Goal: Task Accomplishment & Management: Manage account settings

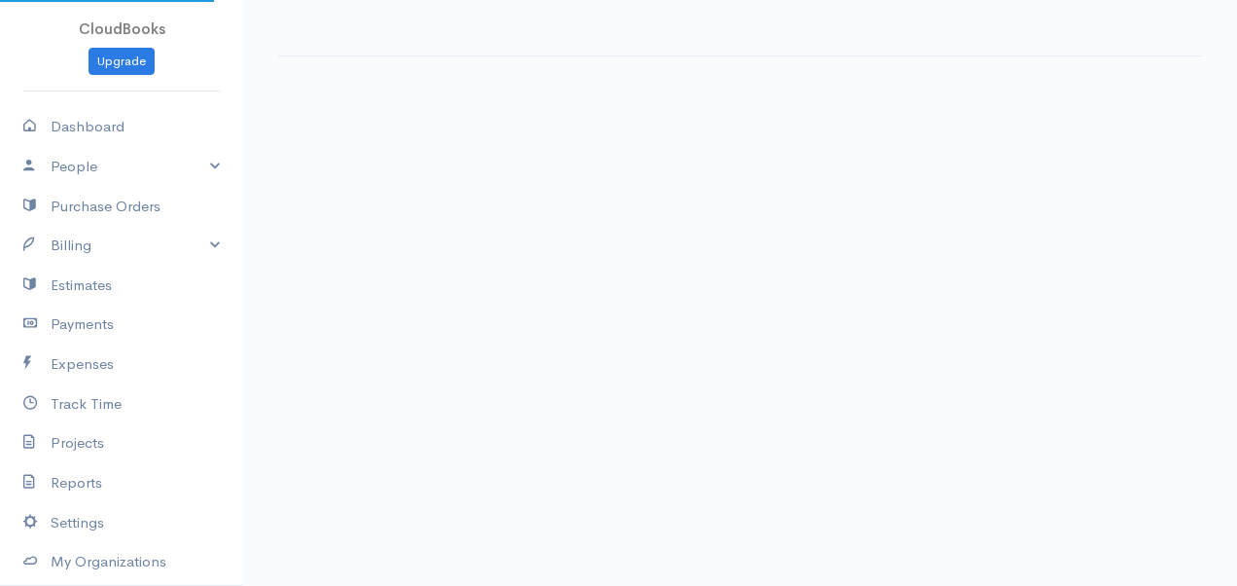
select select "thistoyear"
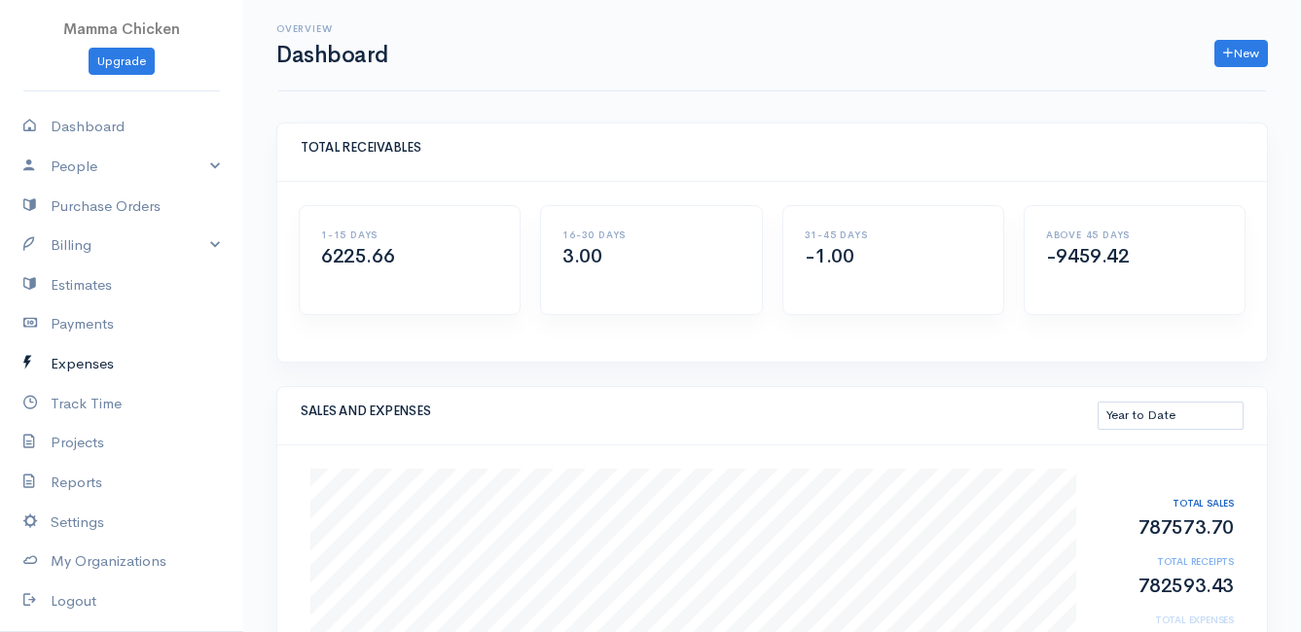
click at [101, 364] on link "Expenses" at bounding box center [121, 364] width 243 height 40
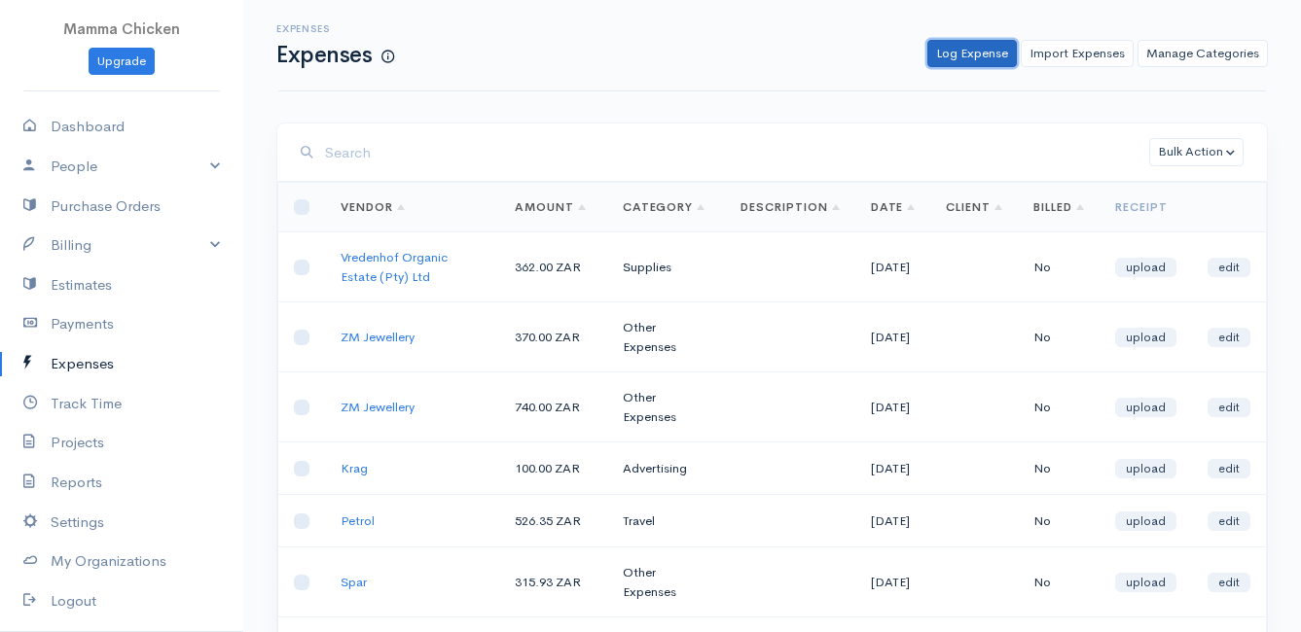
click at [970, 57] on link "Log Expense" at bounding box center [971, 54] width 89 height 28
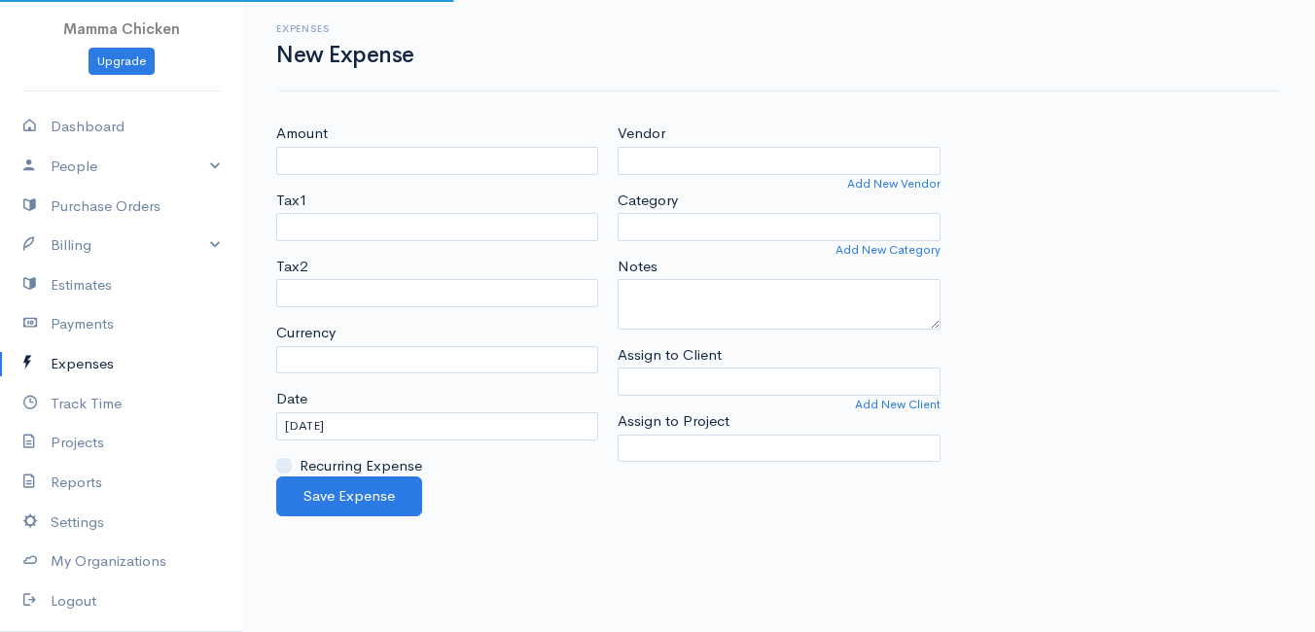
select select "ZAR"
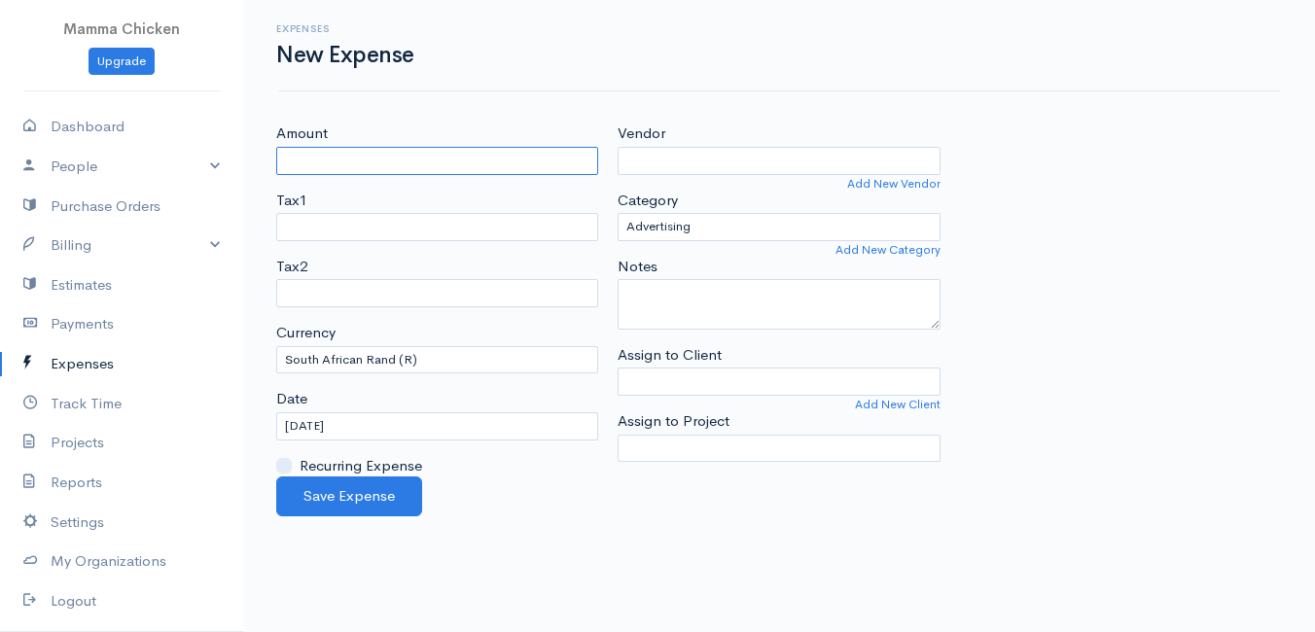
click at [421, 160] on input "Amount" at bounding box center [437, 161] width 322 height 28
type input "229.40"
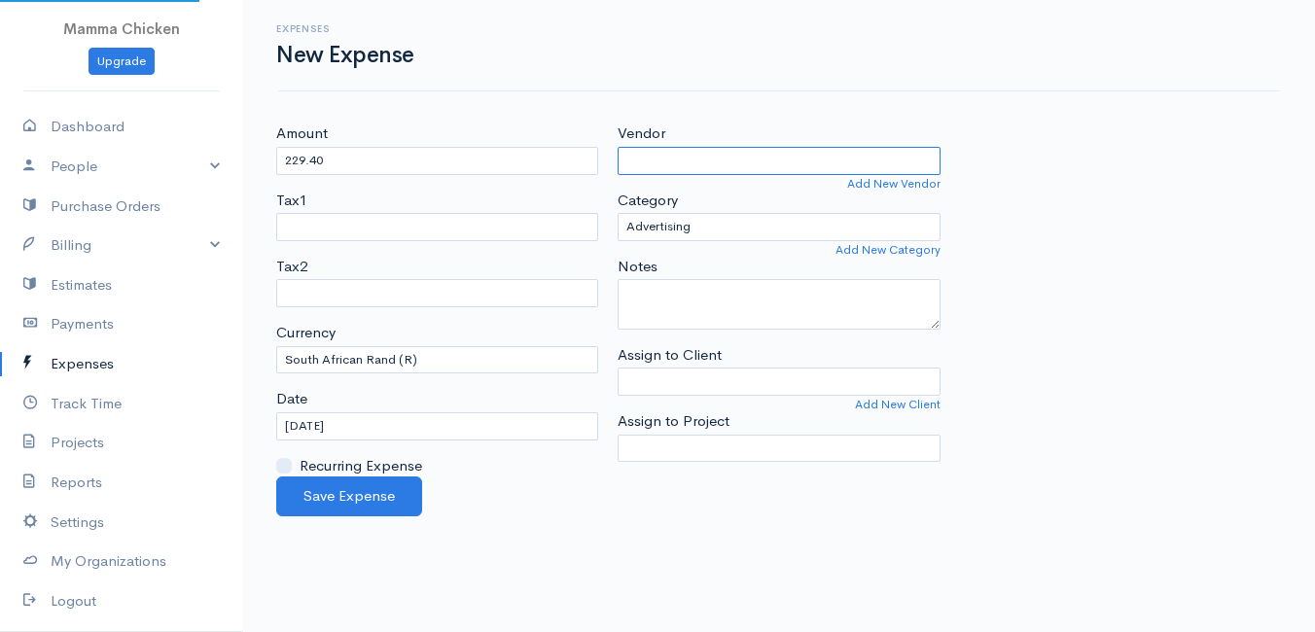
click at [703, 158] on input "Vendor" at bounding box center [779, 161] width 322 height 28
type input "k"
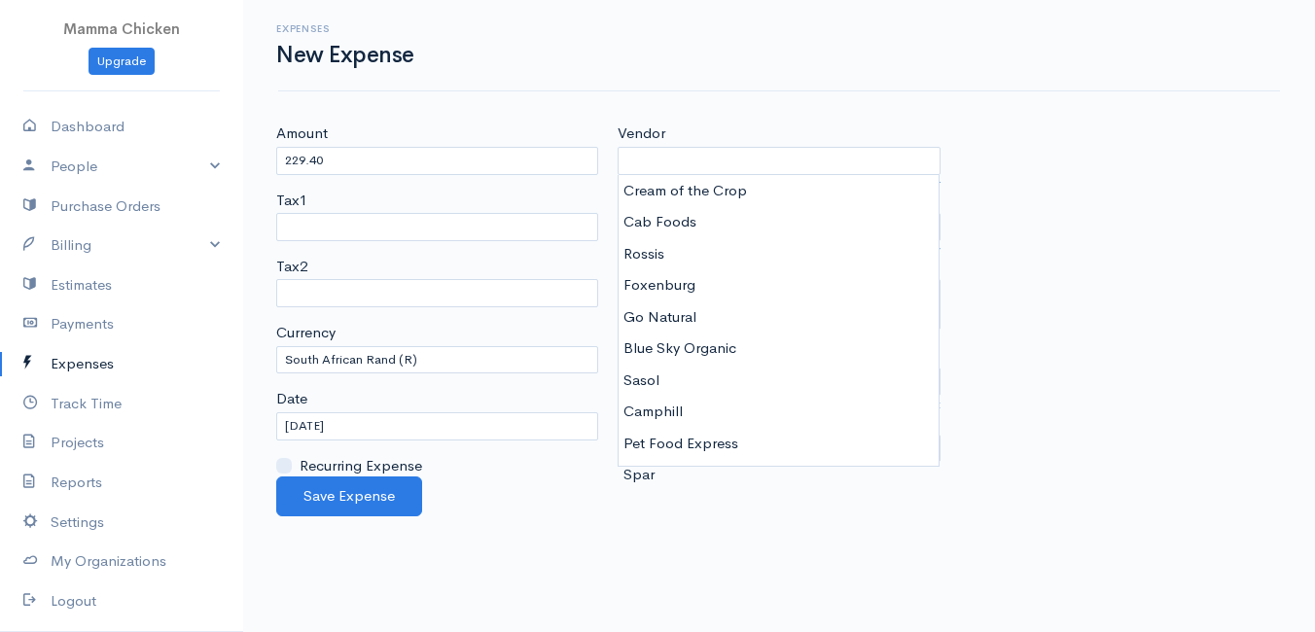
click at [1054, 95] on div "Expenses New Expense Amount 229.40 Tax1 Tax2 Currency U.S. Dollars ($) Canadian…" at bounding box center [779, 258] width 1072 height 517
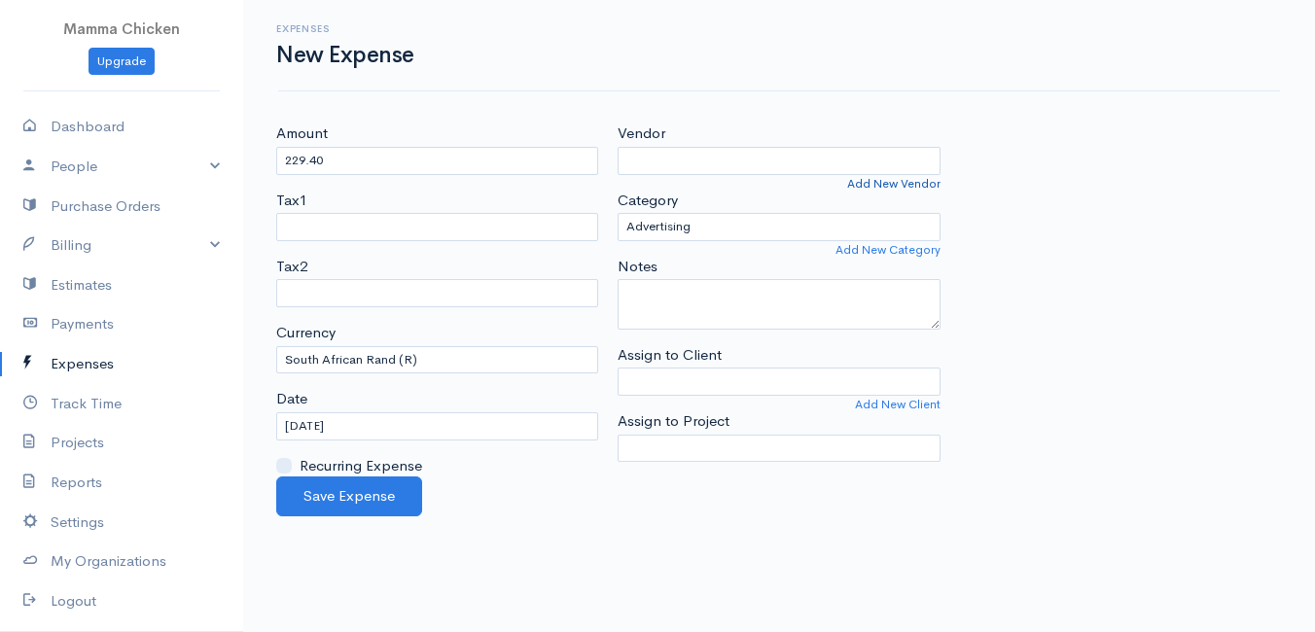
click at [874, 186] on link "Add New Vendor" at bounding box center [893, 184] width 93 height 18
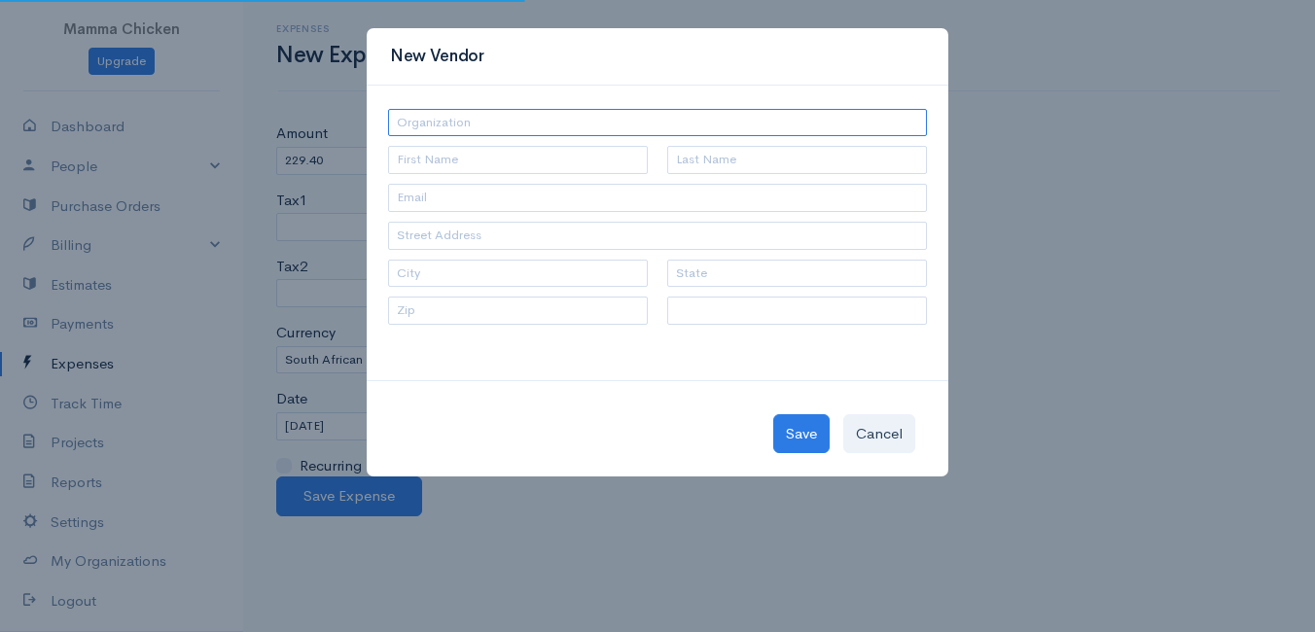
select select "[GEOGRAPHIC_DATA]"
click at [519, 130] on input "text" at bounding box center [657, 123] width 539 height 28
type input "KIA"
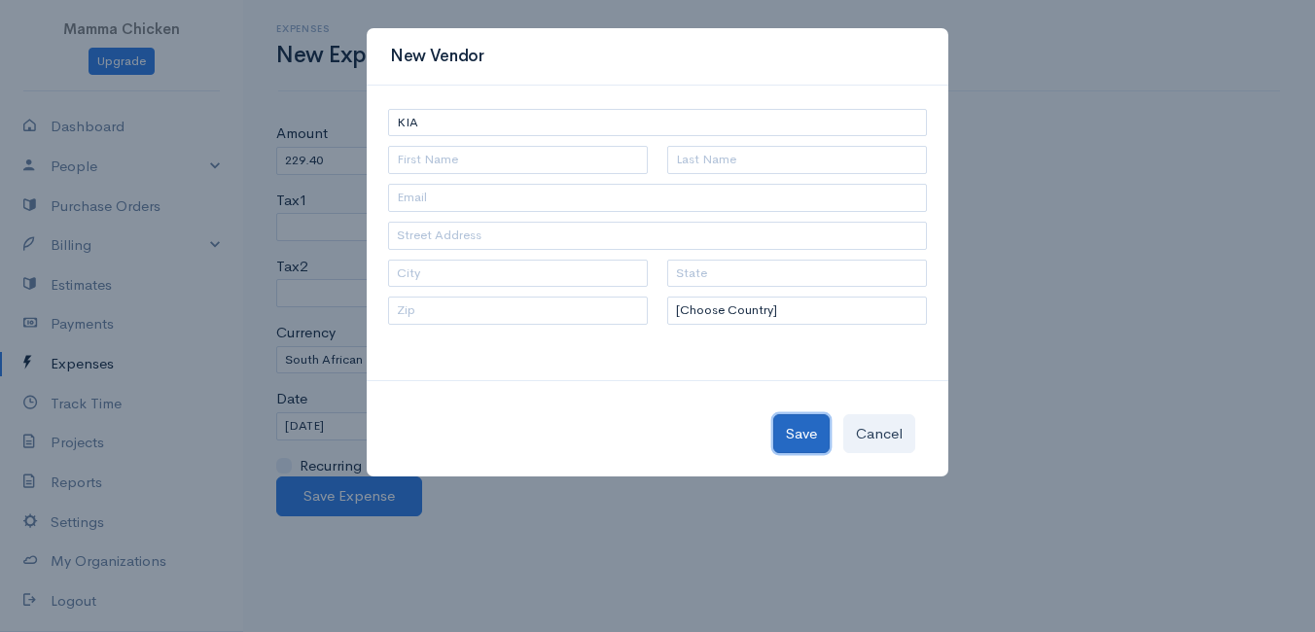
click at [803, 433] on button "Save" at bounding box center [801, 434] width 56 height 40
type input "KIA"
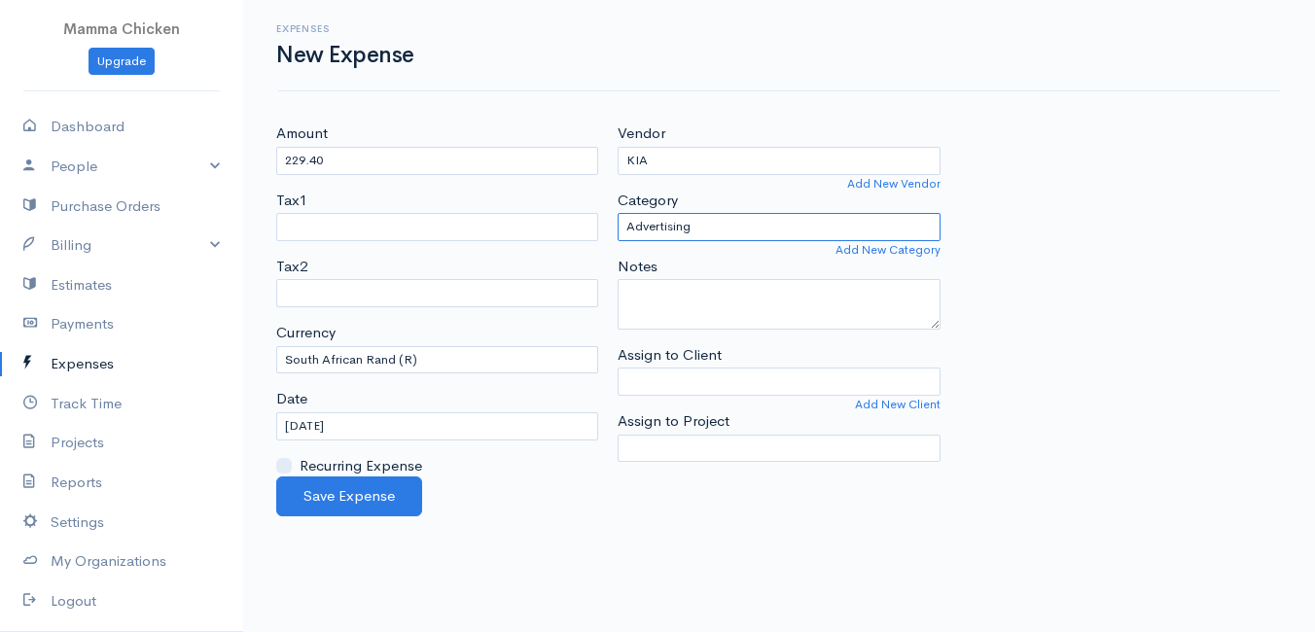
click at [743, 229] on select "Advertising Car & Truck Expenses Contractors Education Education and Training E…" at bounding box center [779, 227] width 322 height 28
select select "Car & Truck Expenses"
click at [618, 213] on select "Advertising Car & Truck Expenses Contractors Education Education and Training E…" at bounding box center [779, 227] width 322 height 28
click at [404, 423] on input "[DATE]" at bounding box center [437, 426] width 322 height 28
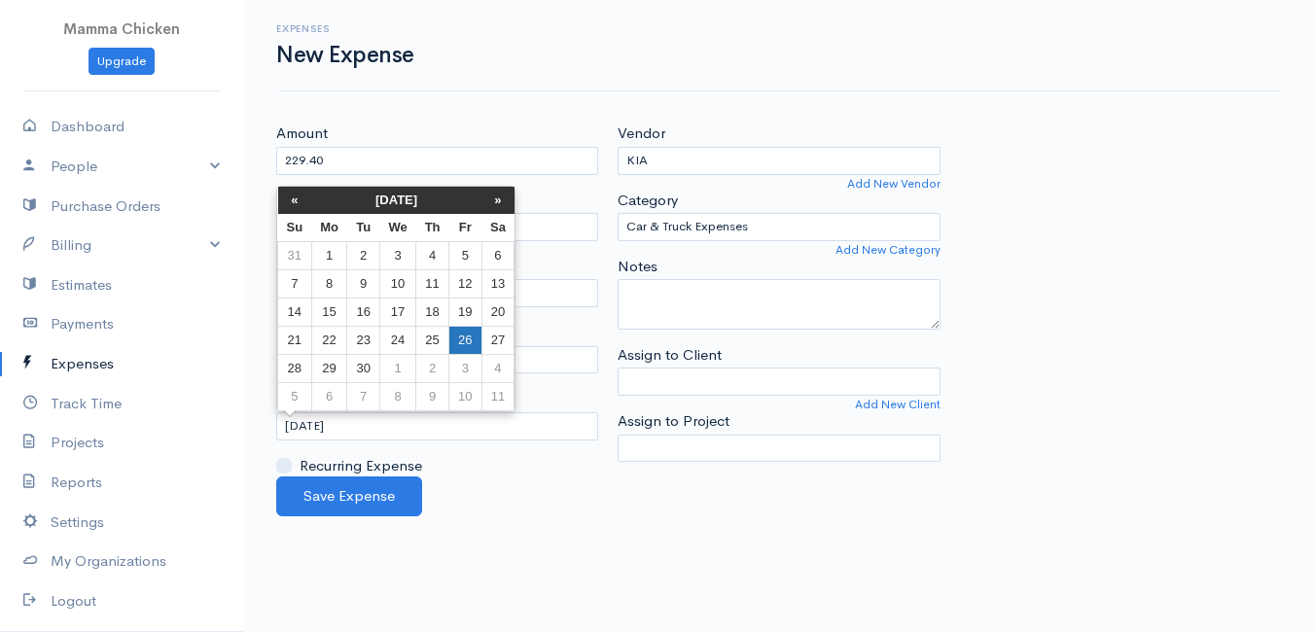
click at [461, 331] on td "26" at bounding box center [465, 340] width 32 height 28
type input "[DATE]"
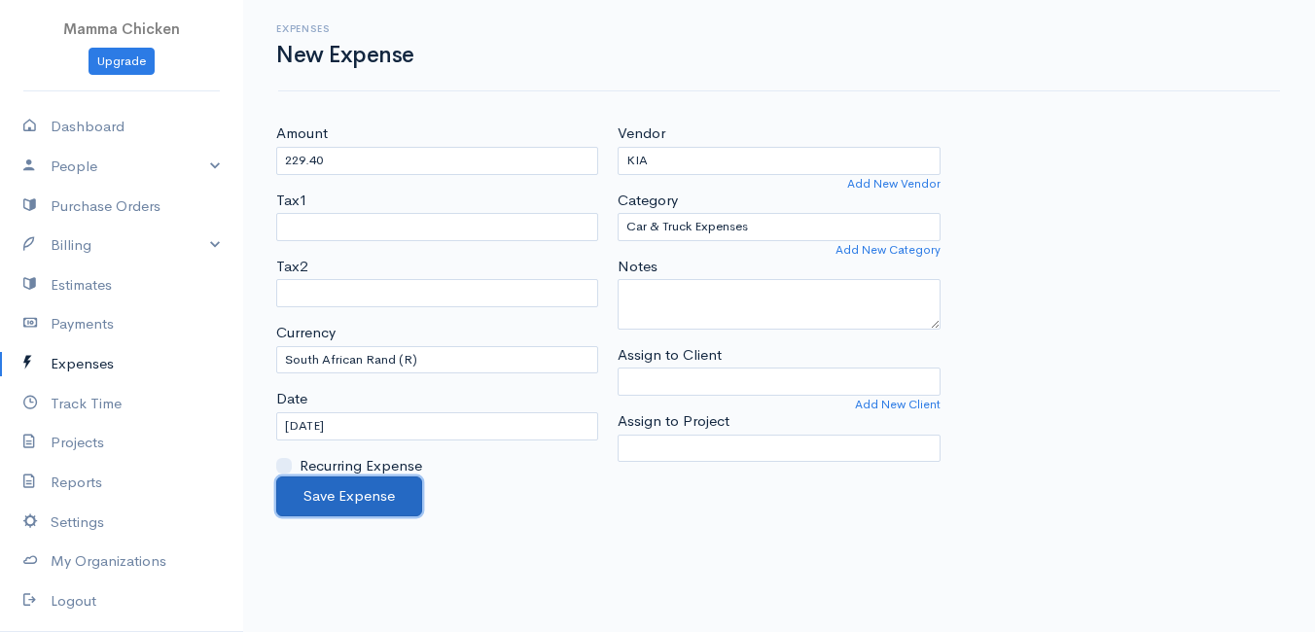
click at [364, 489] on button "Save Expense" at bounding box center [349, 497] width 146 height 40
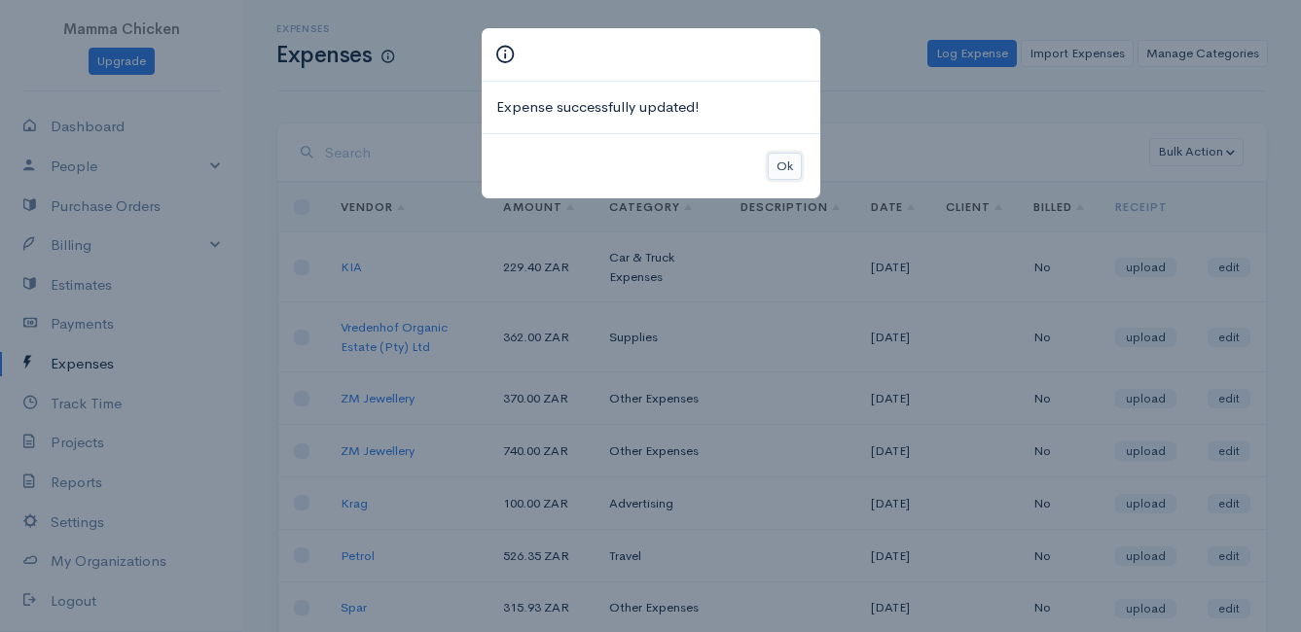
click at [782, 163] on button "Ok" at bounding box center [784, 167] width 34 height 28
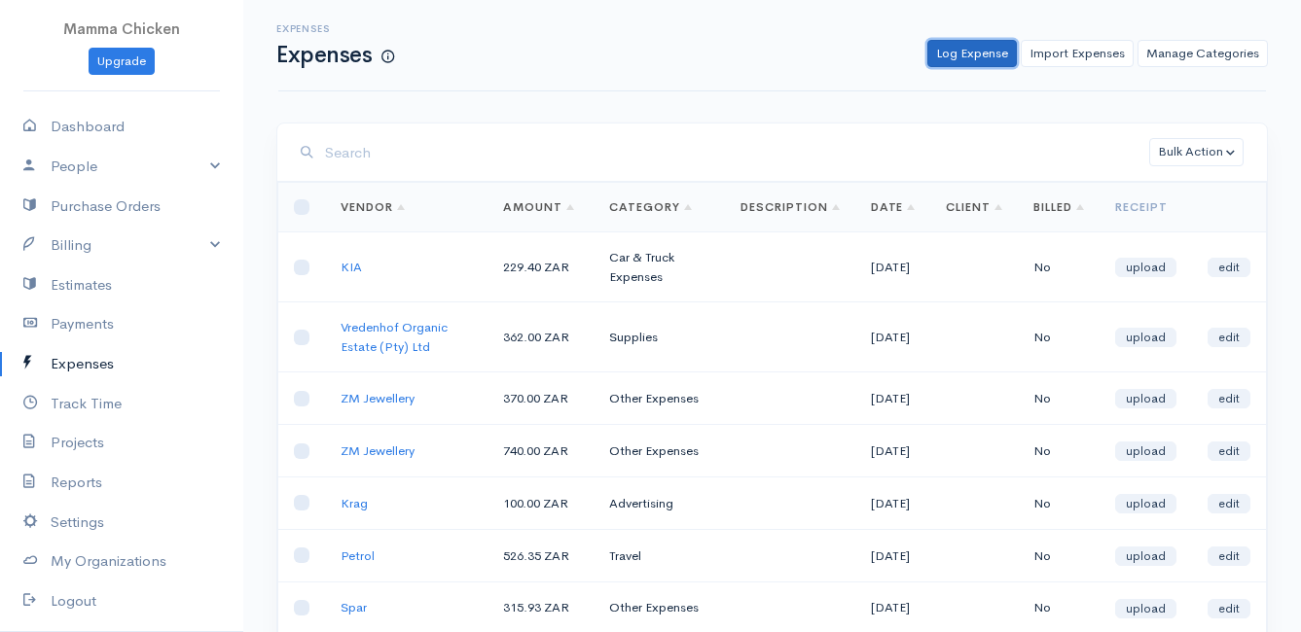
click at [975, 57] on link "Log Expense" at bounding box center [971, 54] width 89 height 28
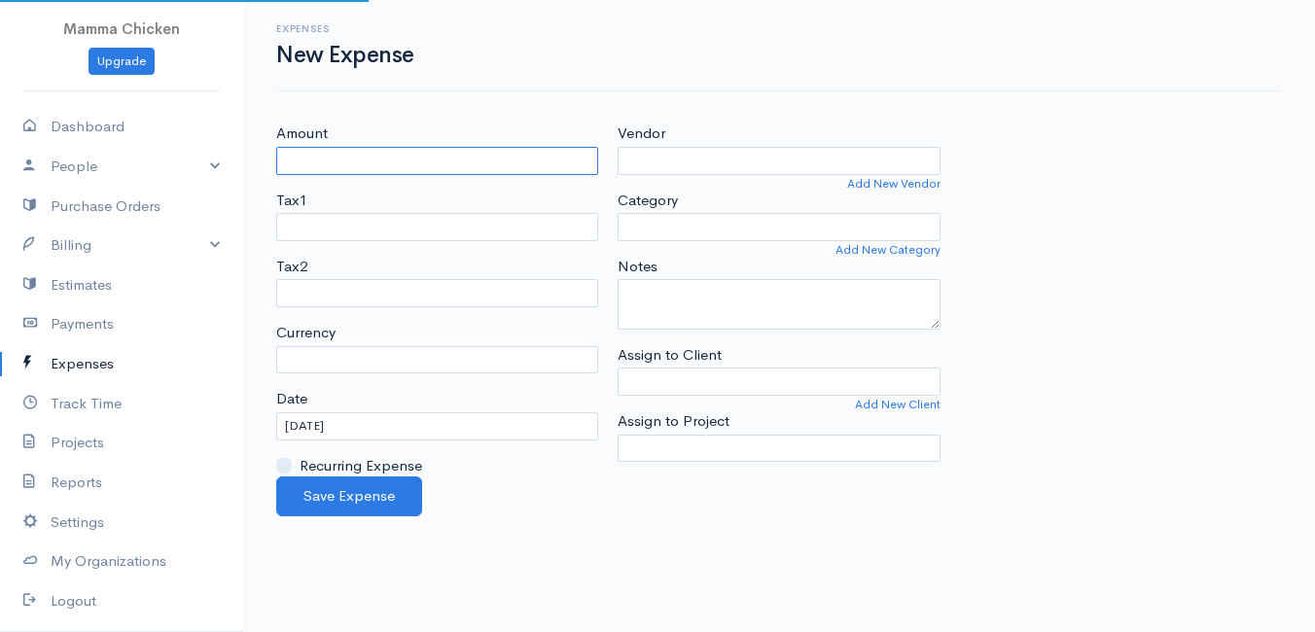
select select "ZAR"
click at [414, 160] on input "Amount" at bounding box center [437, 161] width 322 height 28
type input "5068.76"
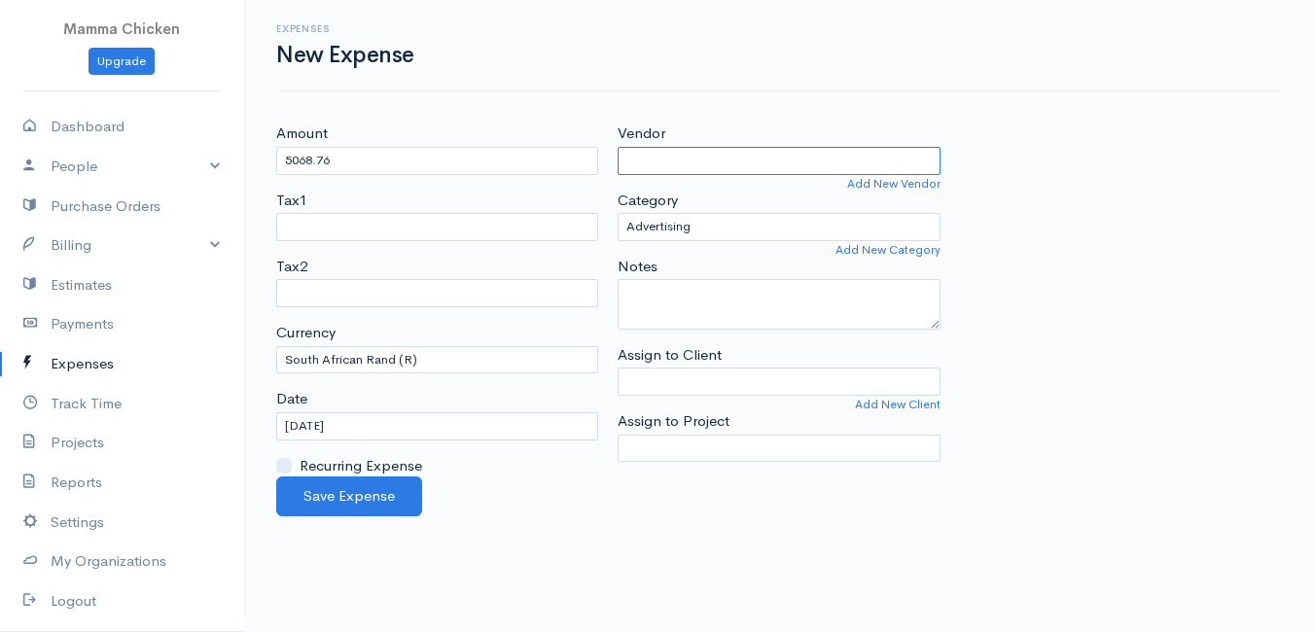
click at [712, 161] on input "Vendor" at bounding box center [779, 161] width 322 height 28
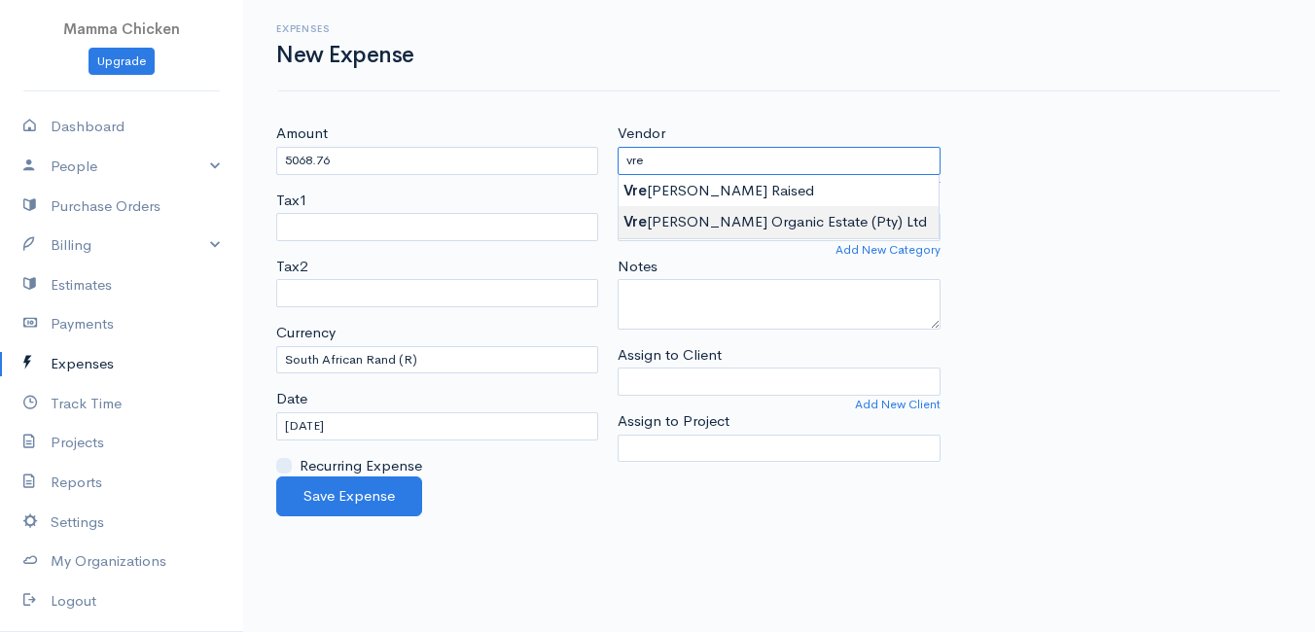
type input "Vredenhof Organic Estate (Pty) Ltd"
click at [812, 218] on body "Mamma Chicken Upgrade Dashboard People Clients Vendors Staff Users Purchase Ord…" at bounding box center [657, 316] width 1315 height 632
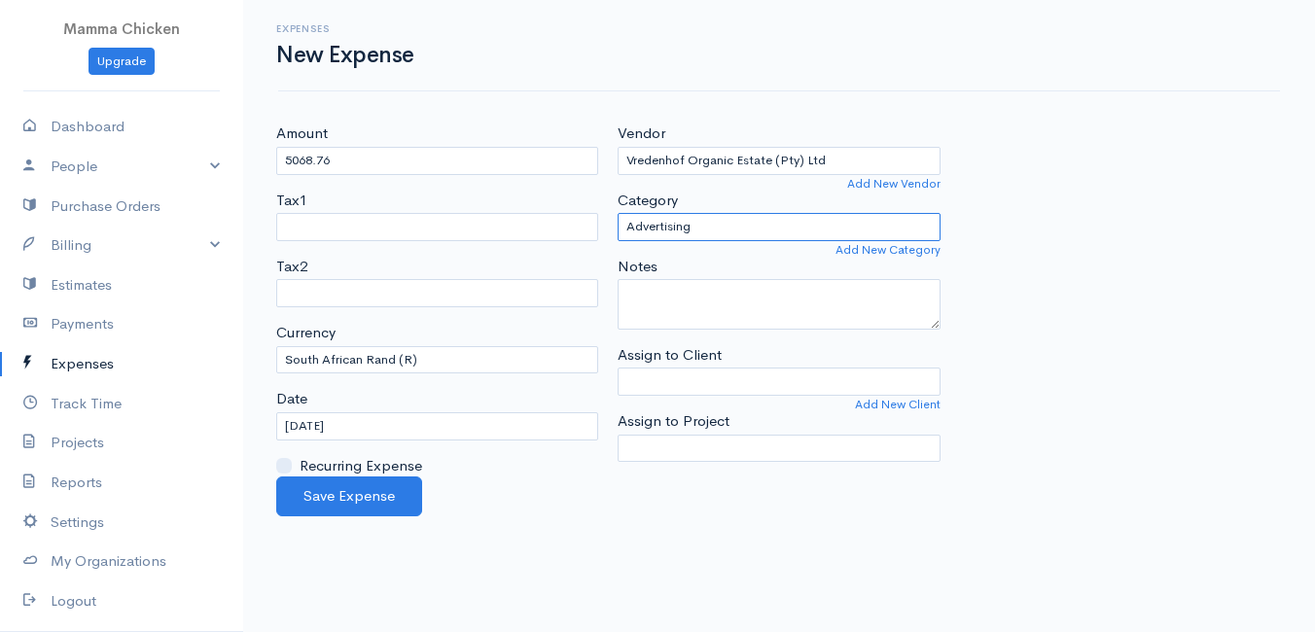
click at [786, 225] on select "Advertising Car & Truck Expenses Contractors Education Education and Training E…" at bounding box center [779, 227] width 322 height 28
select select "Supplies"
click at [618, 213] on select "Advertising Car & Truck Expenses Contractors Education Education and Training E…" at bounding box center [779, 227] width 322 height 28
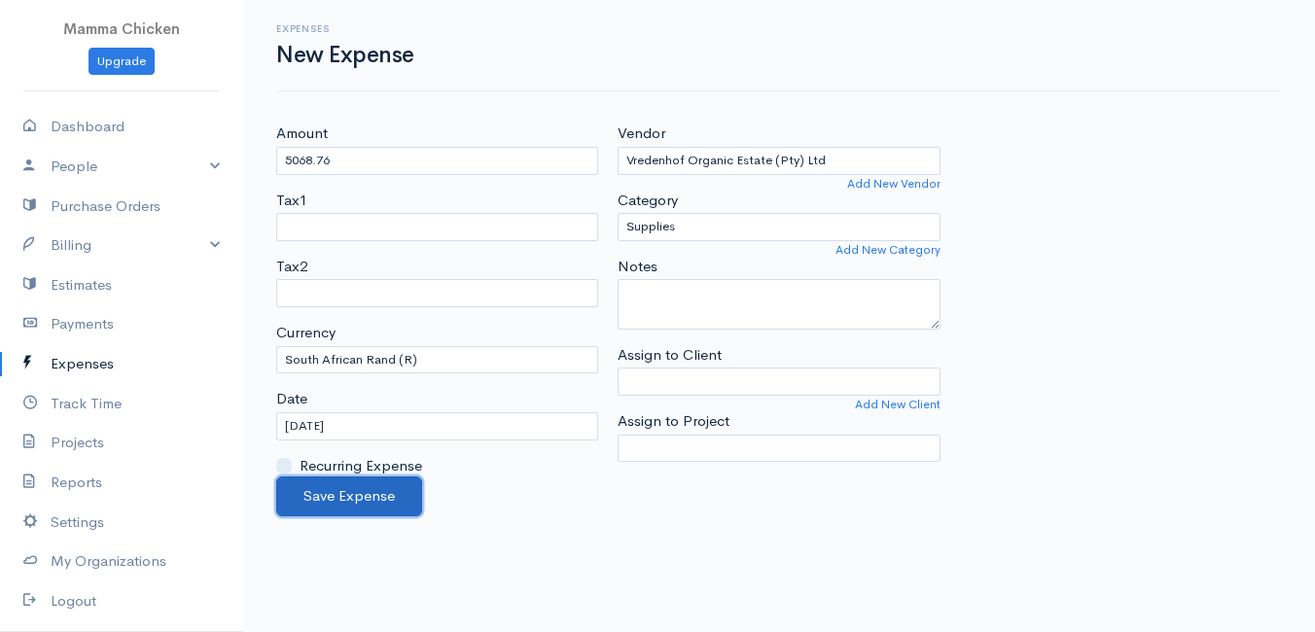
click at [346, 491] on button "Save Expense" at bounding box center [349, 497] width 146 height 40
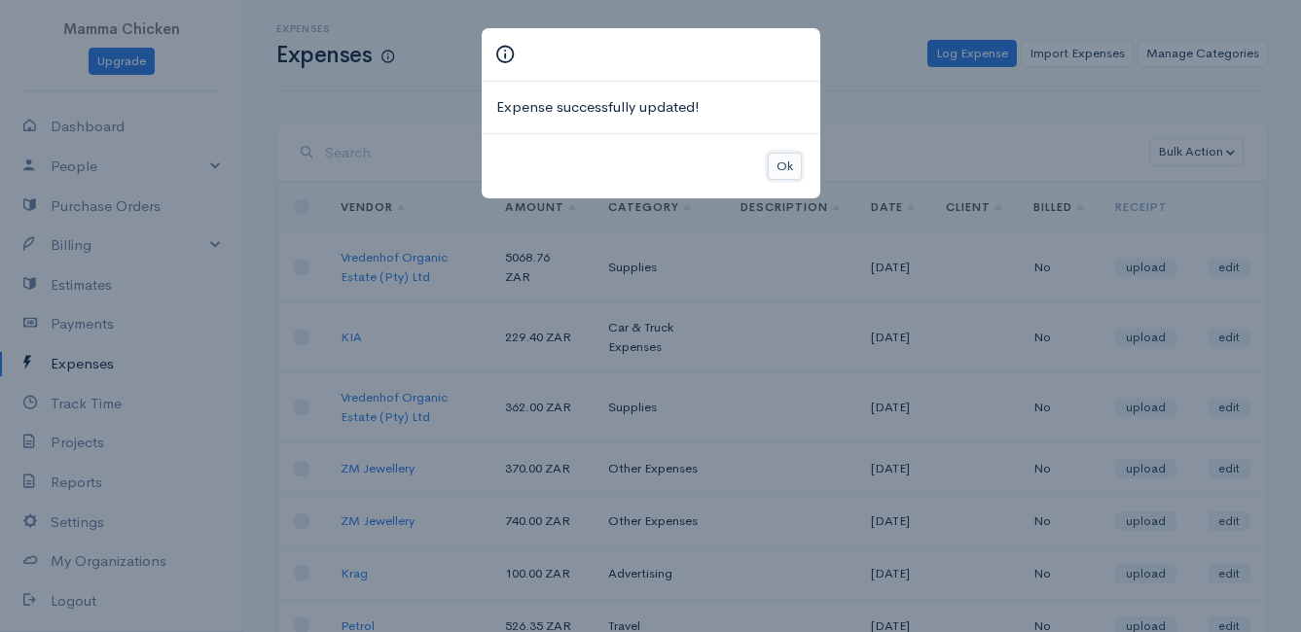
click at [789, 160] on button "Ok" at bounding box center [784, 167] width 34 height 28
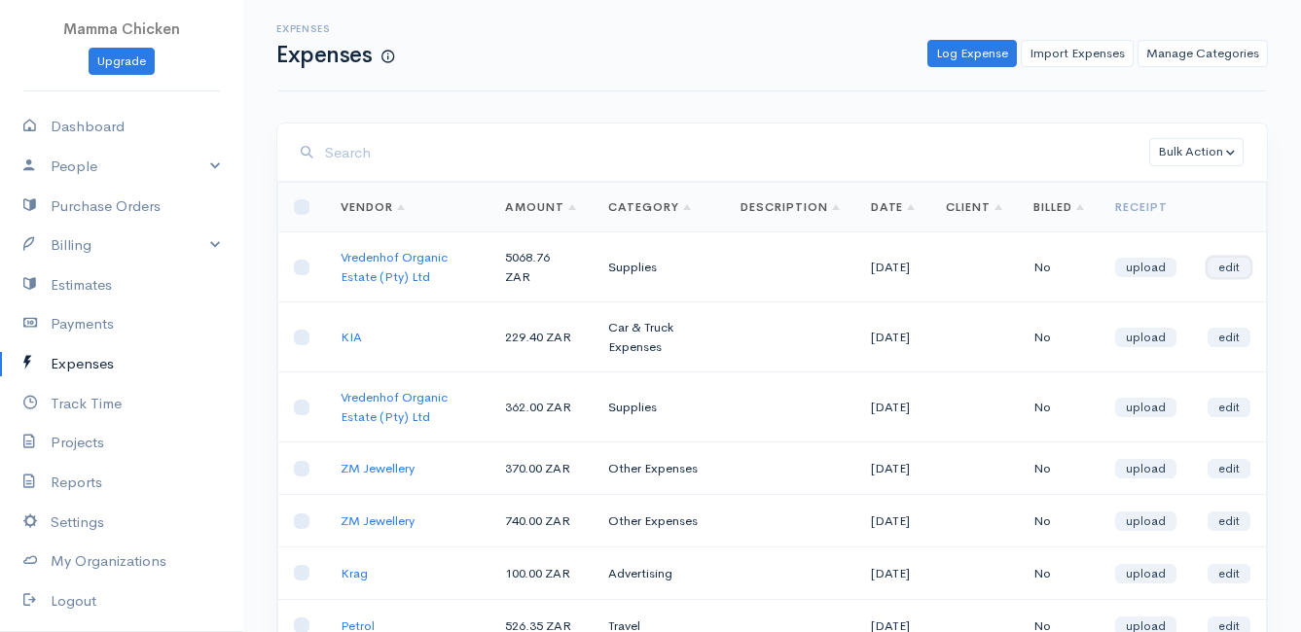
click at [1236, 275] on link "edit" at bounding box center [1228, 267] width 43 height 19
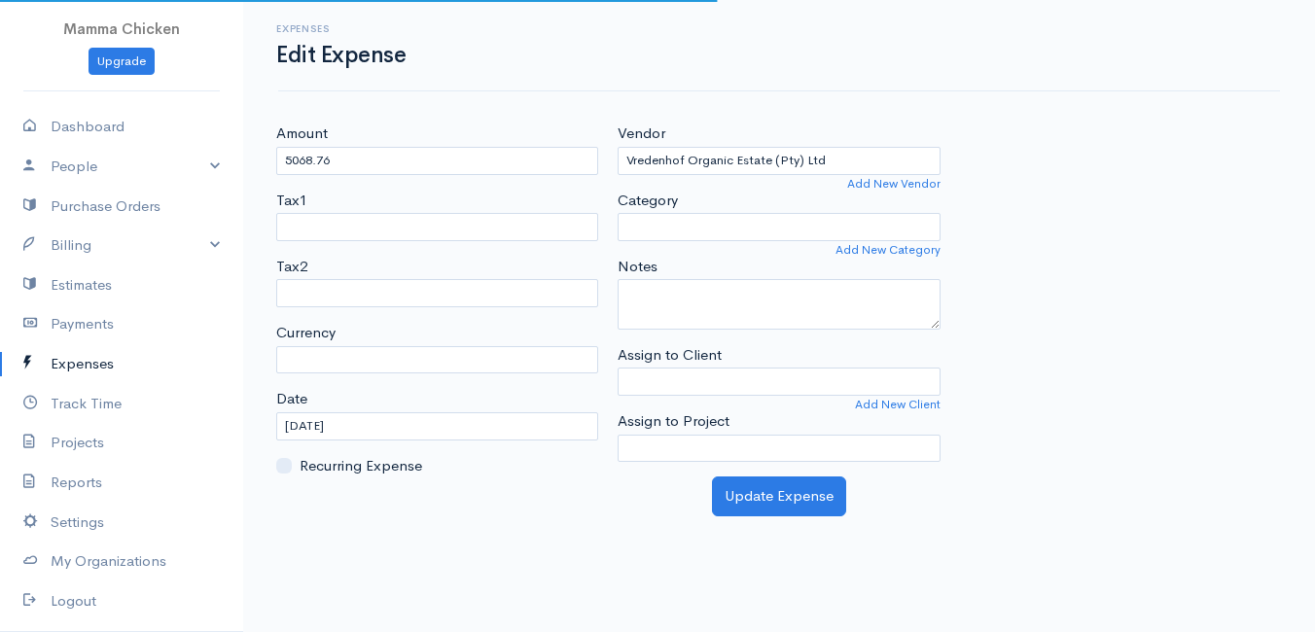
select select "ZAR"
select select "Supplies"
select select
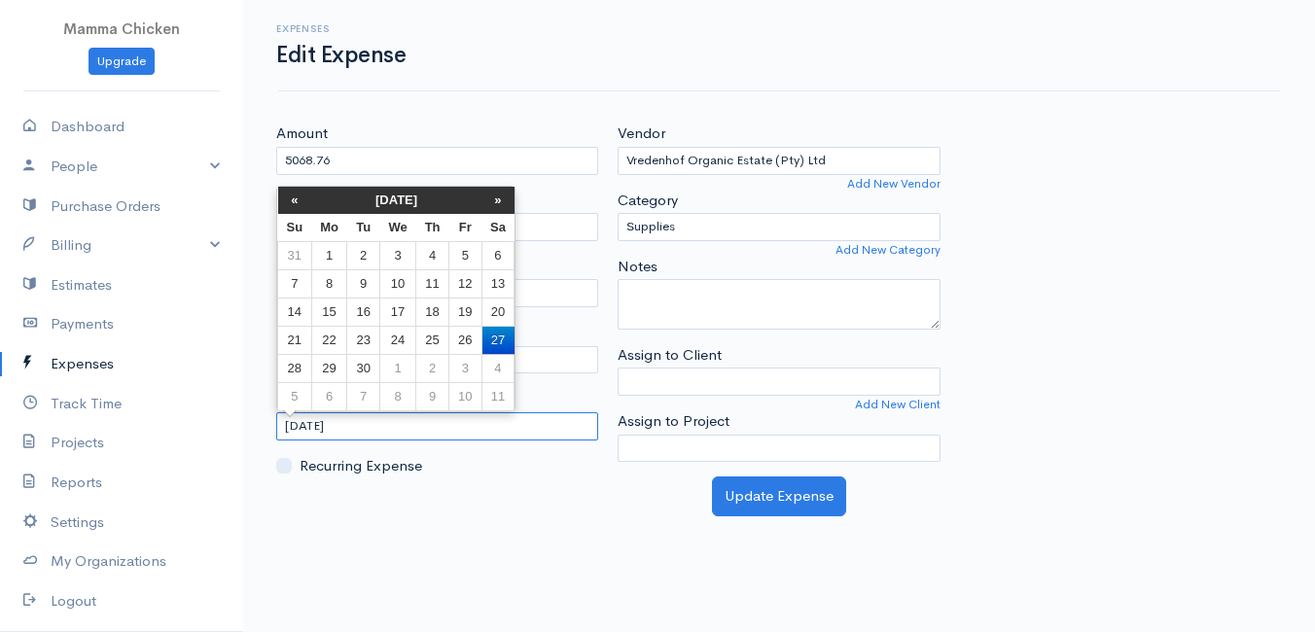
click at [363, 427] on input "[DATE]" at bounding box center [437, 426] width 322 height 28
click at [457, 337] on td "26" at bounding box center [465, 340] width 32 height 28
type input "[DATE]"
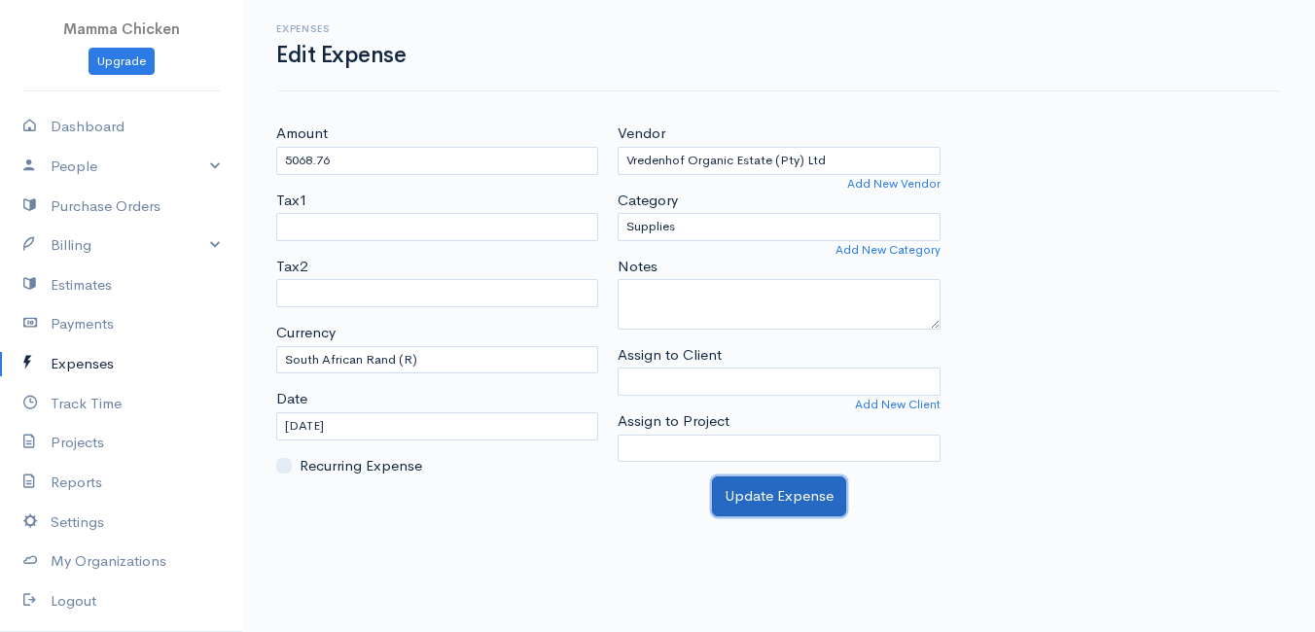
click at [759, 501] on button "Update Expense" at bounding box center [779, 497] width 134 height 40
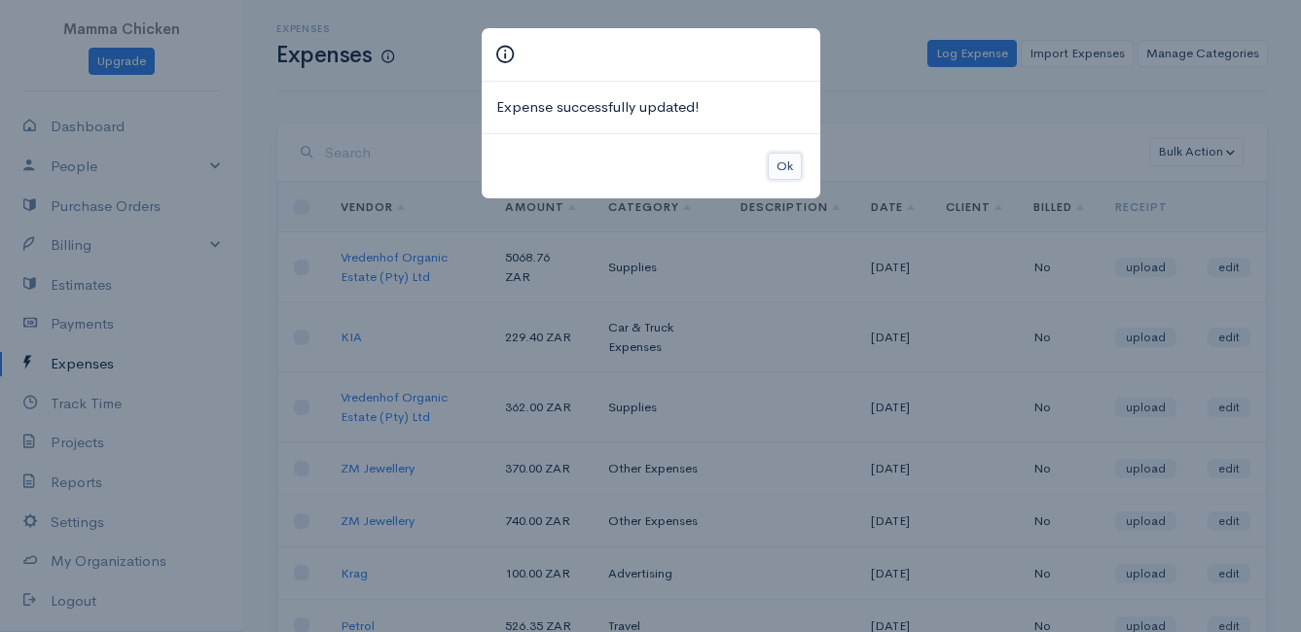
click at [777, 160] on button "Ok" at bounding box center [784, 167] width 34 height 28
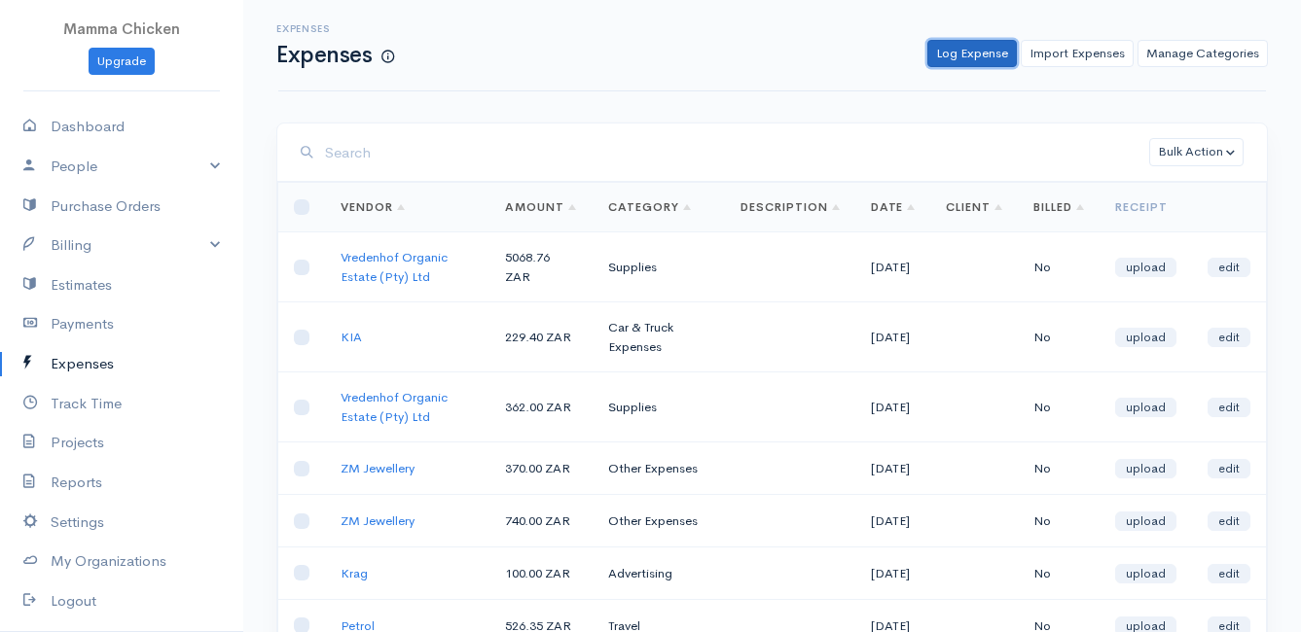
click at [975, 45] on link "Log Expense" at bounding box center [971, 54] width 89 height 28
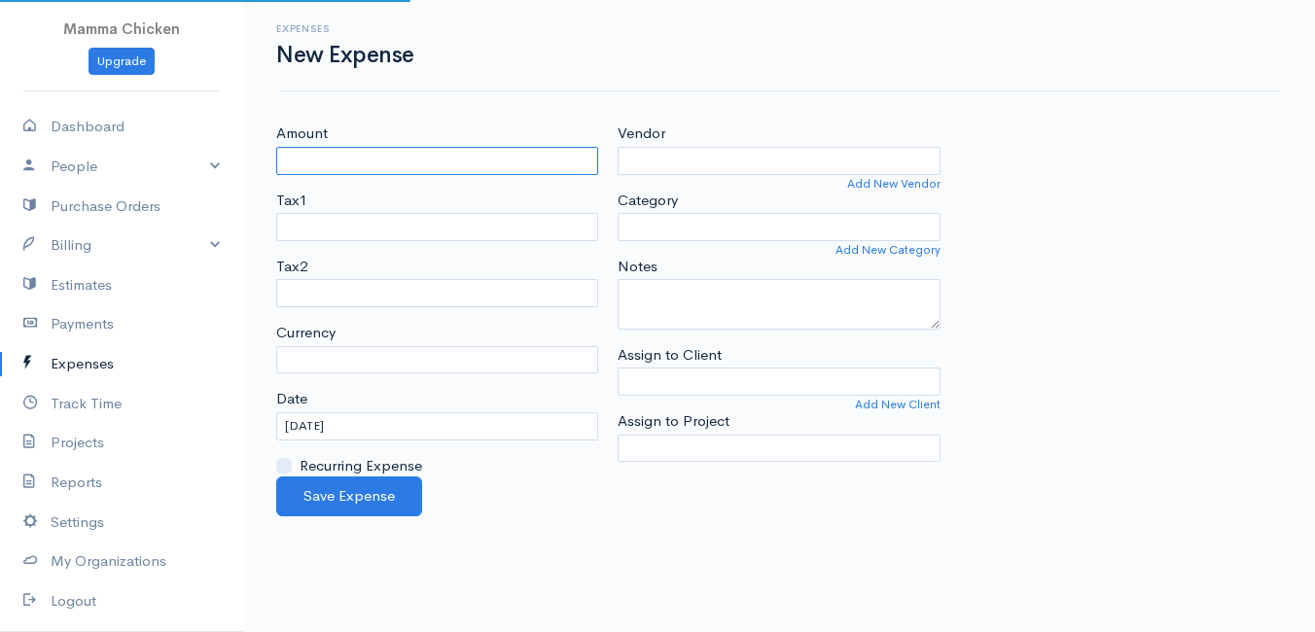
select select "ZAR"
click at [362, 161] on input "Amount" at bounding box center [437, 161] width 322 height 28
type input "n"
type input "563"
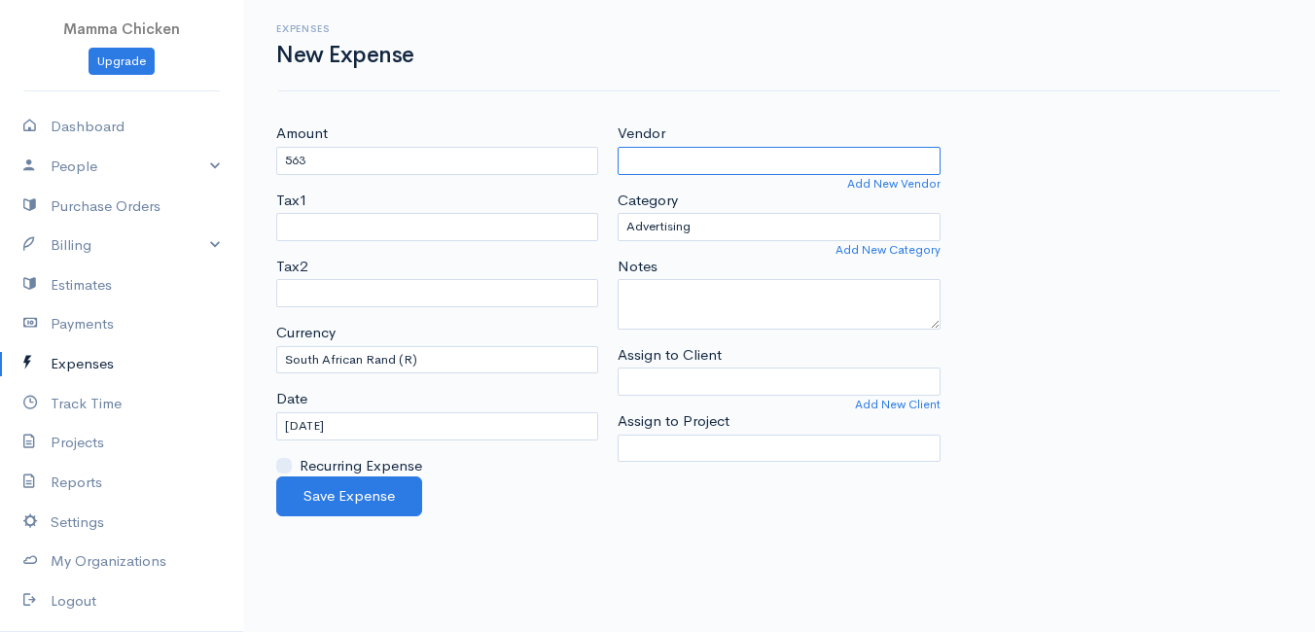
click at [704, 157] on input "Vendor" at bounding box center [779, 161] width 322 height 28
type input "Naturally Organic"
click at [693, 251] on body "Mamma Chicken Upgrade Dashboard People Clients Vendors Staff Users Purchase Ord…" at bounding box center [657, 316] width 1315 height 632
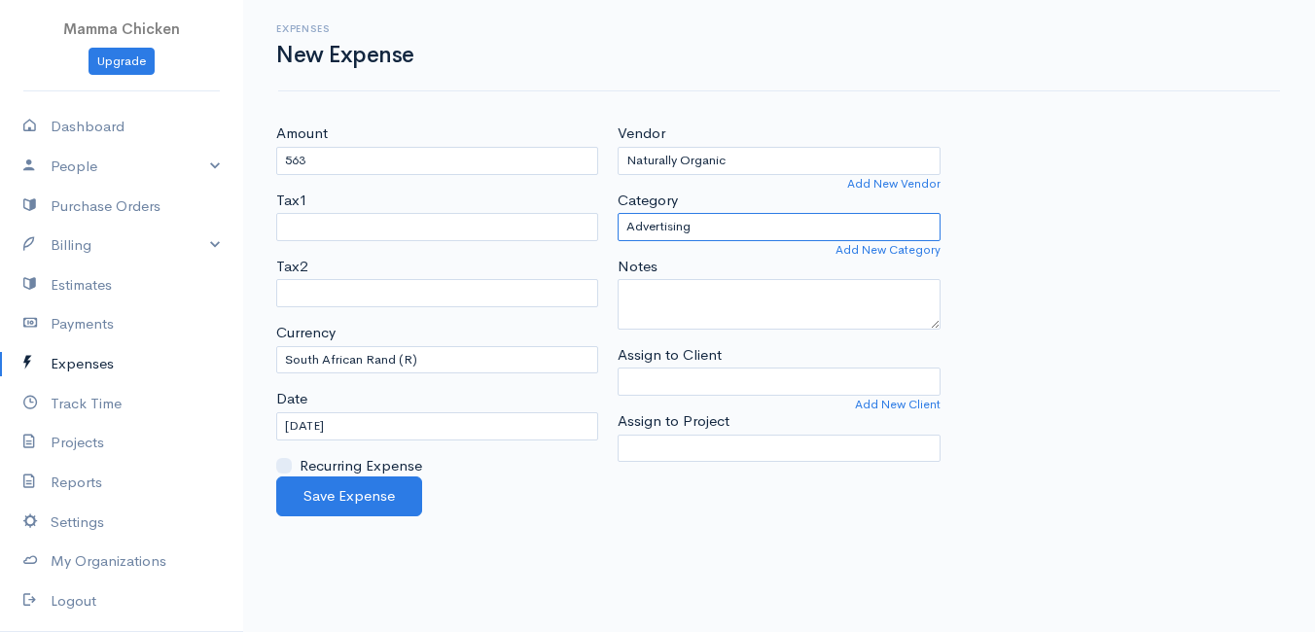
click at [732, 227] on select "Advertising Car & Truck Expenses Contractors Education Education and Training E…" at bounding box center [779, 227] width 322 height 28
select select "Supplies"
click at [618, 213] on select "Advertising Car & Truck Expenses Contractors Education Education and Training E…" at bounding box center [779, 227] width 322 height 28
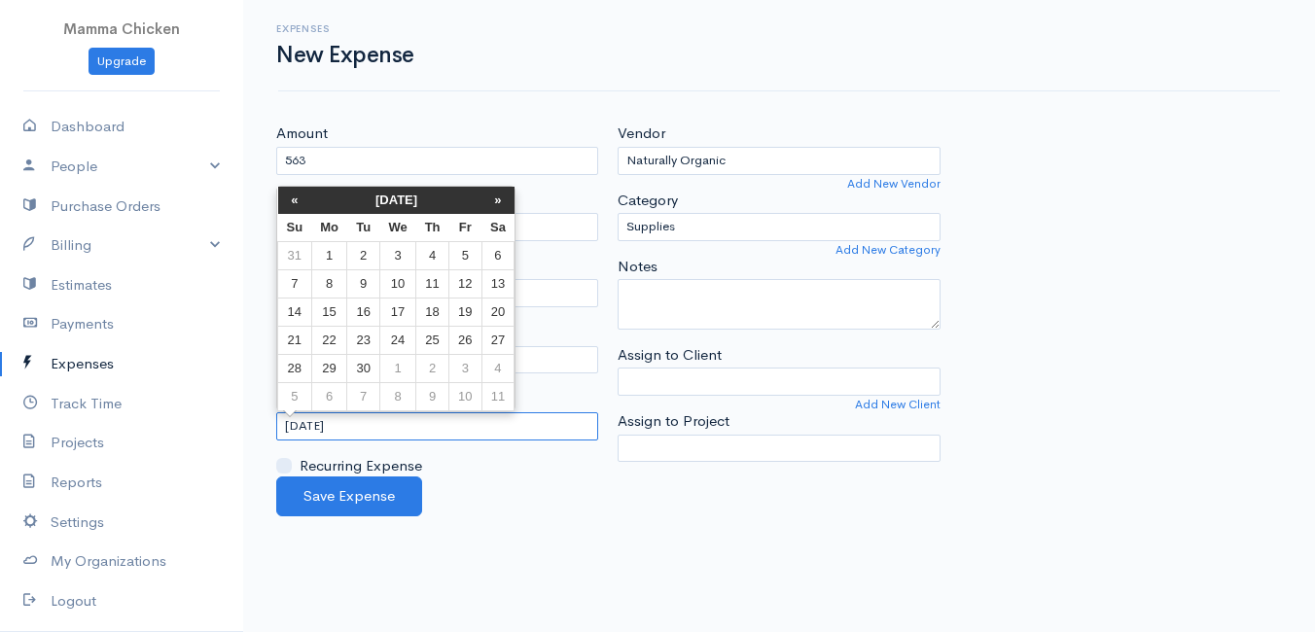
click at [367, 423] on input "[DATE]" at bounding box center [437, 426] width 322 height 28
click at [470, 339] on td "26" at bounding box center [465, 340] width 32 height 28
type input "[DATE]"
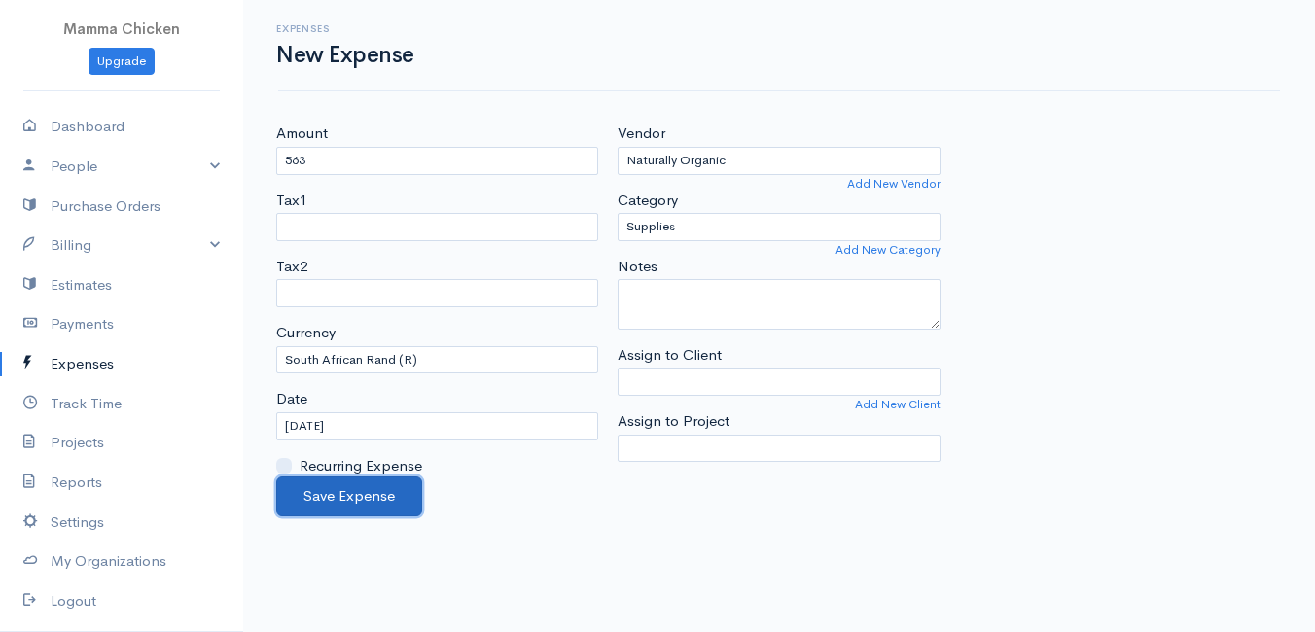
click at [351, 499] on button "Save Expense" at bounding box center [349, 497] width 146 height 40
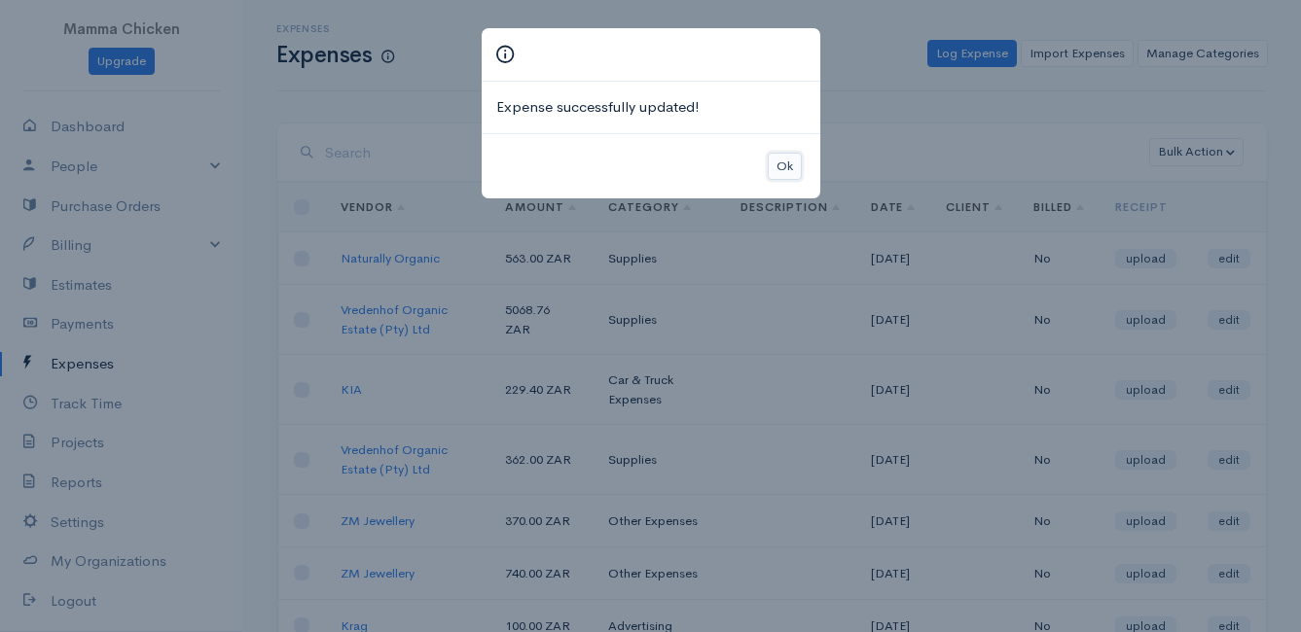
click at [781, 170] on button "Ok" at bounding box center [784, 167] width 34 height 28
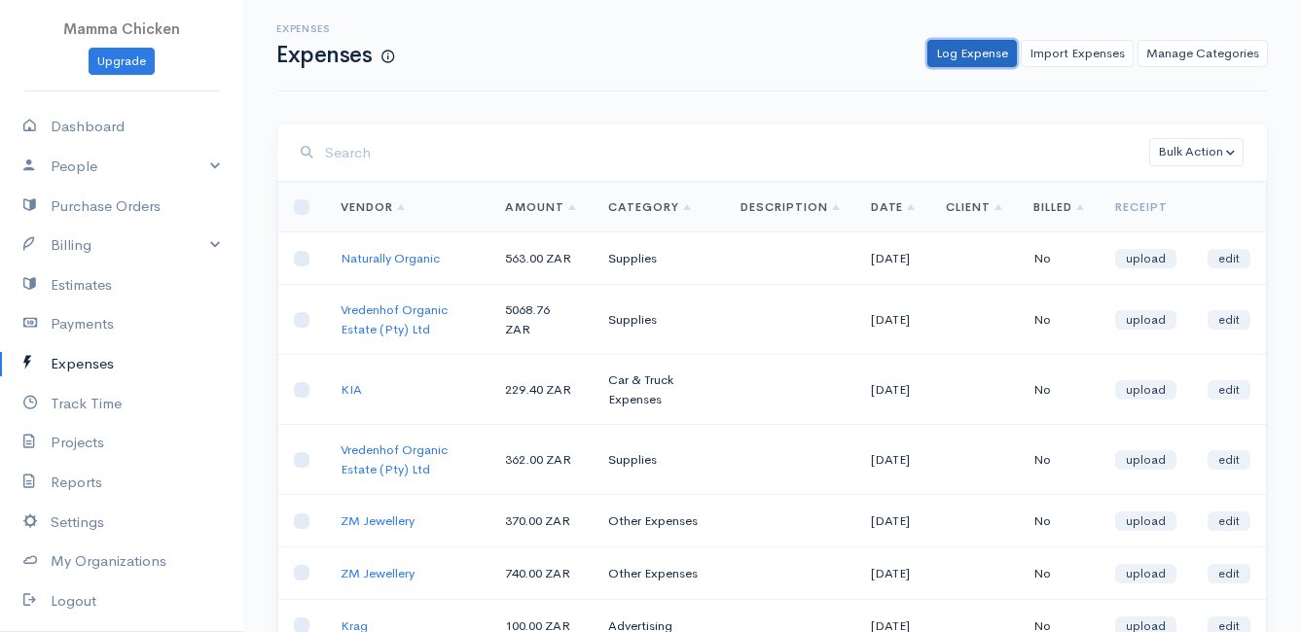
click at [1001, 49] on link "Log Expense" at bounding box center [971, 54] width 89 height 28
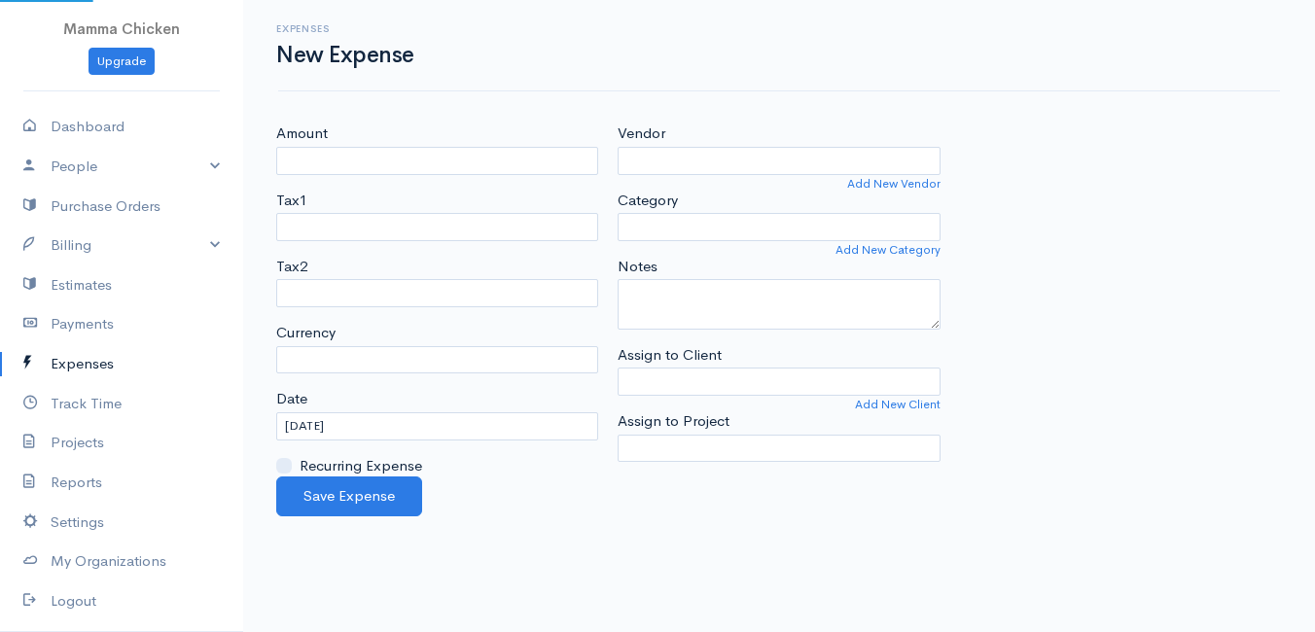
select select "ZAR"
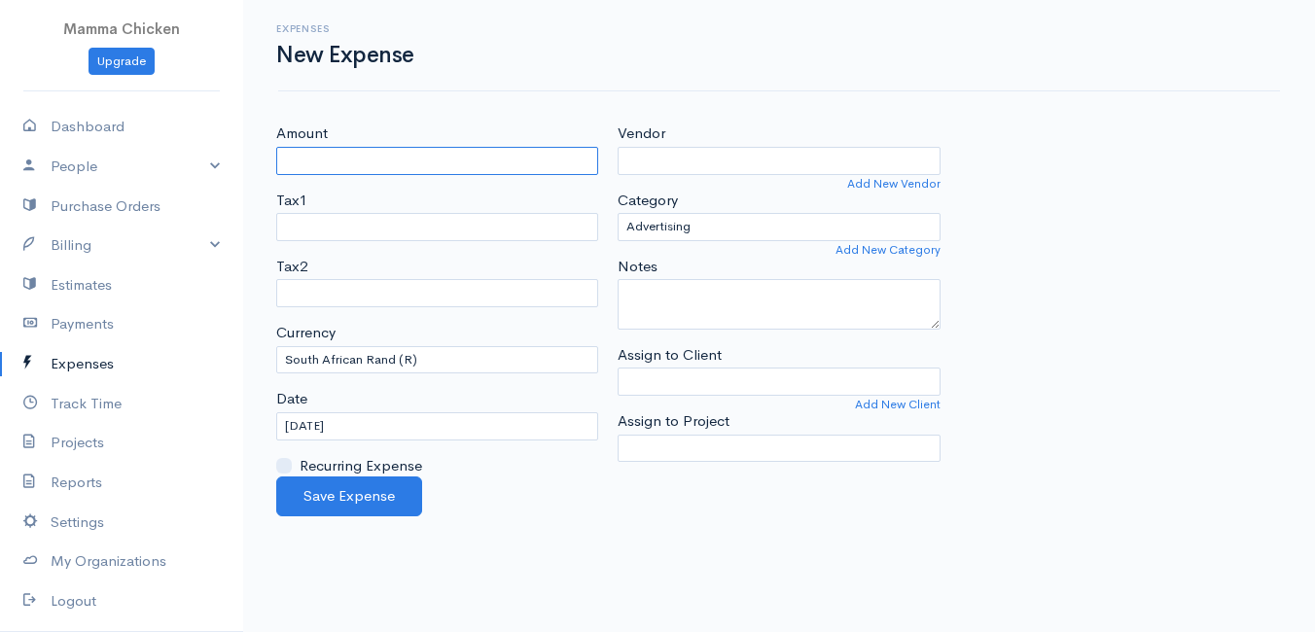
click at [426, 156] on input "Amount" at bounding box center [437, 161] width 322 height 28
type input "207.63"
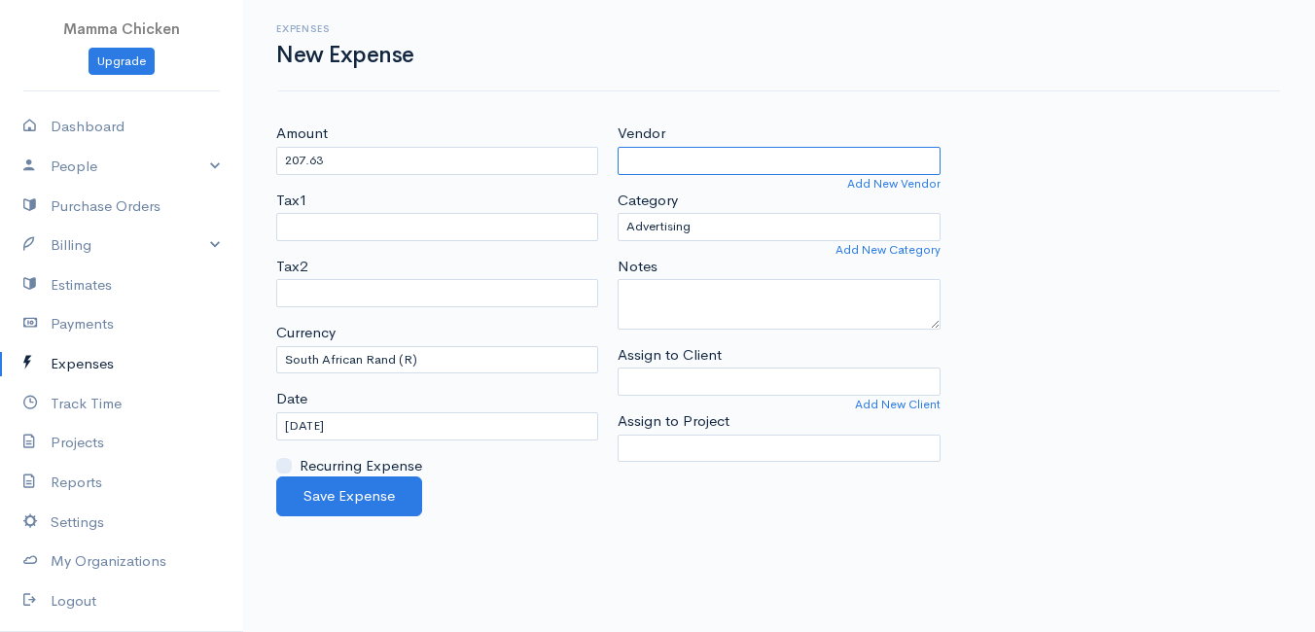
click at [697, 164] on input "Vendor" at bounding box center [779, 161] width 322 height 28
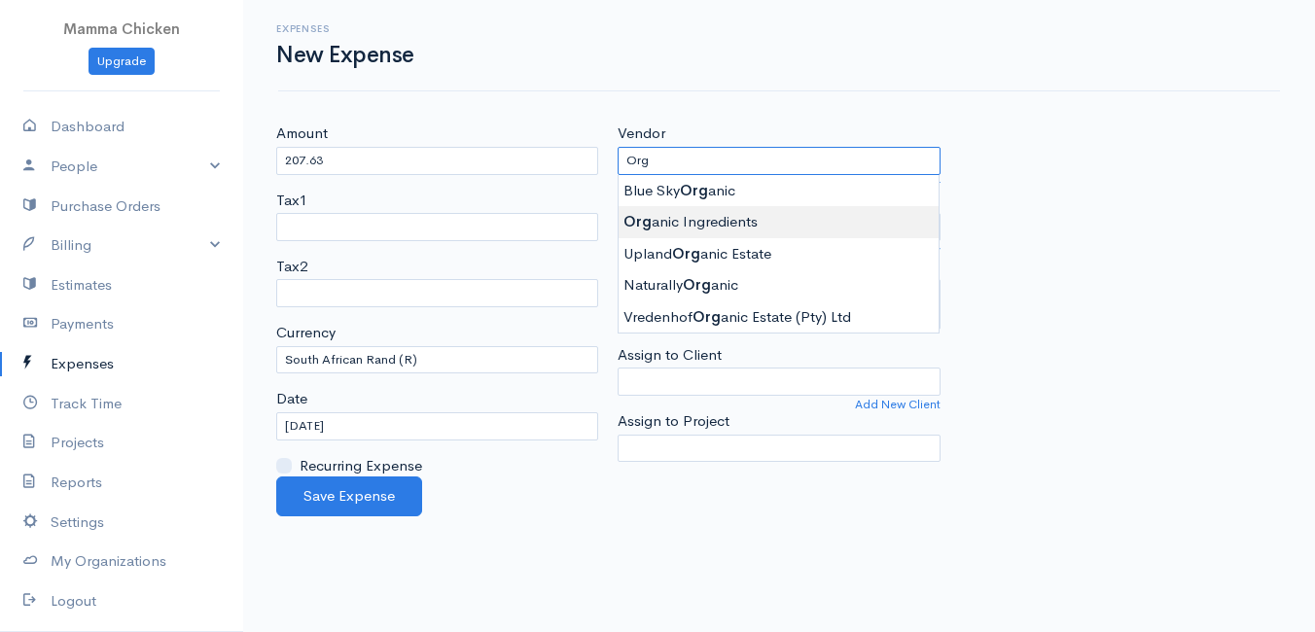
type input "Organic Ingredients"
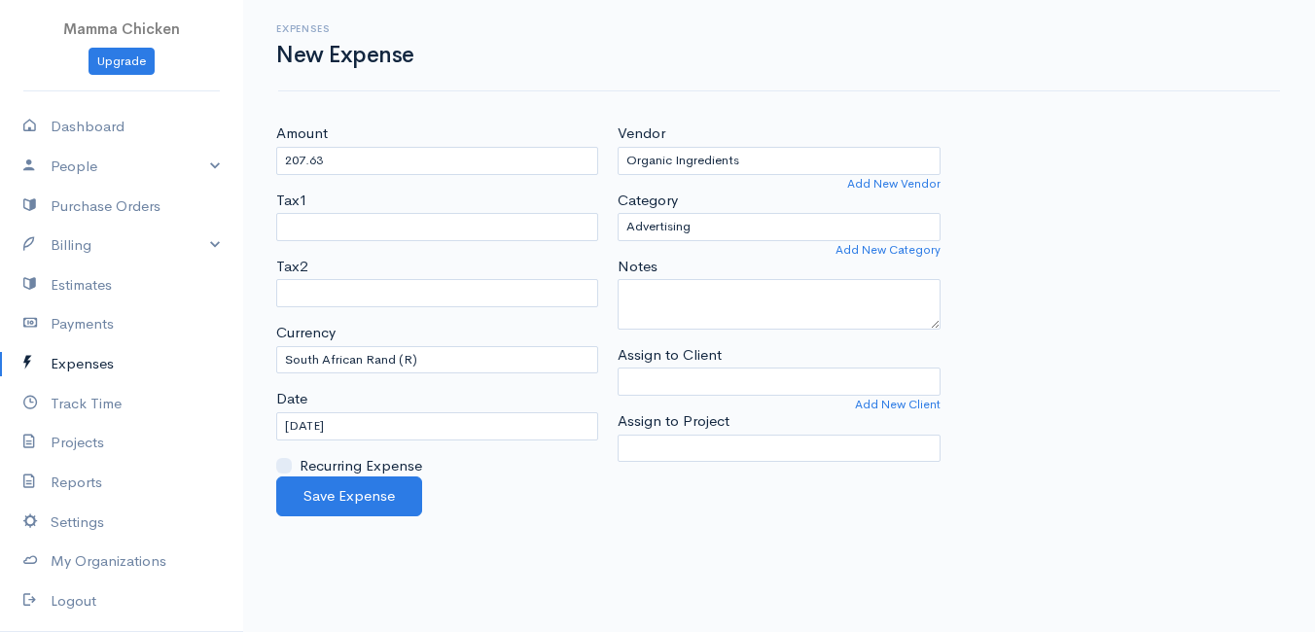
click at [760, 219] on body "Mamma Chicken Upgrade Dashboard People Clients Vendors Staff Users Purchase Ord…" at bounding box center [657, 316] width 1315 height 632
click at [751, 224] on select "Advertising Car & Truck Expenses Contractors Education Education and Training E…" at bounding box center [779, 227] width 322 height 28
select select "Supplies"
click at [618, 213] on select "Advertising Car & Truck Expenses Contractors Education Education and Training E…" at bounding box center [779, 227] width 322 height 28
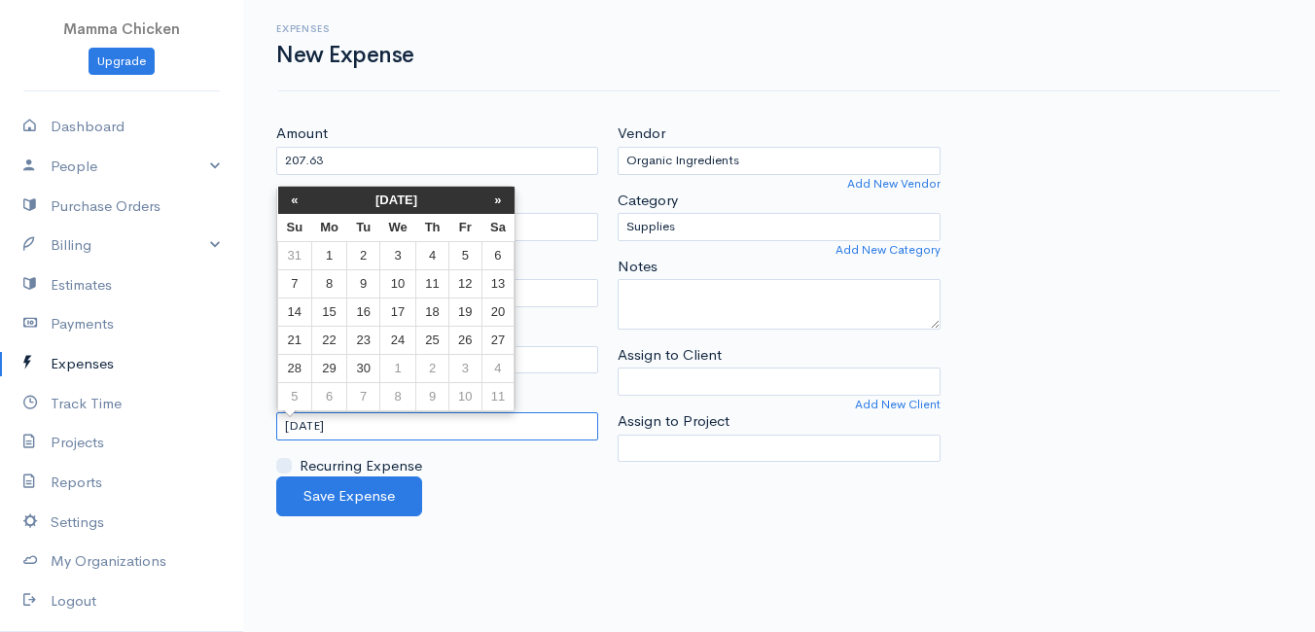
click at [451, 425] on input "[DATE]" at bounding box center [437, 426] width 322 height 28
click at [470, 333] on td "26" at bounding box center [465, 340] width 32 height 28
type input "[DATE]"
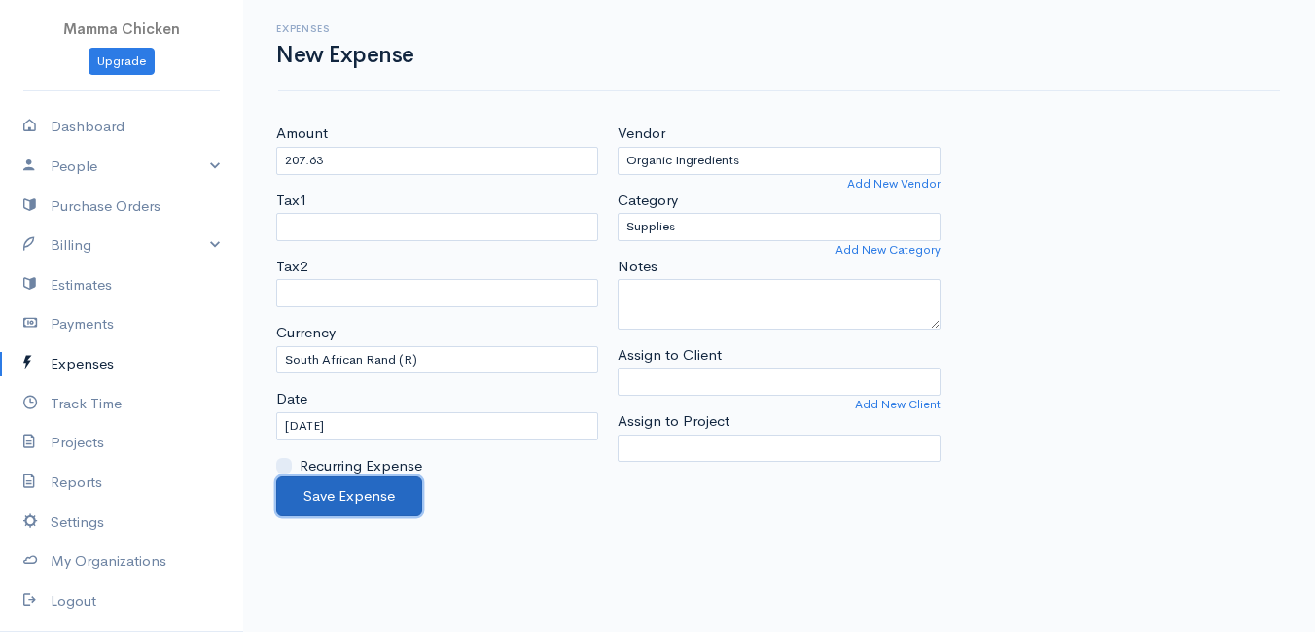
click at [355, 490] on button "Save Expense" at bounding box center [349, 497] width 146 height 40
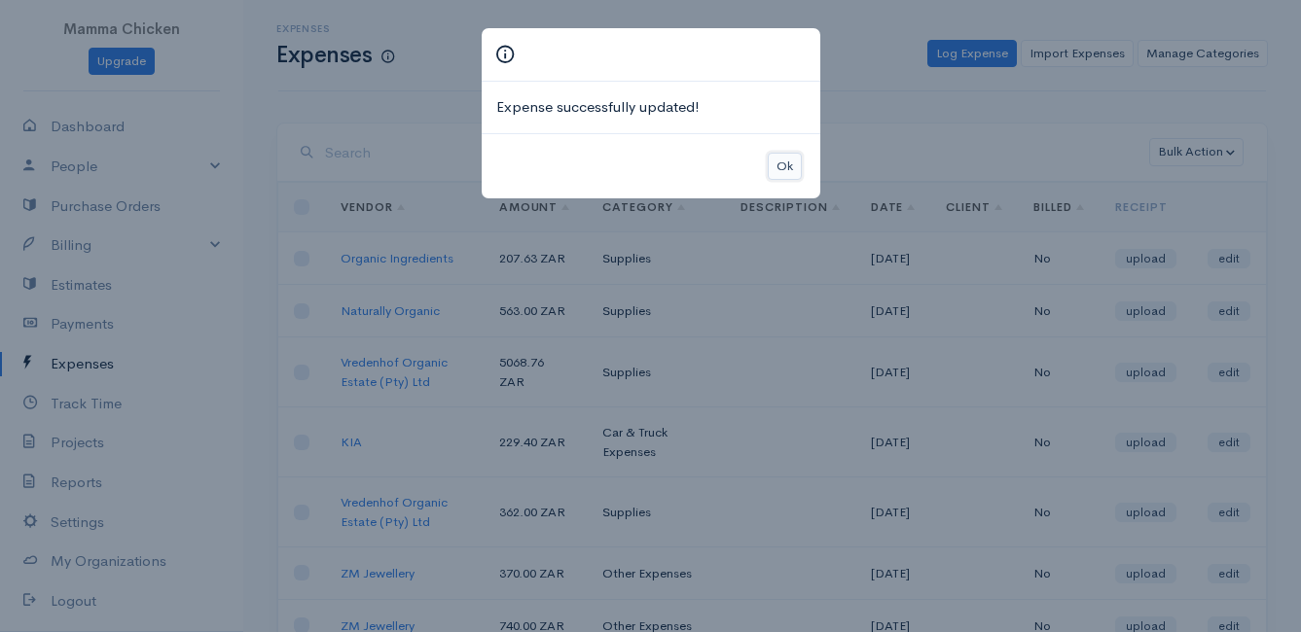
click at [785, 164] on button "Ok" at bounding box center [784, 167] width 34 height 28
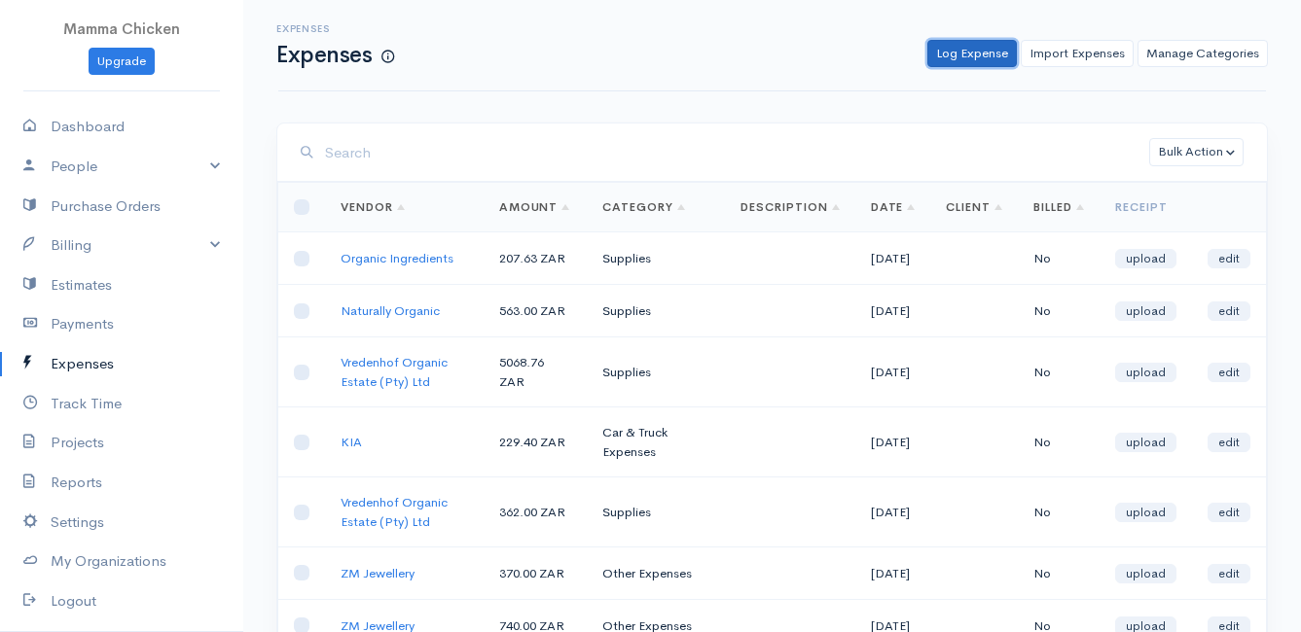
click at [964, 44] on link "Log Expense" at bounding box center [971, 54] width 89 height 28
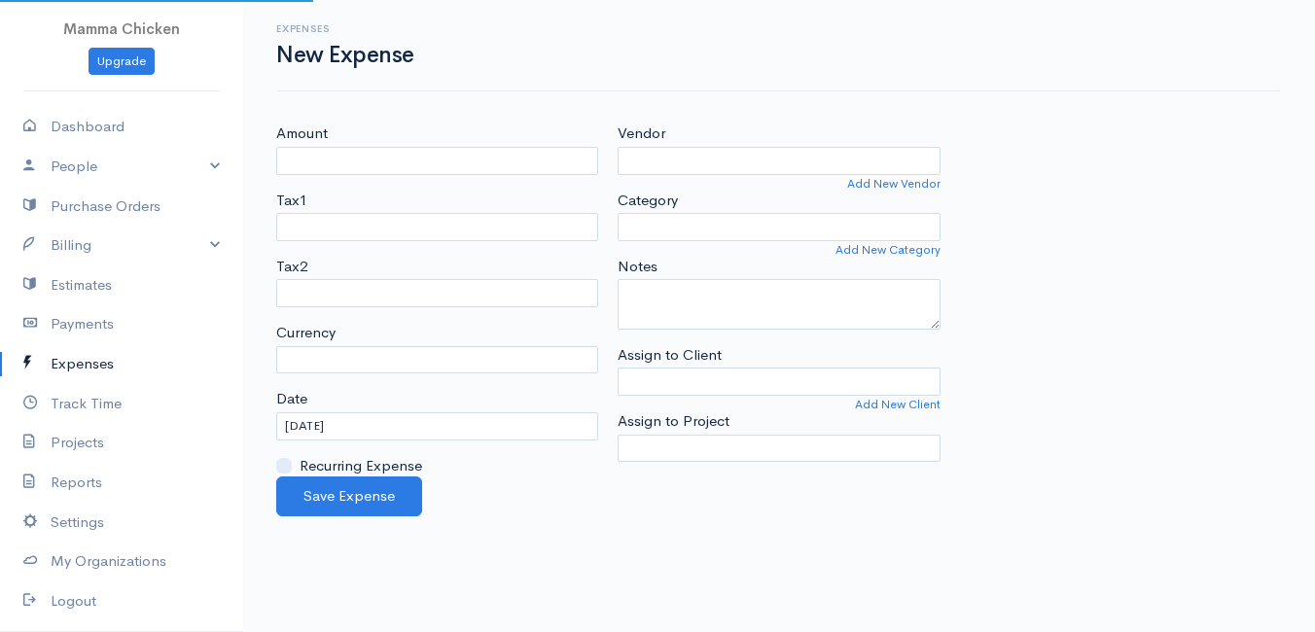
select select "ZAR"
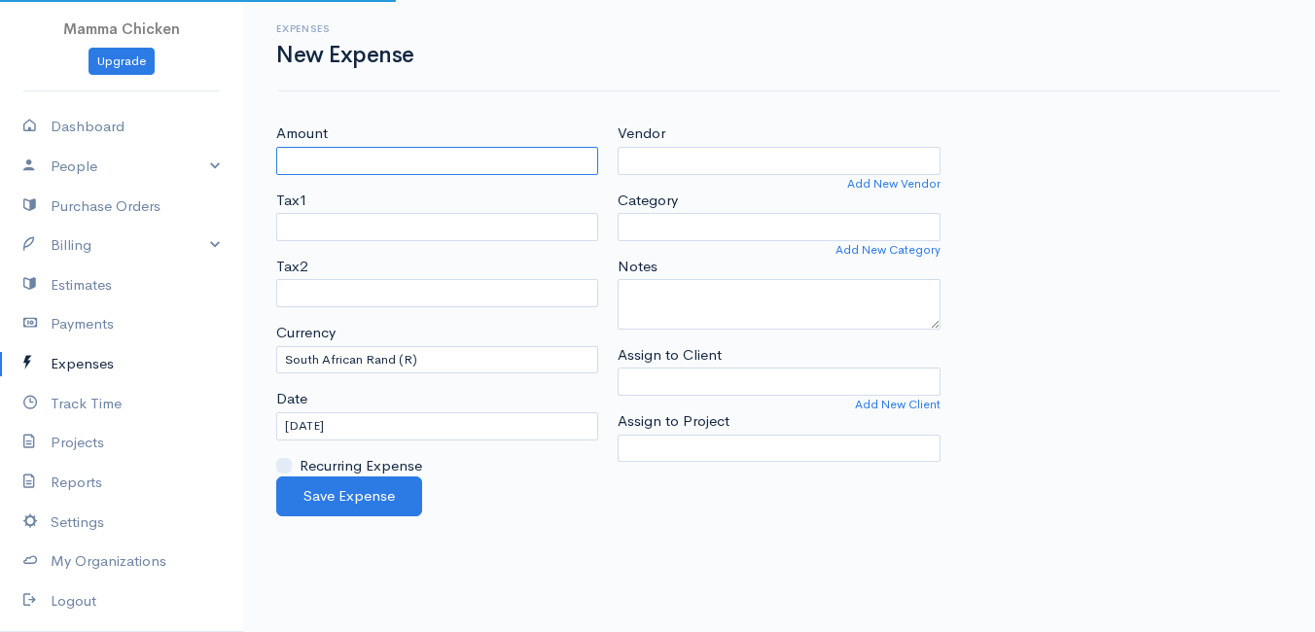
click at [542, 157] on input "Amount" at bounding box center [437, 161] width 322 height 28
type input "541"
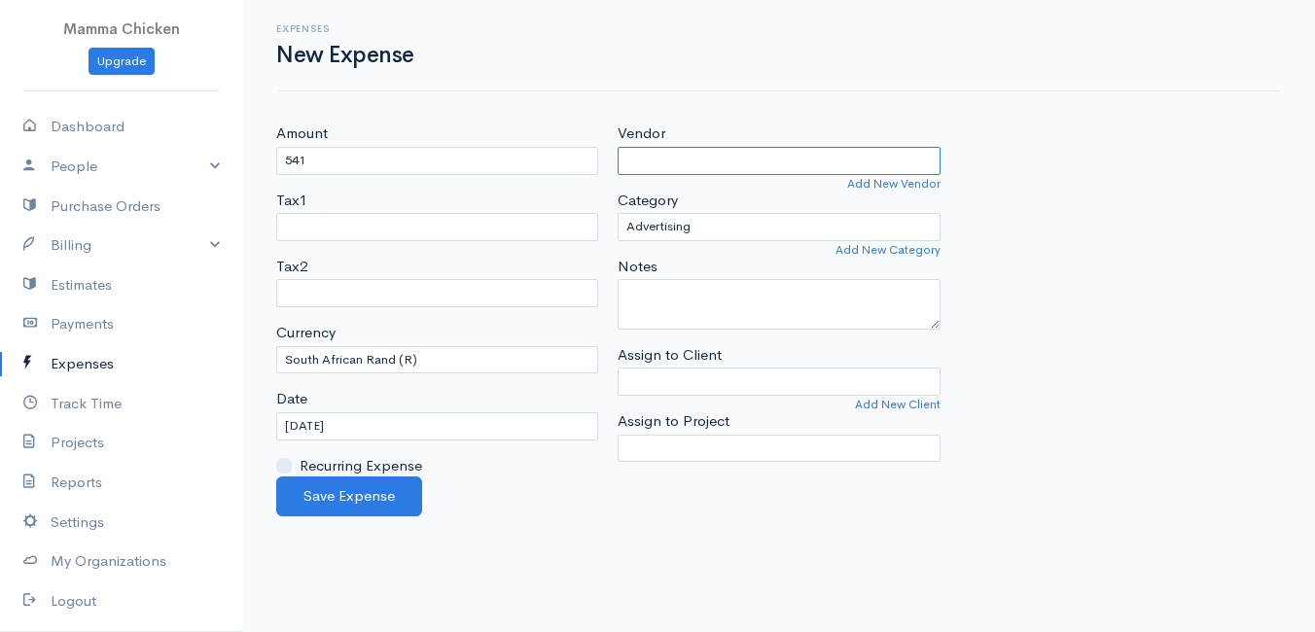
click at [757, 174] on input "Vendor" at bounding box center [779, 161] width 322 height 28
type input "Quick Crop Vegetable Farm"
click at [712, 224] on body "Mamma Chicken Upgrade Dashboard People Clients Vendors Staff Users Purchase Ord…" at bounding box center [657, 316] width 1315 height 632
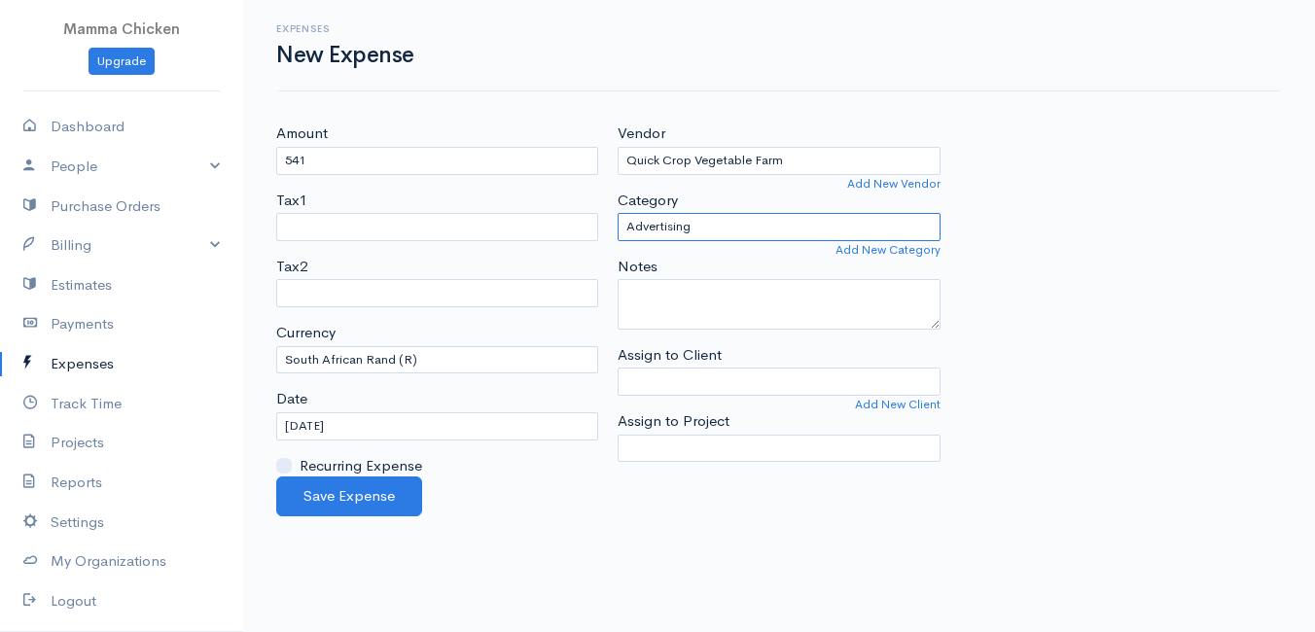
click at [712, 224] on select "Advertising Car & Truck Expenses Contractors Education Education and Training E…" at bounding box center [779, 227] width 322 height 28
select select "Supplies"
click at [618, 213] on select "Advertising Car & Truck Expenses Contractors Education Education and Training E…" at bounding box center [779, 227] width 322 height 28
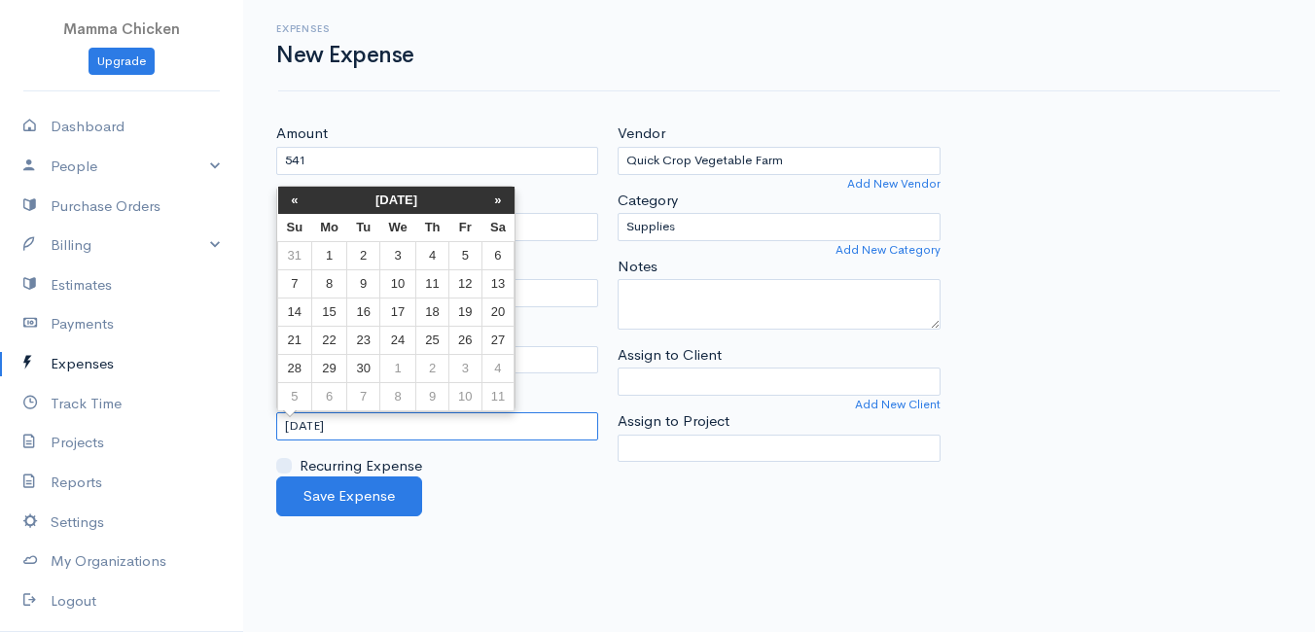
click at [409, 428] on input "[DATE]" at bounding box center [437, 426] width 322 height 28
click at [463, 333] on td "26" at bounding box center [465, 340] width 32 height 28
type input "[DATE]"
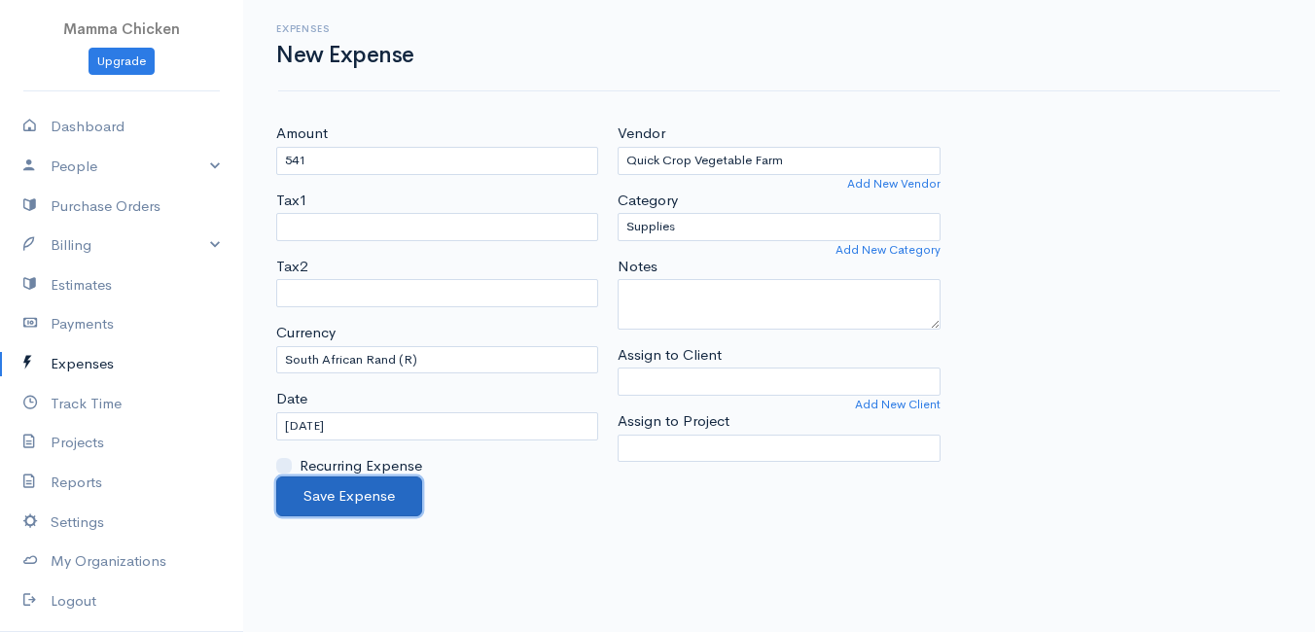
click at [352, 495] on button "Save Expense" at bounding box center [349, 497] width 146 height 40
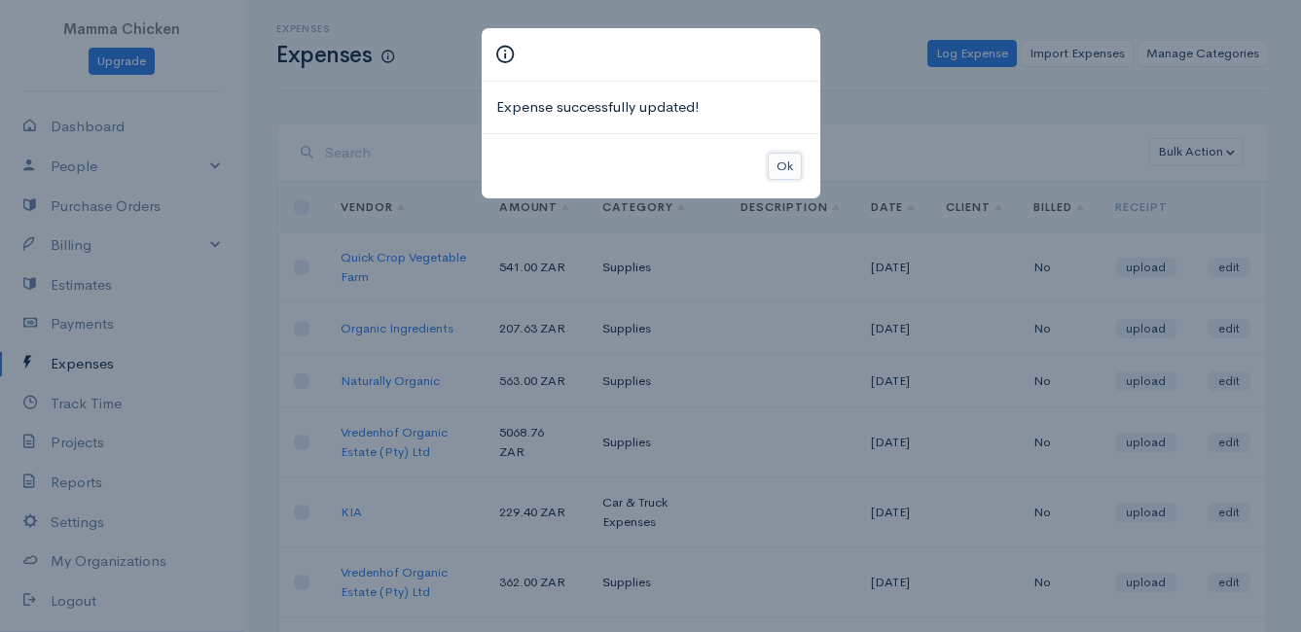
click at [781, 166] on button "Ok" at bounding box center [784, 167] width 34 height 28
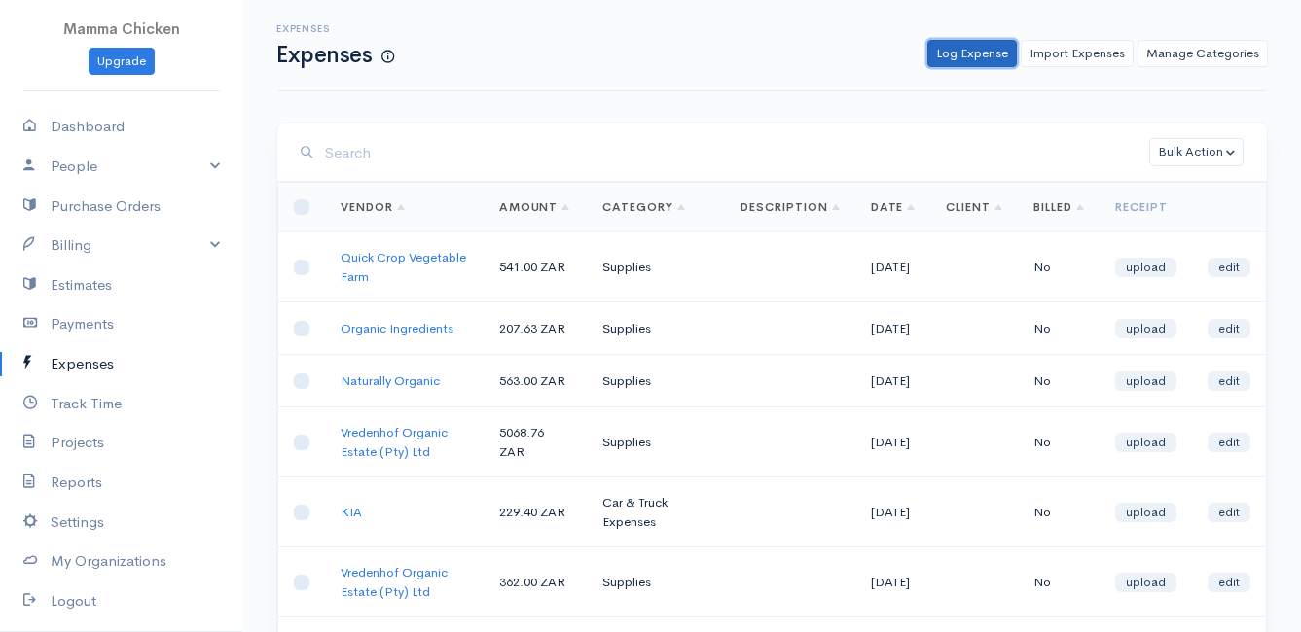
click at [982, 47] on link "Log Expense" at bounding box center [971, 54] width 89 height 28
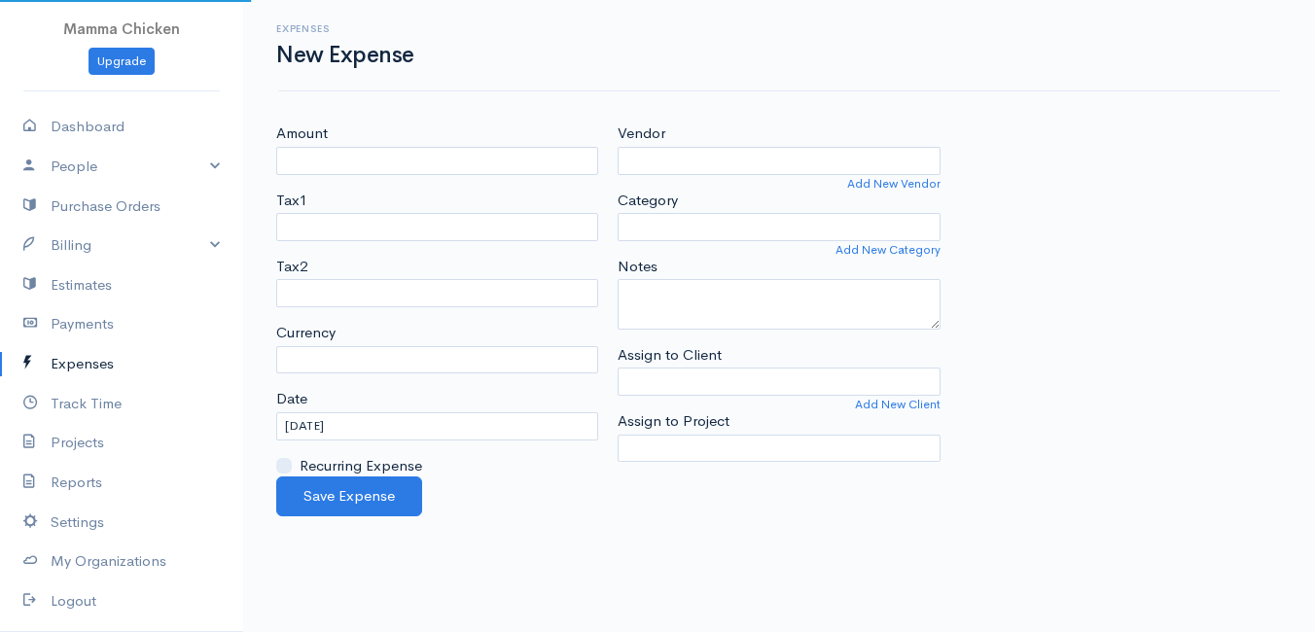
select select "ZAR"
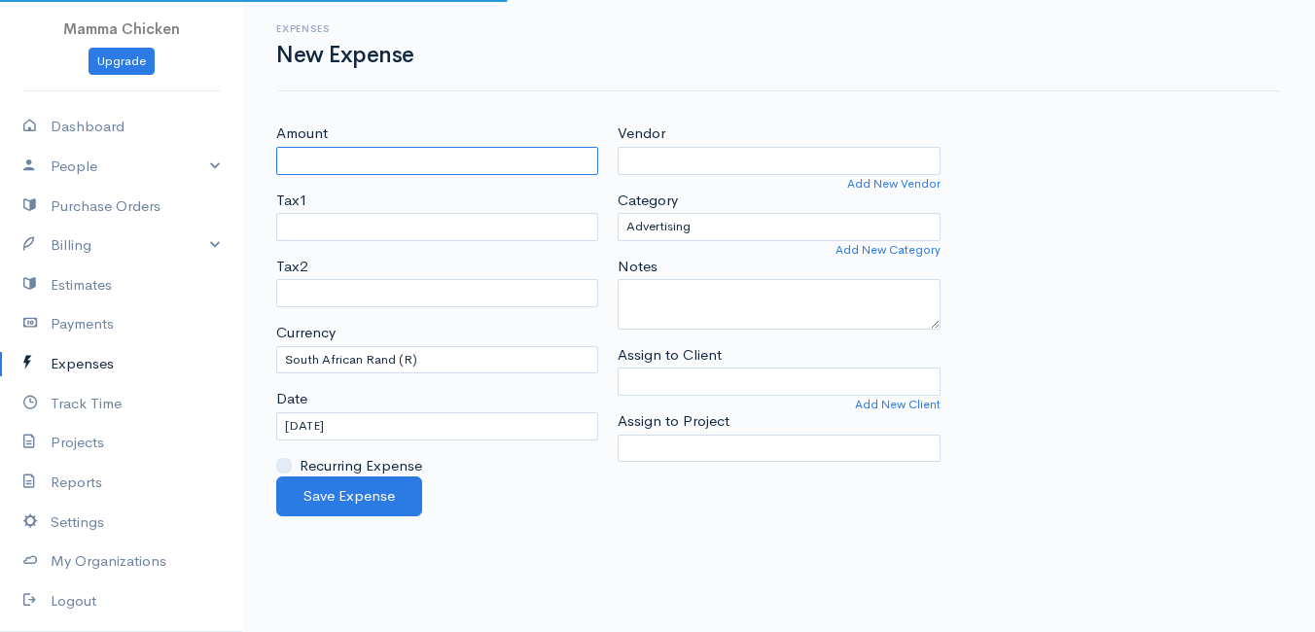
click at [513, 167] on input "Amount" at bounding box center [437, 161] width 322 height 28
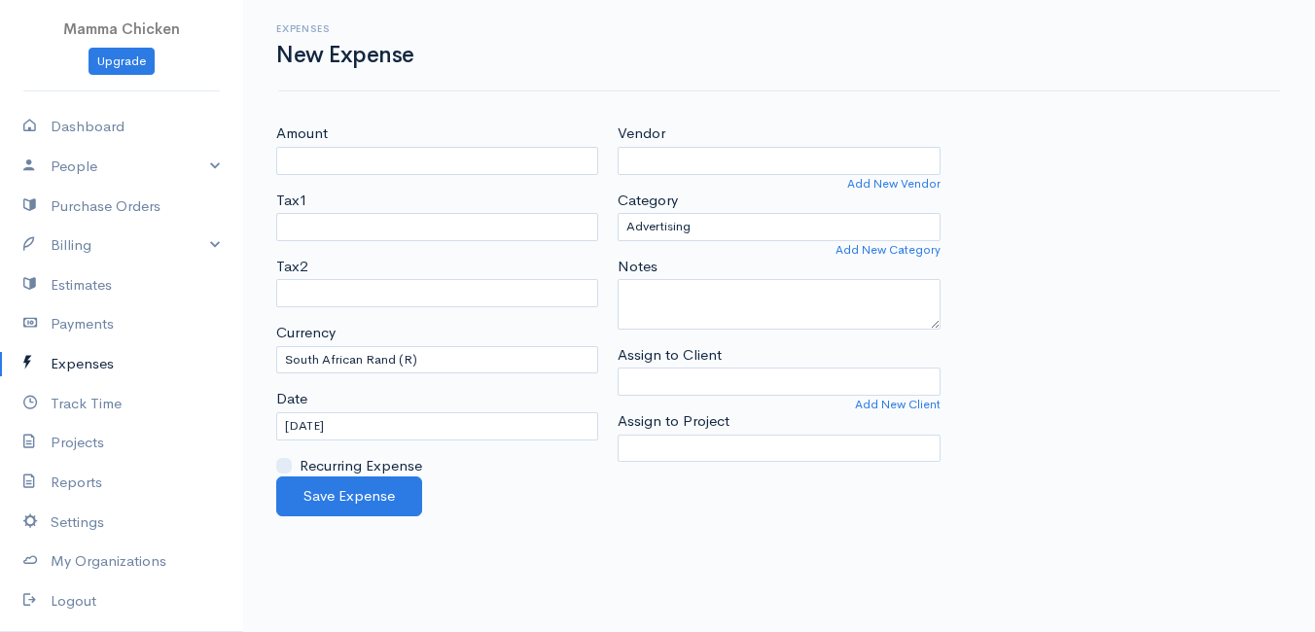
click at [87, 361] on link "Expenses" at bounding box center [121, 364] width 243 height 40
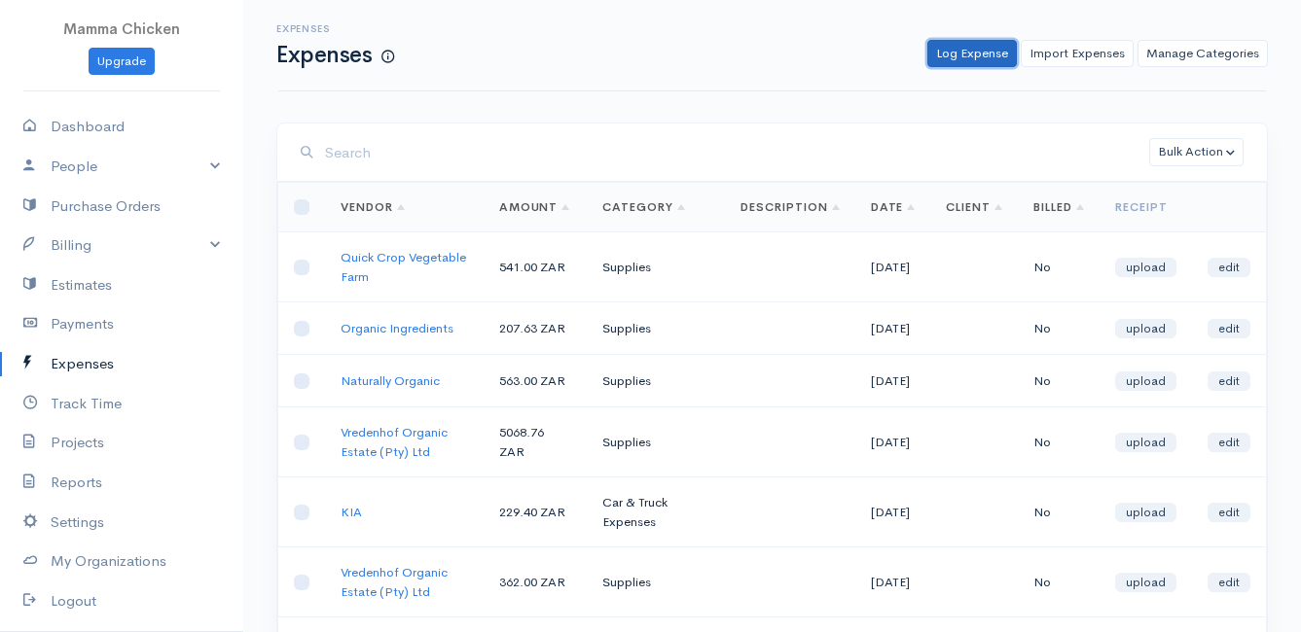
click at [981, 46] on link "Log Expense" at bounding box center [971, 54] width 89 height 28
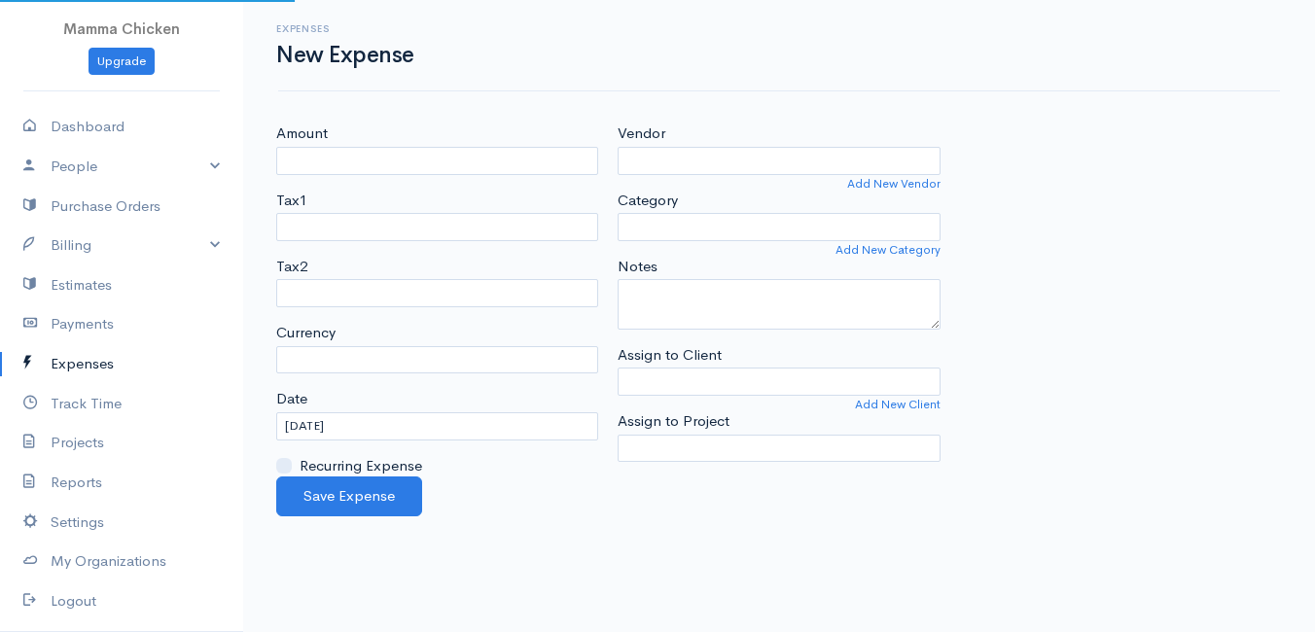
select select "ZAR"
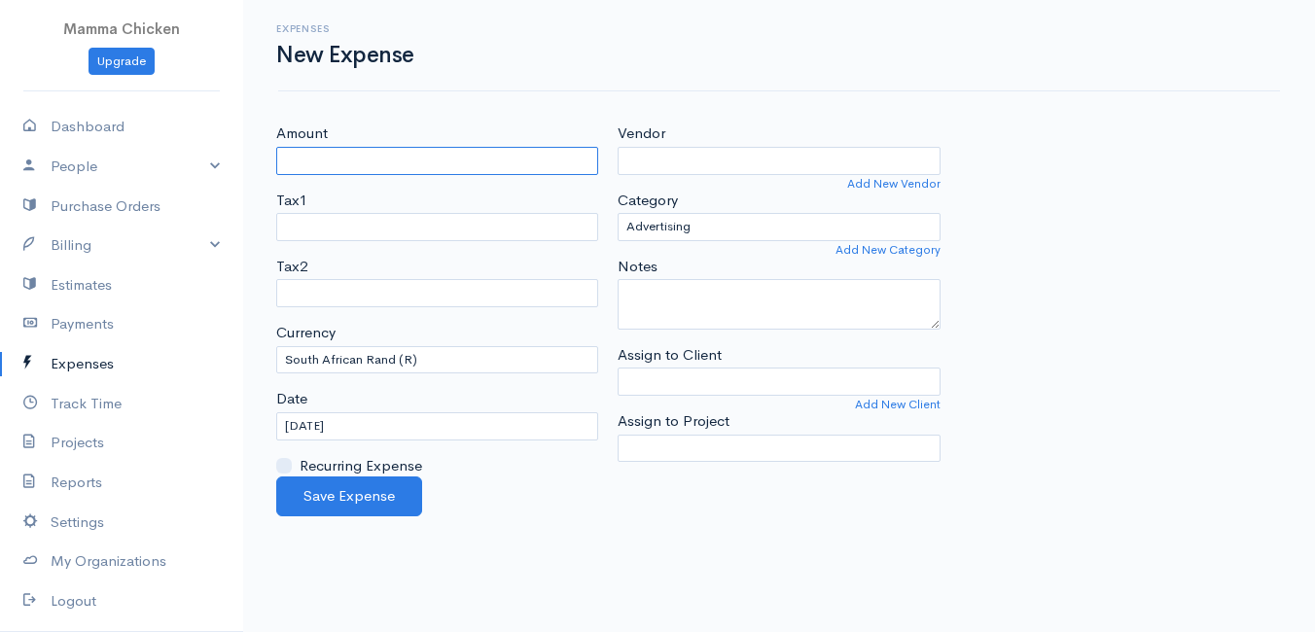
click at [327, 162] on input "Amount" at bounding box center [437, 161] width 322 height 28
type input "1514.6"
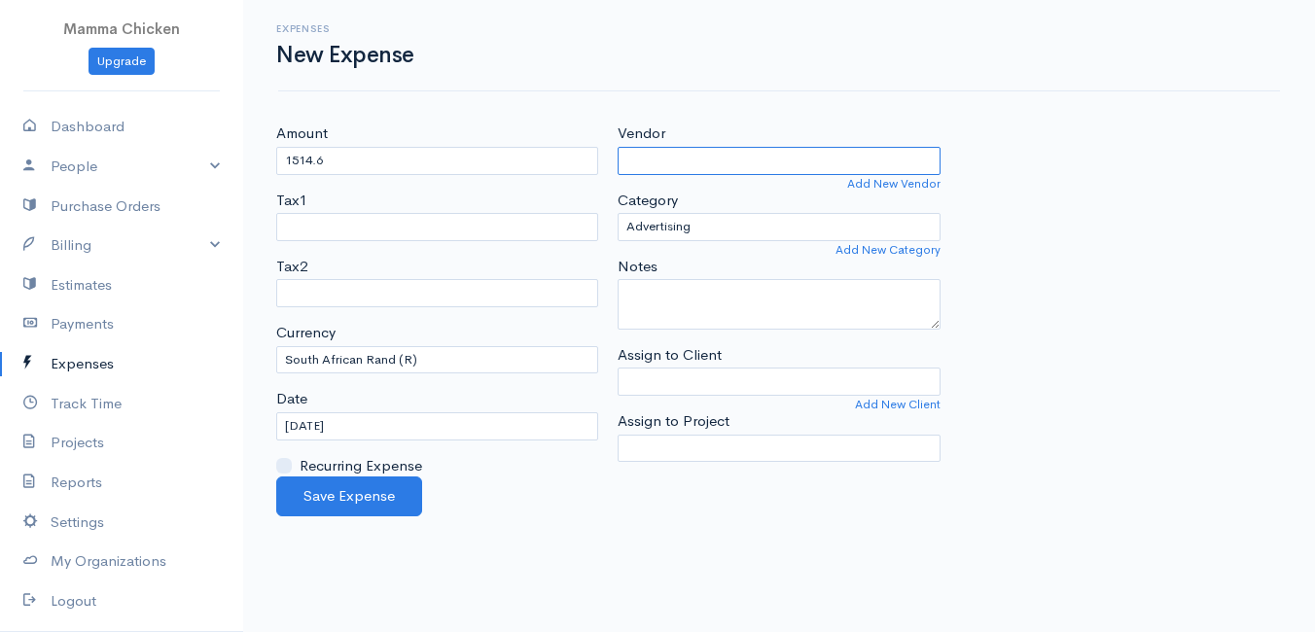
click at [658, 161] on input "Vendor" at bounding box center [779, 161] width 322 height 28
type input "Foxenburg"
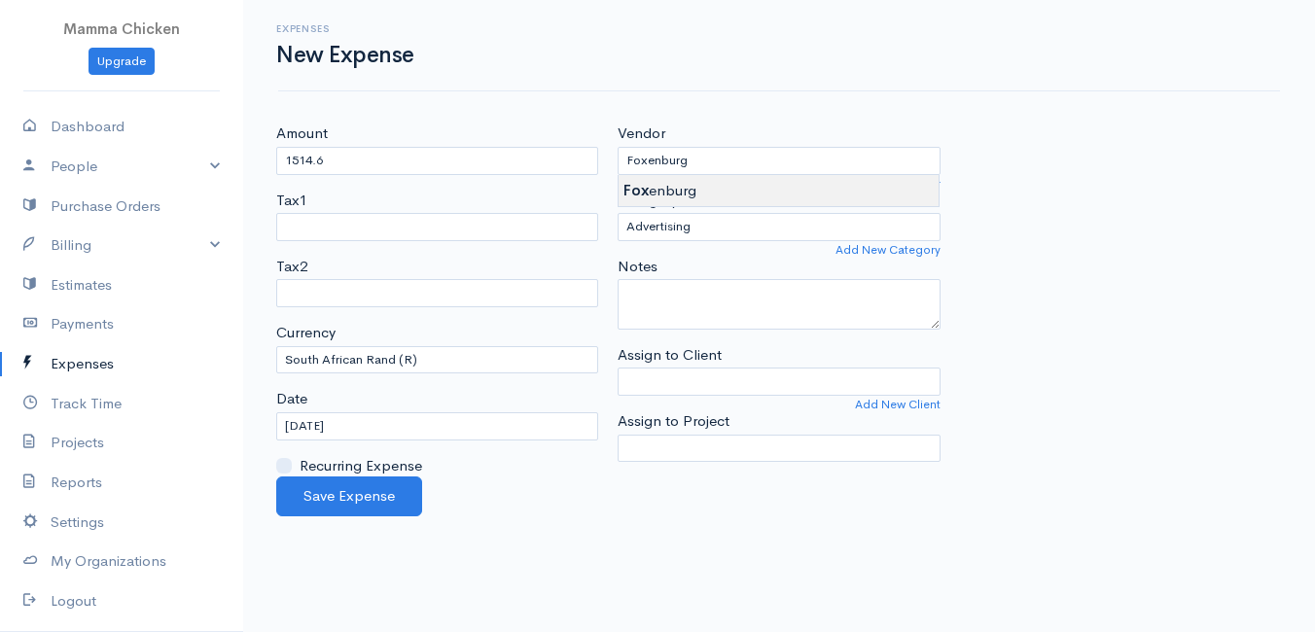
click at [657, 187] on body "Mamma Chicken Upgrade Dashboard People Clients Vendors Staff Users Purchase Ord…" at bounding box center [657, 316] width 1315 height 632
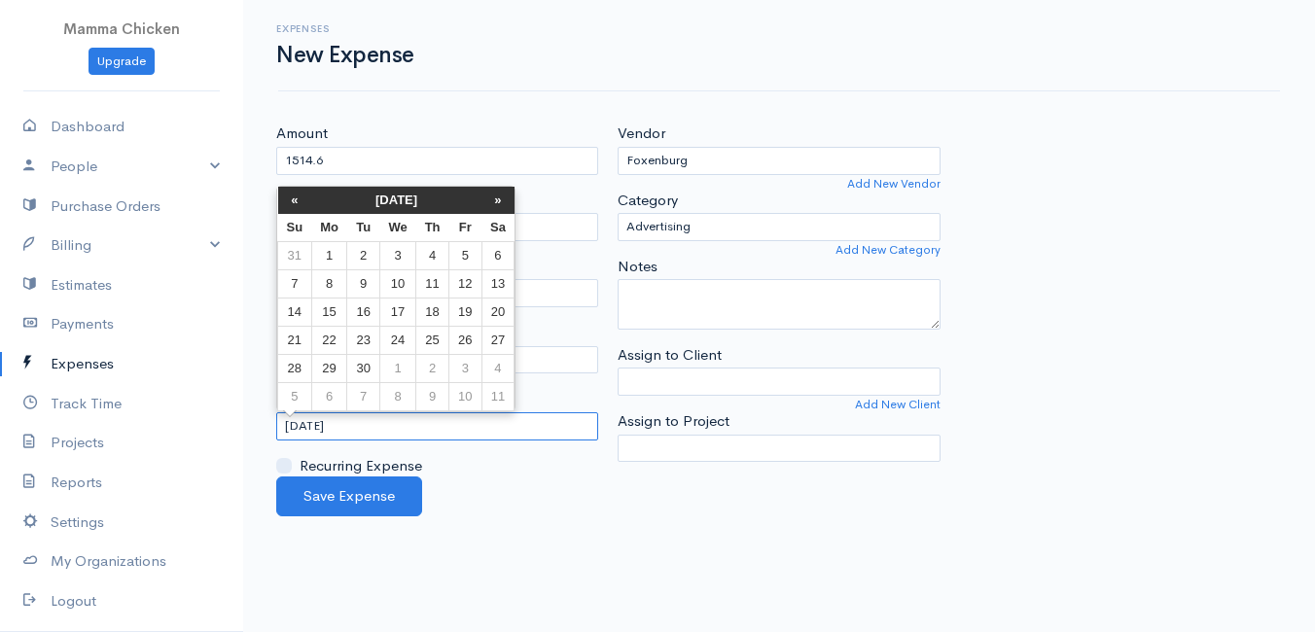
click at [455, 429] on input "[DATE]" at bounding box center [437, 426] width 322 height 28
click at [465, 338] on td "26" at bounding box center [465, 340] width 32 height 28
type input "[DATE]"
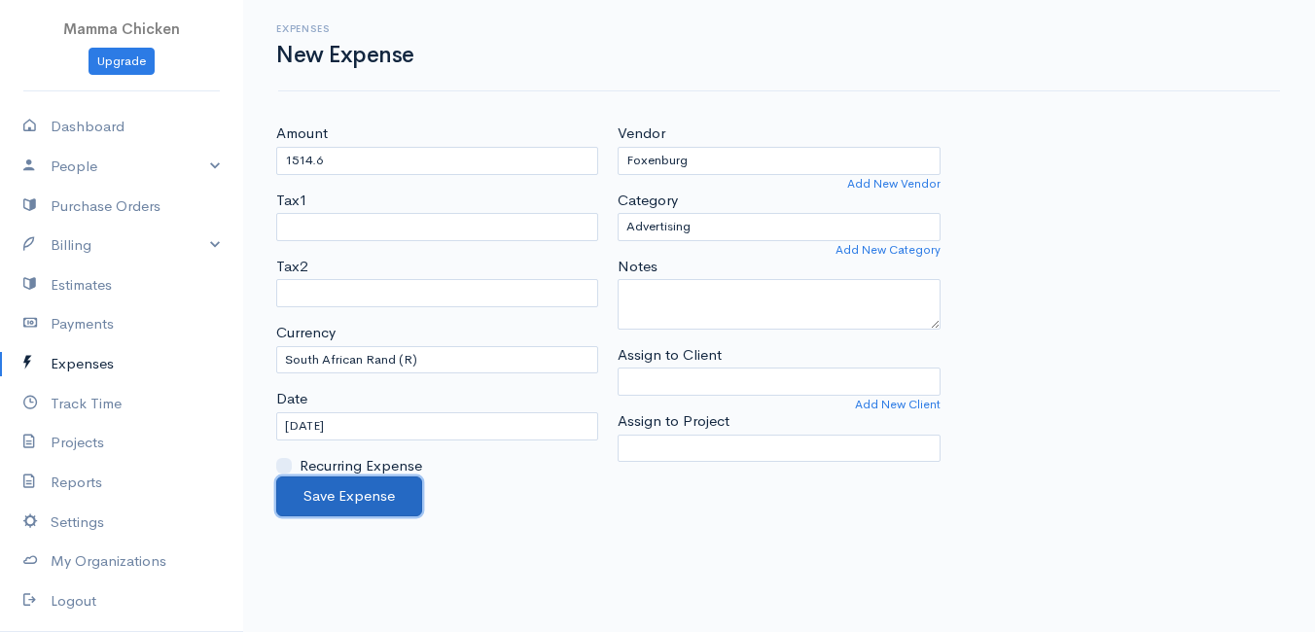
click at [338, 500] on button "Save Expense" at bounding box center [349, 497] width 146 height 40
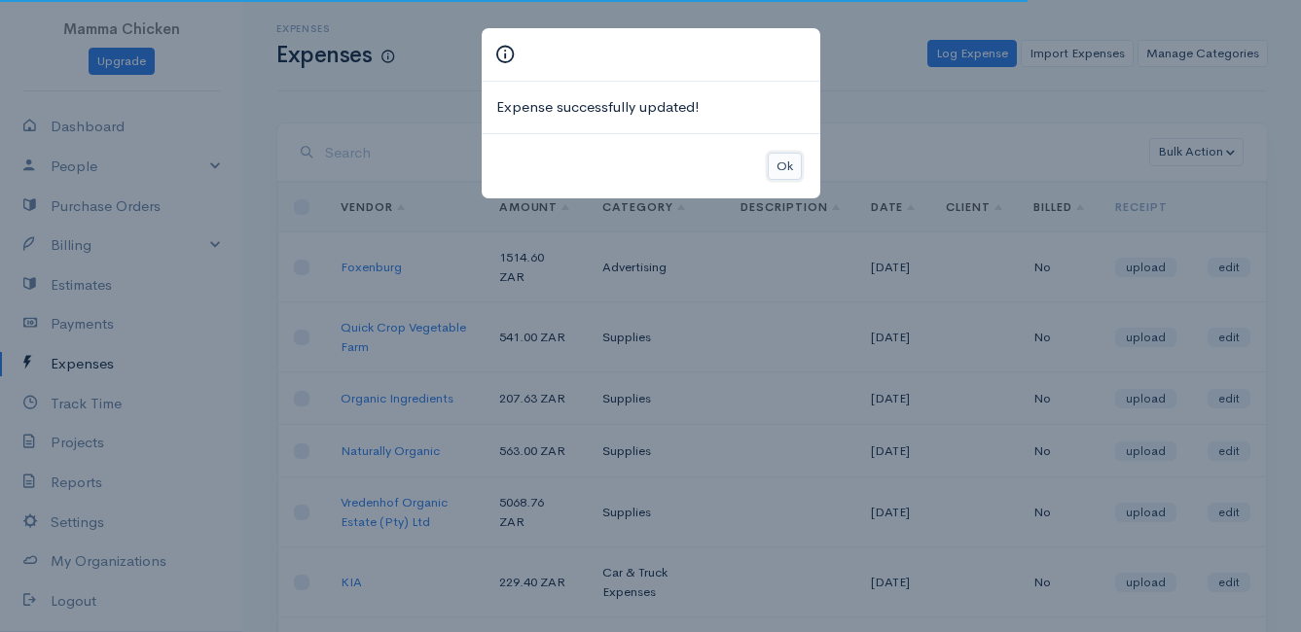
click at [786, 169] on button "Ok" at bounding box center [784, 167] width 34 height 28
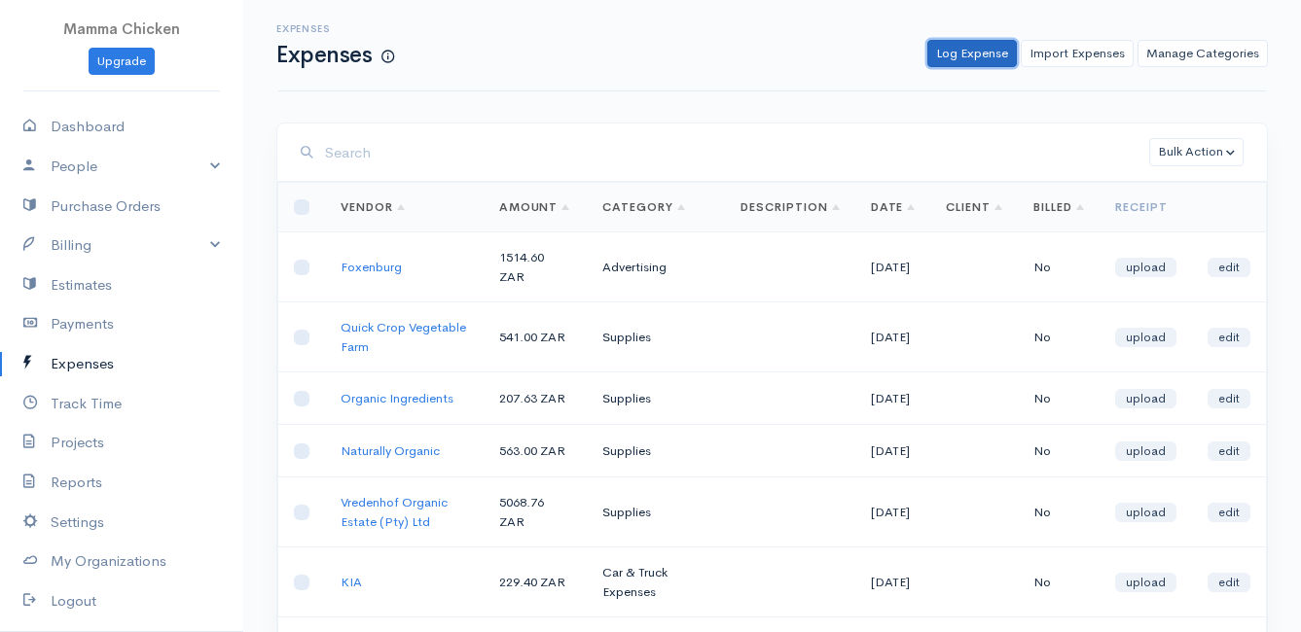
click at [963, 54] on link "Log Expense" at bounding box center [971, 54] width 89 height 28
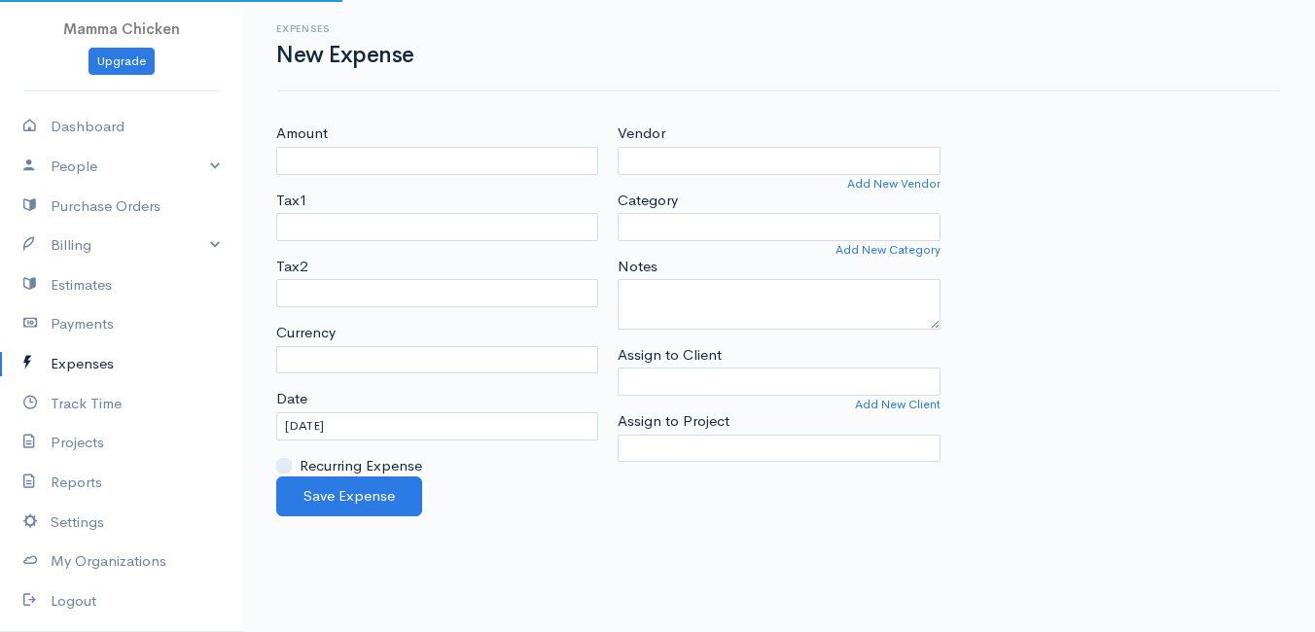
select select "ZAR"
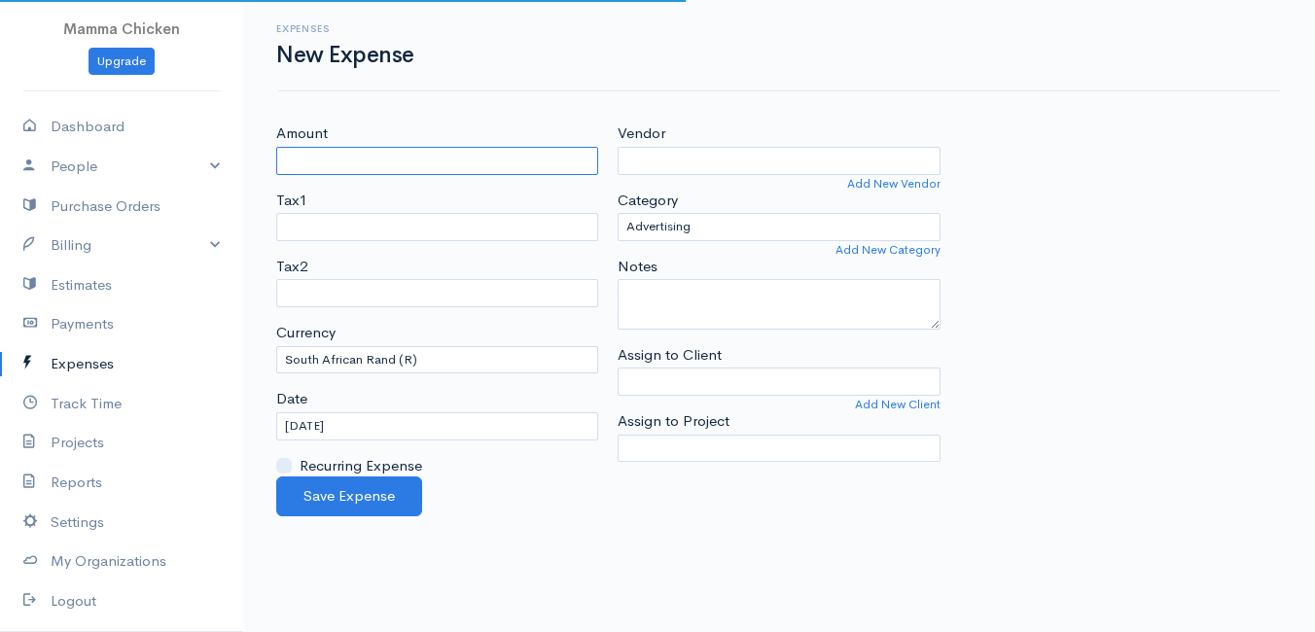
click at [445, 165] on input "Amount" at bounding box center [437, 161] width 322 height 28
type input "195"
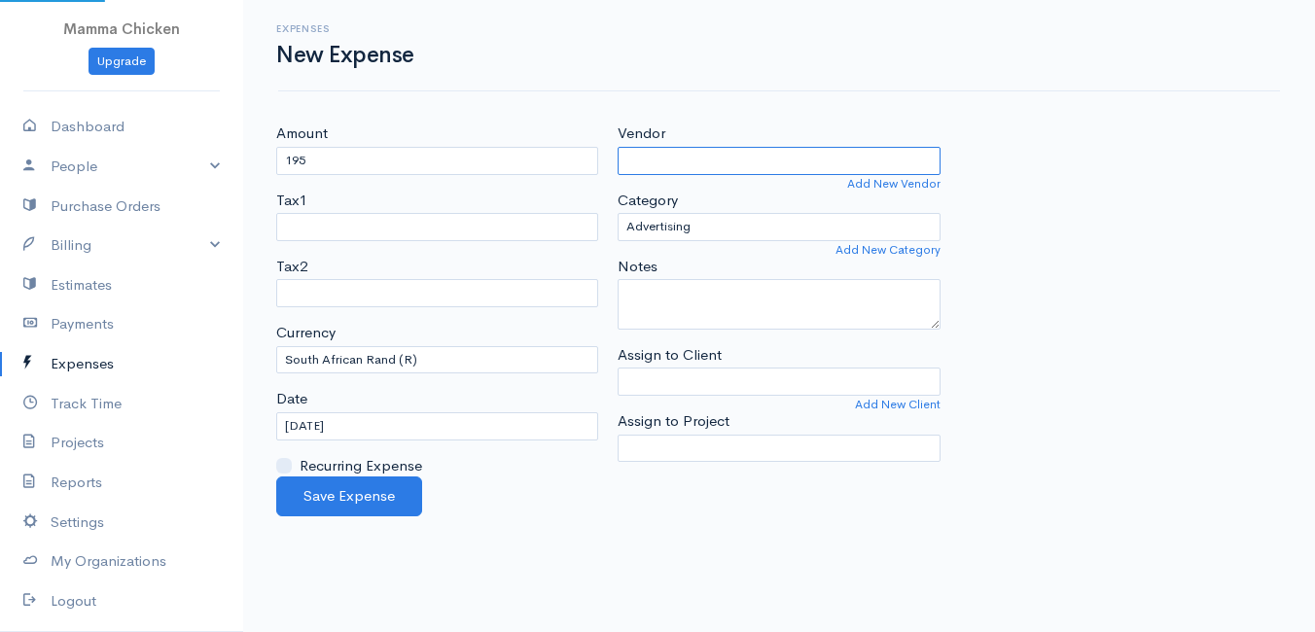
click at [664, 170] on input "Vendor" at bounding box center [779, 161] width 322 height 28
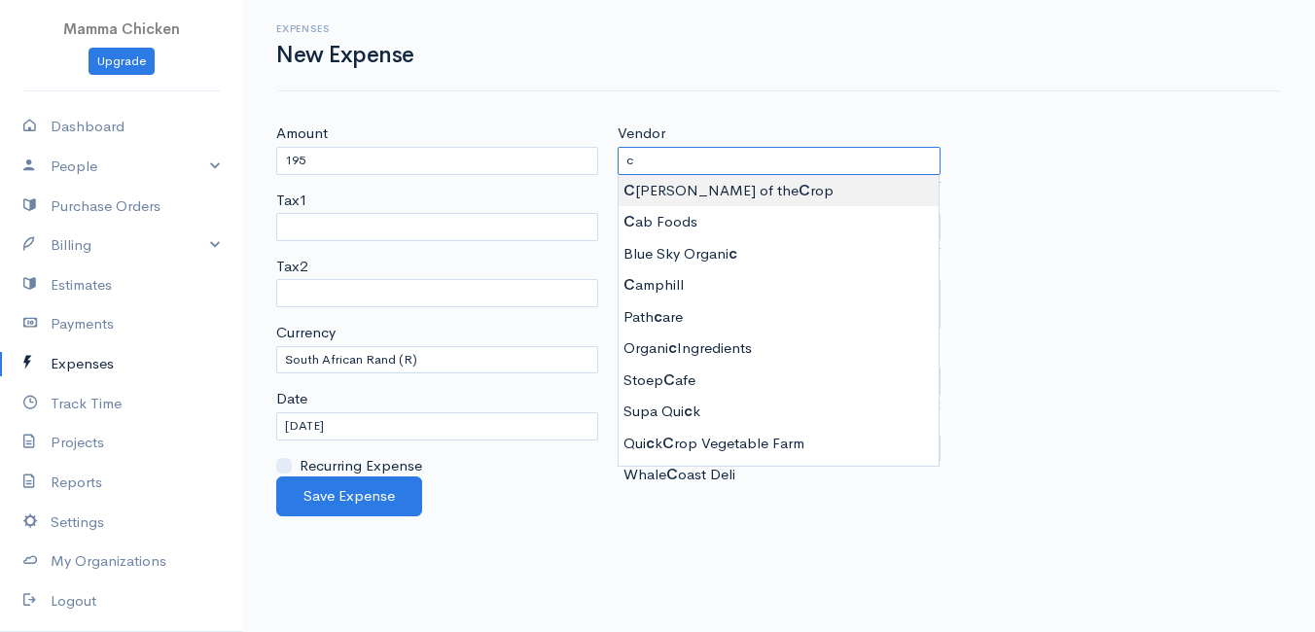
type input "Cream of the Crop"
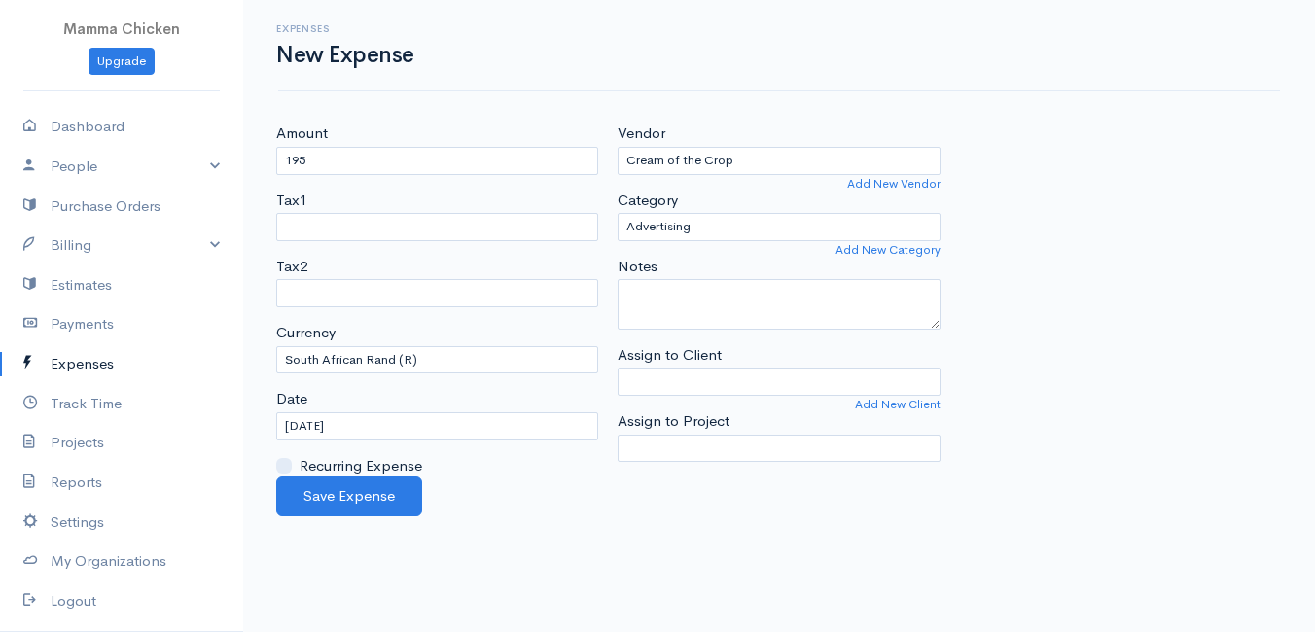
click at [671, 191] on body "Mamma Chicken Upgrade Dashboard People Clients Vendors Staff Users Purchase Ord…" at bounding box center [657, 316] width 1315 height 632
click at [686, 230] on select "Advertising Car & Truck Expenses Contractors Education Education and Training E…" at bounding box center [779, 227] width 322 height 28
select select "Supplies"
click at [618, 213] on select "Advertising Car & Truck Expenses Contractors Education Education and Training E…" at bounding box center [779, 227] width 322 height 28
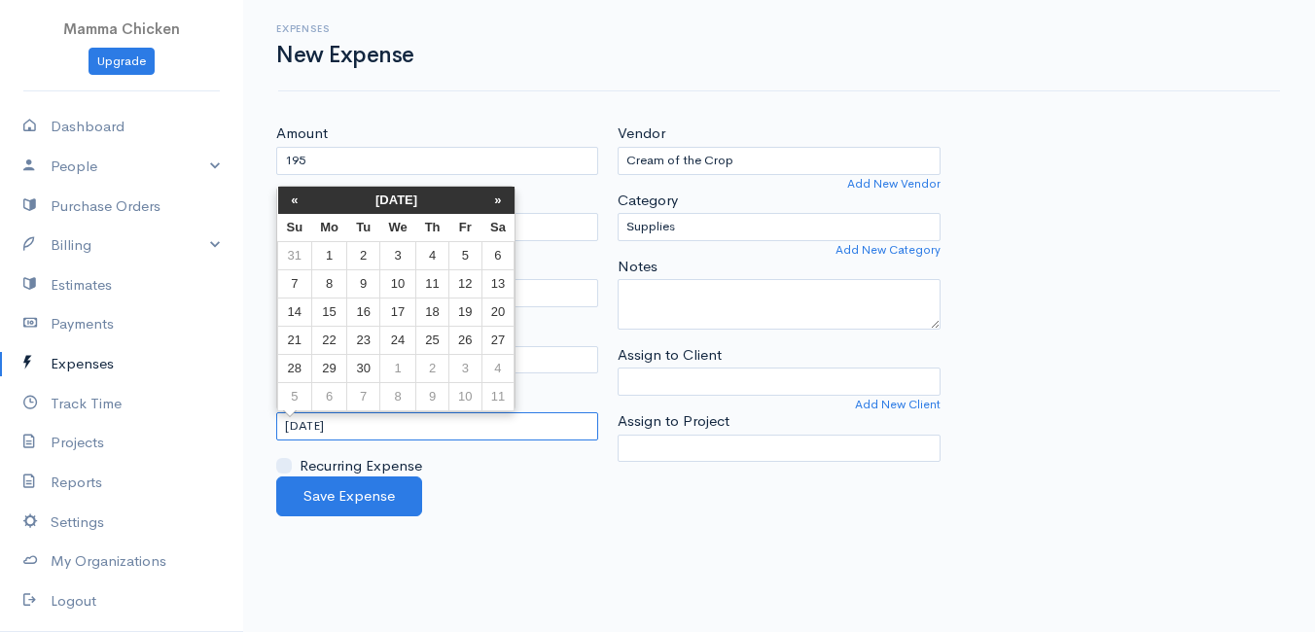
click at [383, 423] on input "[DATE]" at bounding box center [437, 426] width 322 height 28
click at [462, 337] on td "26" at bounding box center [465, 340] width 32 height 28
type input "[DATE]"
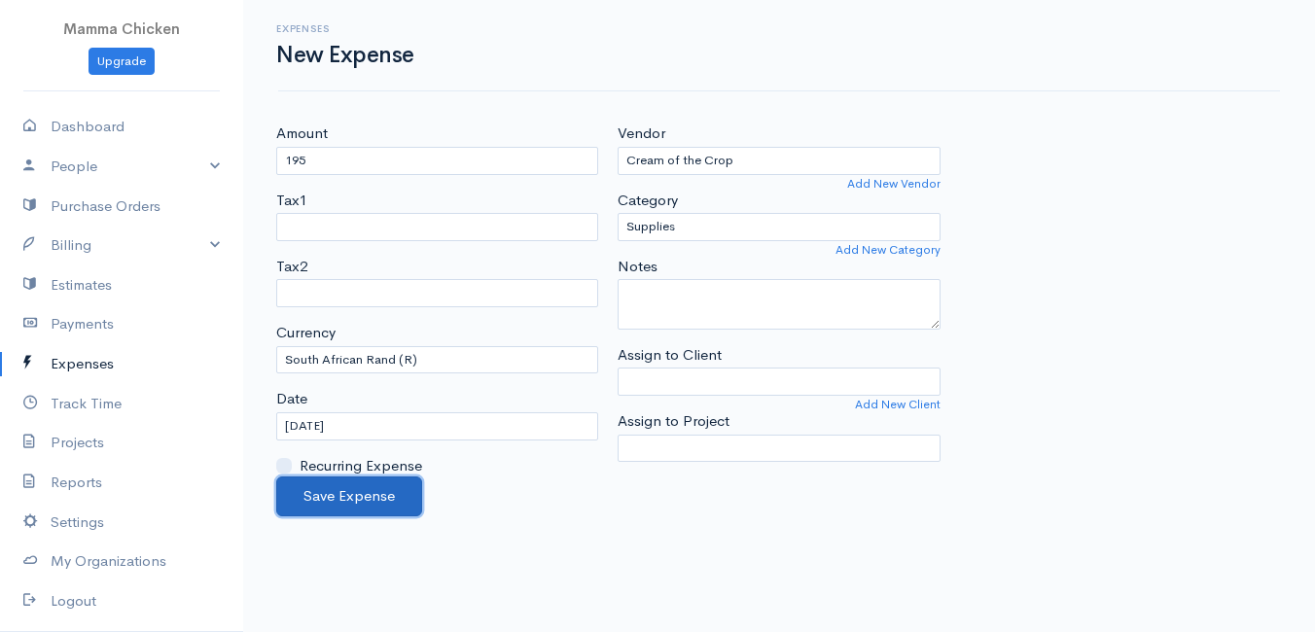
click at [325, 492] on button "Save Expense" at bounding box center [349, 497] width 146 height 40
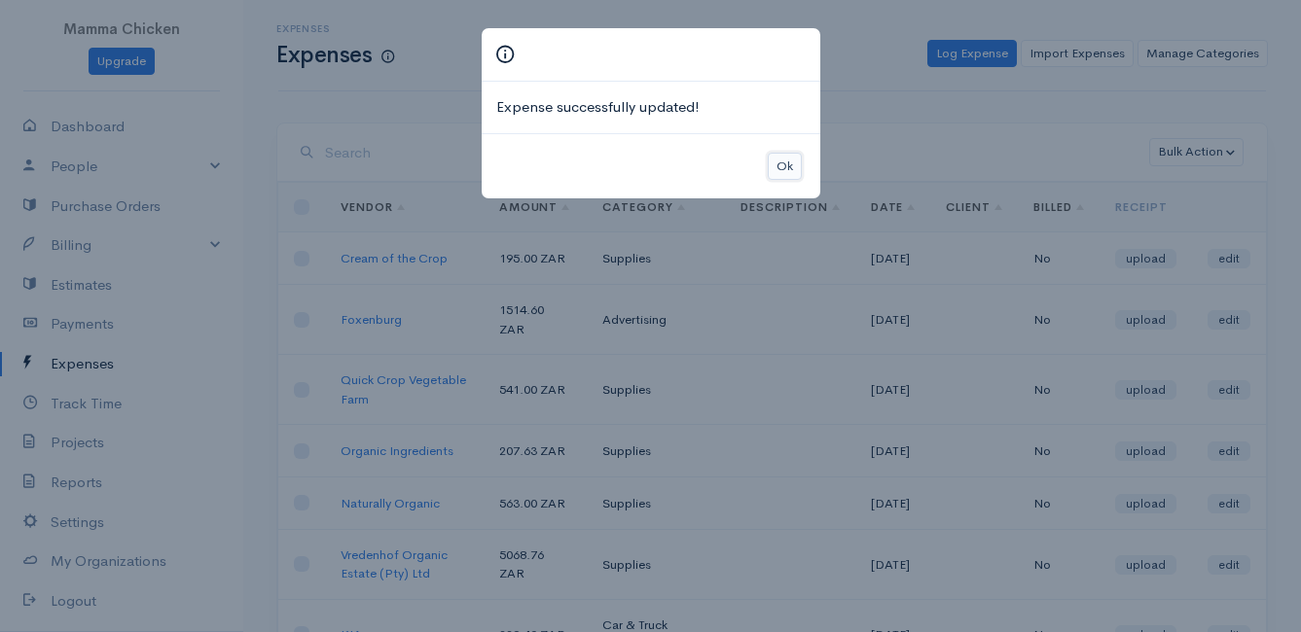
click at [785, 164] on button "Ok" at bounding box center [784, 167] width 34 height 28
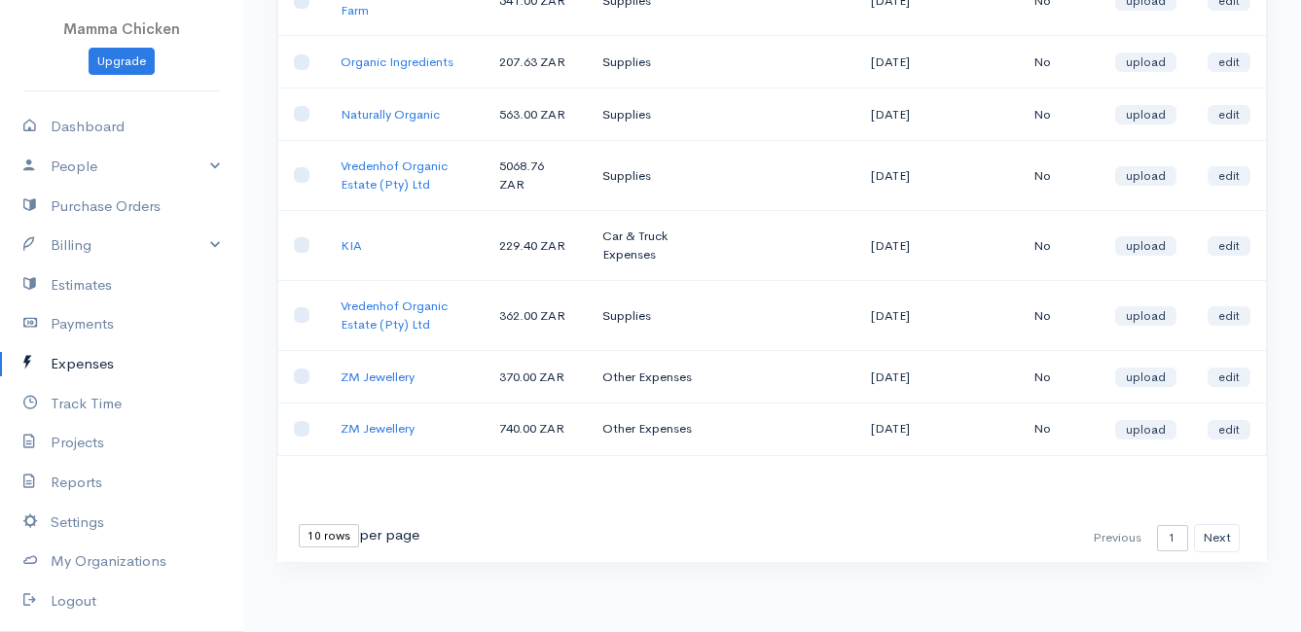
scroll to position [447, 0]
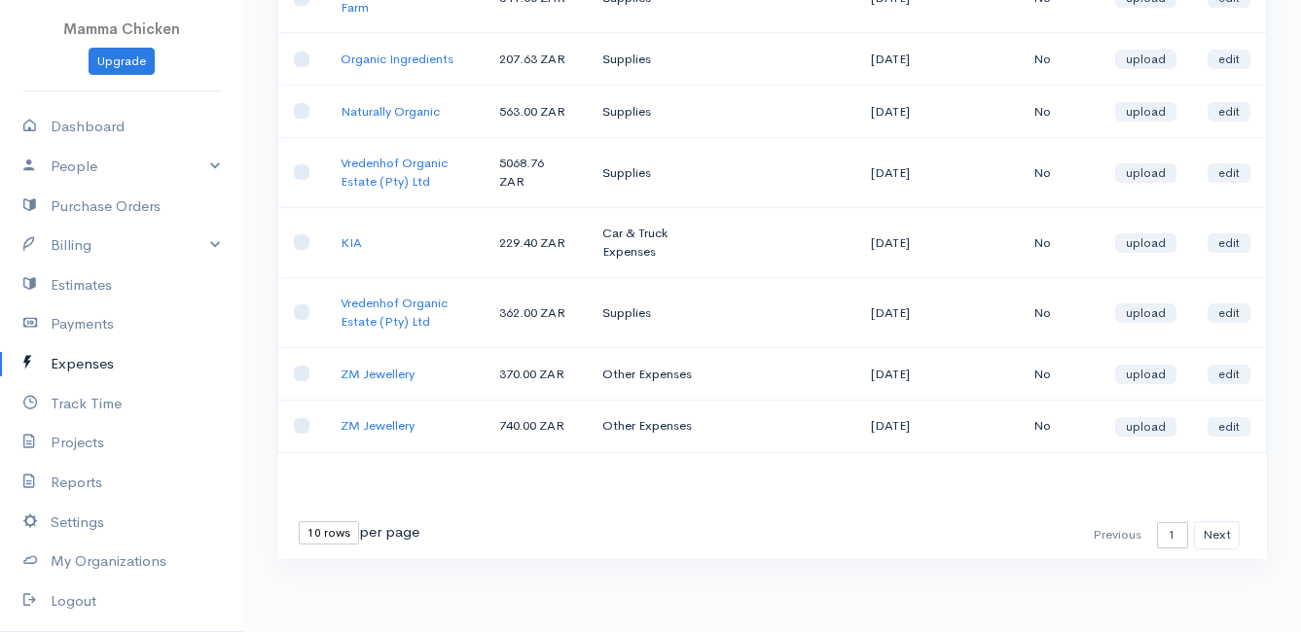
click at [322, 539] on select "10 rows 25 rows 50 rows" at bounding box center [329, 532] width 60 height 23
select select "50"
click at [299, 521] on select "10 rows 25 rows 50 rows" at bounding box center [329, 532] width 60 height 23
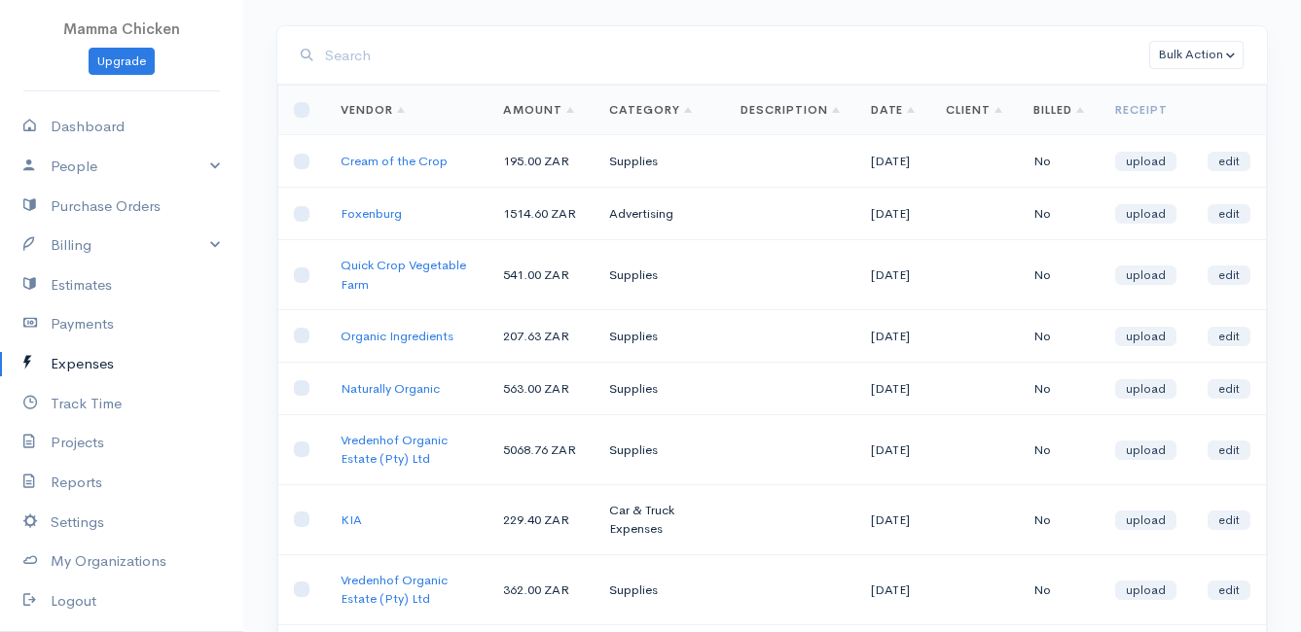
scroll to position [0, 0]
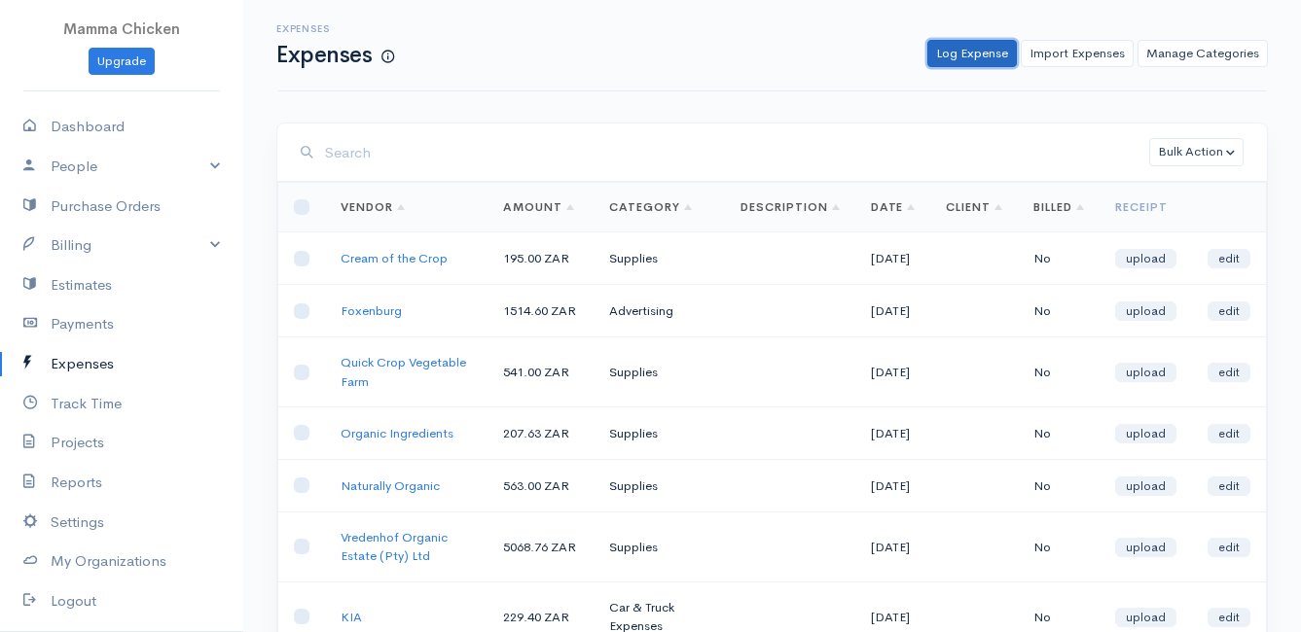
click at [970, 59] on link "Log Expense" at bounding box center [971, 54] width 89 height 28
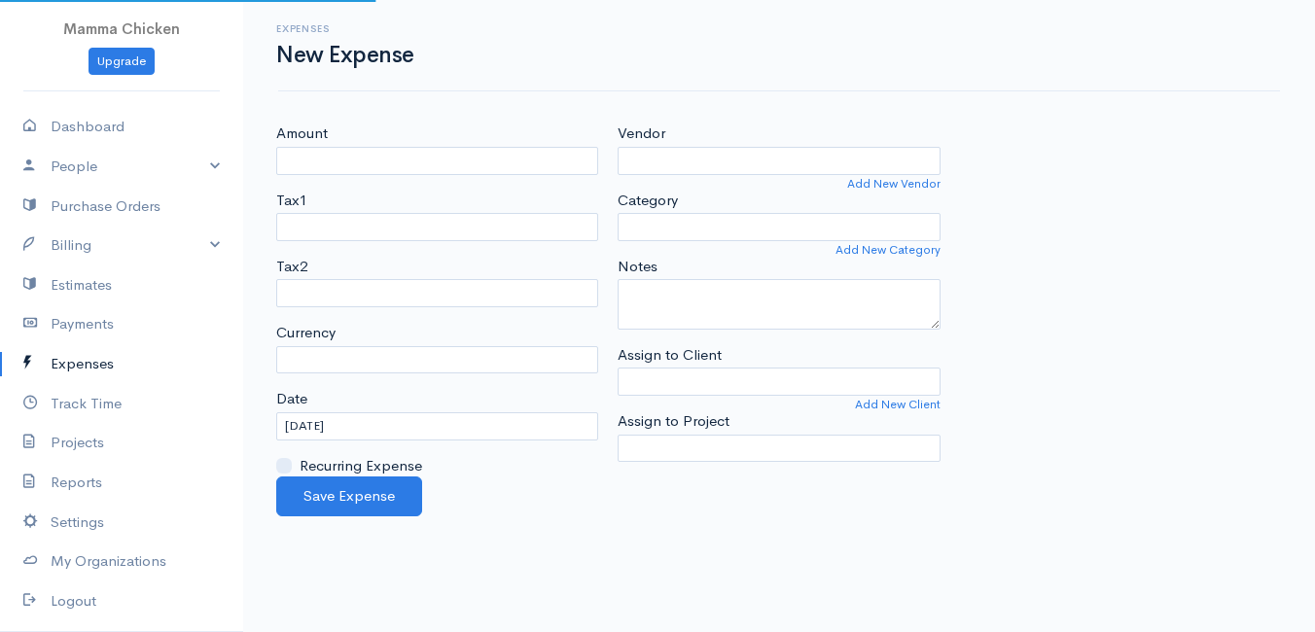
select select "ZAR"
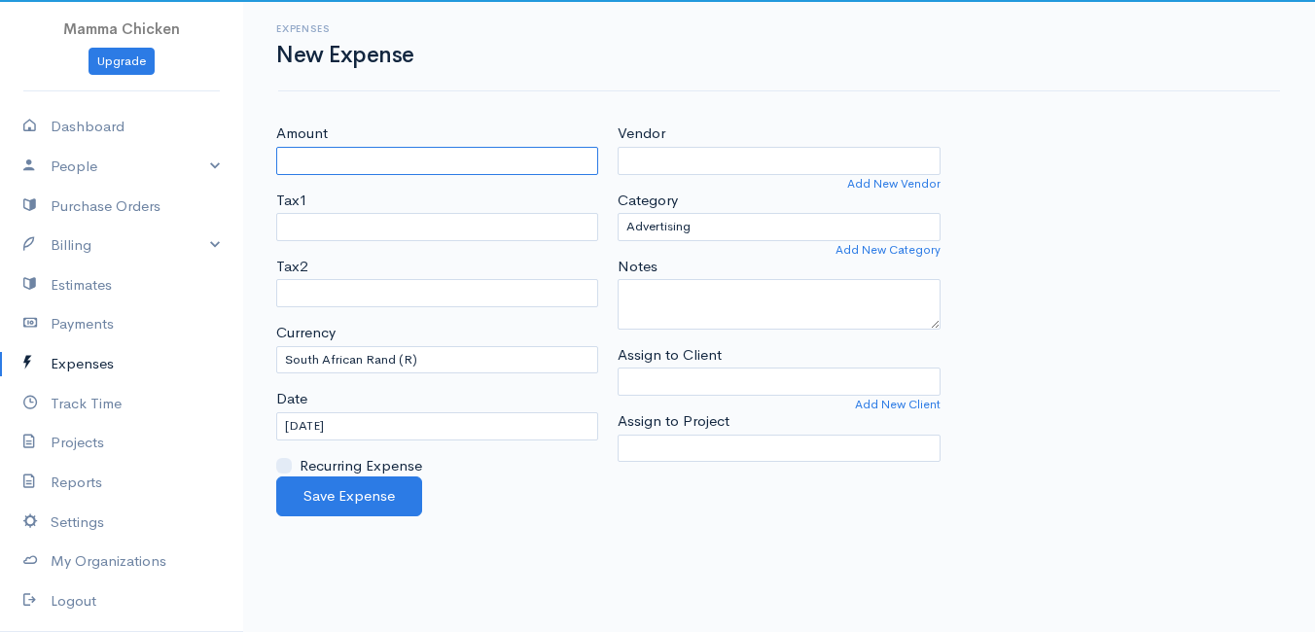
click at [411, 162] on input "Amount" at bounding box center [437, 161] width 322 height 28
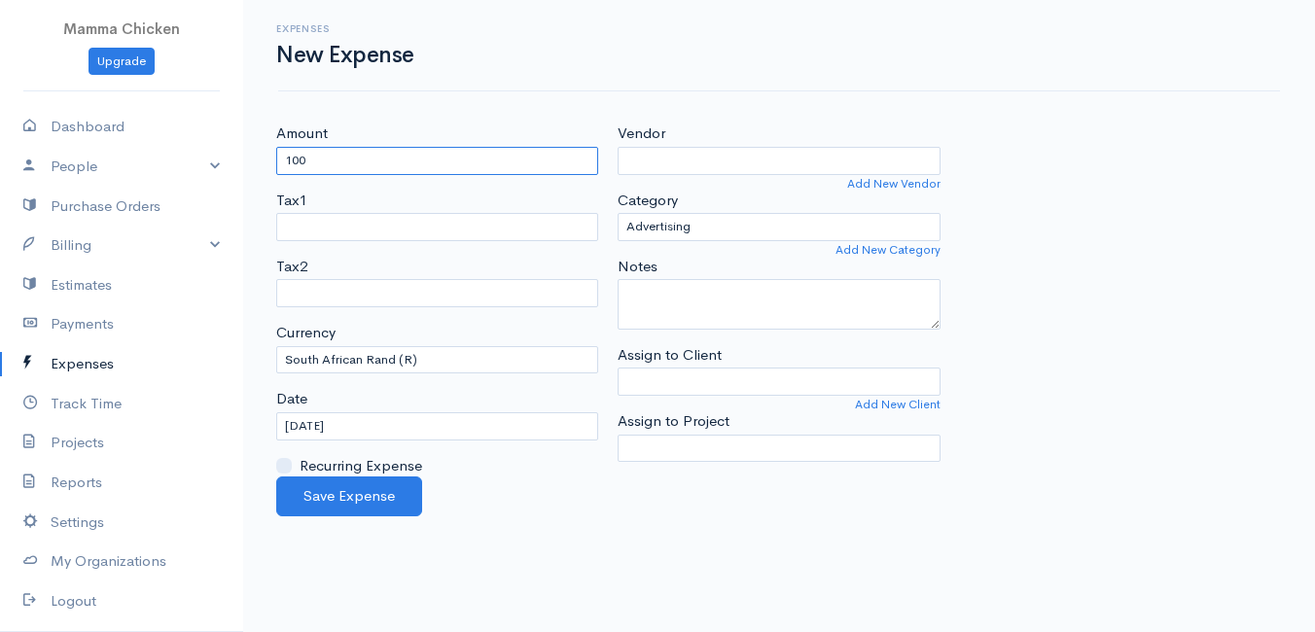
type input "100"
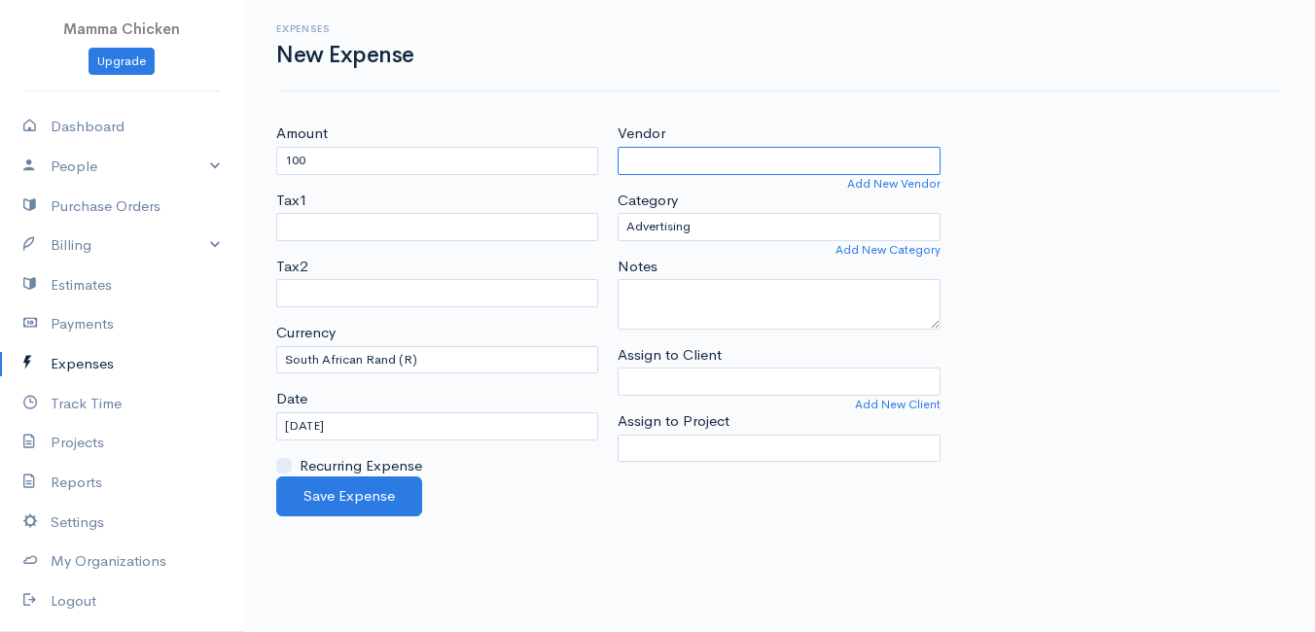
click at [732, 156] on input "Vendor" at bounding box center [779, 161] width 322 height 28
type input "Krag"
click at [714, 221] on body "Mamma Chicken Upgrade Dashboard People Clients Vendors Staff Users Purchase Ord…" at bounding box center [657, 316] width 1315 height 632
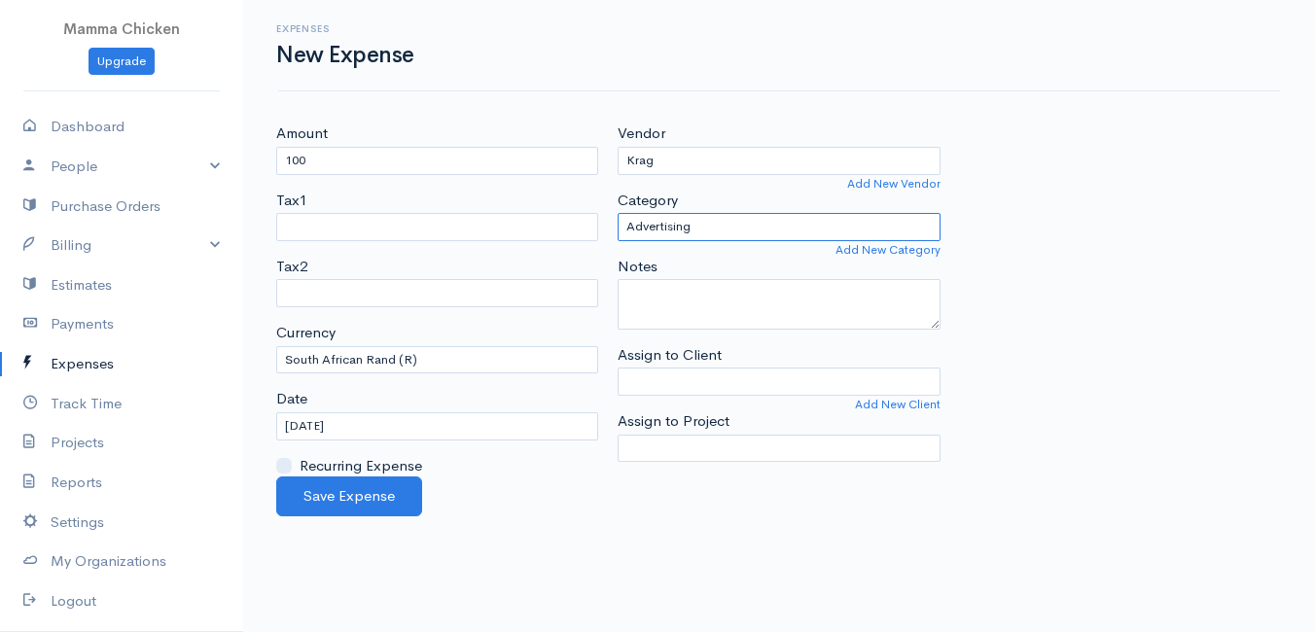
click at [714, 221] on select "Advertising Car & Truck Expenses Contractors Education Education and Training E…" at bounding box center [779, 227] width 322 height 28
select select "Utilities"
click at [618, 213] on select "Advertising Car & Truck Expenses Contractors Education Education and Training E…" at bounding box center [779, 227] width 322 height 28
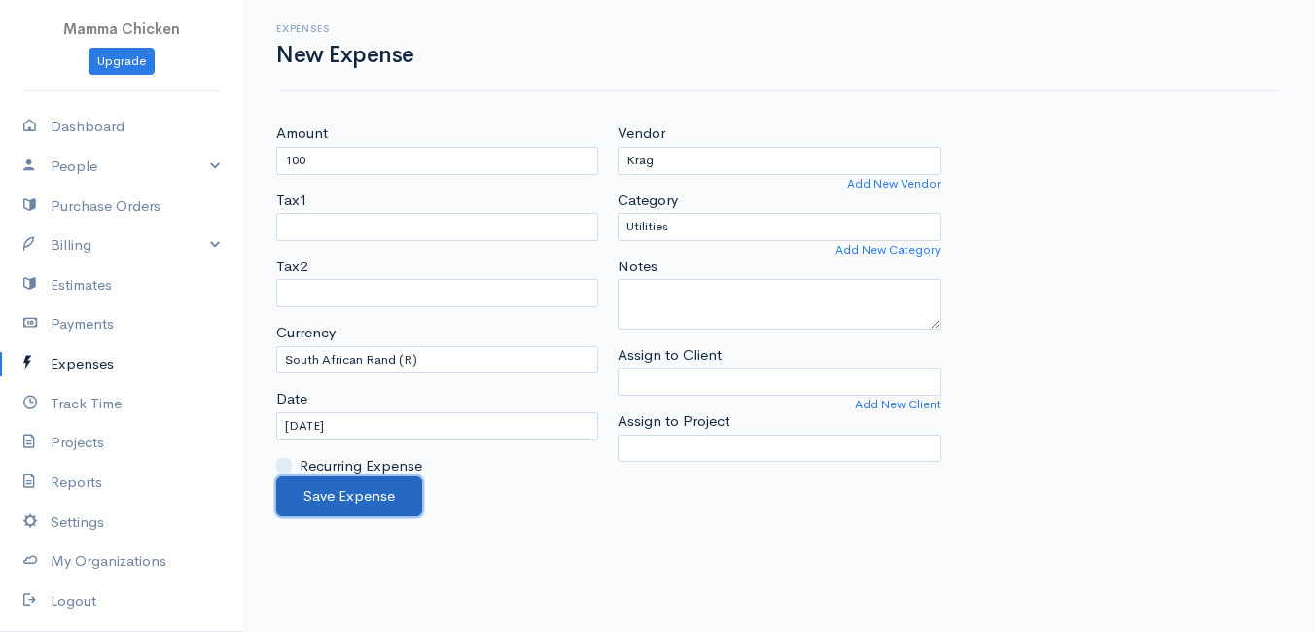
click at [354, 489] on button "Save Expense" at bounding box center [349, 497] width 146 height 40
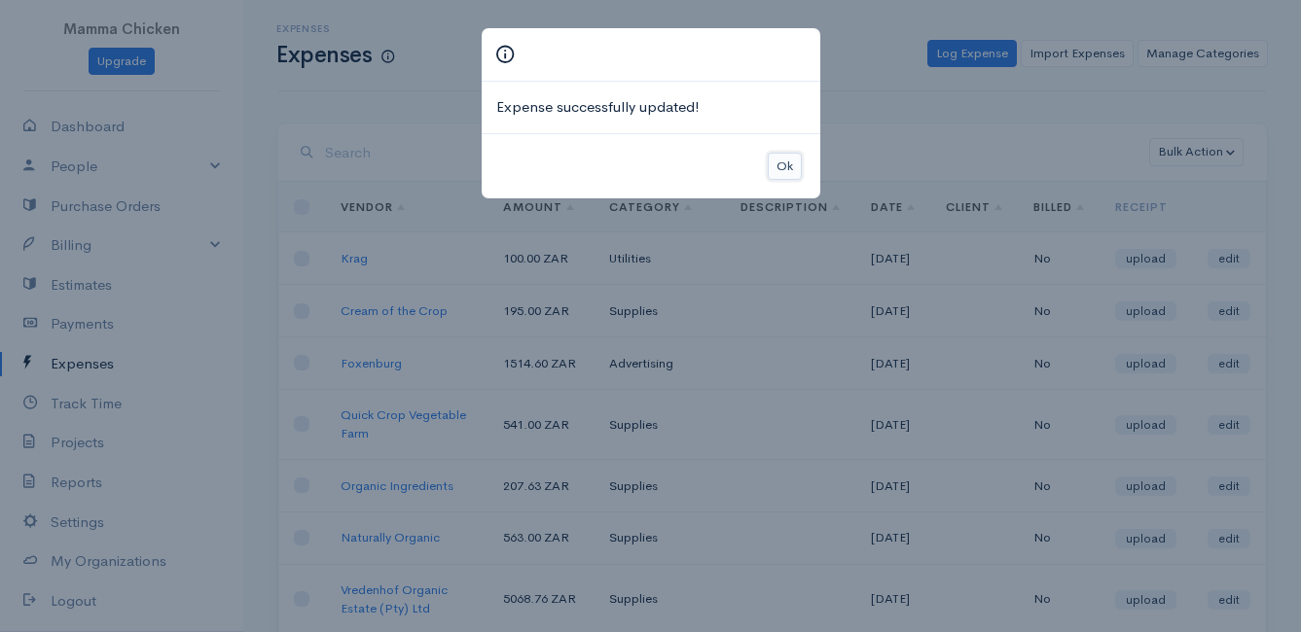
click at [783, 168] on button "Ok" at bounding box center [784, 167] width 34 height 28
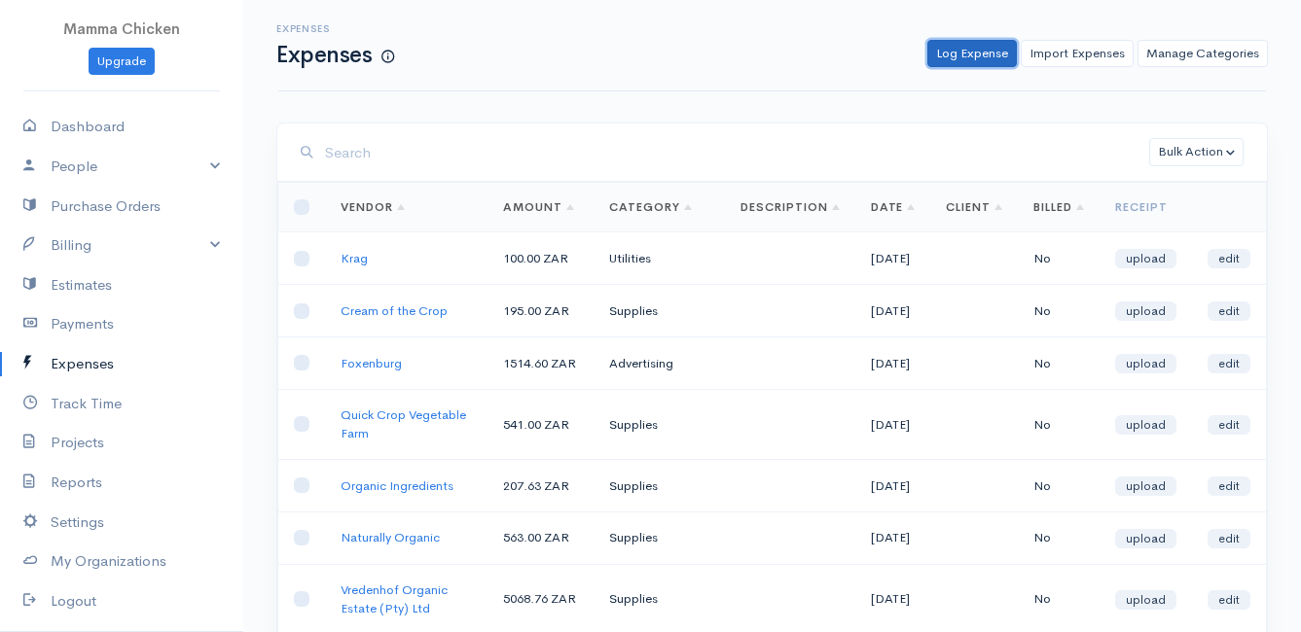
click at [969, 53] on link "Log Expense" at bounding box center [971, 54] width 89 height 28
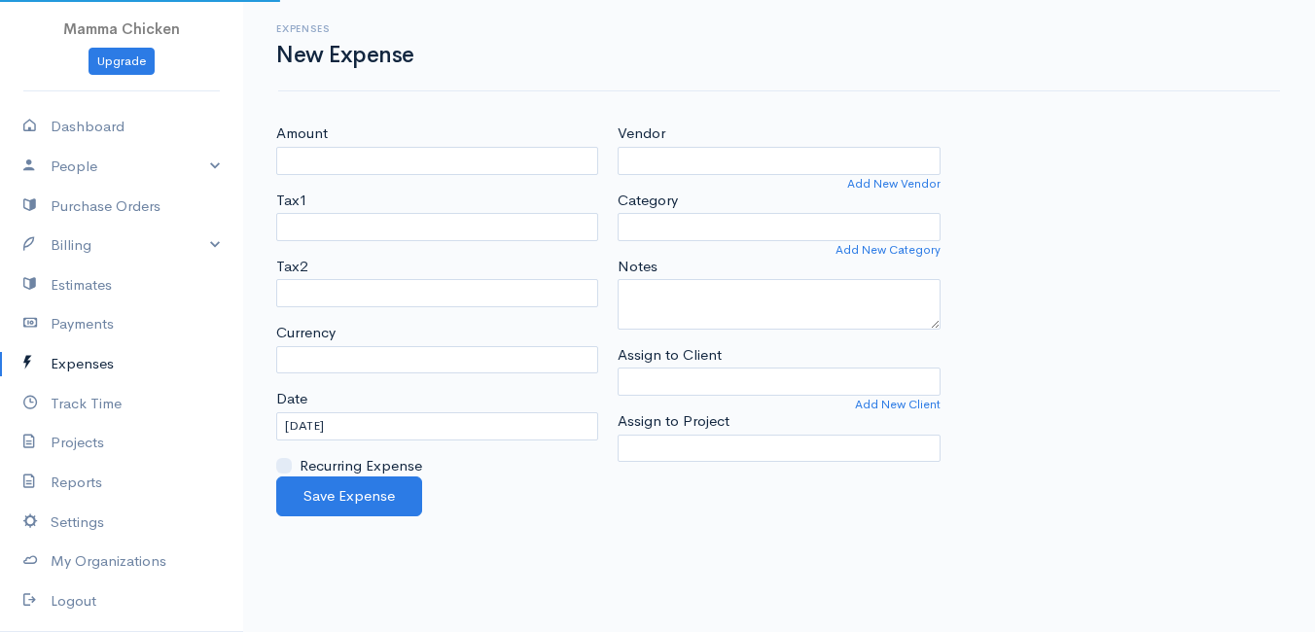
select select "ZAR"
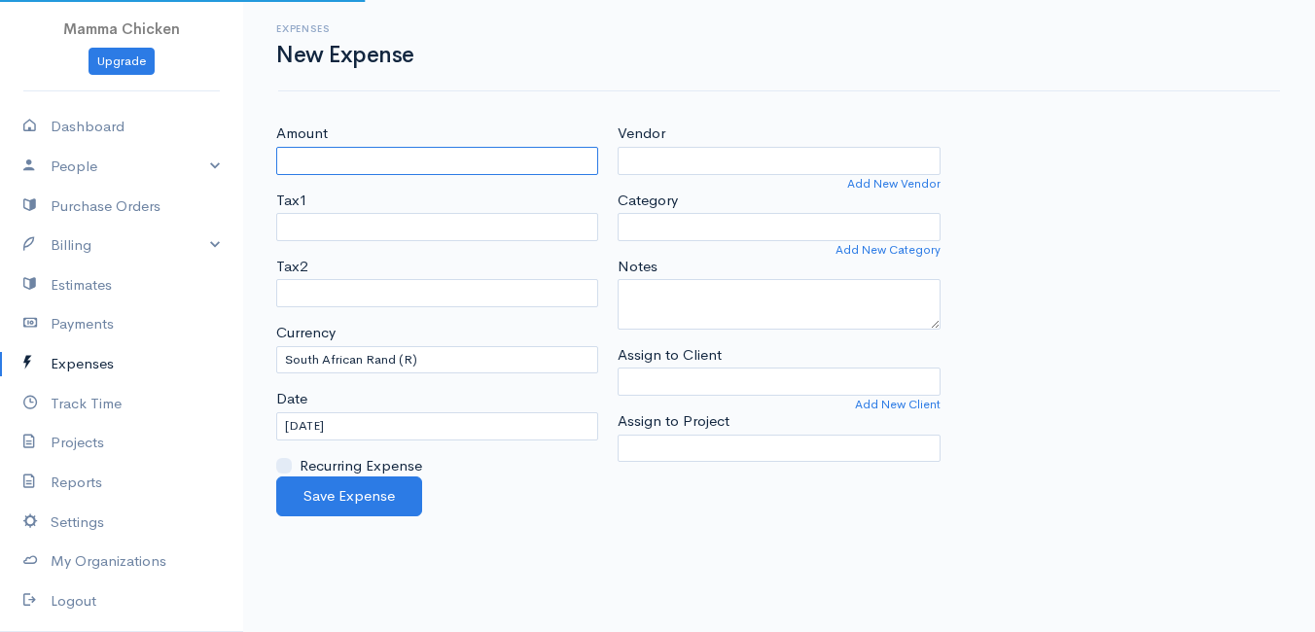
click at [312, 162] on input "Amount" at bounding box center [437, 161] width 322 height 28
type input "1636.89"
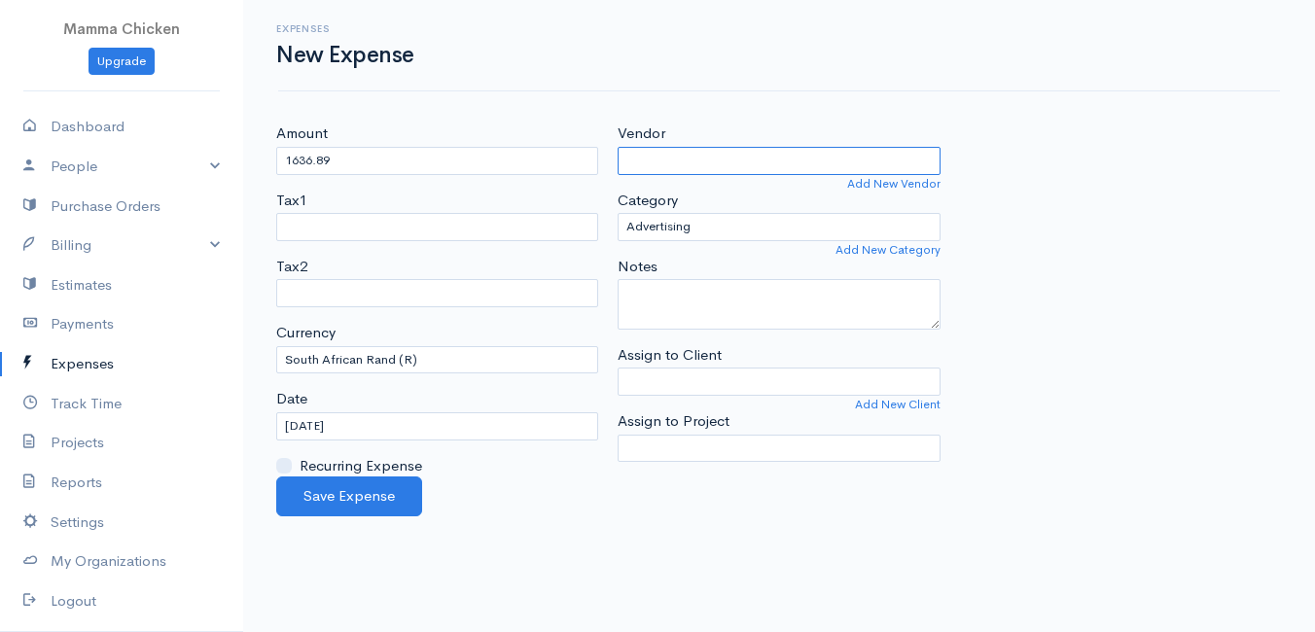
click at [658, 160] on input "Vendor" at bounding box center [779, 161] width 322 height 28
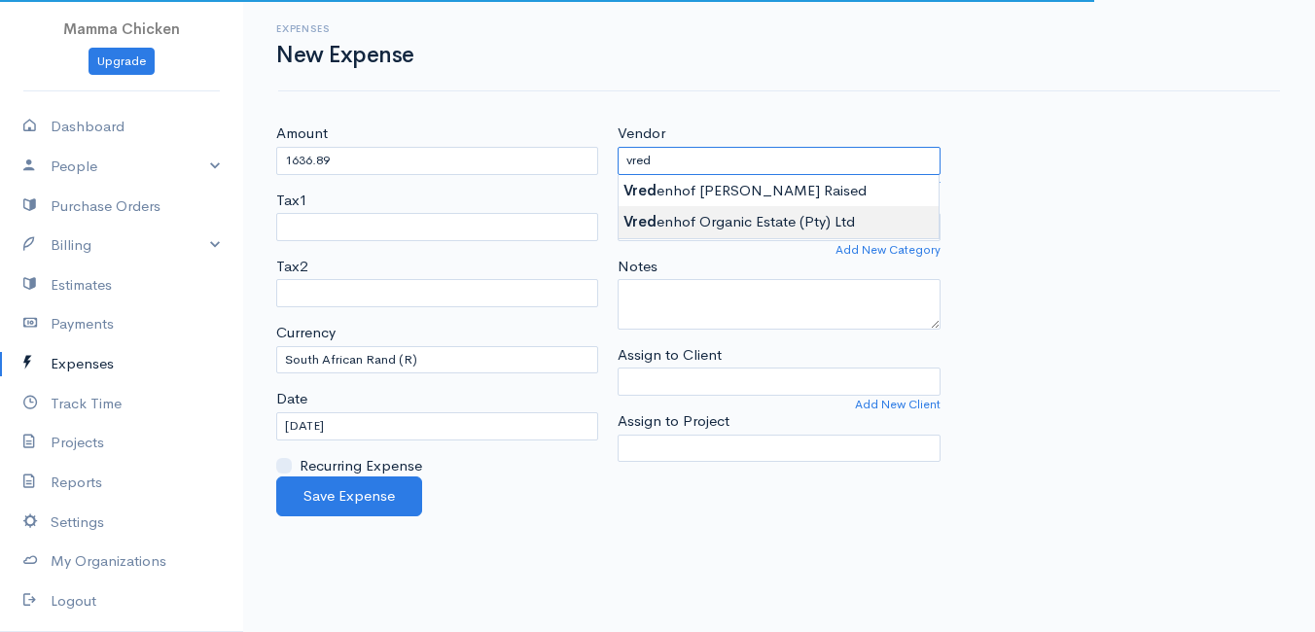
type input "Vredenhof Organic Estate (Pty) Ltd"
click at [691, 217] on body "Mamma Chicken Upgrade Dashboard People Clients Vendors Staff Users Purchase Ord…" at bounding box center [657, 316] width 1315 height 632
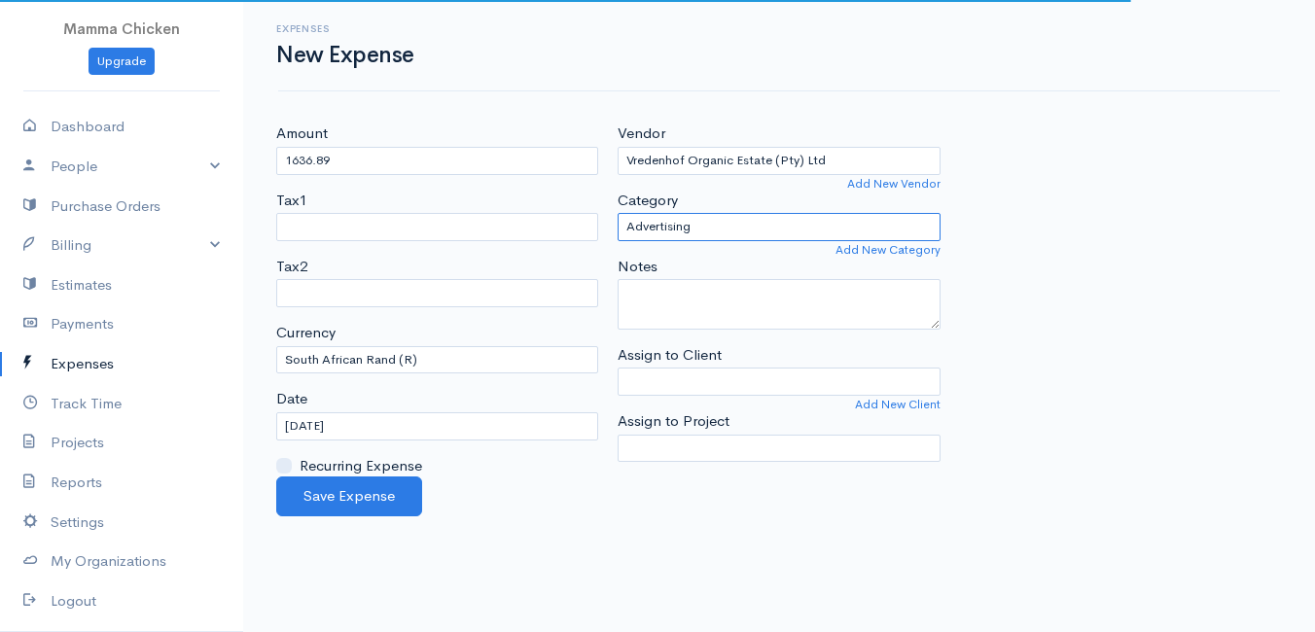
click at [696, 230] on select "Advertising Car & Truck Expenses Contractors Education Education and Training E…" at bounding box center [779, 227] width 322 height 28
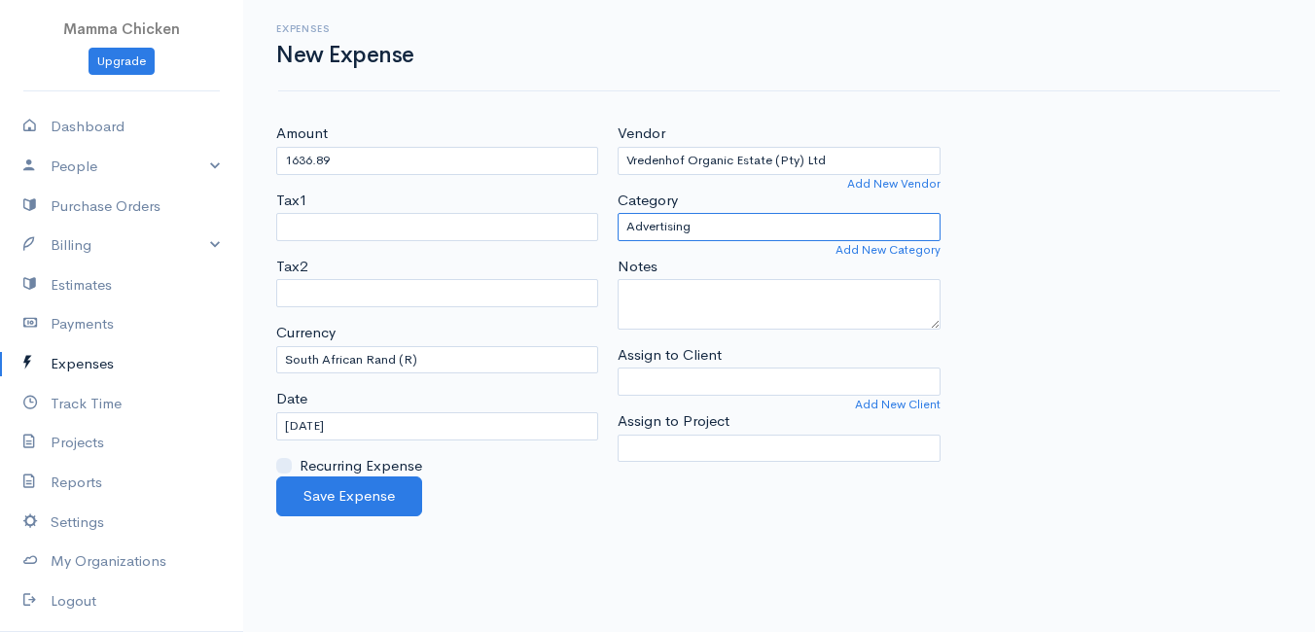
select select "Supplies"
click at [618, 213] on select "Advertising Car & Truck Expenses Contractors Education Education and Training E…" at bounding box center [779, 227] width 322 height 28
click at [395, 426] on input "[DATE]" at bounding box center [437, 426] width 322 height 28
click at [524, 521] on body "Mamma Chicken Upgrade Dashboard People Clients Vendors Staff Users Purchase Ord…" at bounding box center [657, 316] width 1315 height 632
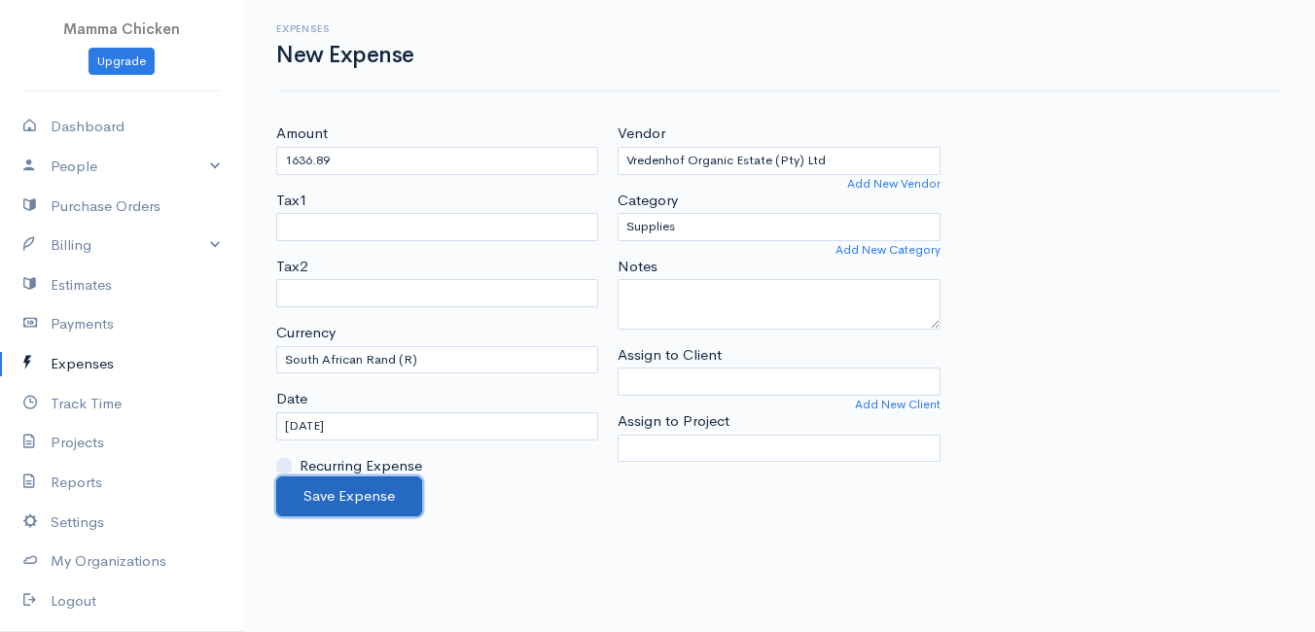
click at [311, 487] on button "Save Expense" at bounding box center [349, 497] width 146 height 40
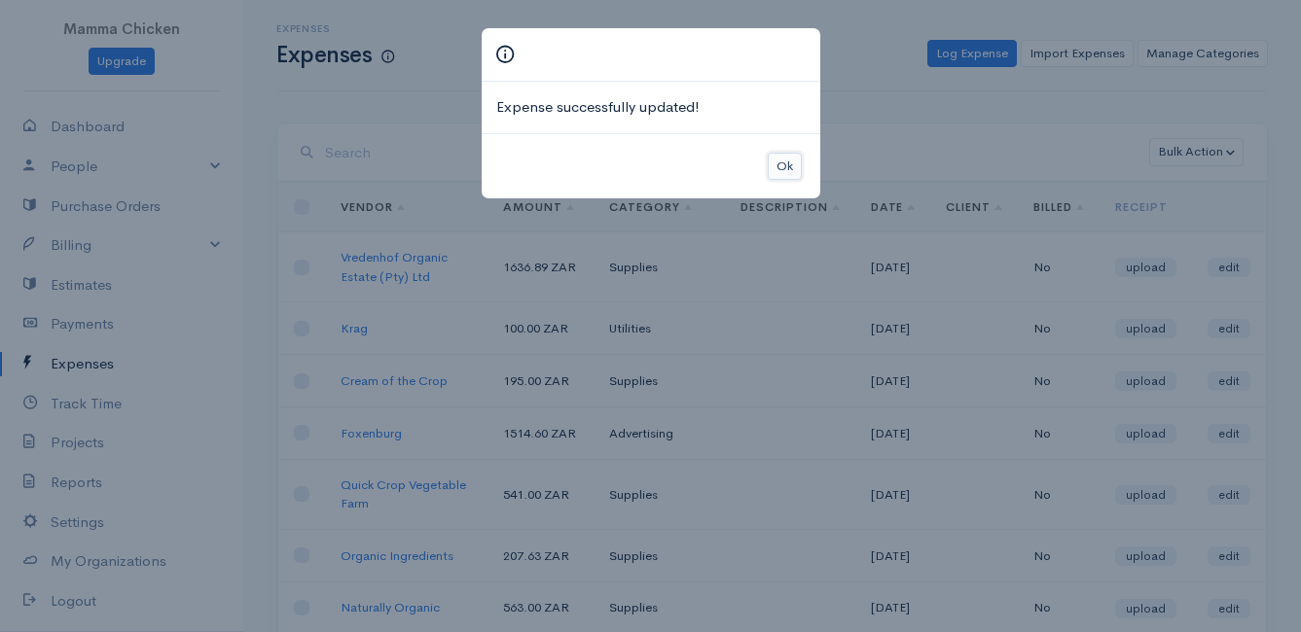
click at [785, 173] on button "Ok" at bounding box center [784, 167] width 34 height 28
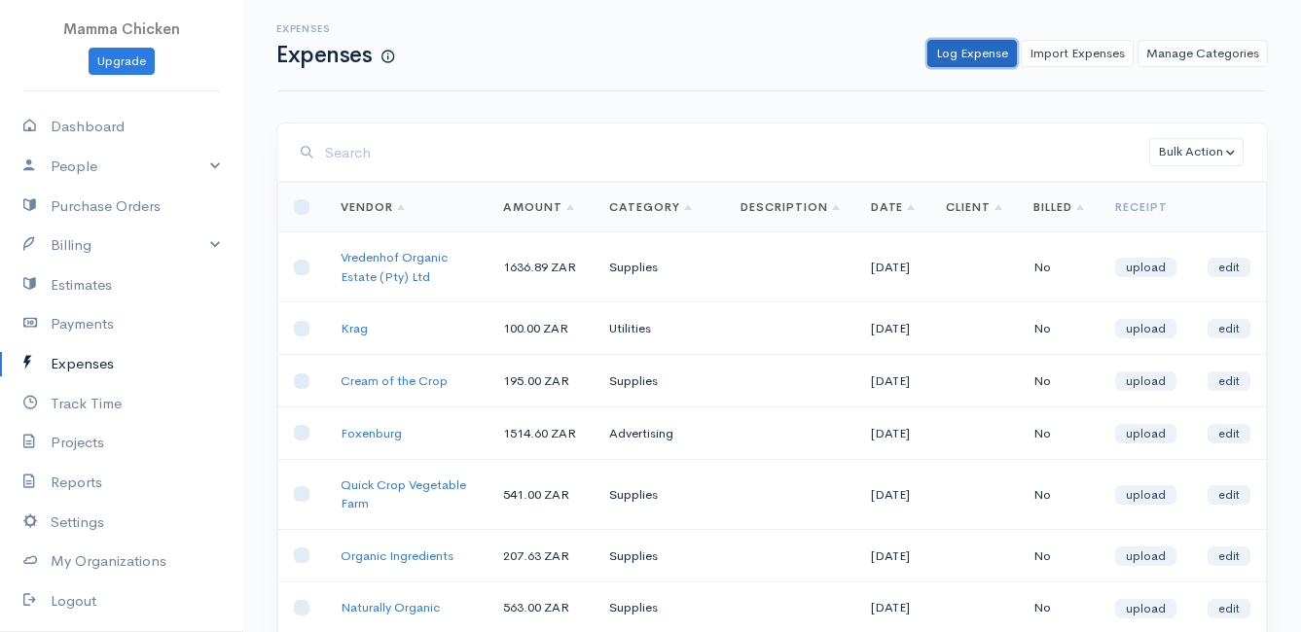
click at [966, 53] on link "Log Expense" at bounding box center [971, 54] width 89 height 28
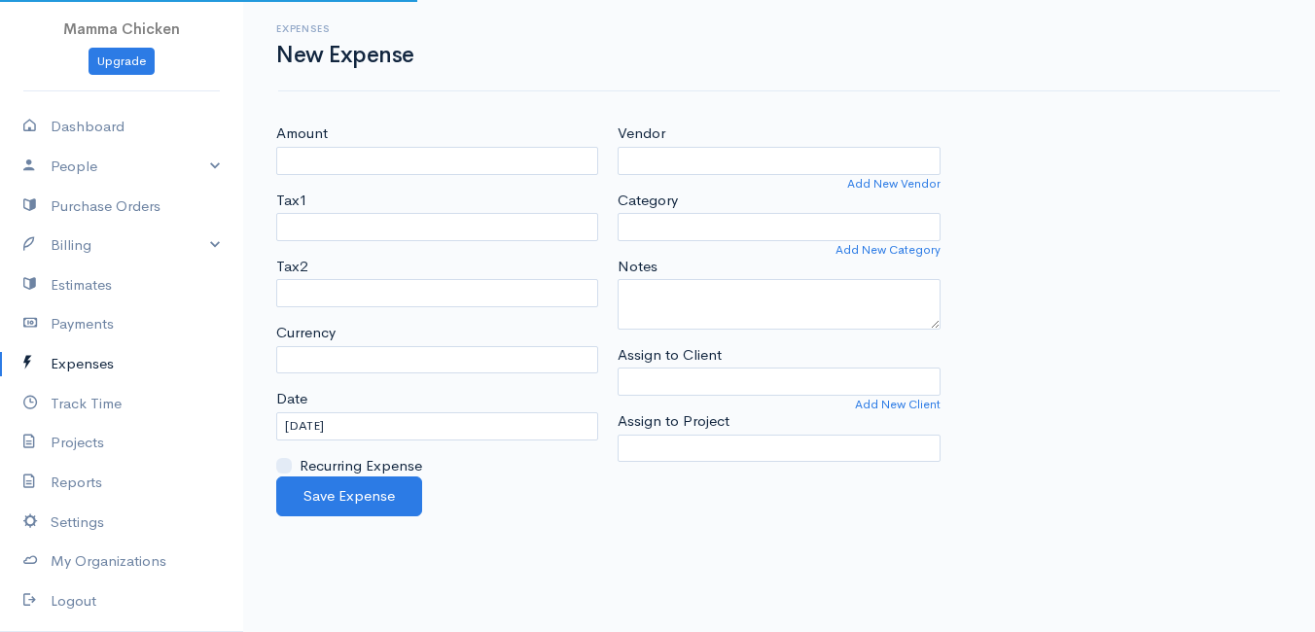
select select "ZAR"
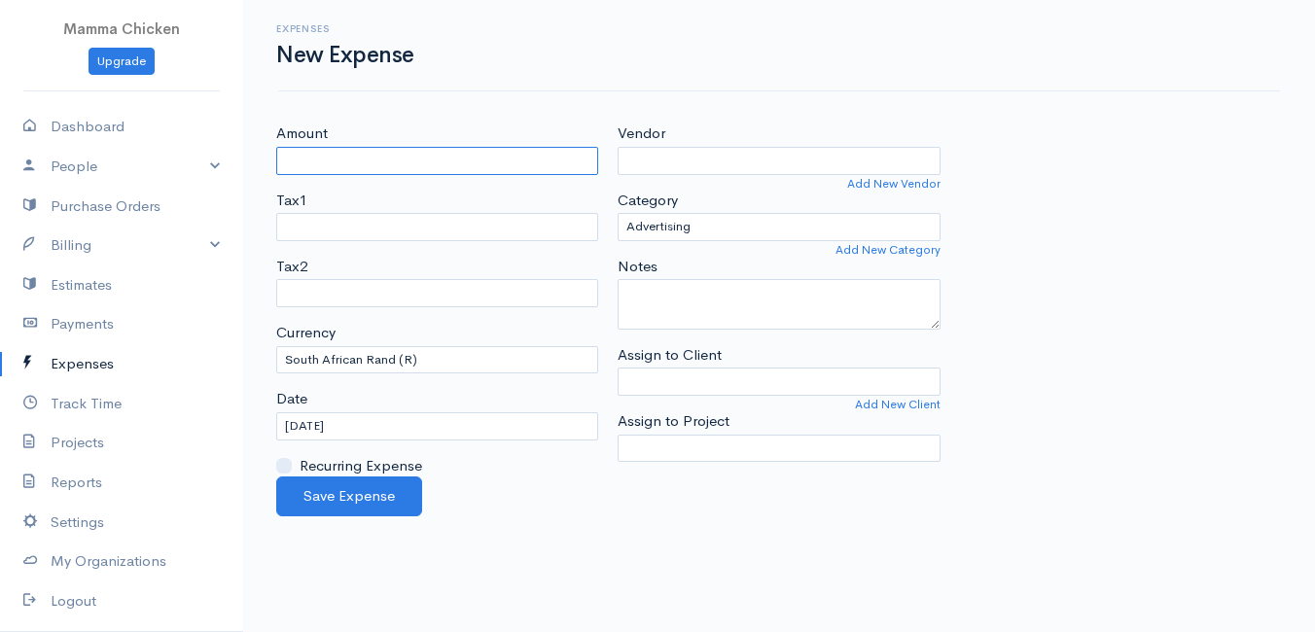
click at [344, 165] on input "Amount" at bounding box center [437, 161] width 322 height 28
type input "3000"
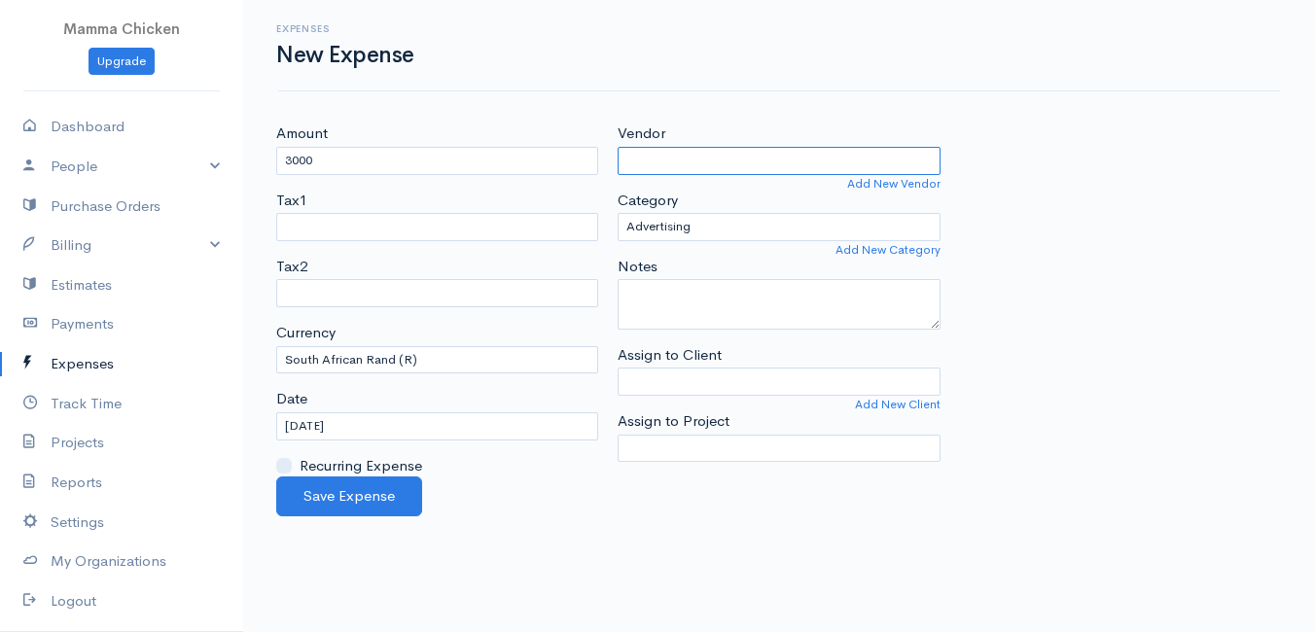
click at [689, 169] on input "Vendor" at bounding box center [779, 161] width 322 height 28
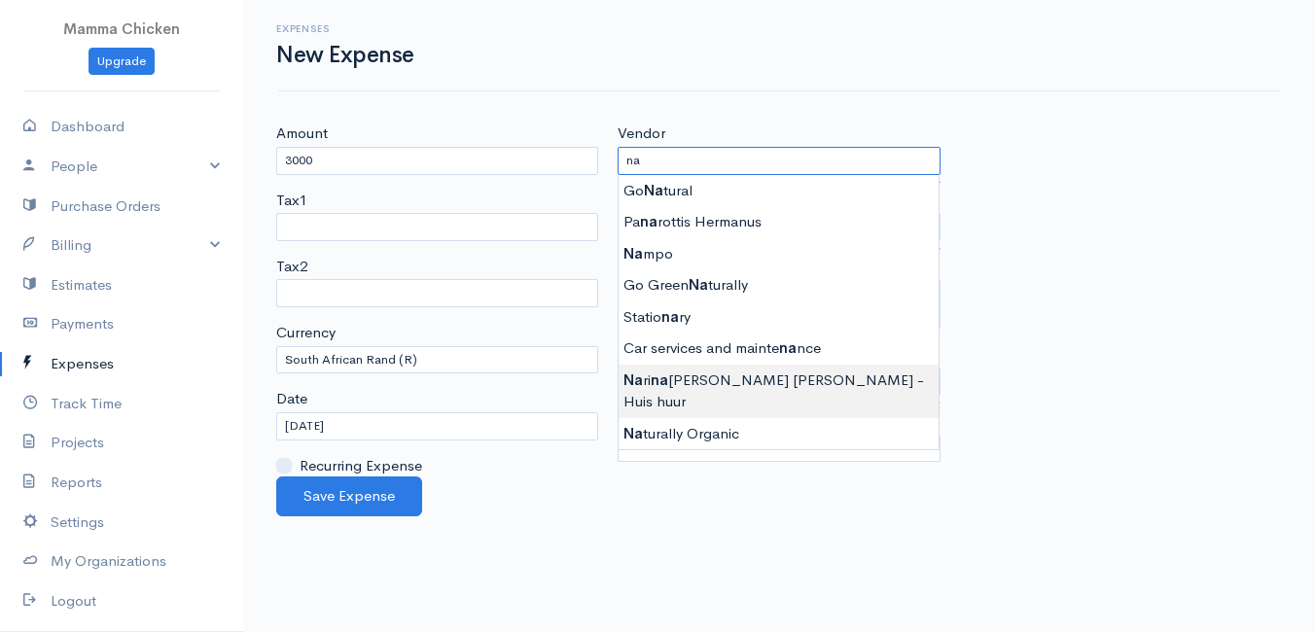
type input "[PERSON_NAME] [PERSON_NAME] - Huis huur"
click at [724, 371] on body "Mamma Chicken Upgrade Dashboard People Clients Vendors Staff Users Purchase Ord…" at bounding box center [657, 316] width 1315 height 632
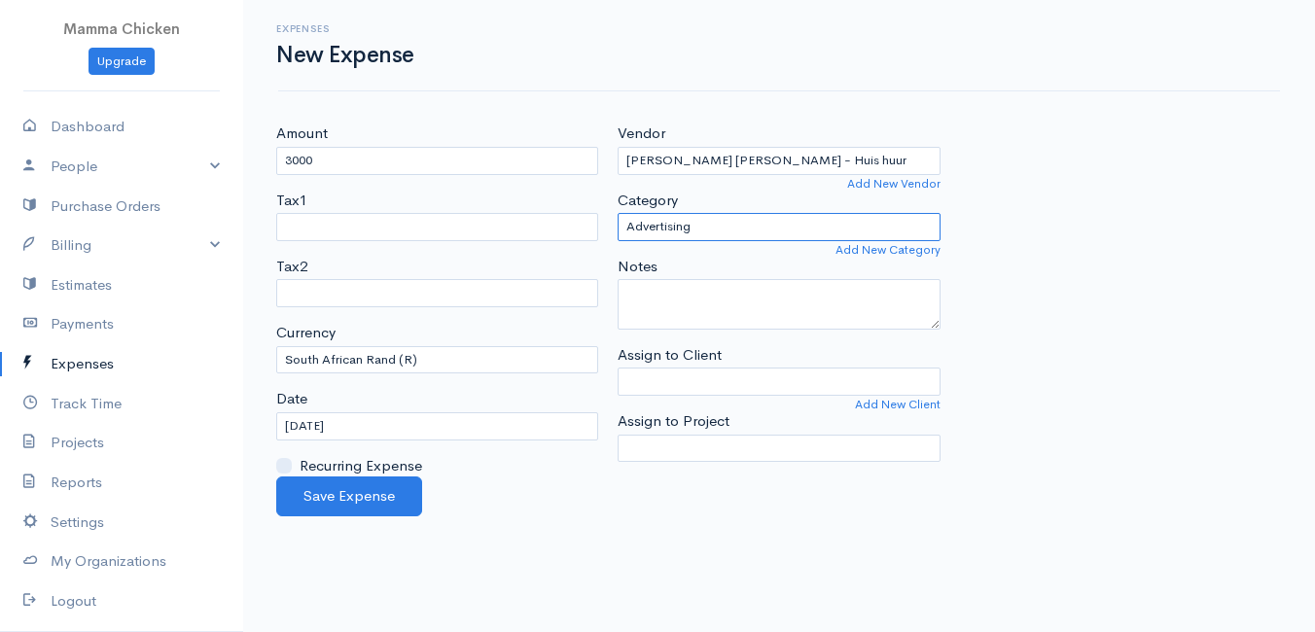
click at [737, 216] on select "Advertising Car & Truck Expenses Contractors Education Education and Training E…" at bounding box center [779, 227] width 322 height 28
select select "Rent or Lease"
click at [618, 213] on select "Advertising Car & Truck Expenses Contractors Education Education and Training E…" at bounding box center [779, 227] width 322 height 28
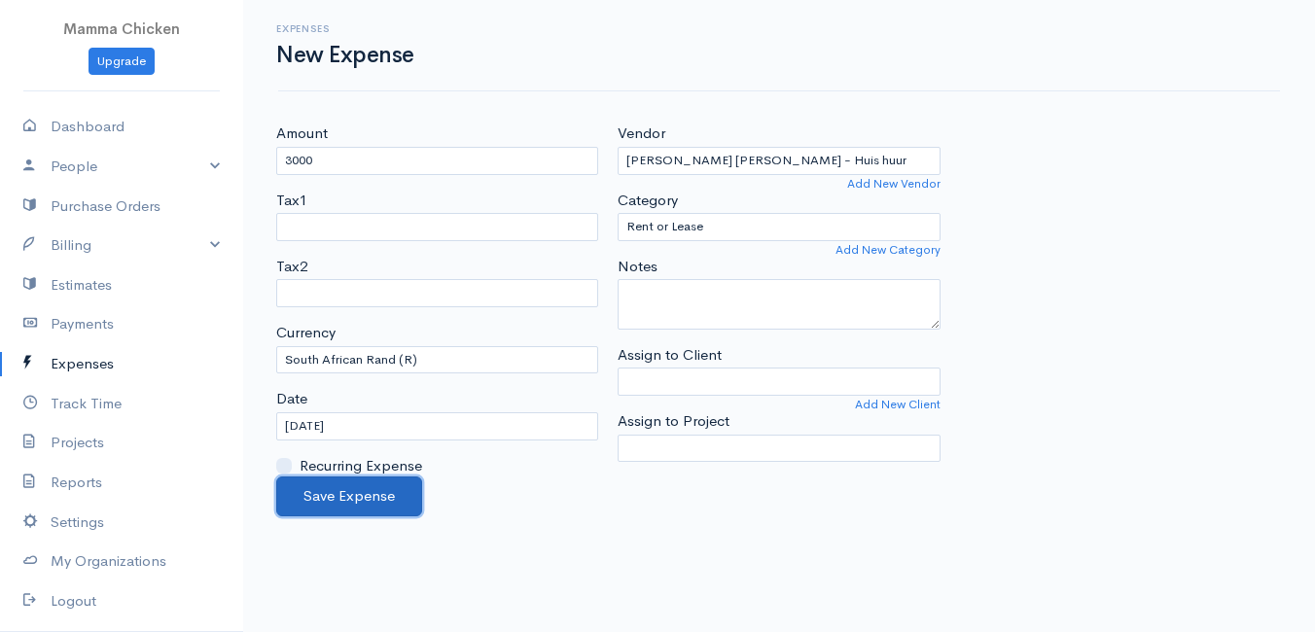
click at [346, 499] on button "Save Expense" at bounding box center [349, 497] width 146 height 40
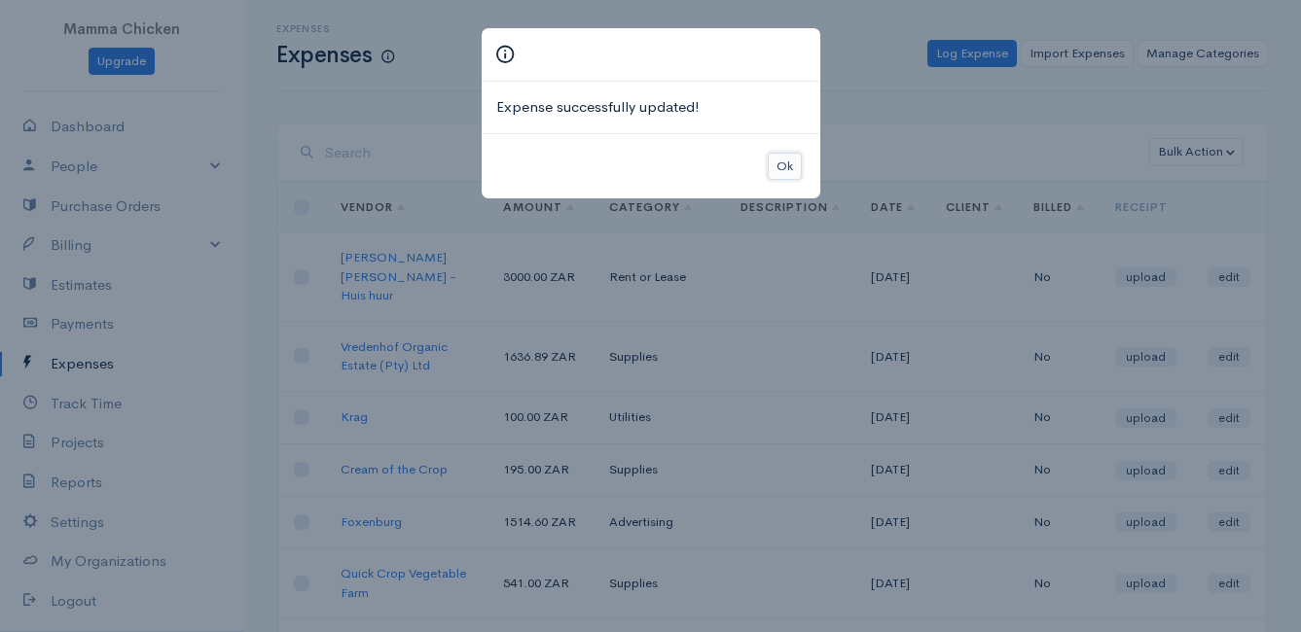
click at [780, 164] on button "Ok" at bounding box center [784, 167] width 34 height 28
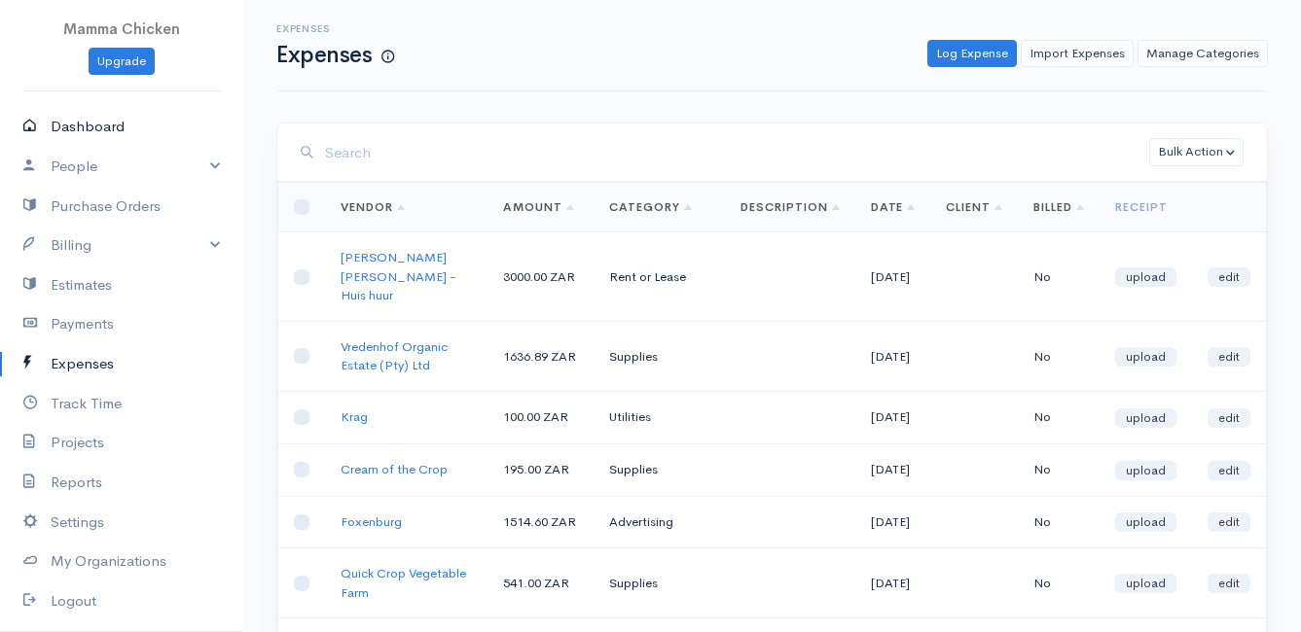
click at [89, 126] on link "Dashboard" at bounding box center [121, 127] width 243 height 40
select select "thistoyear"
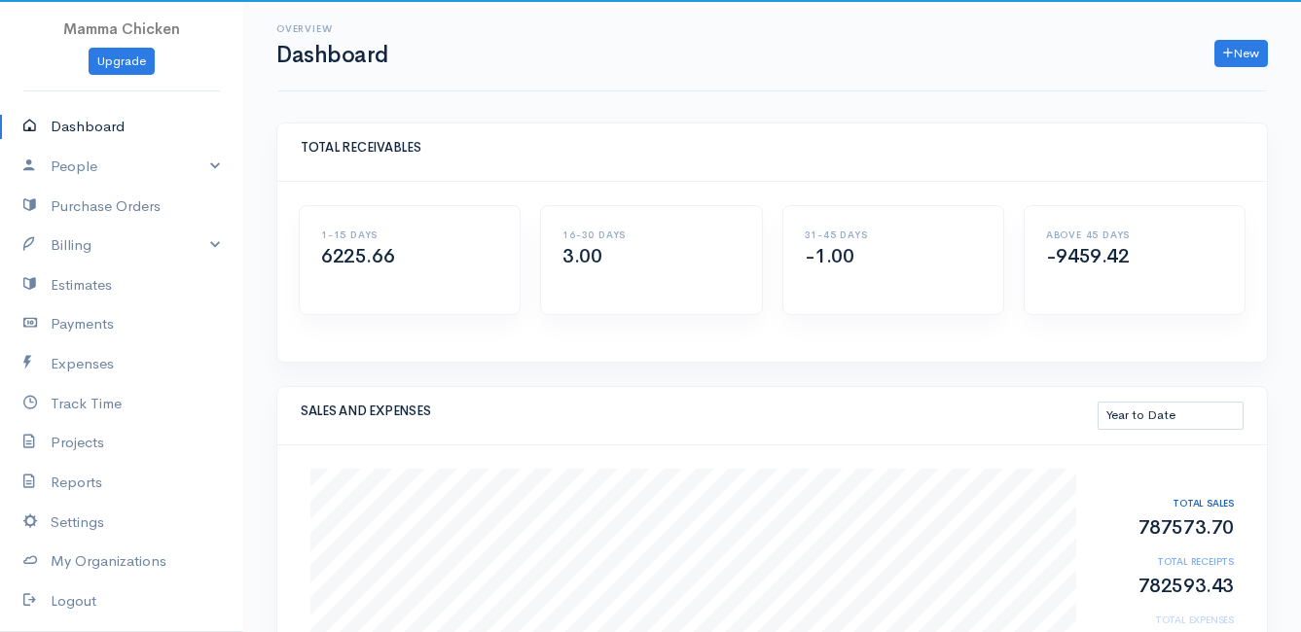
scroll to position [195, 0]
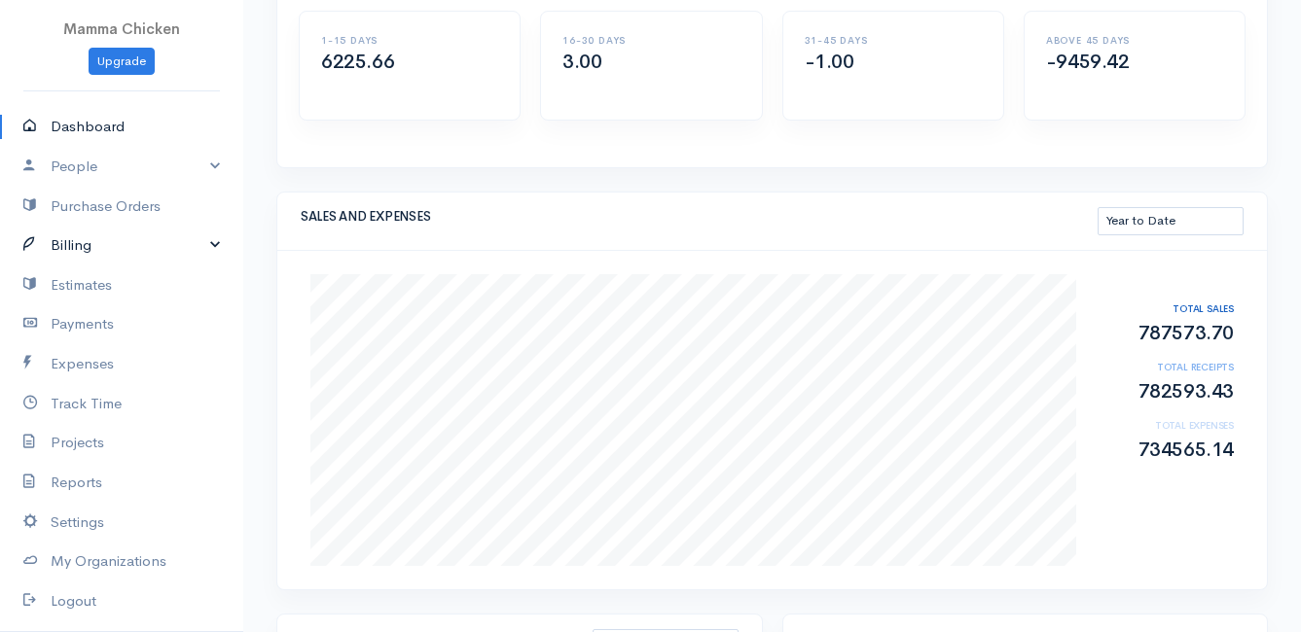
click at [91, 244] on link "Billing" at bounding box center [121, 246] width 243 height 40
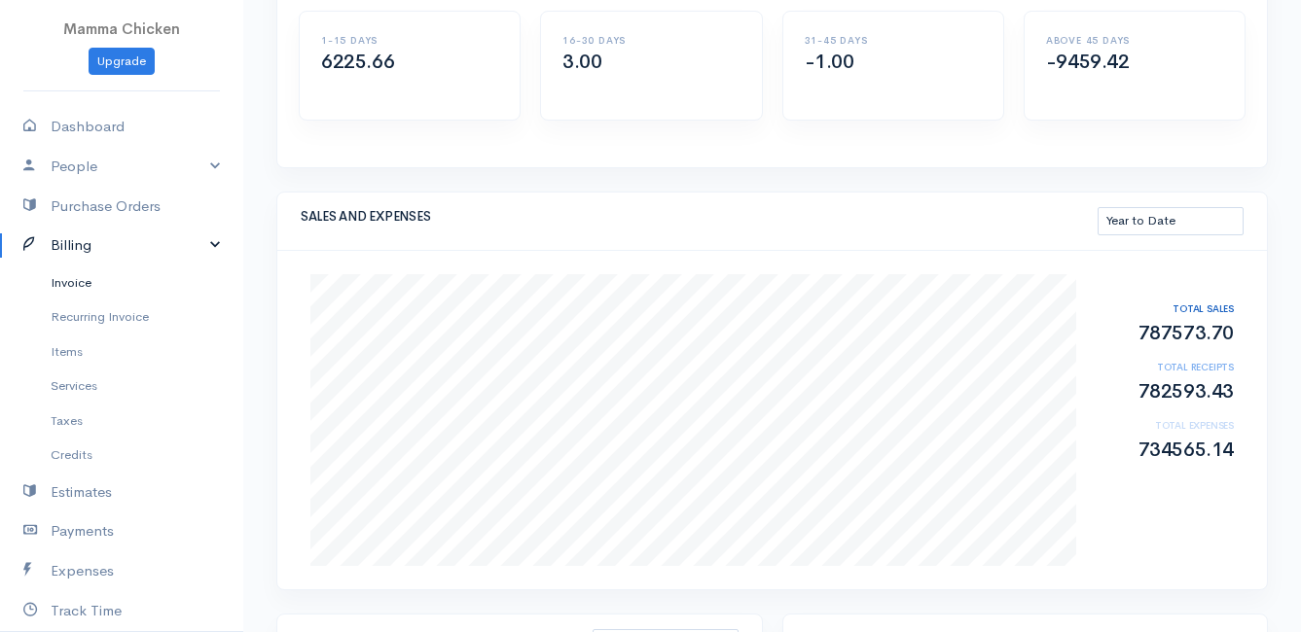
click at [88, 286] on link "Invoice" at bounding box center [121, 283] width 243 height 35
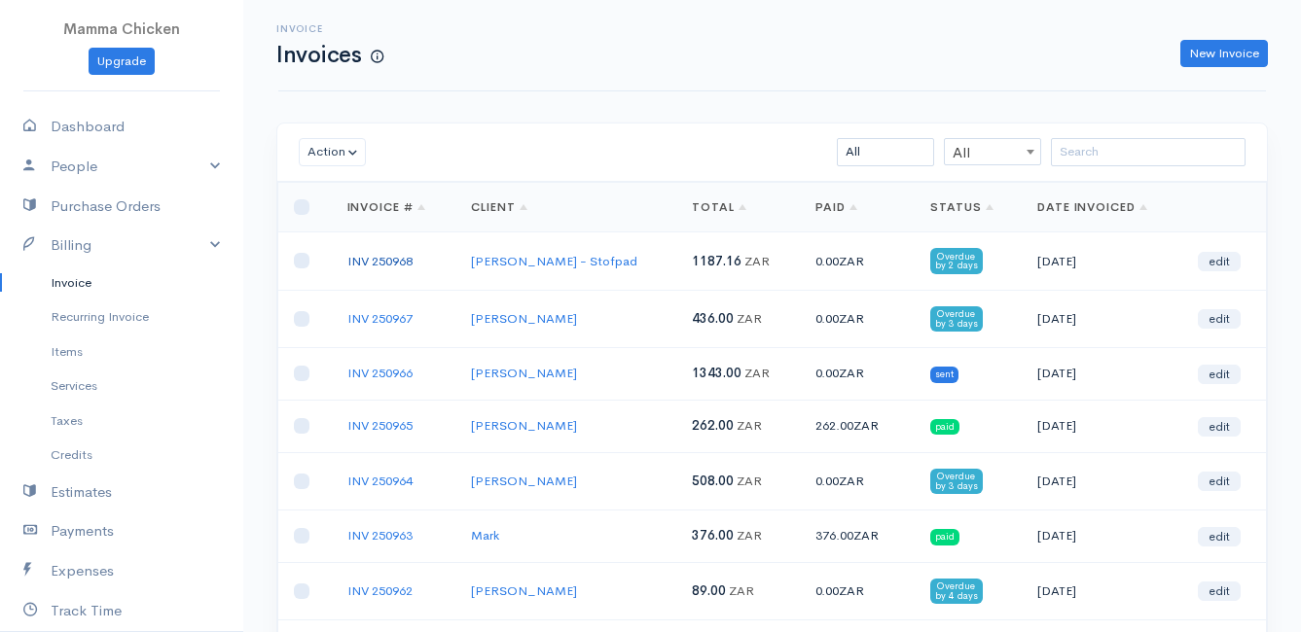
click at [391, 265] on link "INV 250968" at bounding box center [379, 261] width 65 height 17
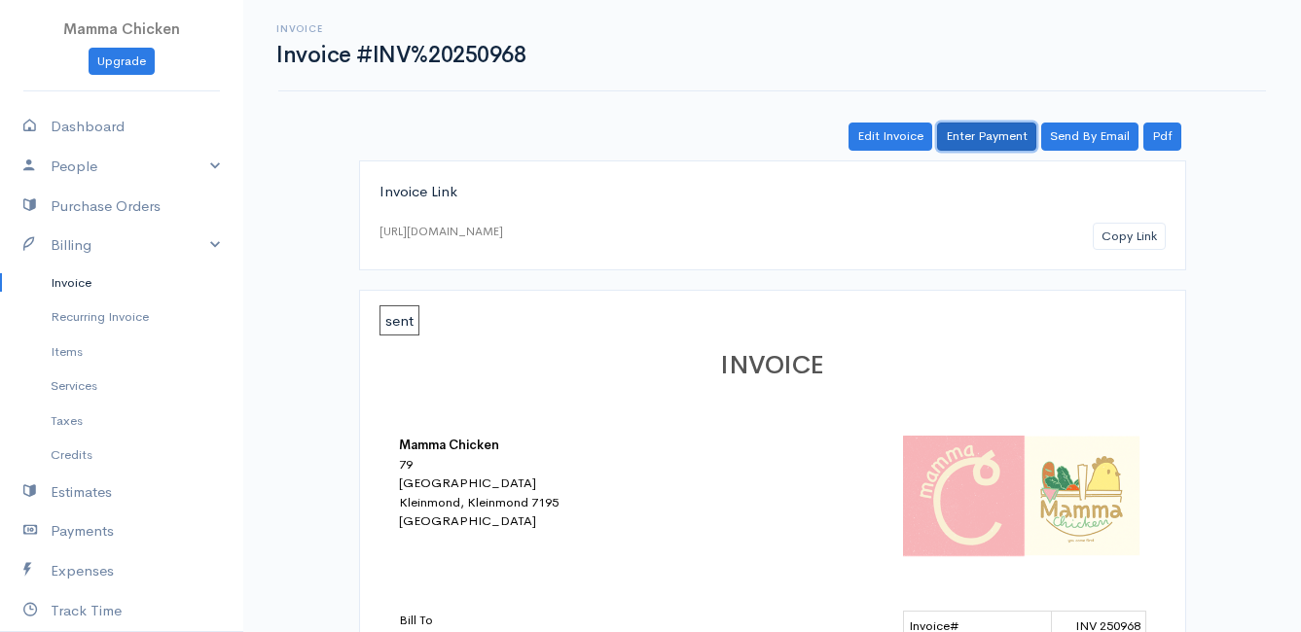
click at [971, 140] on link "Enter Payment" at bounding box center [986, 137] width 99 height 28
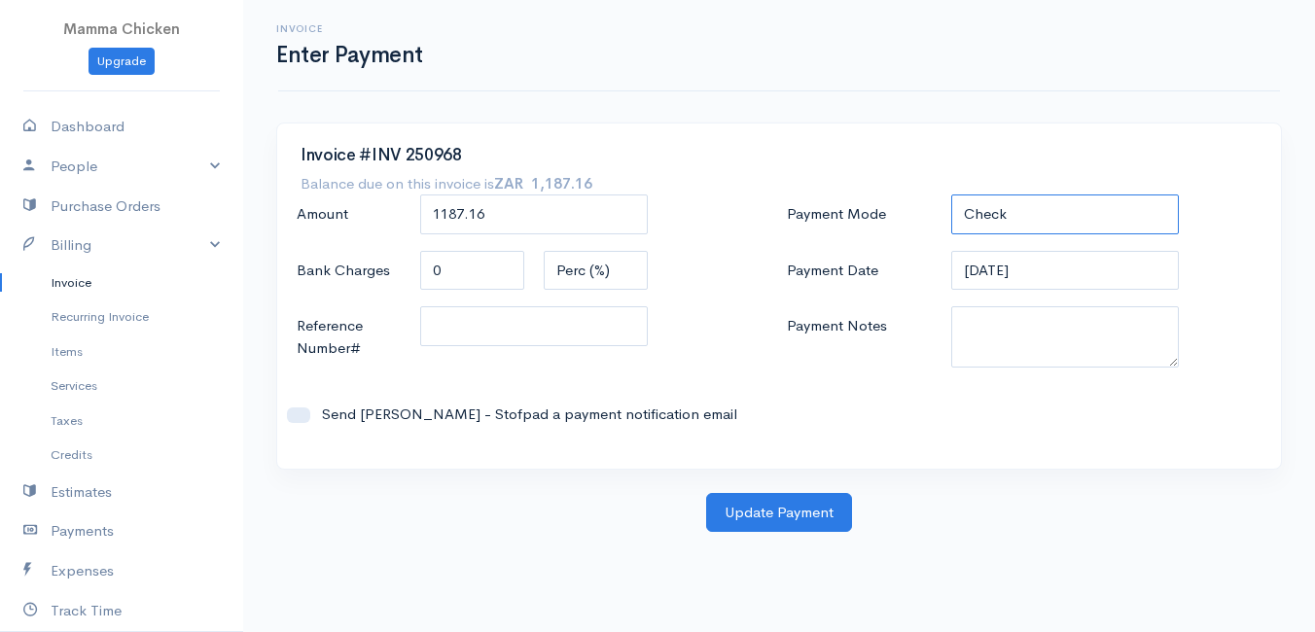
click at [1028, 208] on select "Check Bank Transfer Credit Cash Debit ACH VISA MASTERCARD AMEX DISCOVER DINERS …" at bounding box center [1065, 215] width 228 height 40
select select "Bank Transfer"
click at [951, 195] on select "Check Bank Transfer Credit Cash Debit ACH VISA MASTERCARD AMEX DISCOVER DINERS …" at bounding box center [1065, 215] width 228 height 40
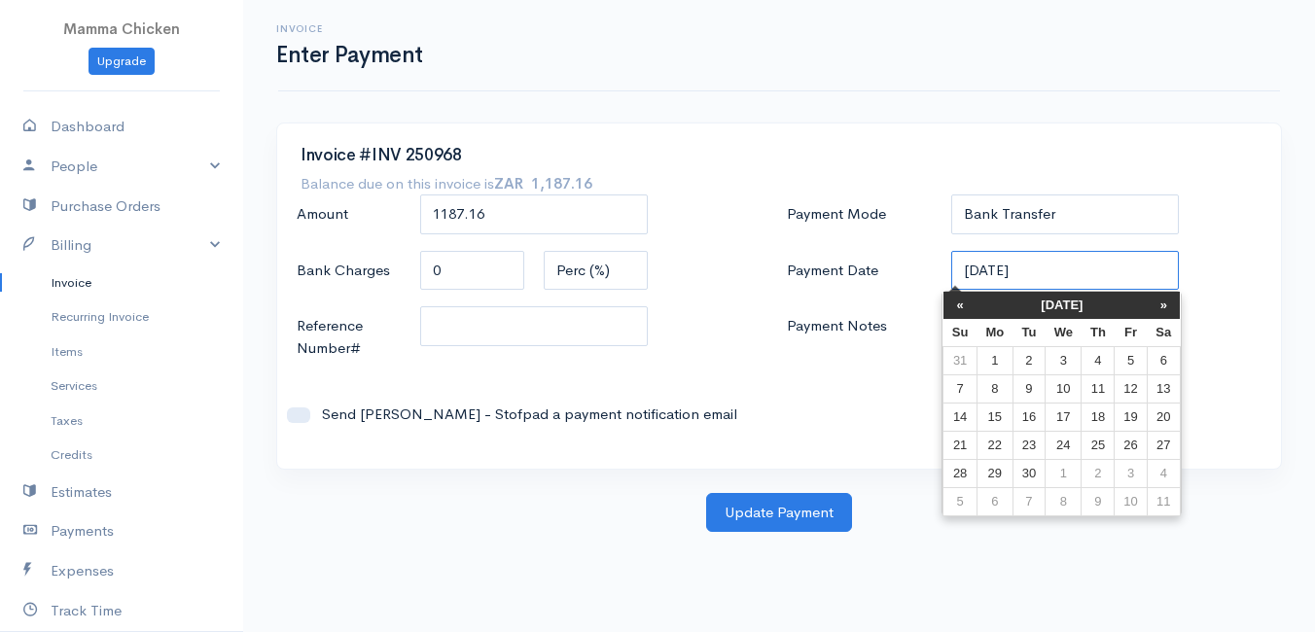
click at [1070, 279] on input "[DATE]" at bounding box center [1065, 271] width 228 height 40
click at [1120, 444] on td "26" at bounding box center [1131, 445] width 32 height 28
type input "[DATE]"
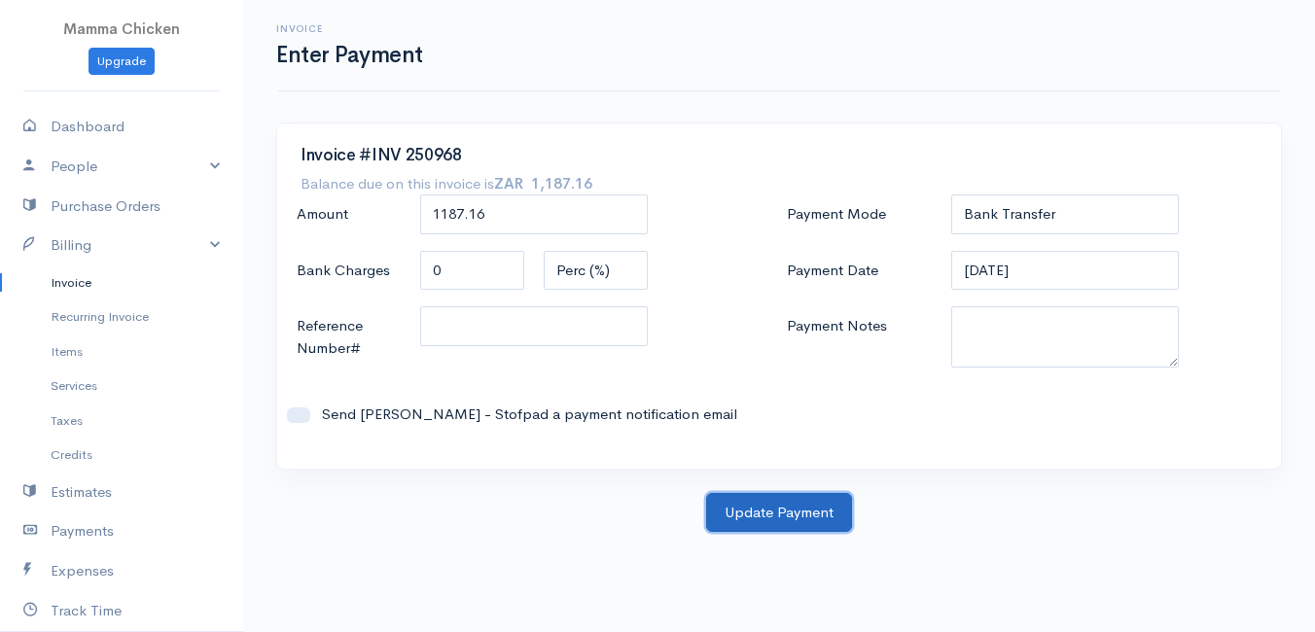
click at [786, 510] on button "Update Payment" at bounding box center [779, 513] width 146 height 40
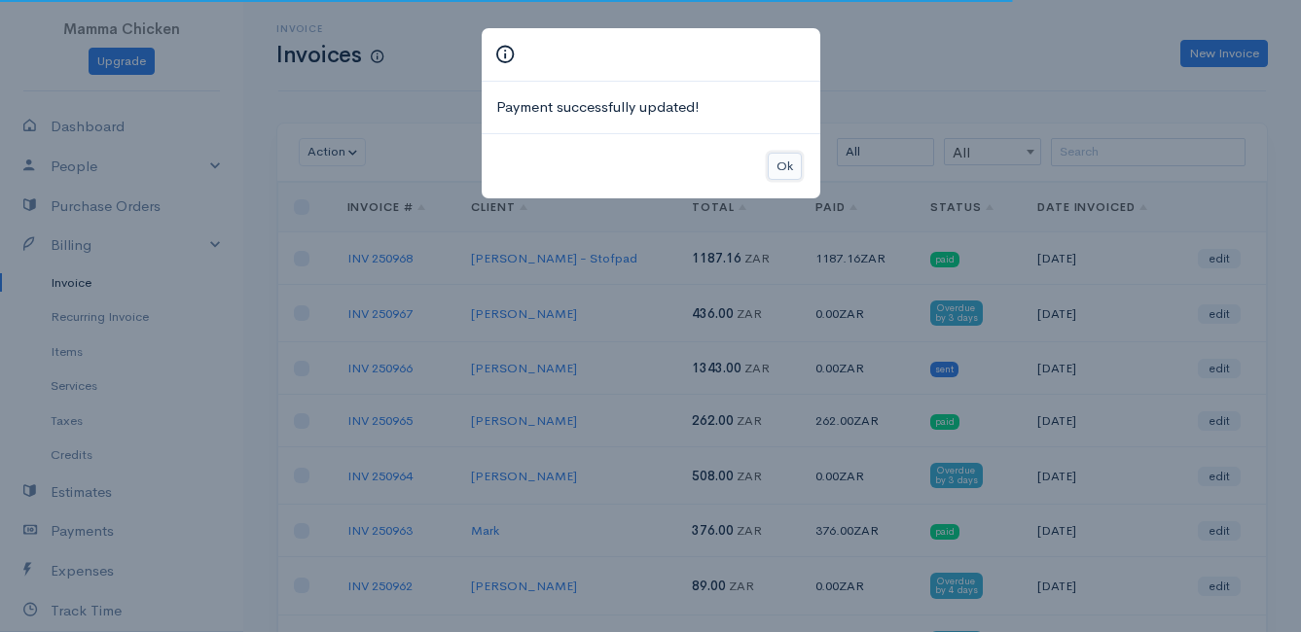
click at [779, 165] on button "Ok" at bounding box center [784, 167] width 34 height 28
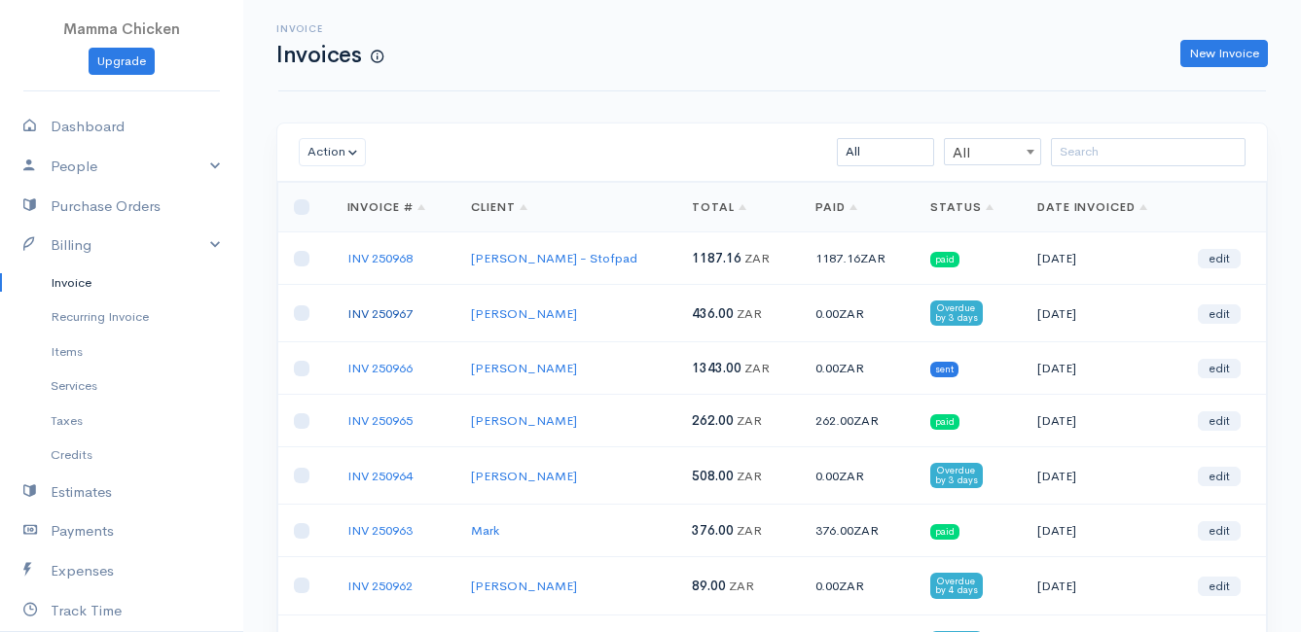
click at [374, 307] on link "INV 250967" at bounding box center [379, 313] width 65 height 17
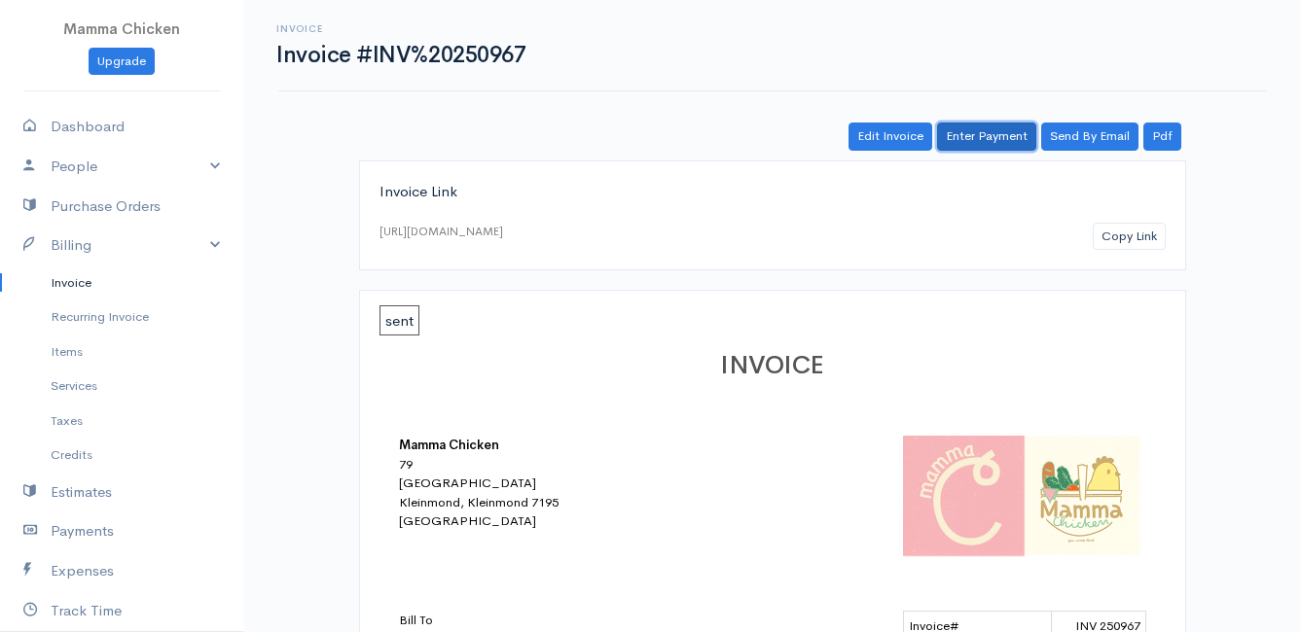
click at [996, 130] on link "Enter Payment" at bounding box center [986, 137] width 99 height 28
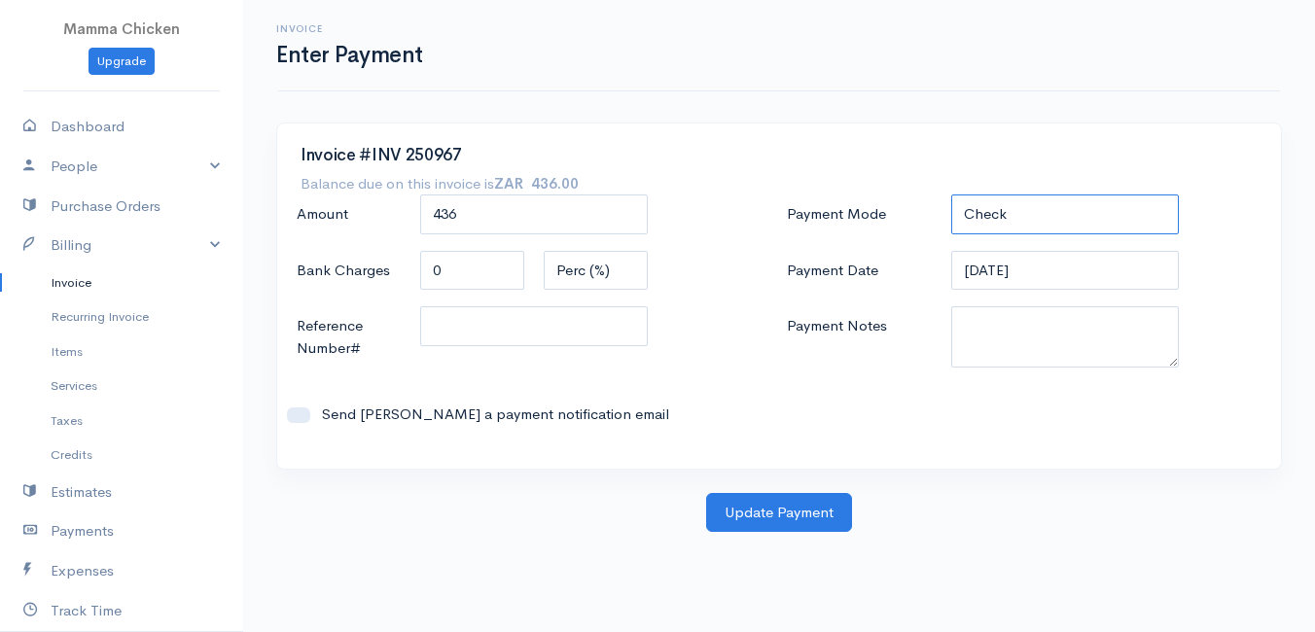
click at [1046, 202] on select "Check Bank Transfer Credit Cash Debit ACH VISA MASTERCARD AMEX DISCOVER DINERS …" at bounding box center [1065, 215] width 228 height 40
select select "Bank Transfer"
click at [951, 195] on select "Check Bank Transfer Credit Cash Debit ACH VISA MASTERCARD AMEX DISCOVER DINERS …" at bounding box center [1065, 215] width 228 height 40
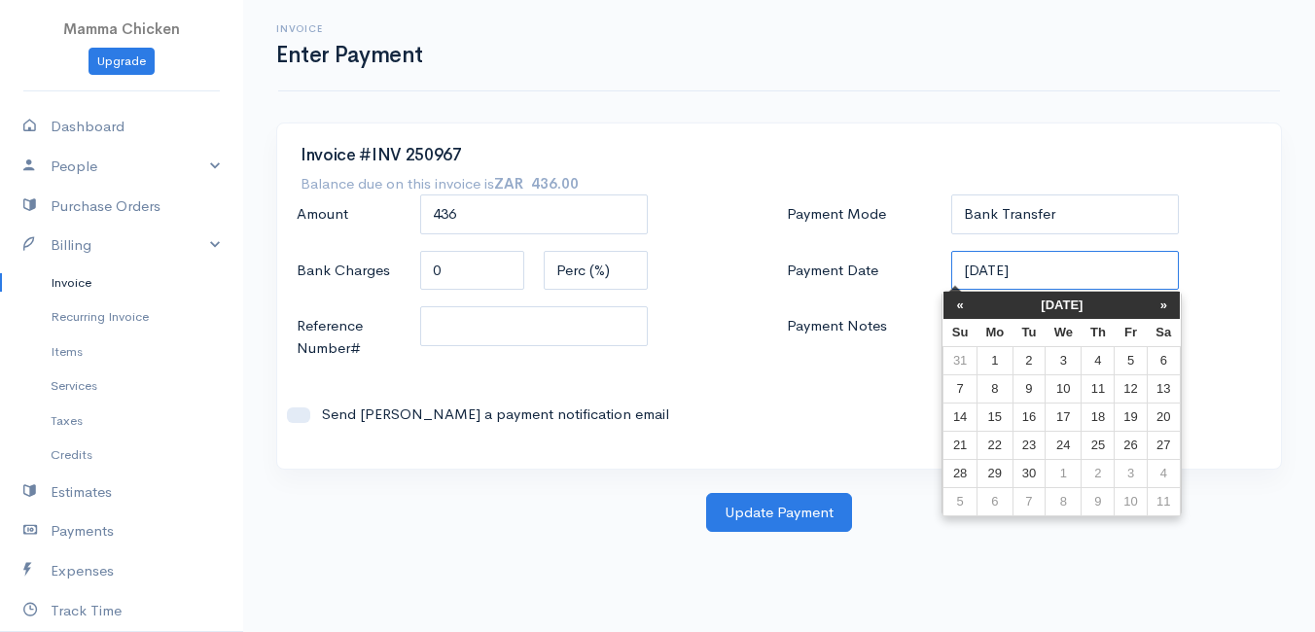
click at [1075, 271] on input "[DATE]" at bounding box center [1065, 271] width 228 height 40
click at [1096, 442] on td "25" at bounding box center [1098, 445] width 33 height 28
type input "[DATE]"
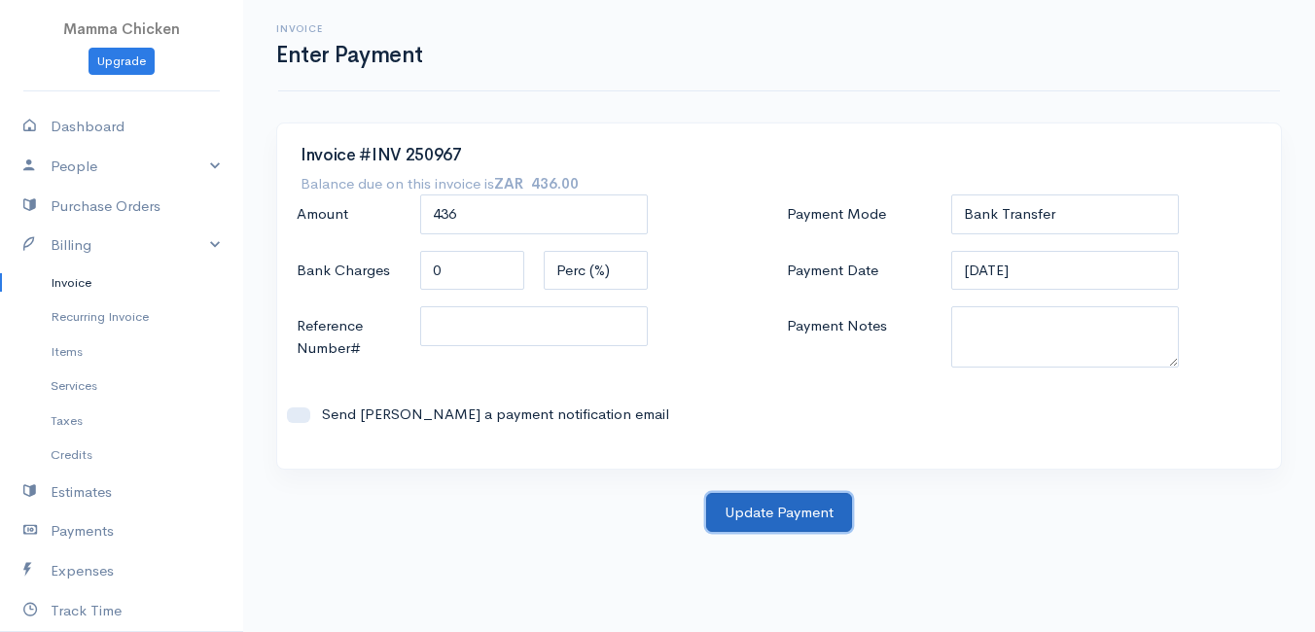
click at [785, 515] on button "Update Payment" at bounding box center [779, 513] width 146 height 40
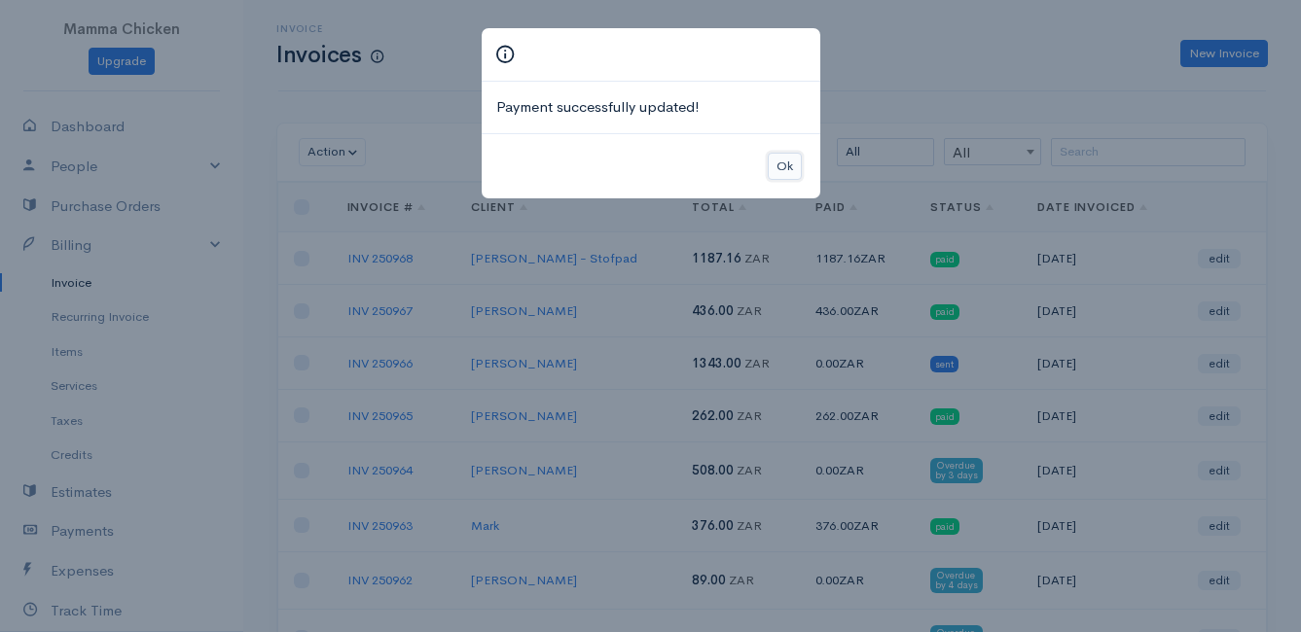
click at [783, 166] on button "Ok" at bounding box center [784, 167] width 34 height 28
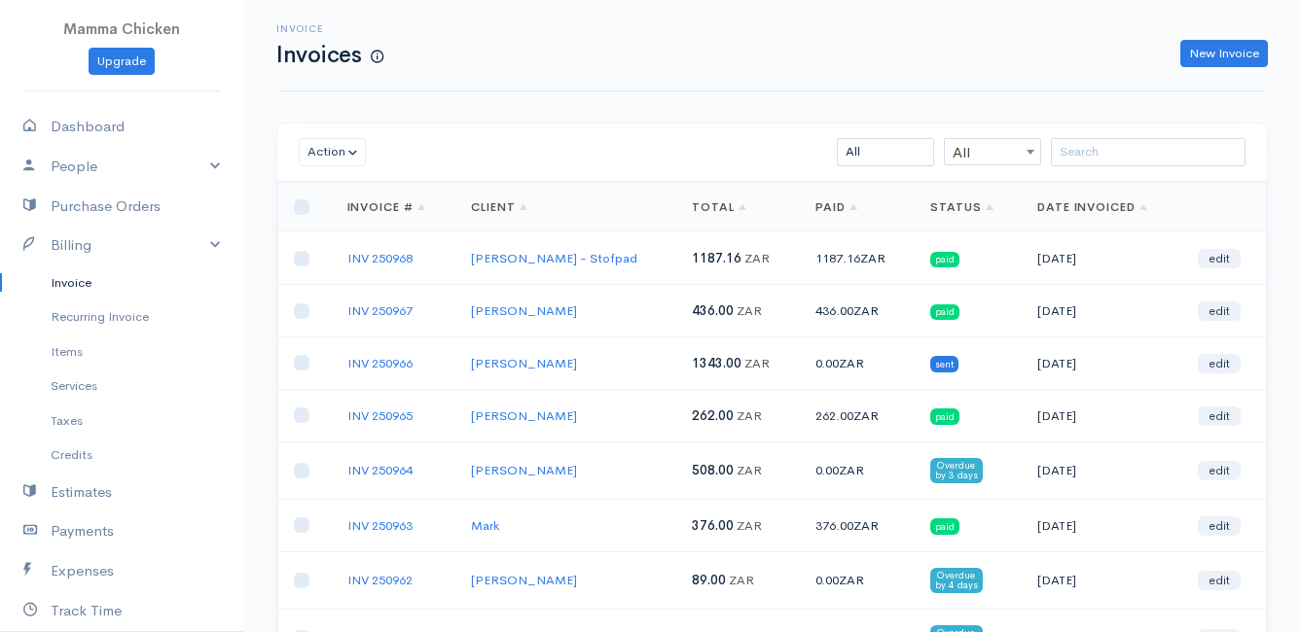
scroll to position [97, 0]
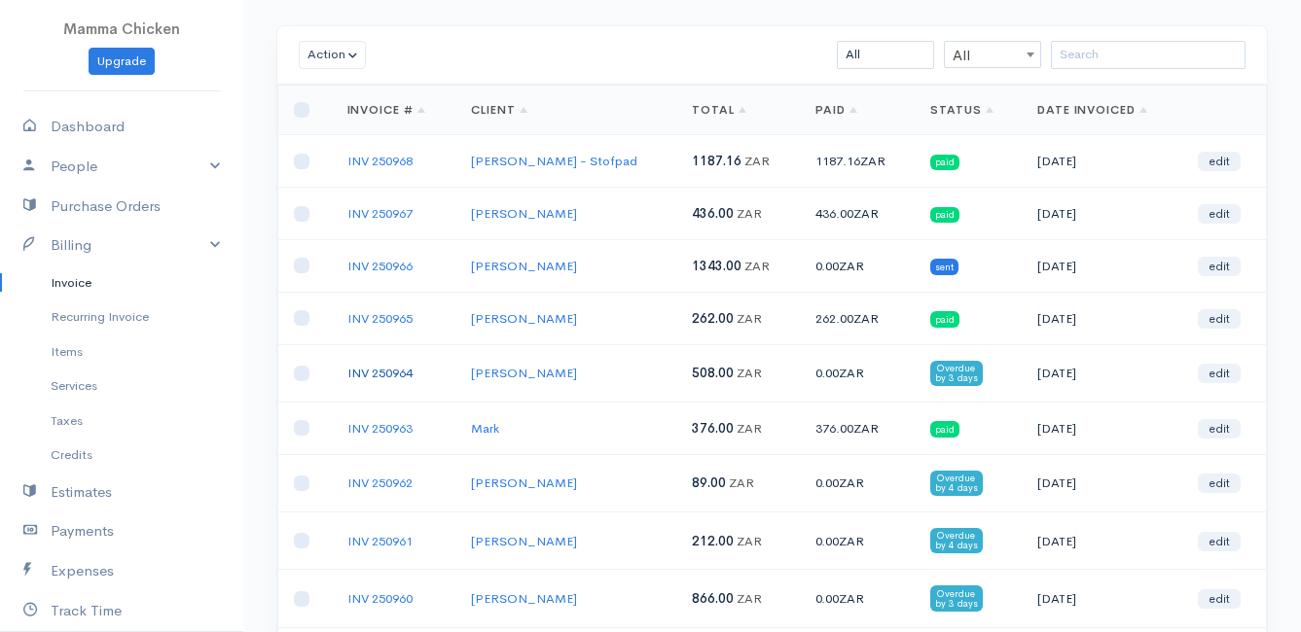
click at [385, 371] on link "INV 250964" at bounding box center [379, 373] width 65 height 17
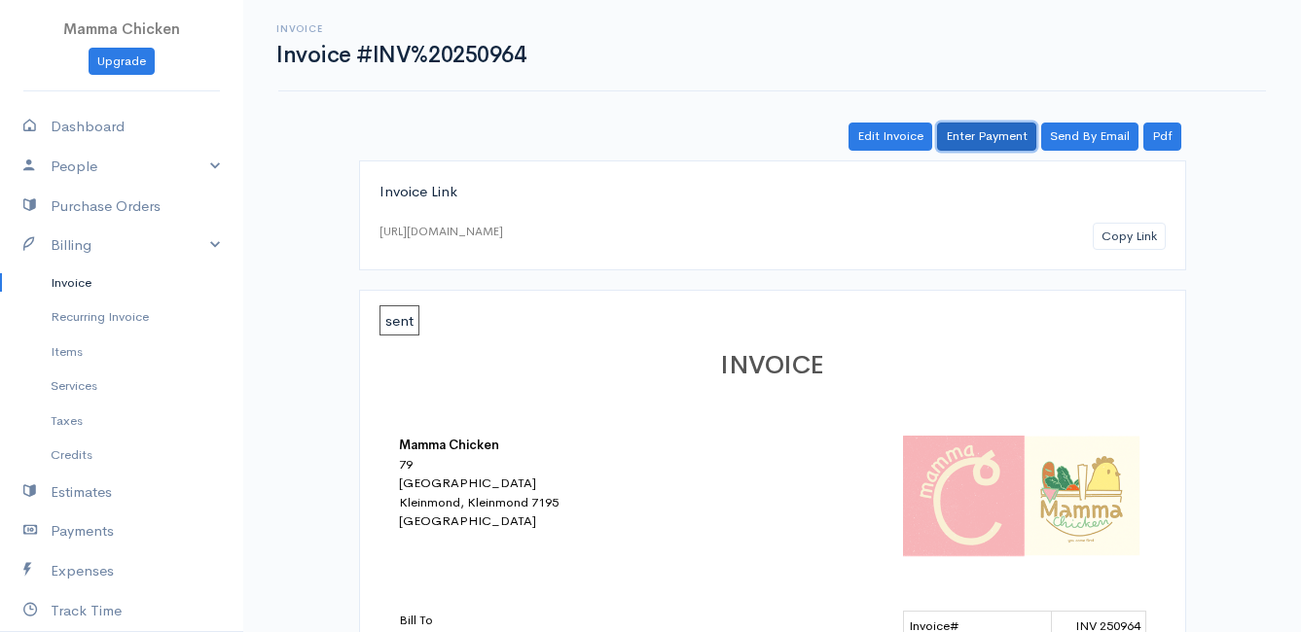
click at [1002, 132] on link "Enter Payment" at bounding box center [986, 137] width 99 height 28
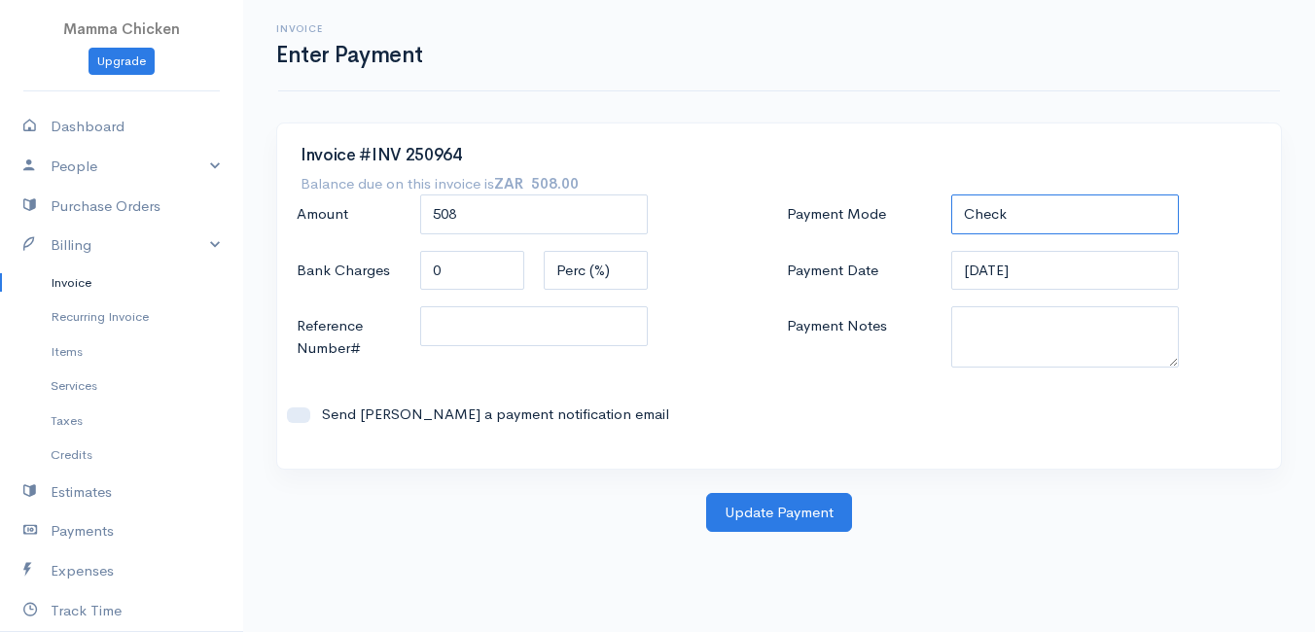
click at [1023, 207] on select "Check Bank Transfer Credit Cash Debit ACH VISA MASTERCARD AMEX DISCOVER DINERS …" at bounding box center [1065, 215] width 228 height 40
select select "Bank Transfer"
click at [951, 195] on select "Check Bank Transfer Credit Cash Debit ACH VISA MASTERCARD AMEX DISCOVER DINERS …" at bounding box center [1065, 215] width 228 height 40
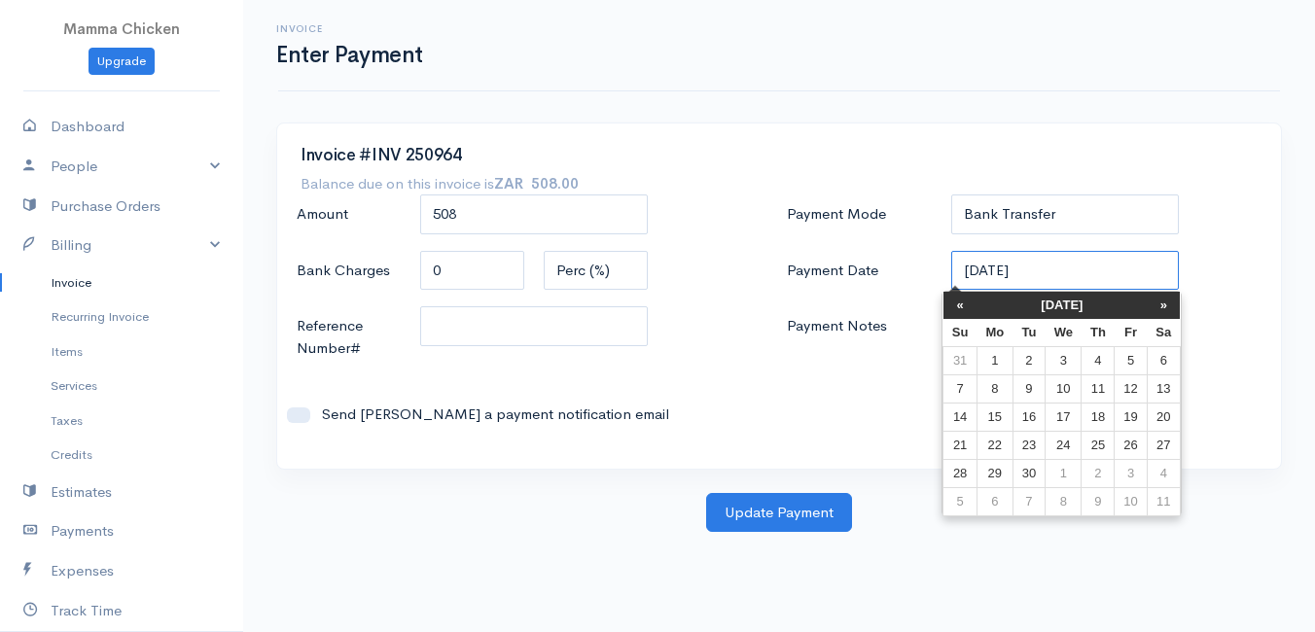
click at [1071, 276] on input "[DATE]" at bounding box center [1065, 271] width 228 height 40
click at [1104, 443] on td "25" at bounding box center [1098, 445] width 33 height 28
type input "[DATE]"
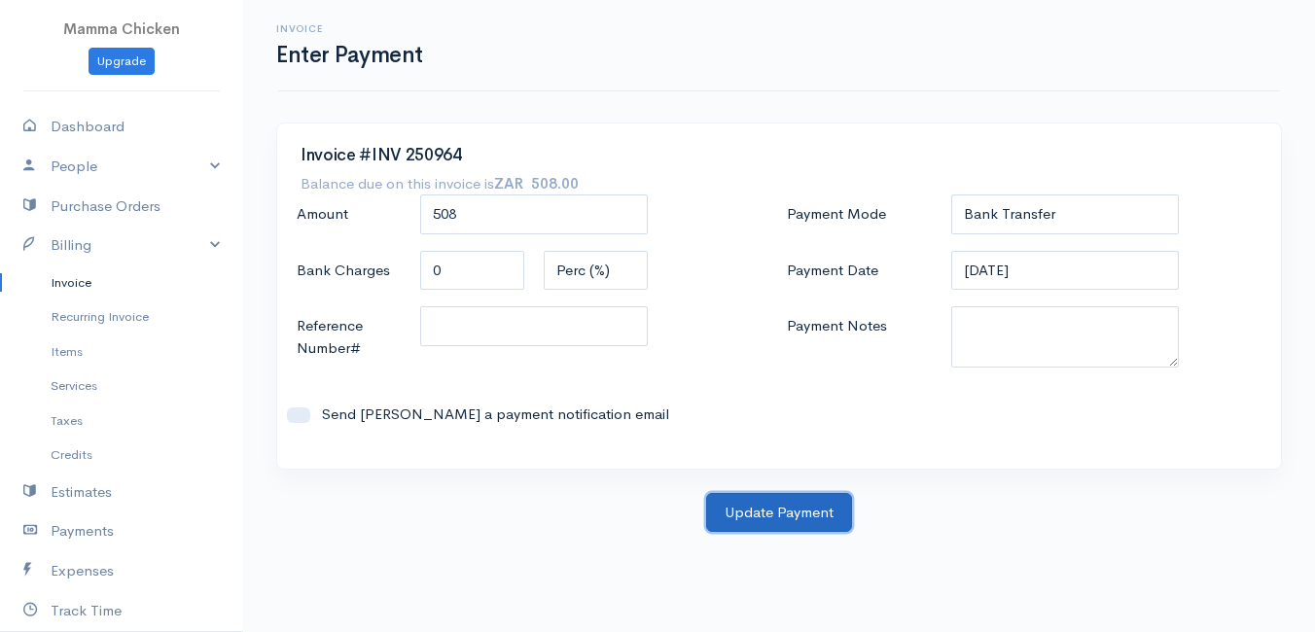
click at [772, 513] on button "Update Payment" at bounding box center [779, 513] width 146 height 40
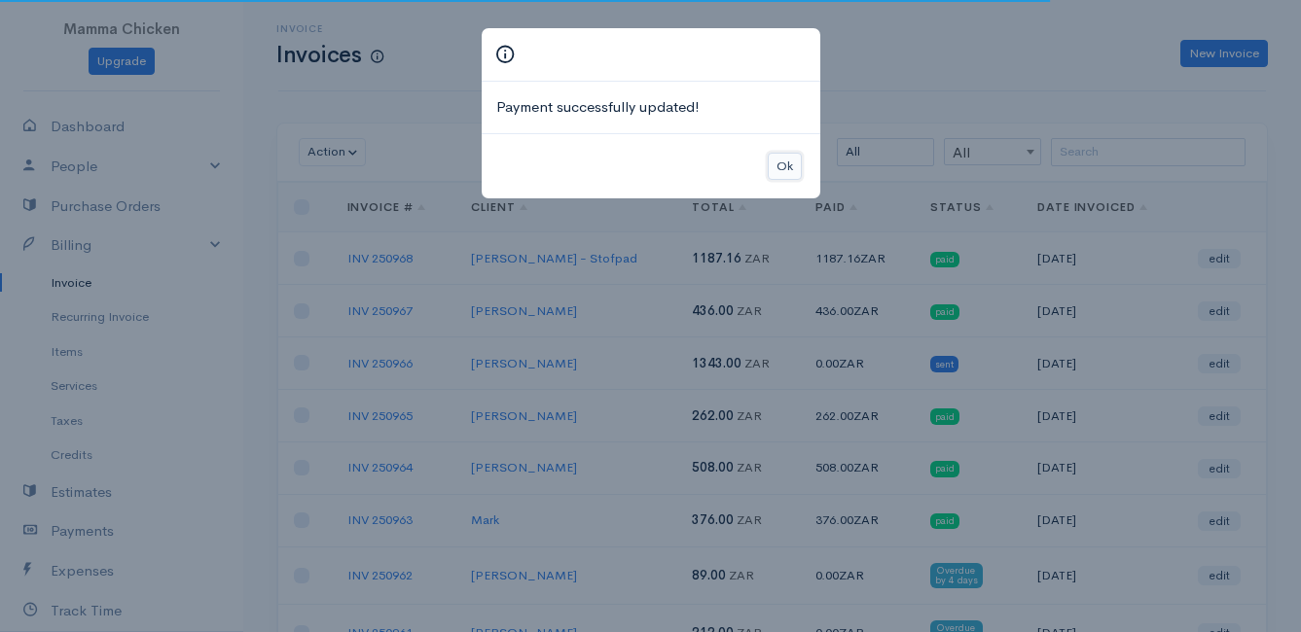
click at [788, 161] on button "Ok" at bounding box center [784, 167] width 34 height 28
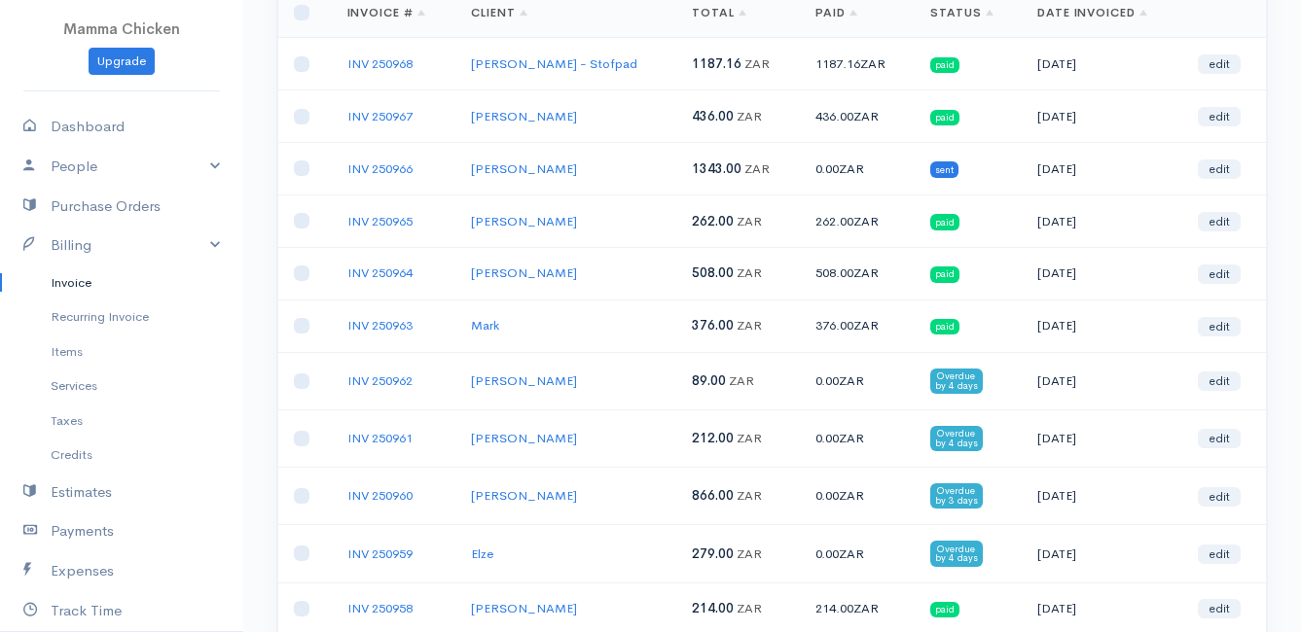
scroll to position [292, 0]
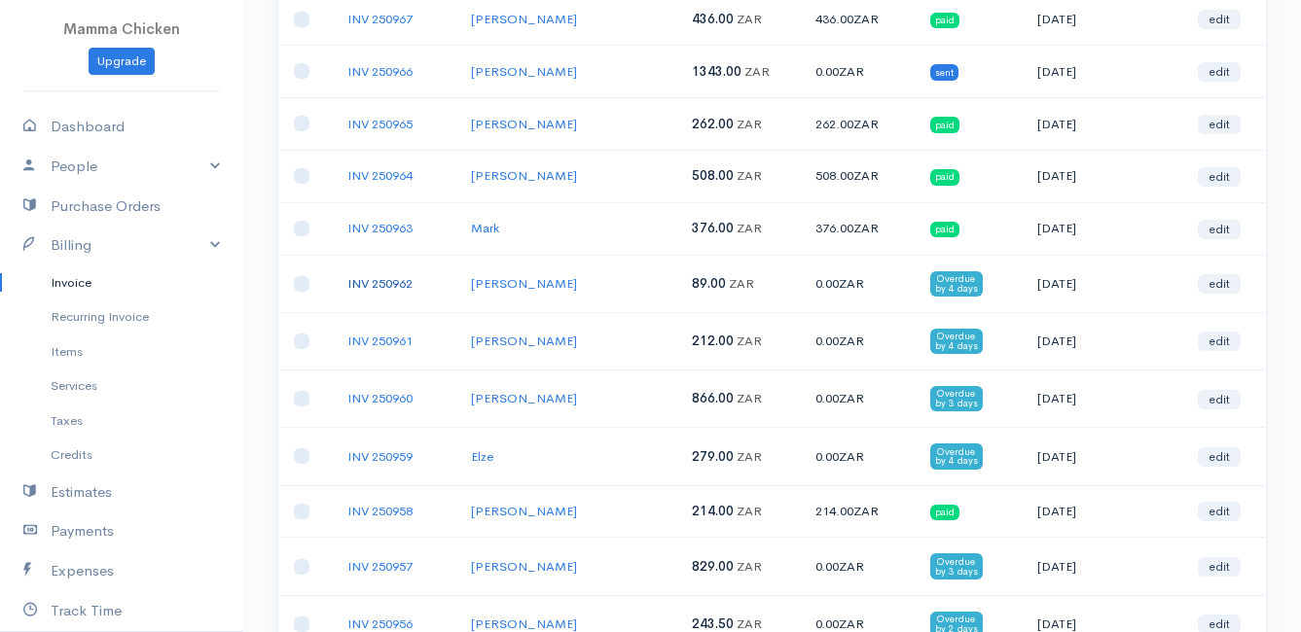
click at [382, 276] on link "INV 250962" at bounding box center [379, 283] width 65 height 17
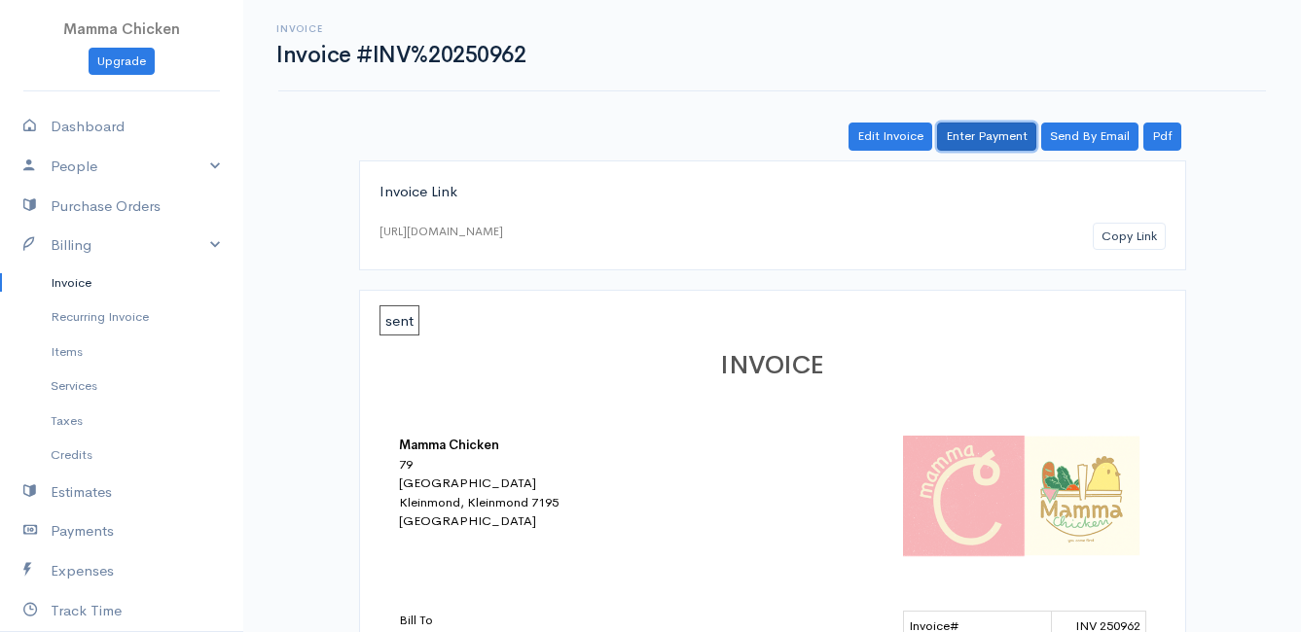
click at [997, 137] on link "Enter Payment" at bounding box center [986, 137] width 99 height 28
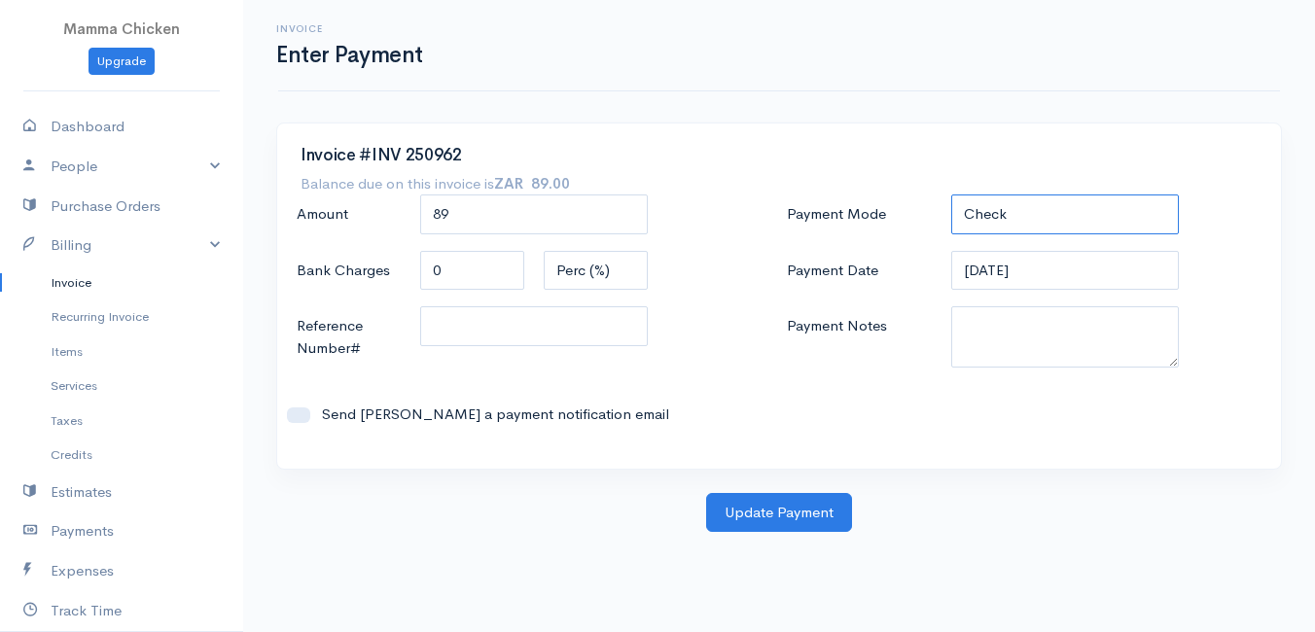
click at [1029, 198] on select "Check Bank Transfer Credit Cash Debit ACH VISA MASTERCARD AMEX DISCOVER DINERS …" at bounding box center [1065, 215] width 228 height 40
select select "Bank Transfer"
click at [951, 195] on select "Check Bank Transfer Credit Cash Debit ACH VISA MASTERCARD AMEX DISCOVER DINERS …" at bounding box center [1065, 215] width 228 height 40
click at [1081, 267] on input "[DATE]" at bounding box center [1065, 271] width 228 height 40
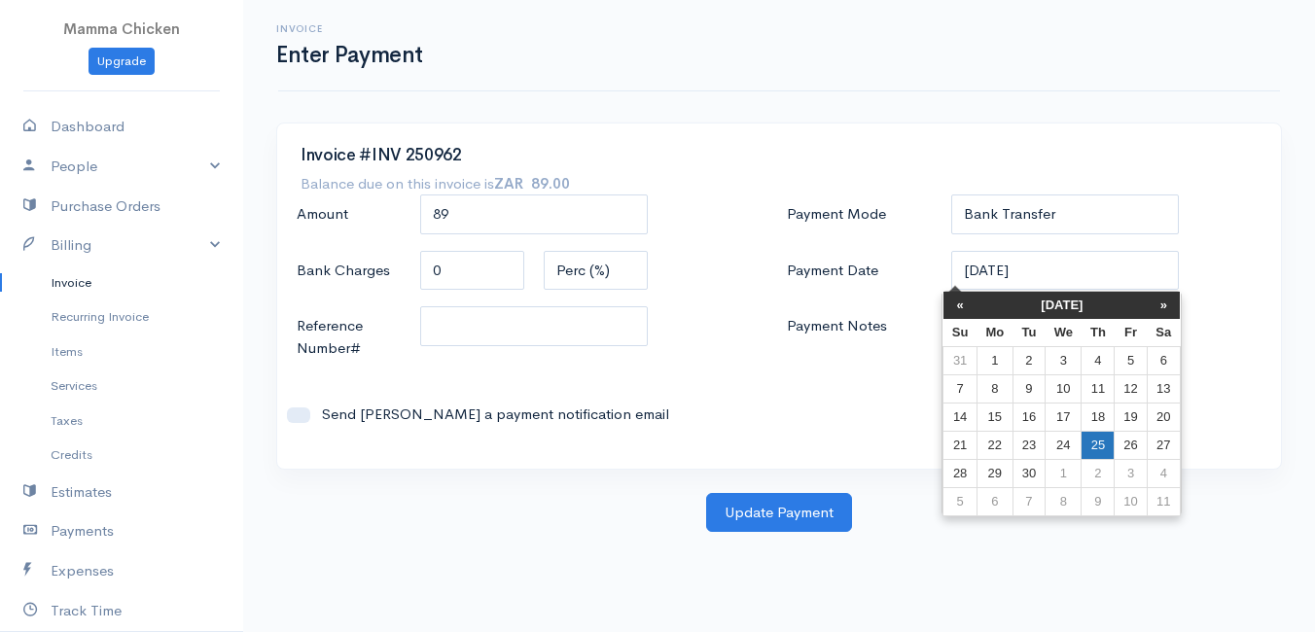
click at [1104, 438] on td "25" at bounding box center [1098, 445] width 33 height 28
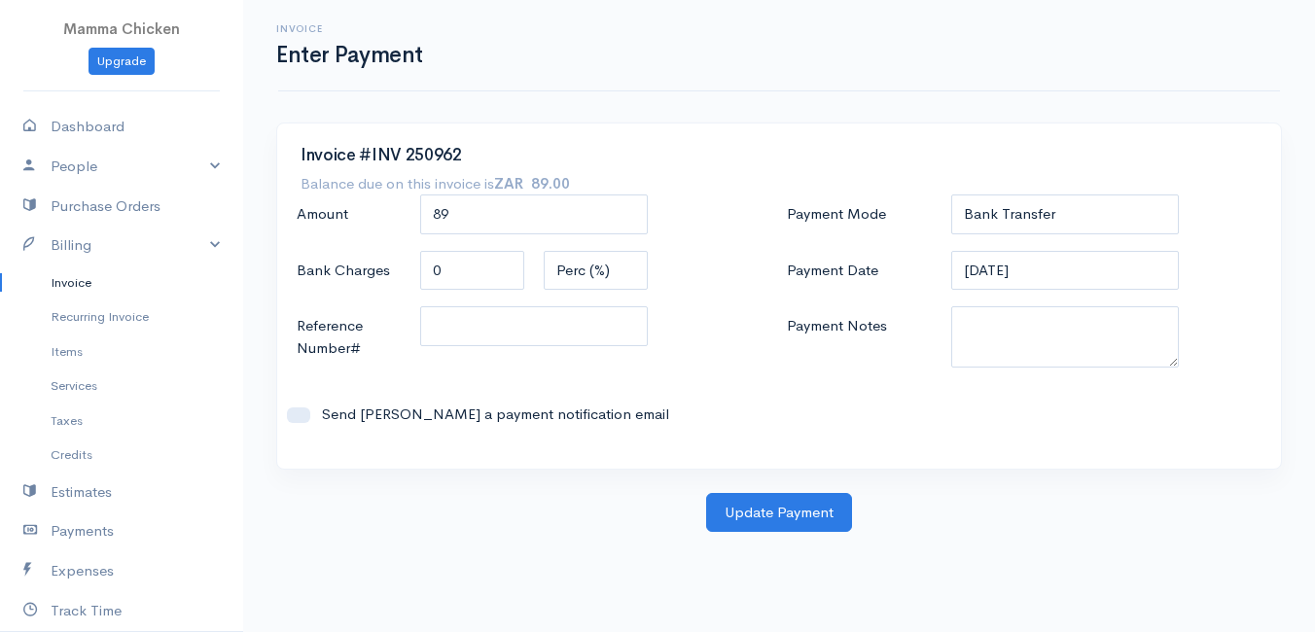
type input "[DATE]"
click at [768, 515] on button "Update Payment" at bounding box center [779, 513] width 146 height 40
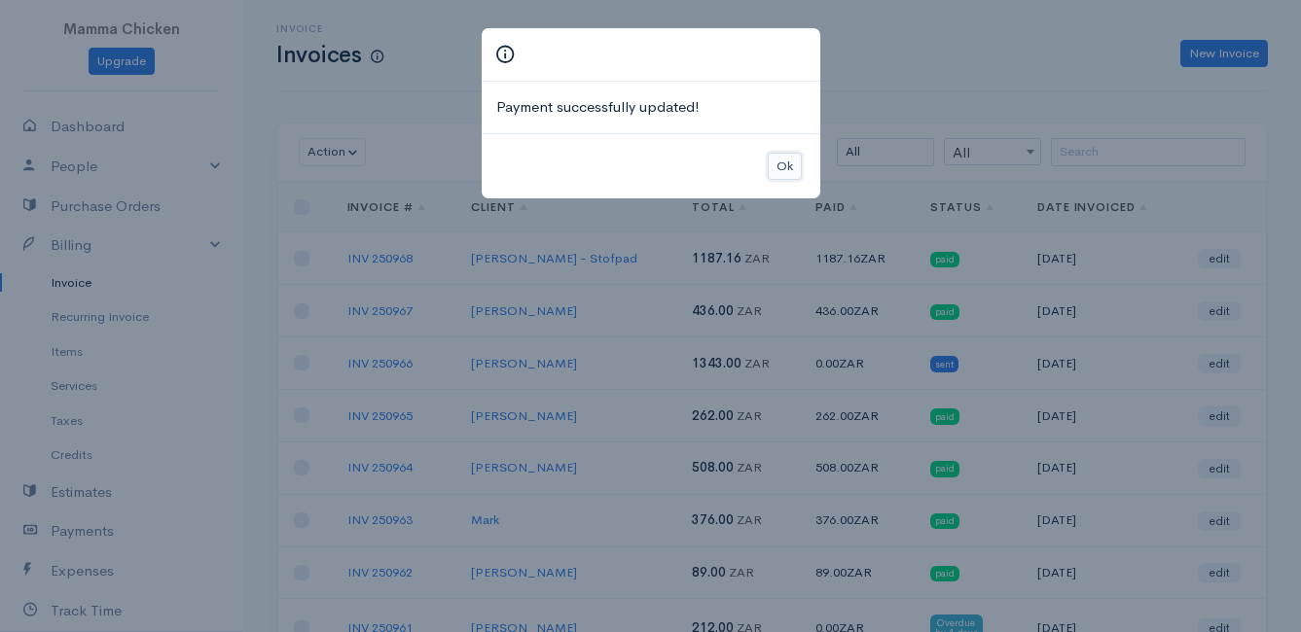
click at [797, 172] on button "Ok" at bounding box center [784, 167] width 34 height 28
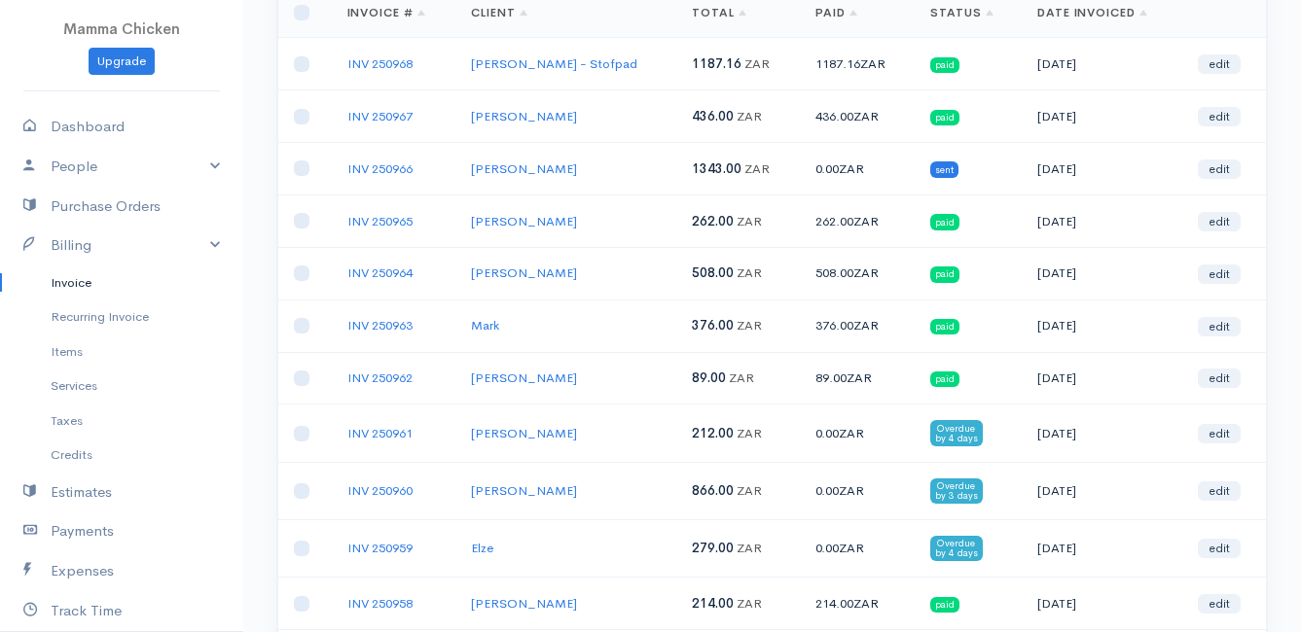
scroll to position [292, 0]
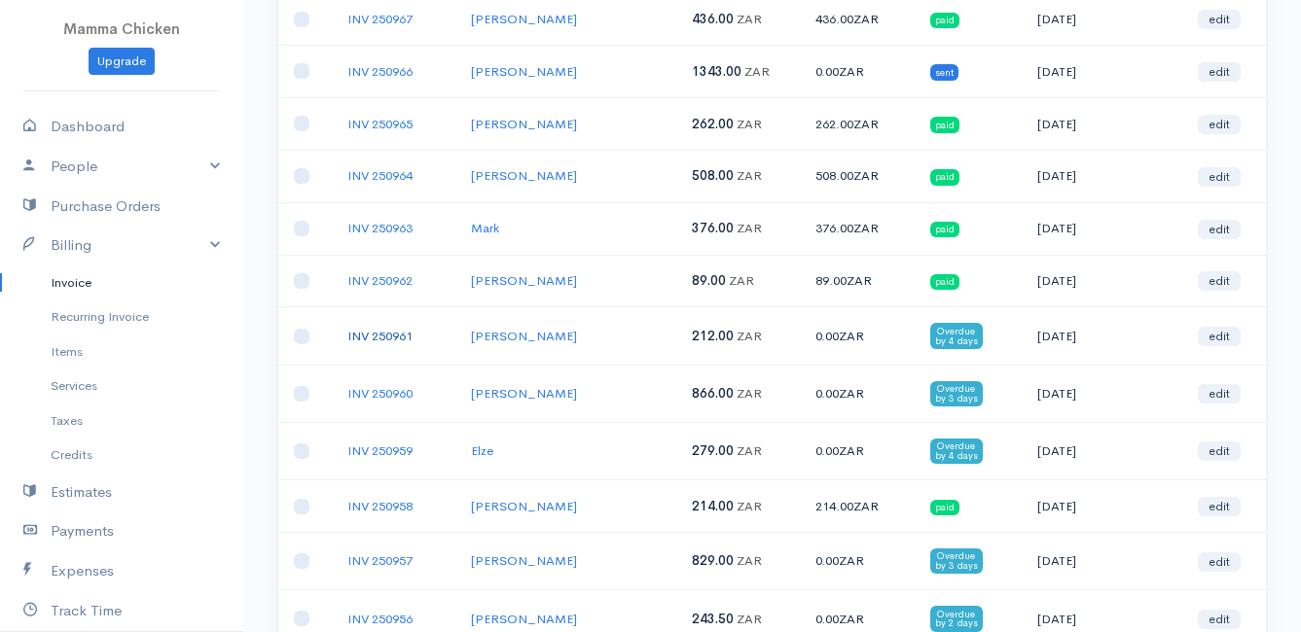
click at [371, 339] on link "INV 250961" at bounding box center [379, 336] width 65 height 17
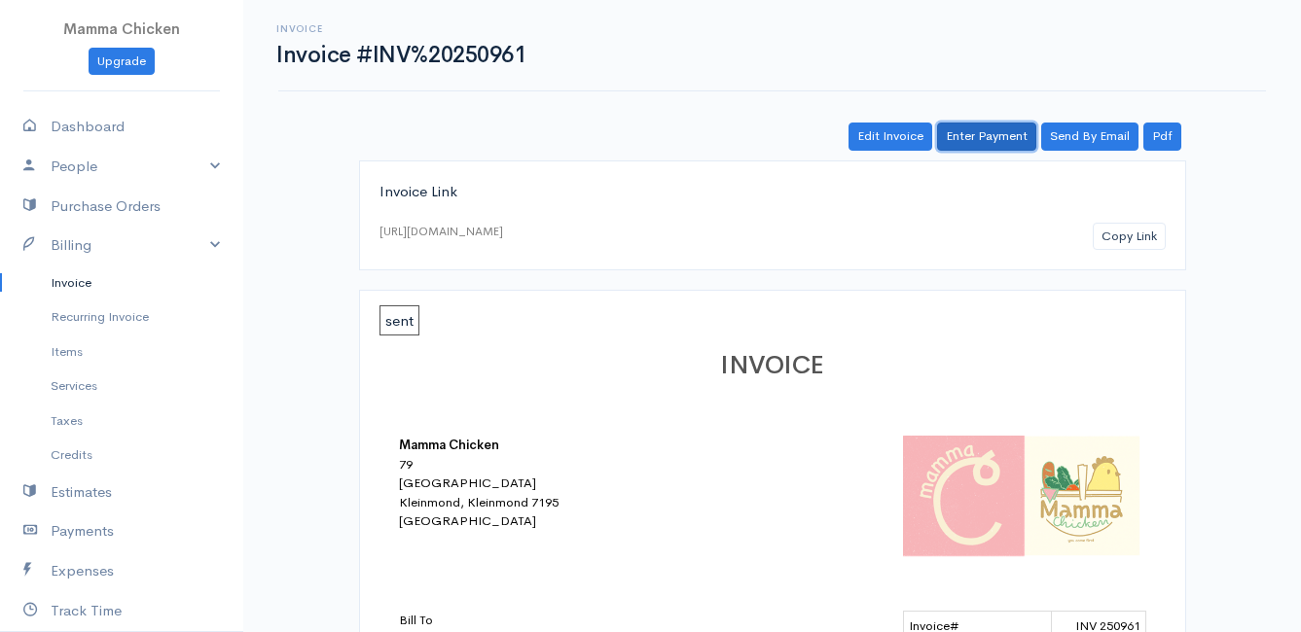
click at [999, 137] on link "Enter Payment" at bounding box center [986, 137] width 99 height 28
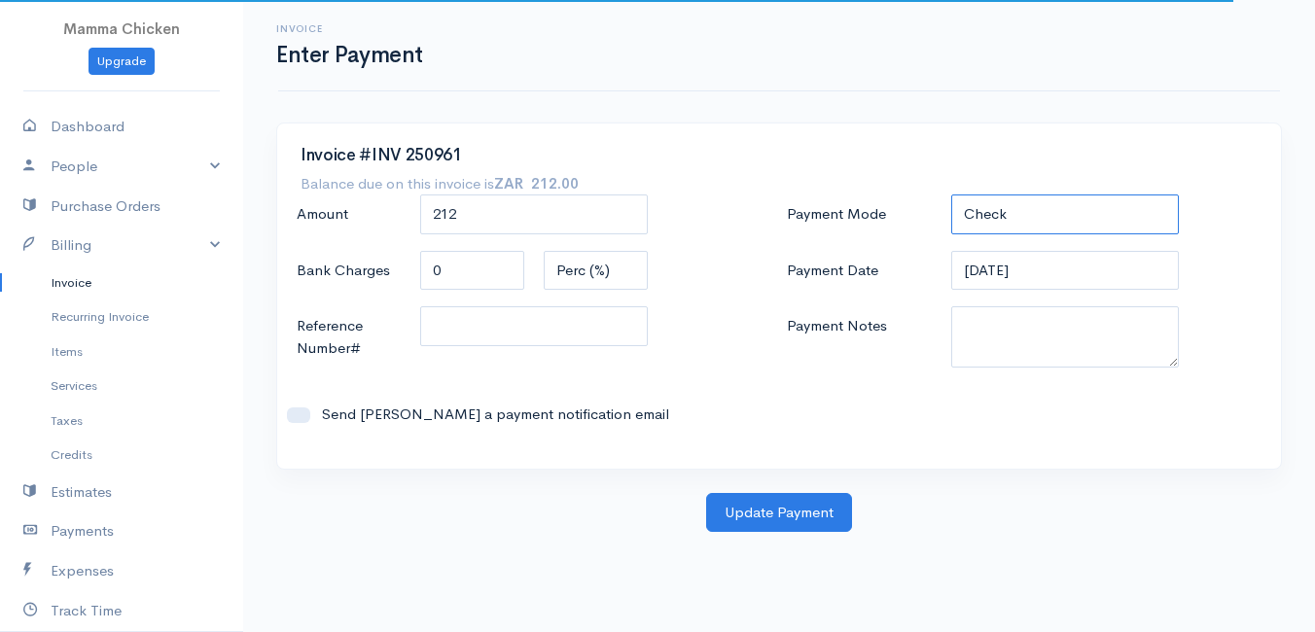
click at [1027, 214] on select "Check Bank Transfer Credit Cash Debit ACH VISA MASTERCARD AMEX DISCOVER DINERS …" at bounding box center [1065, 215] width 228 height 40
select select "Bank Transfer"
click at [951, 195] on select "Check Bank Transfer Credit Cash Debit ACH VISA MASTERCARD AMEX DISCOVER DINERS …" at bounding box center [1065, 215] width 228 height 40
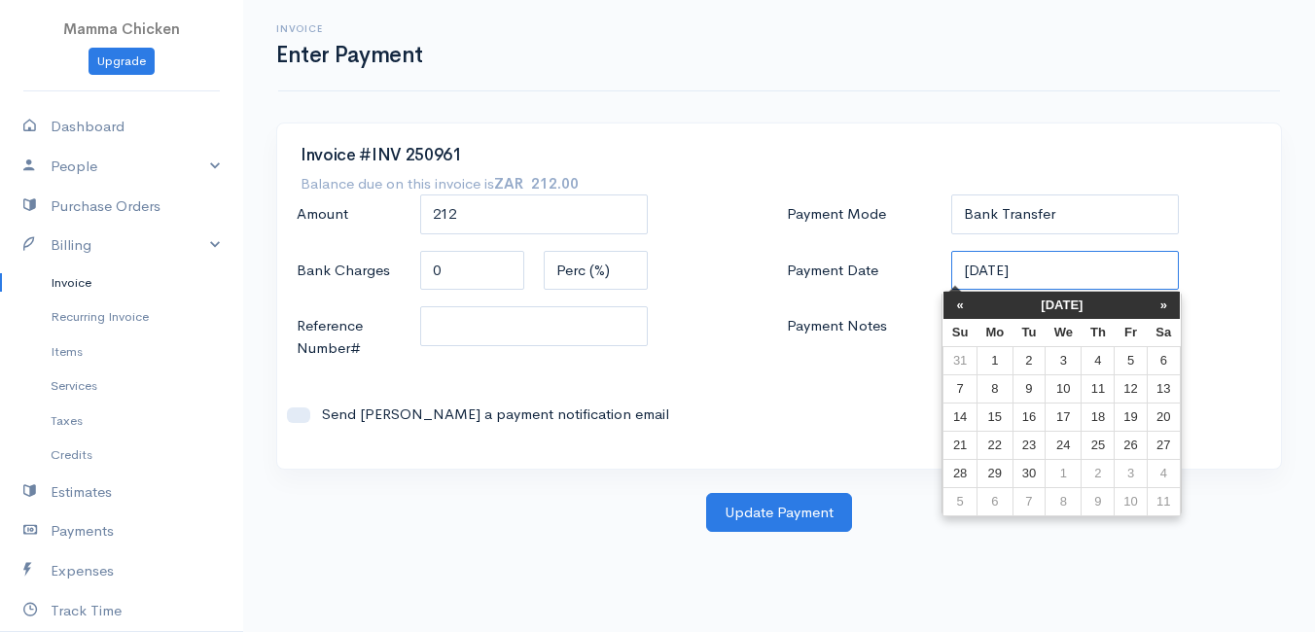
click at [1052, 270] on input "[DATE]" at bounding box center [1065, 271] width 228 height 40
click at [1099, 437] on td "25" at bounding box center [1098, 445] width 33 height 28
type input "[DATE]"
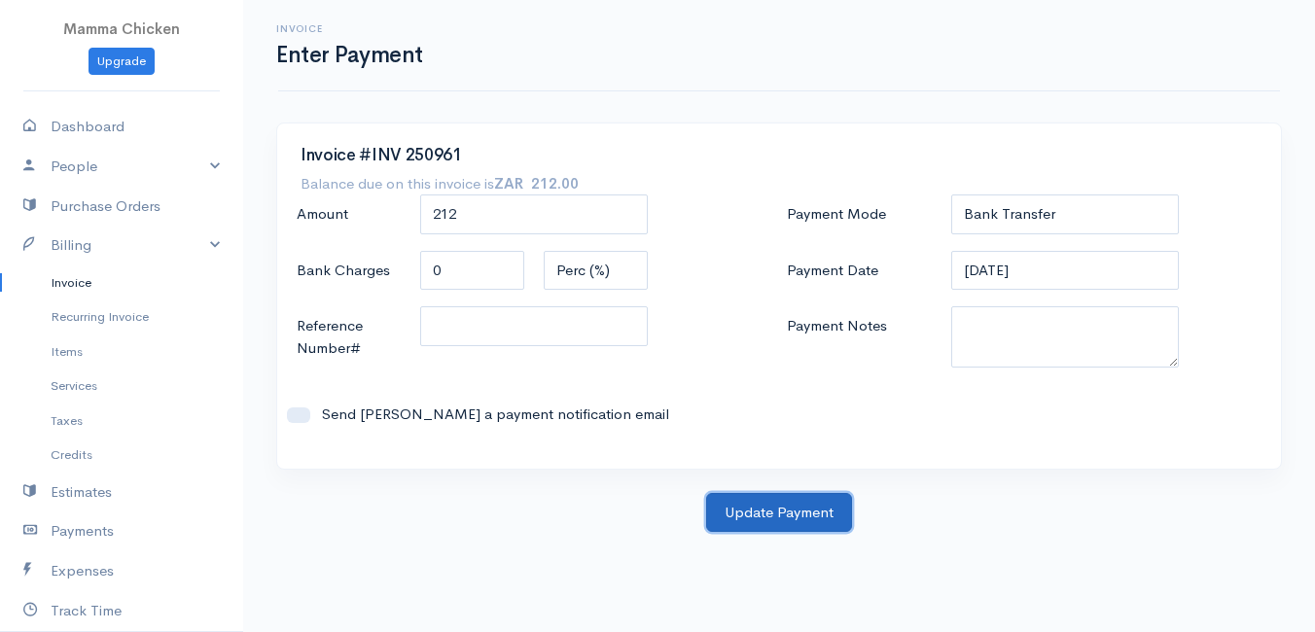
click at [761, 507] on button "Update Payment" at bounding box center [779, 513] width 146 height 40
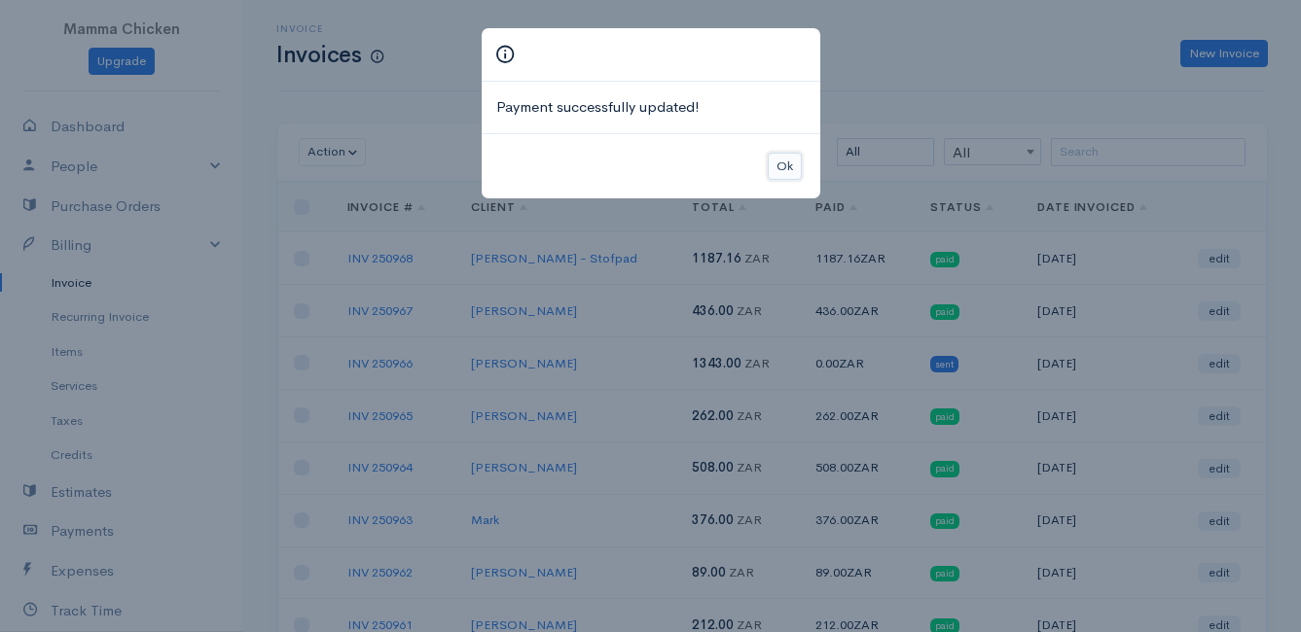
click at [789, 160] on button "Ok" at bounding box center [784, 167] width 34 height 28
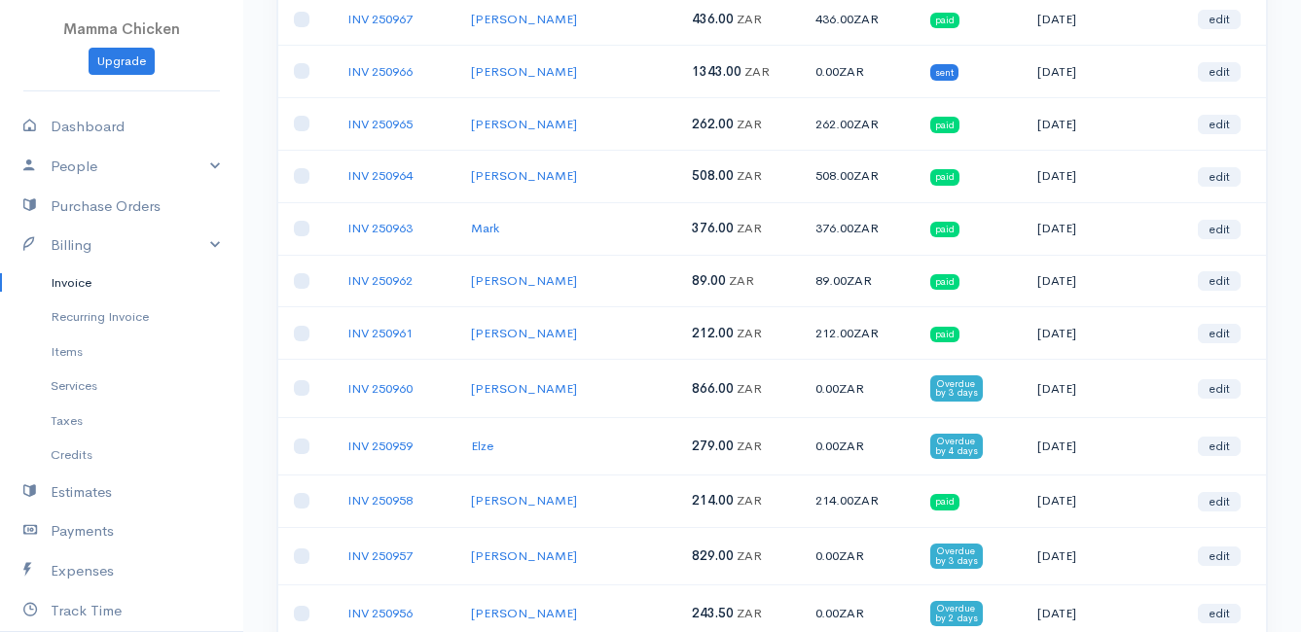
scroll to position [389, 0]
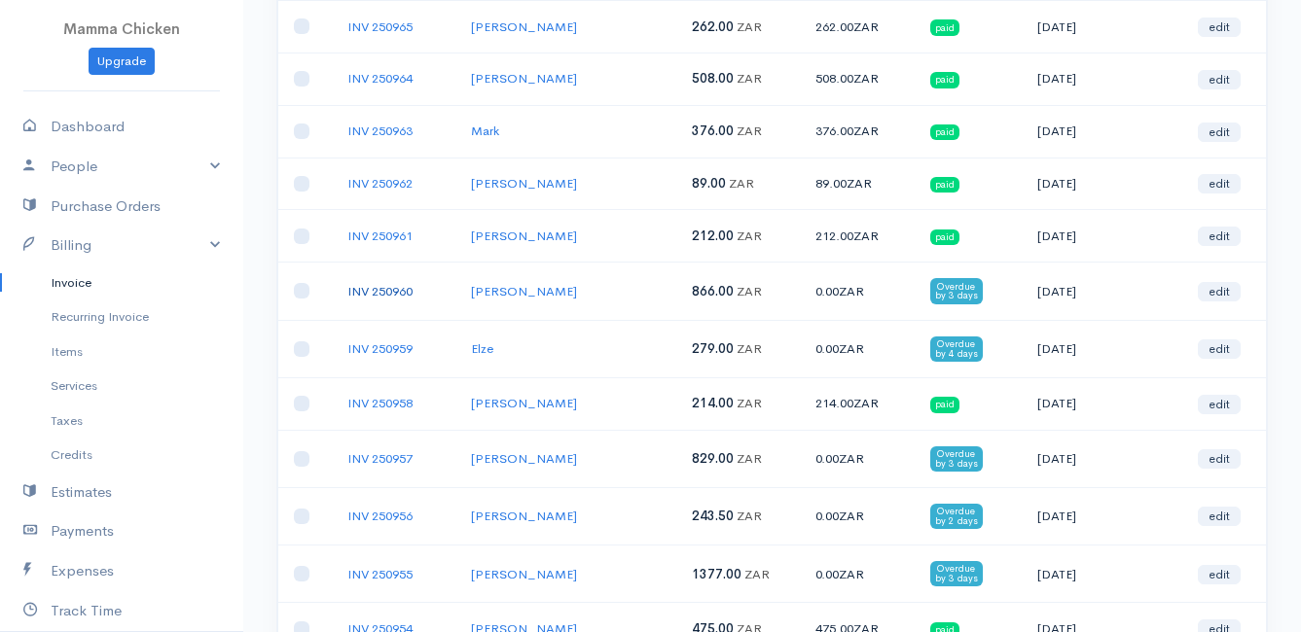
click at [387, 288] on link "INV 250960" at bounding box center [379, 291] width 65 height 17
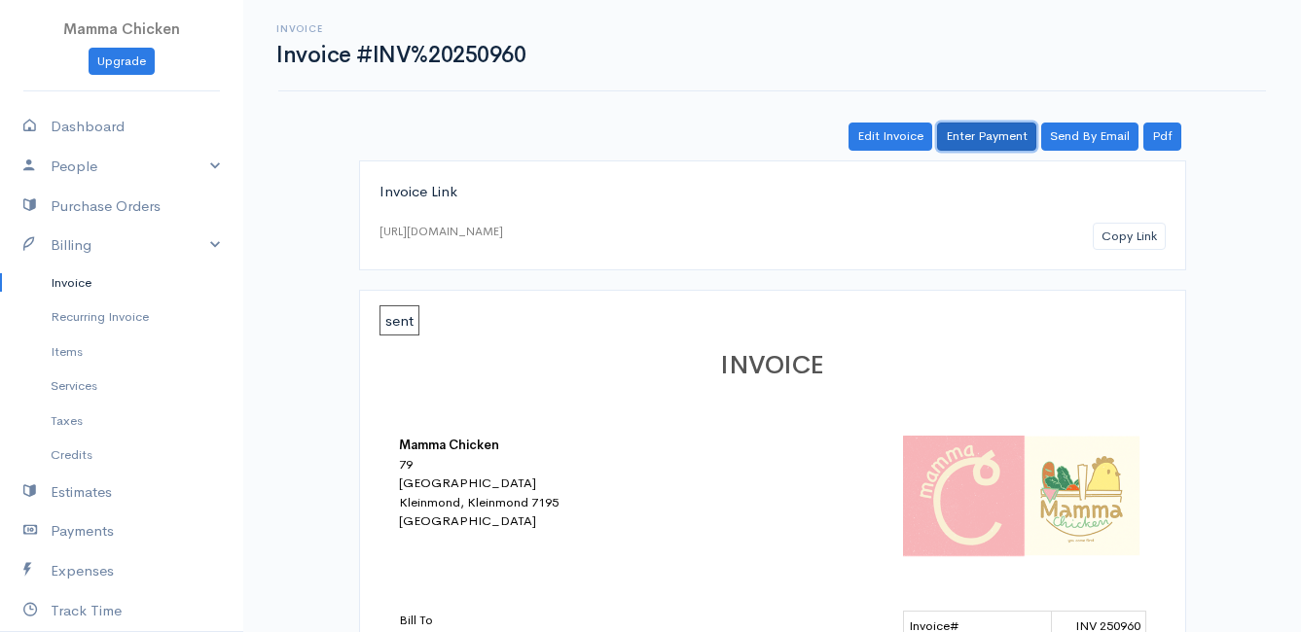
click at [974, 133] on link "Enter Payment" at bounding box center [986, 137] width 99 height 28
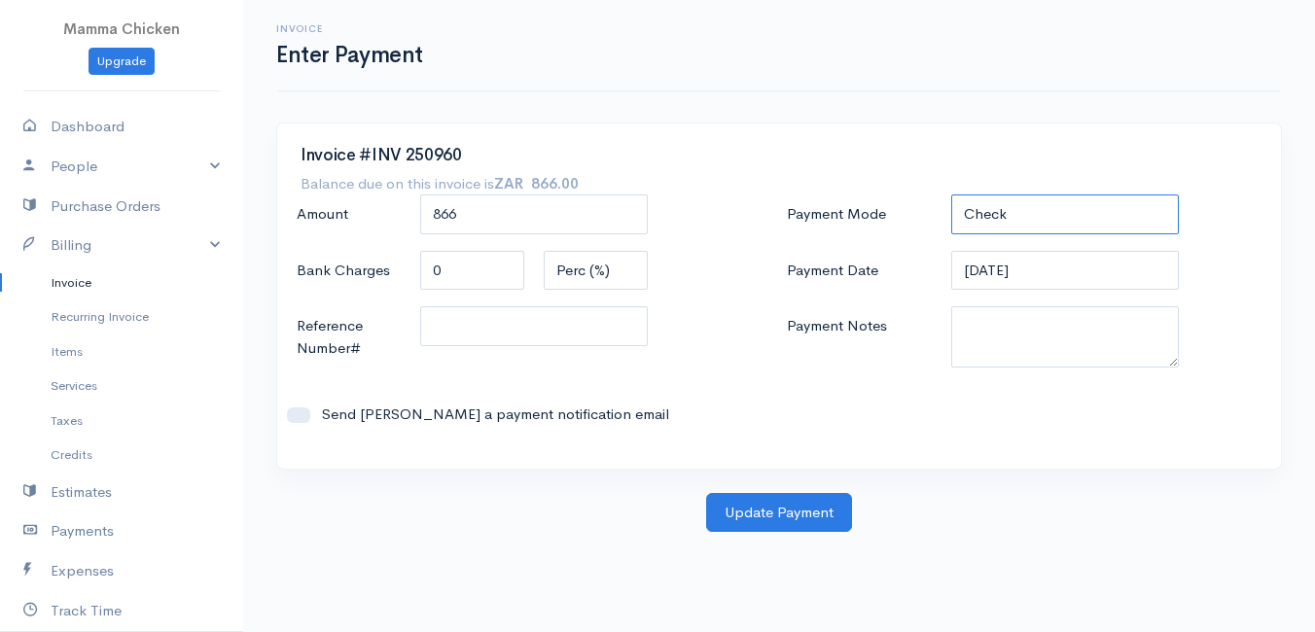
click at [1023, 196] on select "Check Bank Transfer Credit Cash Debit ACH VISA MASTERCARD AMEX DISCOVER DINERS …" at bounding box center [1065, 215] width 228 height 40
select select "Bank Transfer"
click at [951, 195] on select "Check Bank Transfer Credit Cash Debit ACH VISA MASTERCARD AMEX DISCOVER DINERS …" at bounding box center [1065, 215] width 228 height 40
click at [1093, 265] on input "[DATE]" at bounding box center [1065, 271] width 228 height 40
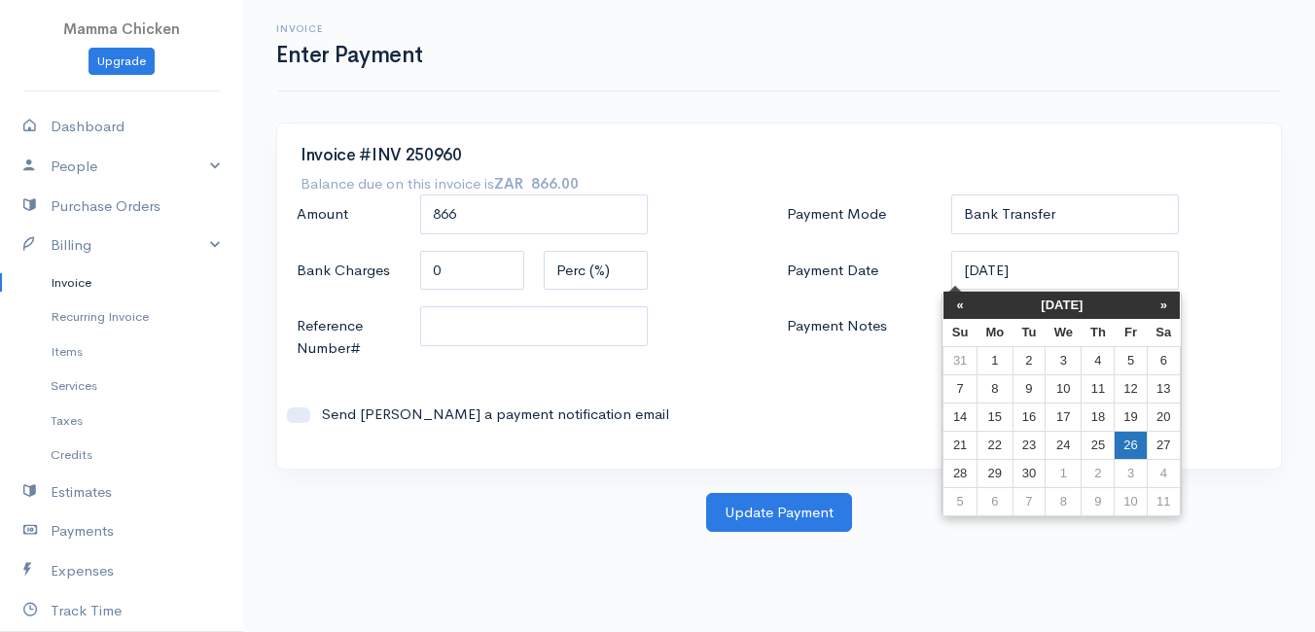
click at [1119, 445] on td "26" at bounding box center [1131, 445] width 32 height 28
type input "[DATE]"
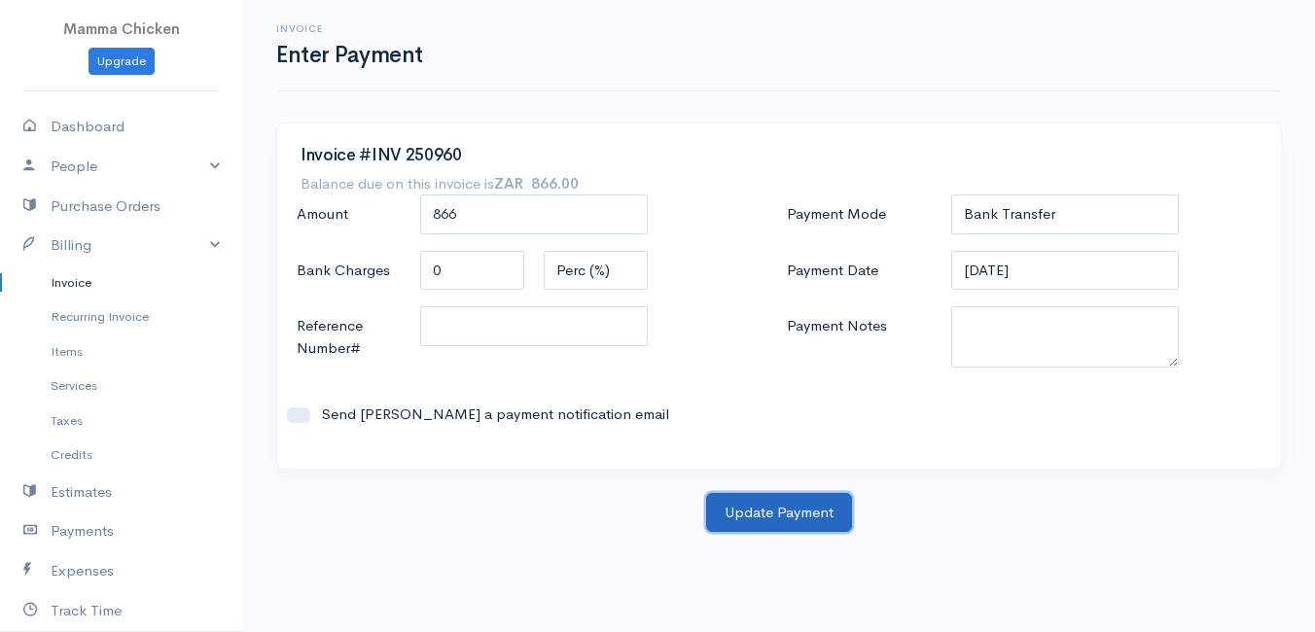
click at [748, 506] on button "Update Payment" at bounding box center [779, 513] width 146 height 40
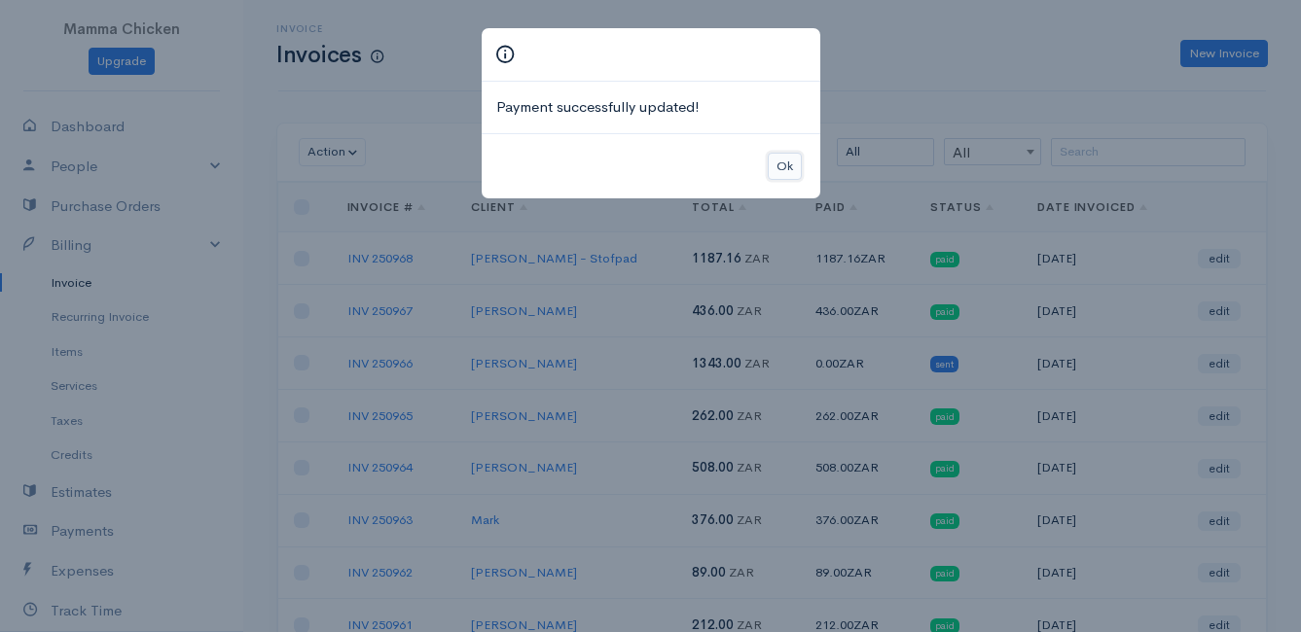
click at [770, 161] on button "Ok" at bounding box center [784, 167] width 34 height 28
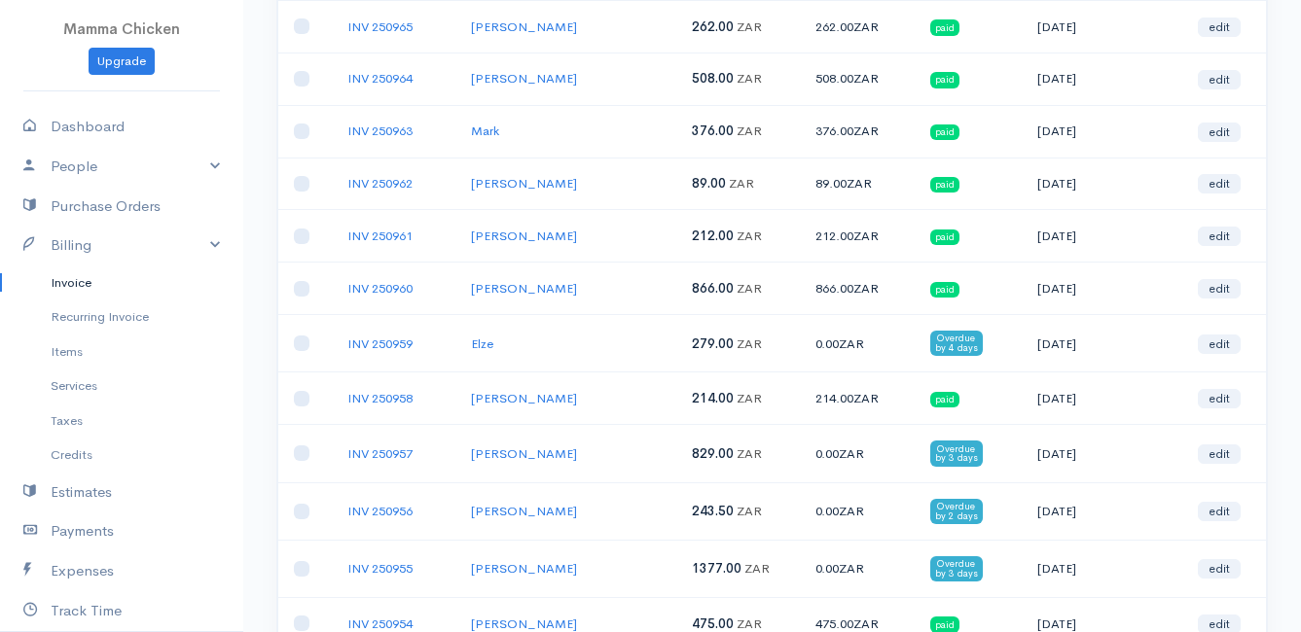
scroll to position [486, 0]
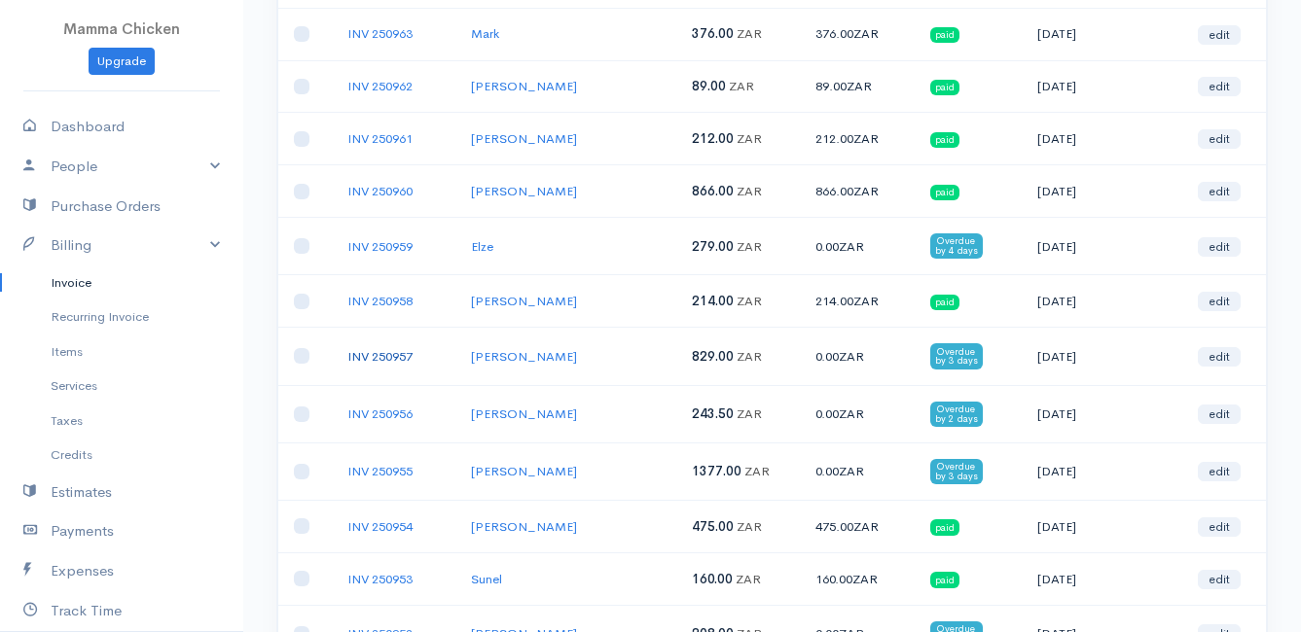
click at [387, 356] on link "INV 250957" at bounding box center [379, 356] width 65 height 17
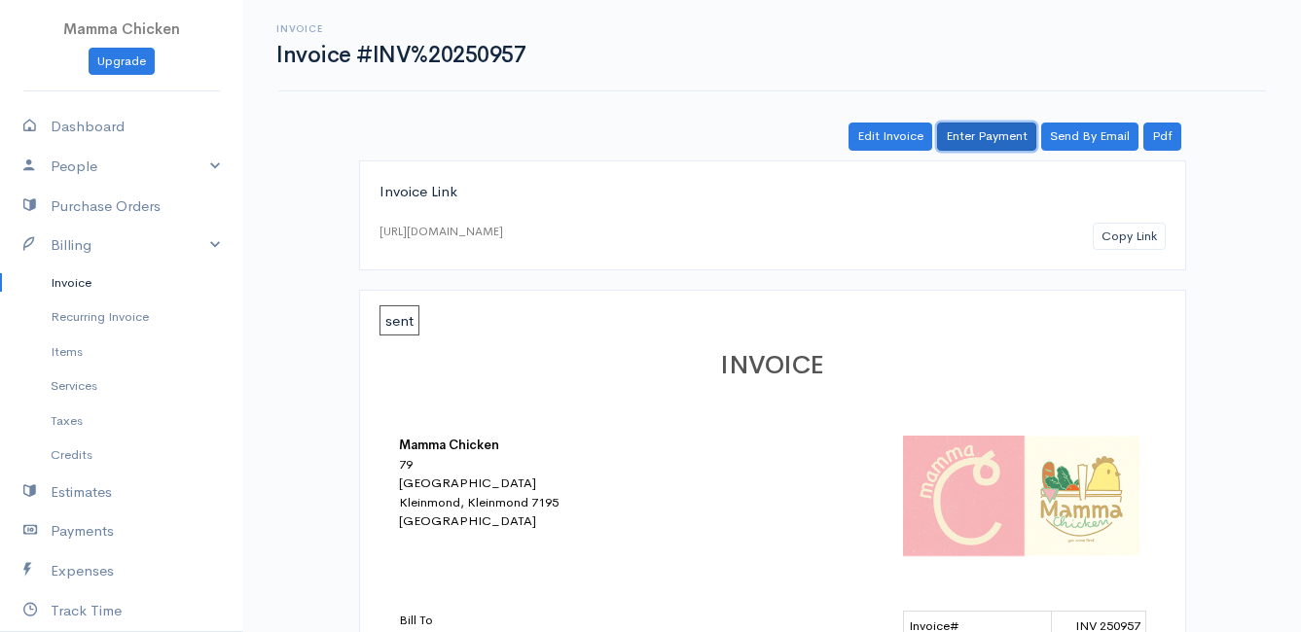
click at [1010, 128] on link "Enter Payment" at bounding box center [986, 137] width 99 height 28
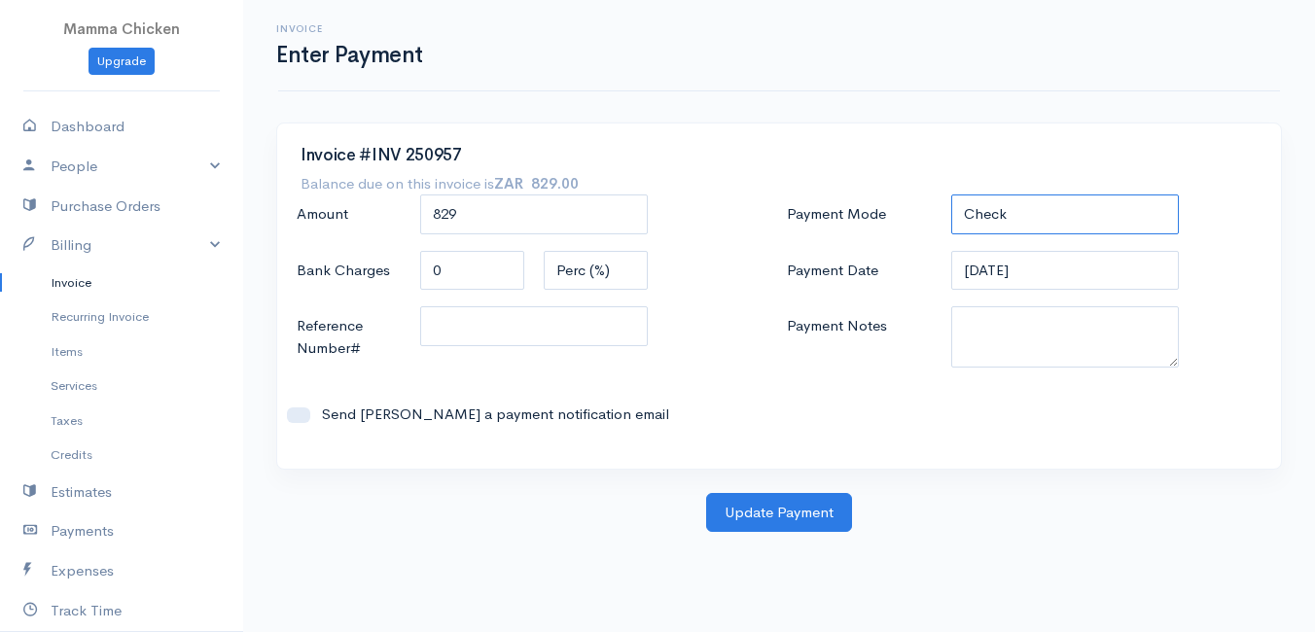
click at [1030, 217] on select "Check Bank Transfer Credit Cash Debit ACH VISA MASTERCARD AMEX DISCOVER DINERS …" at bounding box center [1065, 215] width 228 height 40
select select "Bank Transfer"
click at [951, 195] on select "Check Bank Transfer Credit Cash Debit ACH VISA MASTERCARD AMEX DISCOVER DINERS …" at bounding box center [1065, 215] width 228 height 40
click at [1081, 268] on input "[DATE]" at bounding box center [1065, 271] width 228 height 40
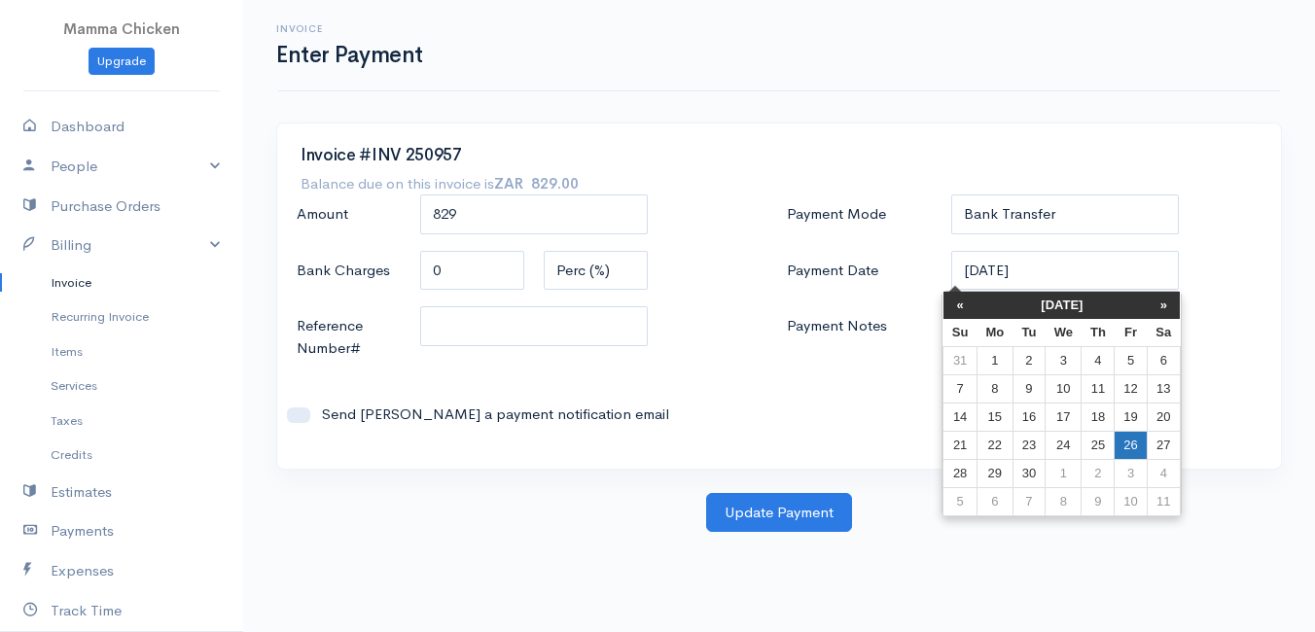
click at [1127, 438] on td "26" at bounding box center [1131, 445] width 32 height 28
type input "[DATE]"
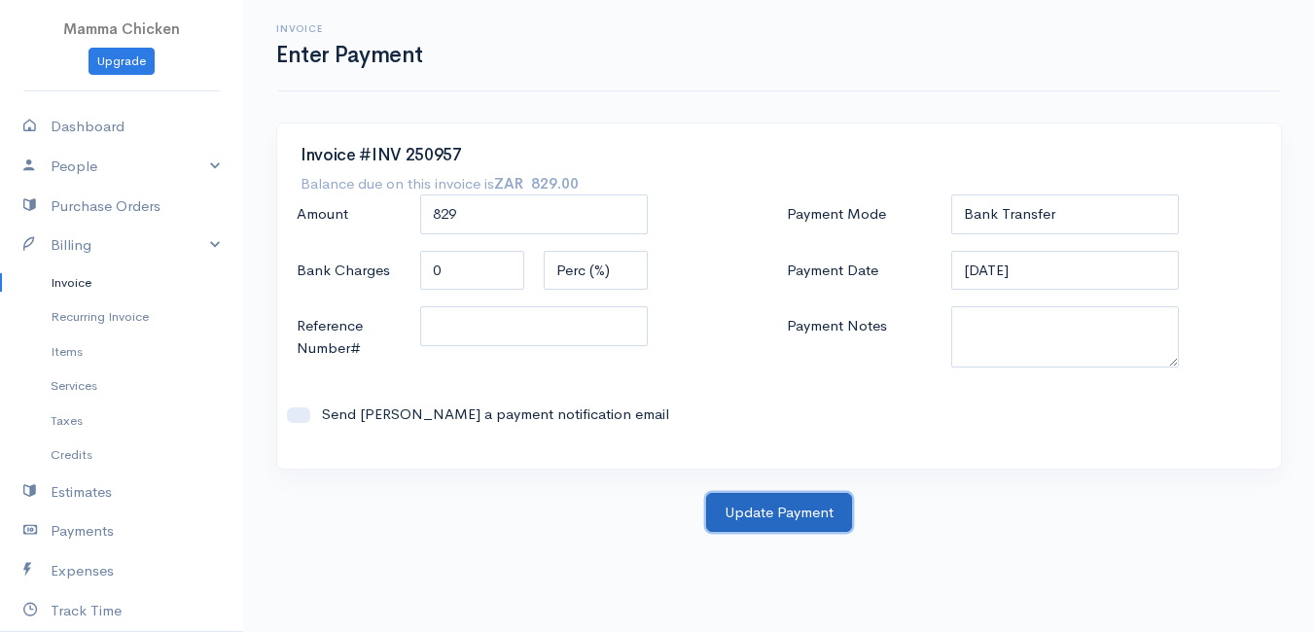
click at [792, 509] on button "Update Payment" at bounding box center [779, 513] width 146 height 40
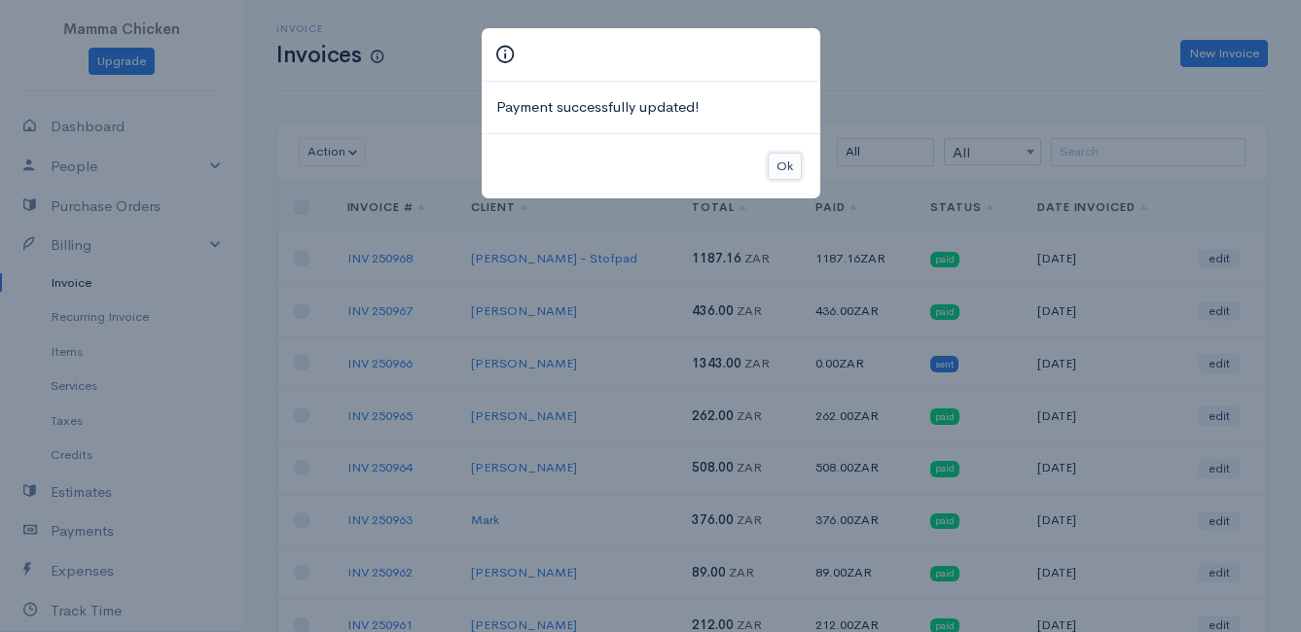
click at [786, 161] on button "Ok" at bounding box center [784, 167] width 34 height 28
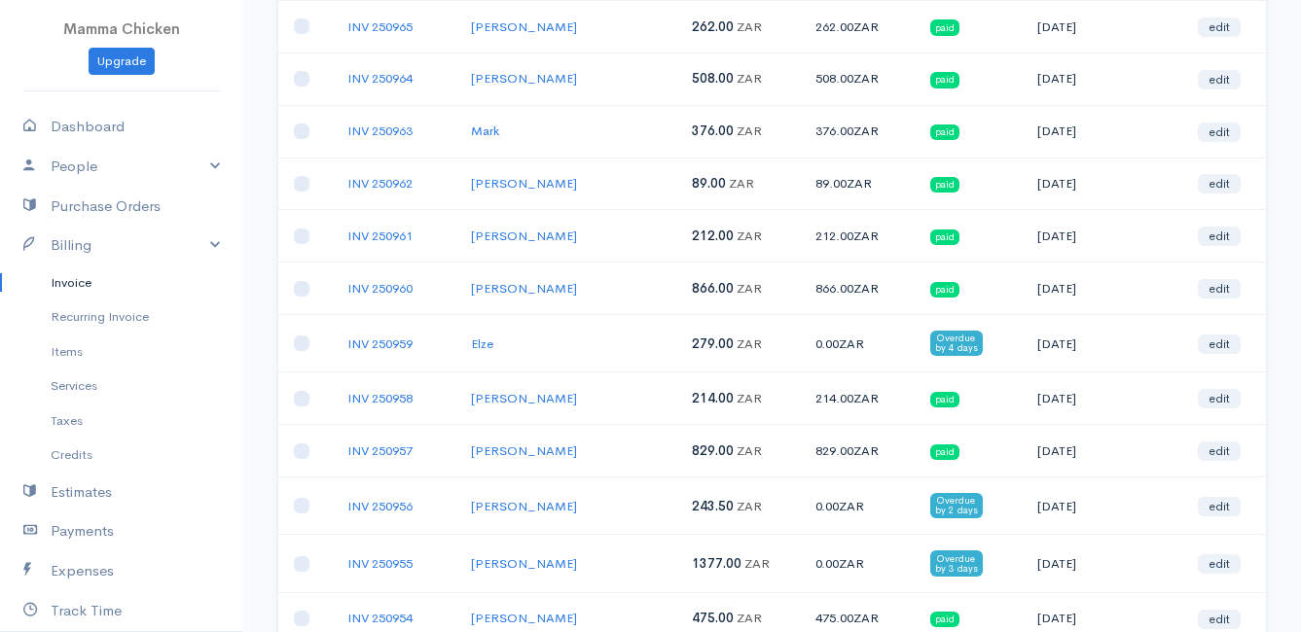
scroll to position [486, 0]
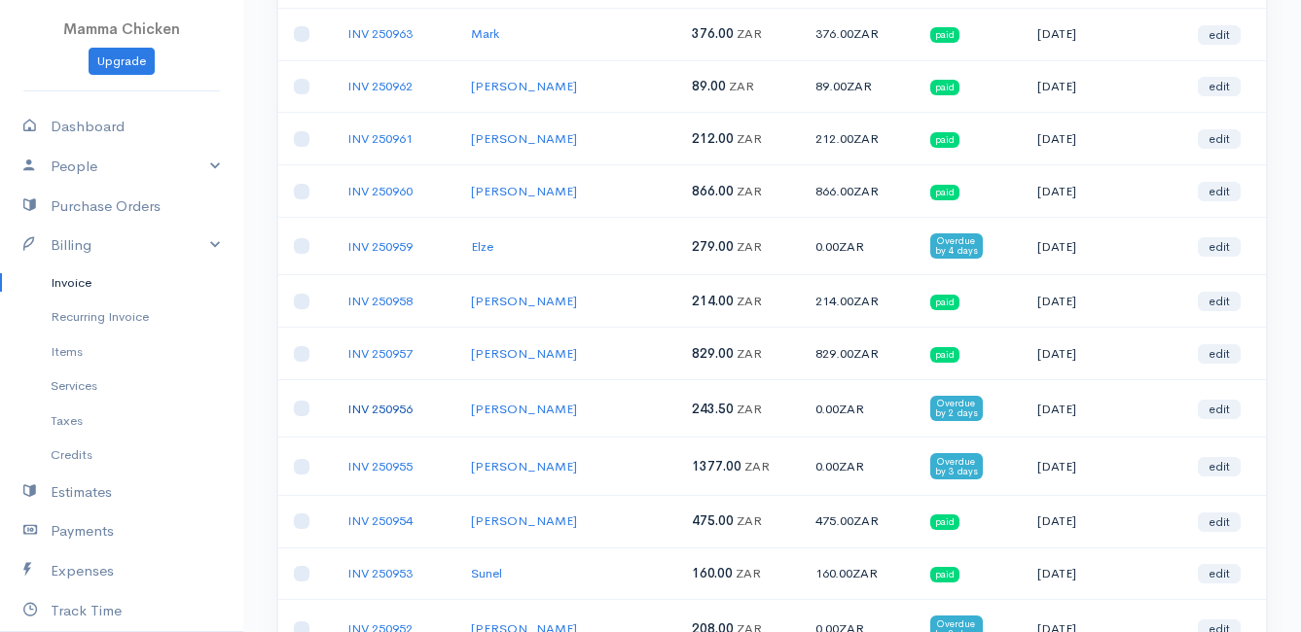
click at [388, 407] on link "INV 250956" at bounding box center [379, 409] width 65 height 17
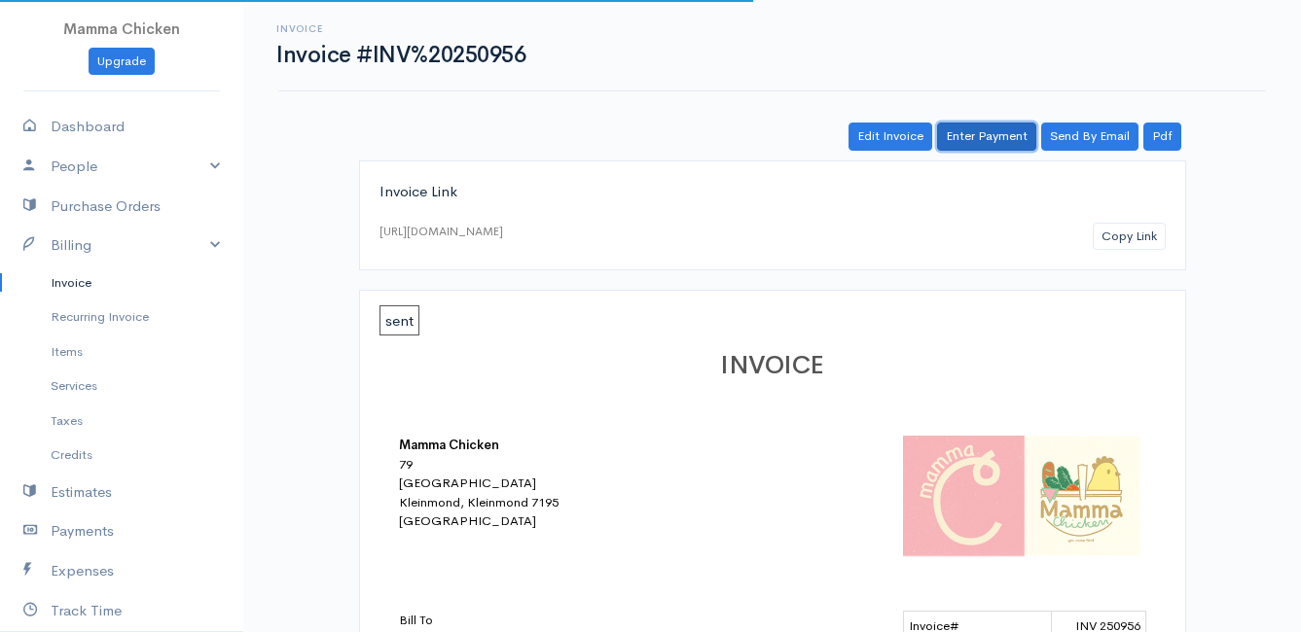
click at [1006, 135] on link "Enter Payment" at bounding box center [986, 137] width 99 height 28
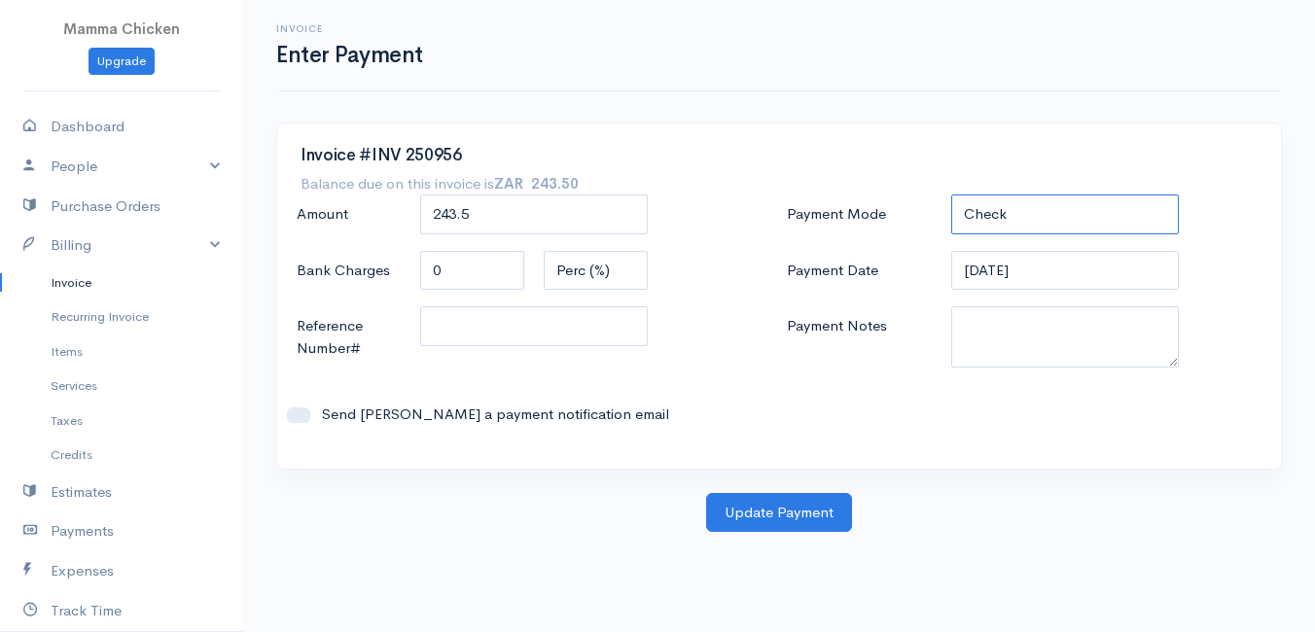
click at [1031, 215] on select "Check Bank Transfer Credit Cash Debit ACH VISA MASTERCARD AMEX DISCOVER DINERS …" at bounding box center [1065, 215] width 228 height 40
select select "Bank Transfer"
click at [951, 195] on select "Check Bank Transfer Credit Cash Debit ACH VISA MASTERCARD AMEX DISCOVER DINERS …" at bounding box center [1065, 215] width 228 height 40
click at [1106, 271] on input "[DATE]" at bounding box center [1065, 271] width 228 height 40
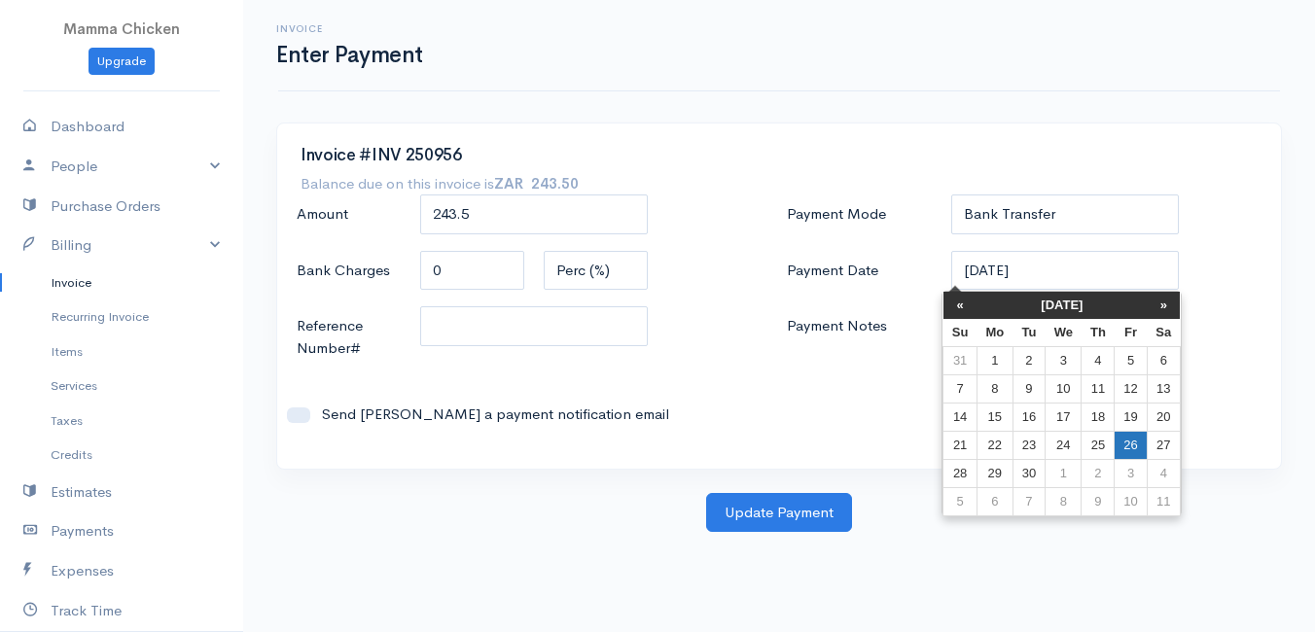
click at [1121, 439] on td "26" at bounding box center [1131, 445] width 32 height 28
type input "[DATE]"
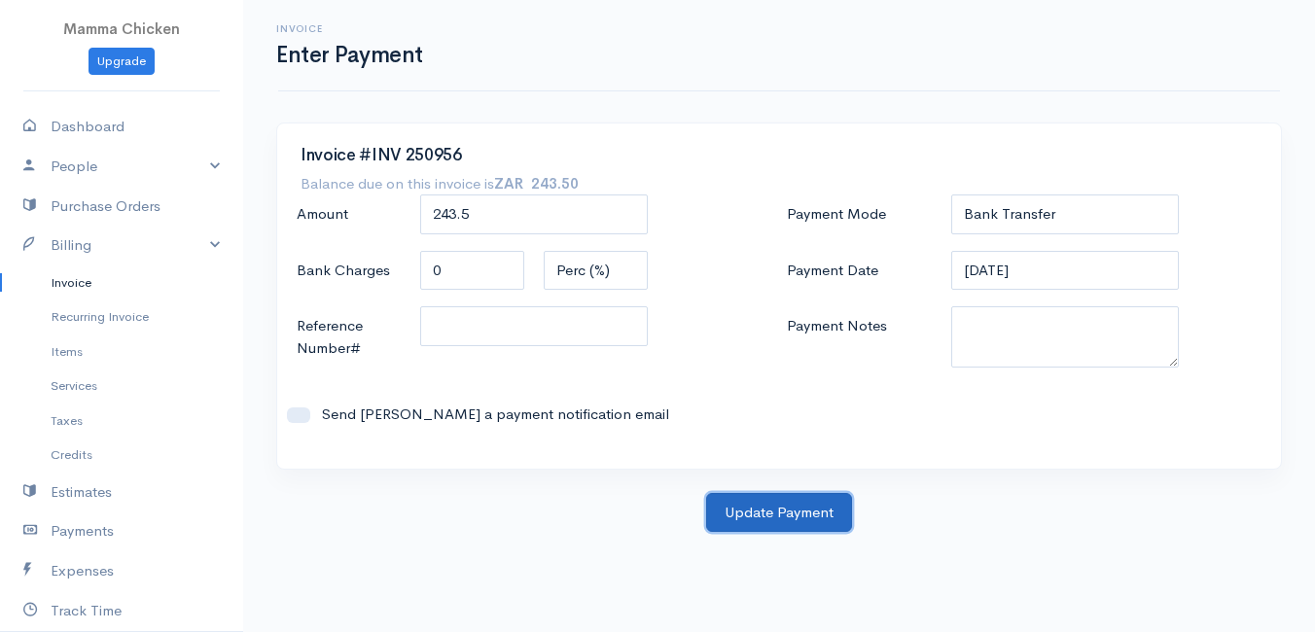
click at [802, 509] on button "Update Payment" at bounding box center [779, 513] width 146 height 40
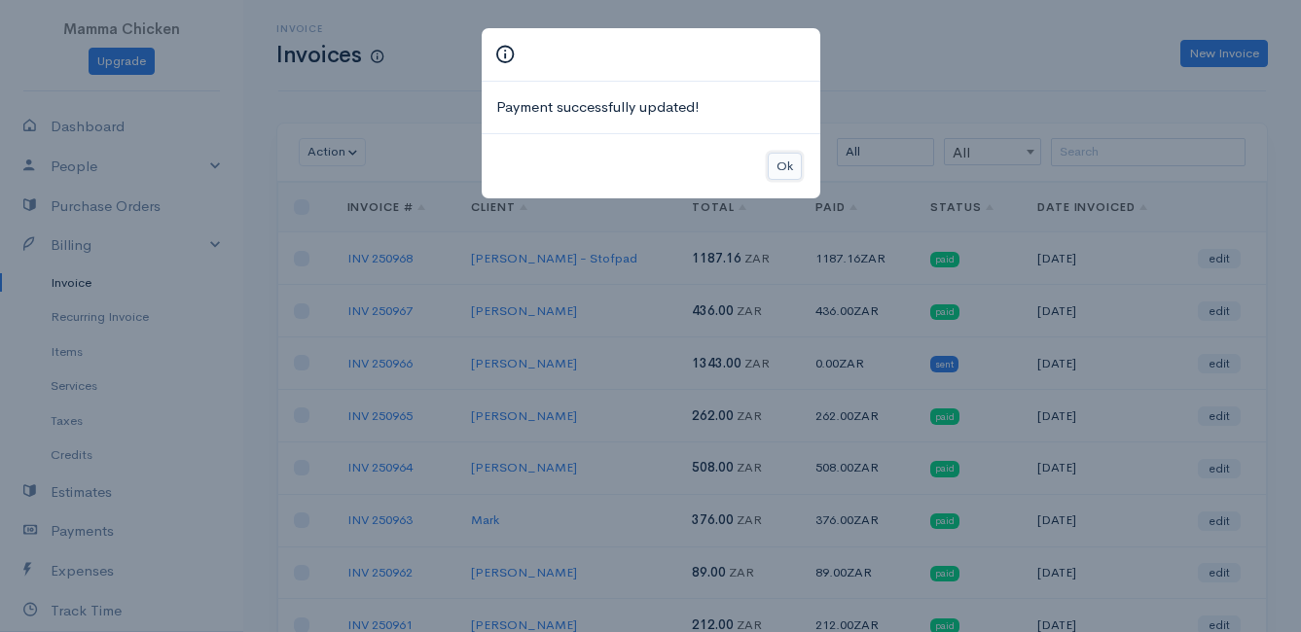
click at [789, 162] on button "Ok" at bounding box center [784, 167] width 34 height 28
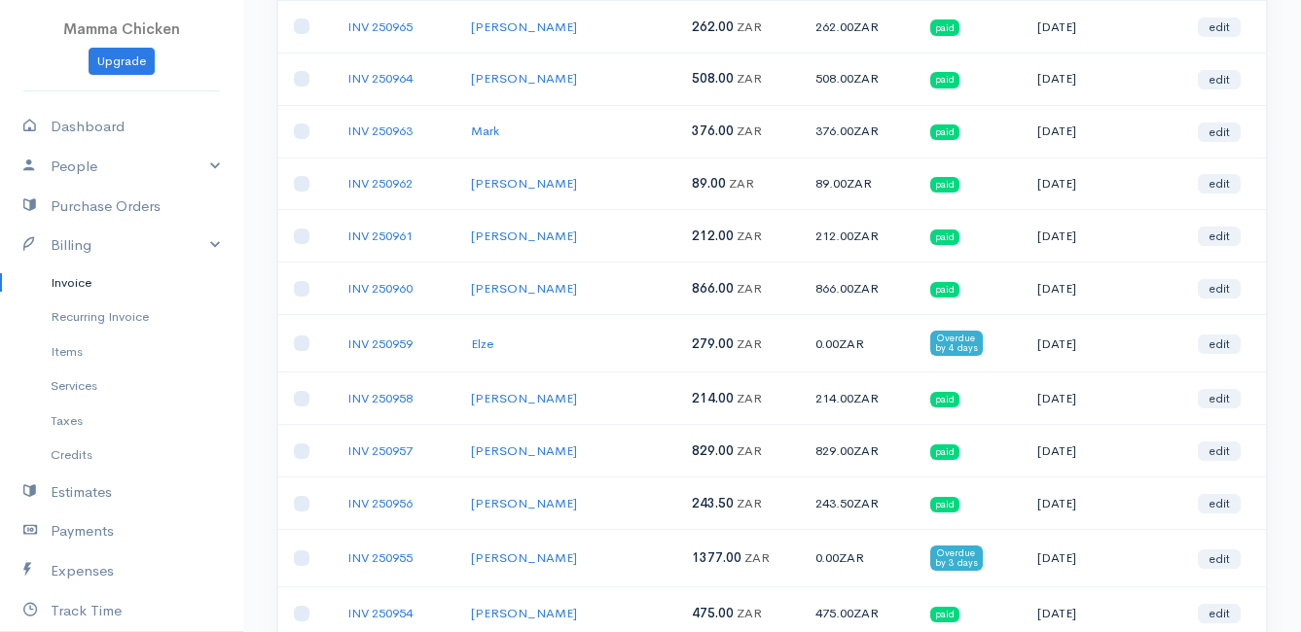
scroll to position [486, 0]
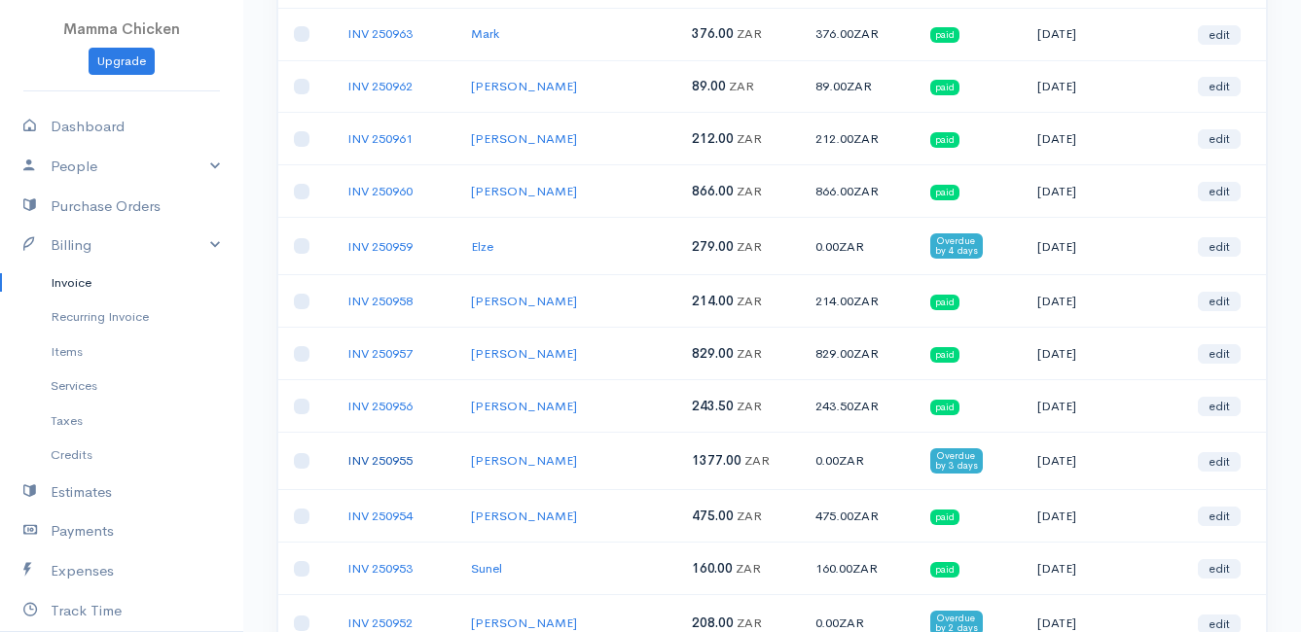
click at [383, 462] on link "INV 250955" at bounding box center [379, 460] width 65 height 17
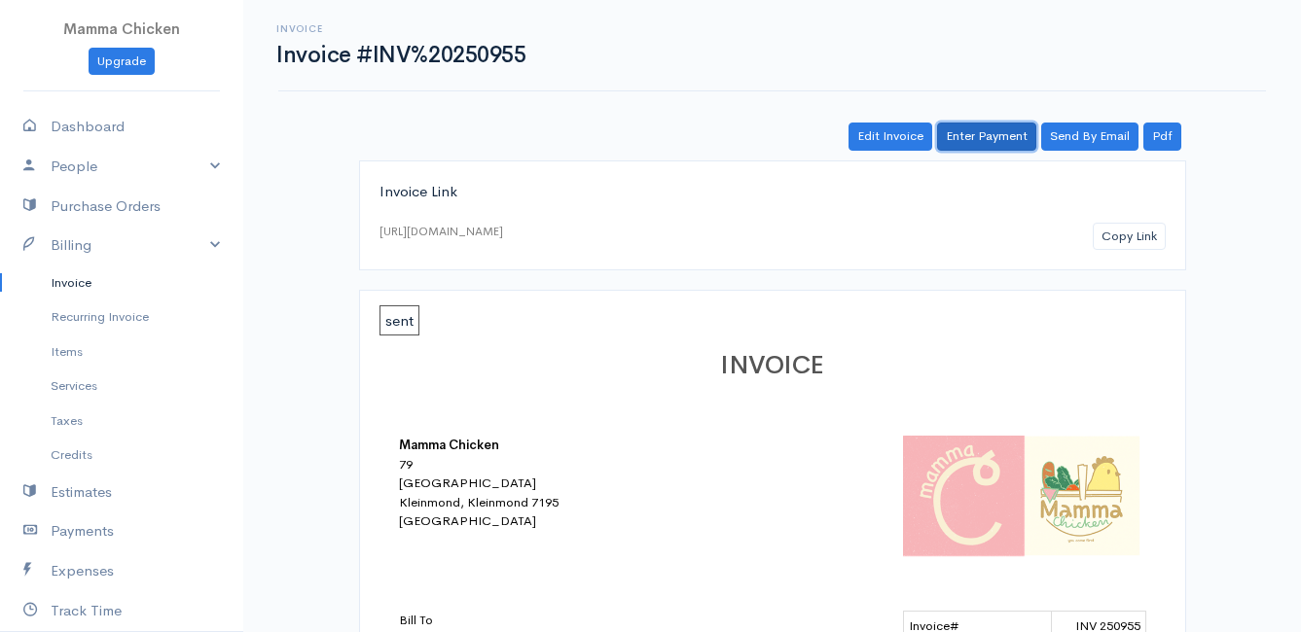
click at [1005, 132] on link "Enter Payment" at bounding box center [986, 137] width 99 height 28
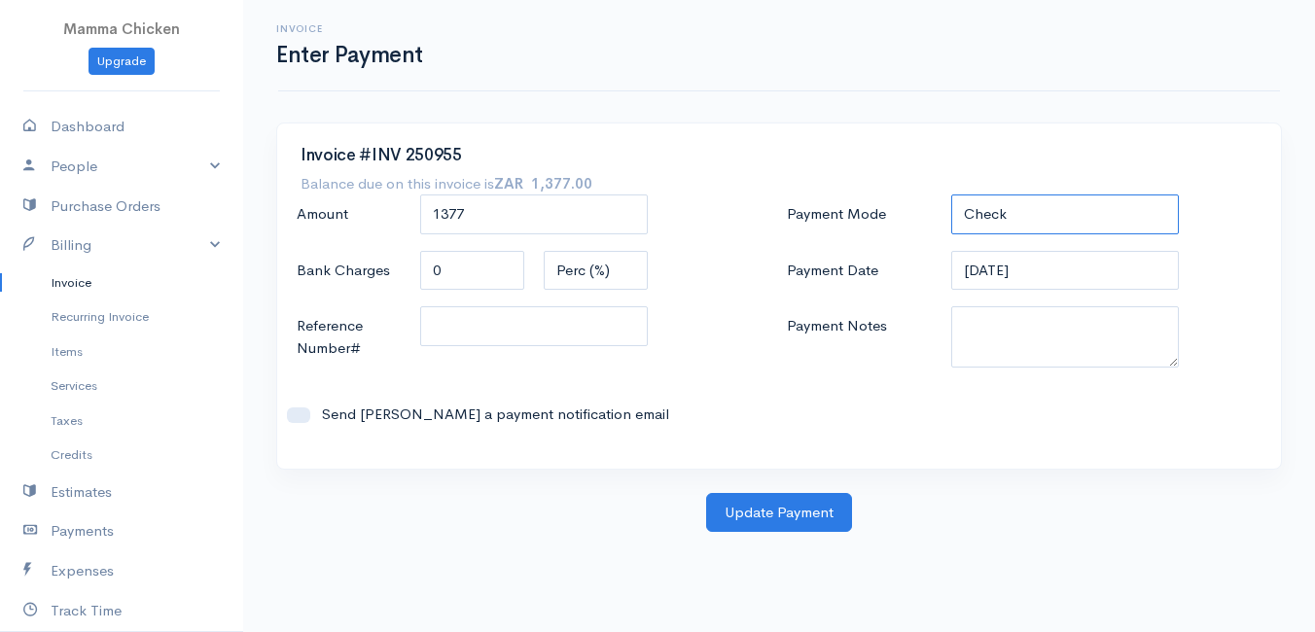
click at [1035, 215] on select "Check Bank Transfer Credit Cash Debit ACH VISA MASTERCARD AMEX DISCOVER DINERS …" at bounding box center [1065, 215] width 228 height 40
select select "Bank Transfer"
click at [951, 195] on select "Check Bank Transfer Credit Cash Debit ACH VISA MASTERCARD AMEX DISCOVER DINERS …" at bounding box center [1065, 215] width 228 height 40
click at [1076, 275] on input "[DATE]" at bounding box center [1065, 271] width 228 height 40
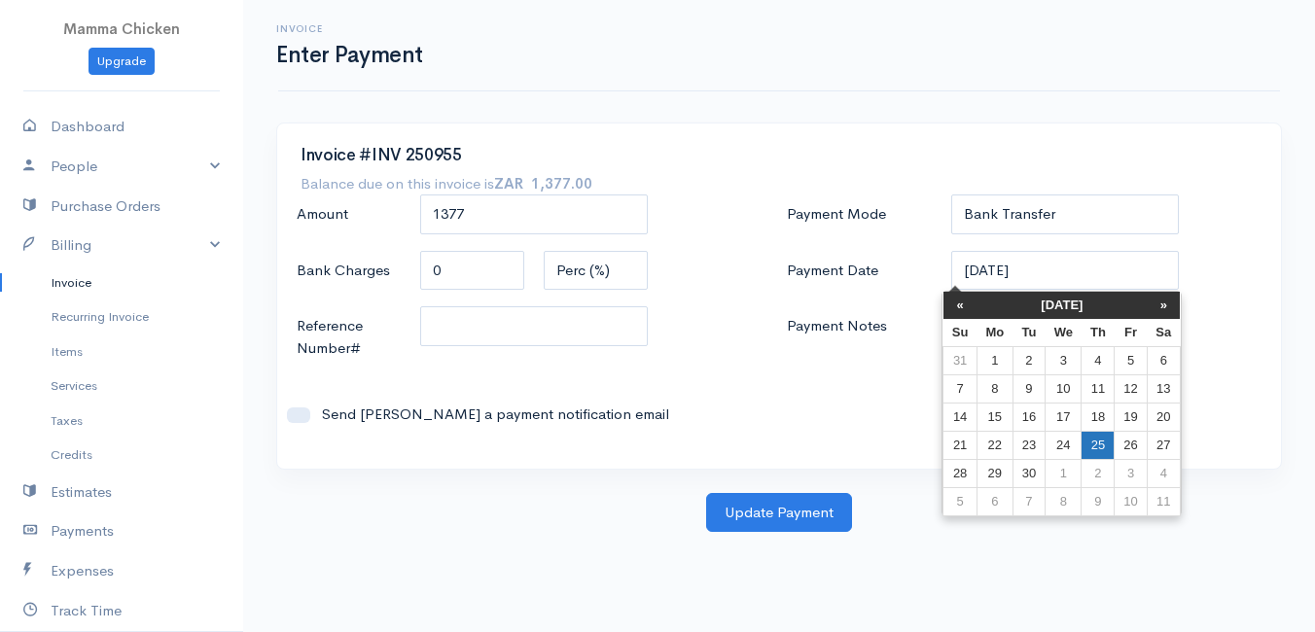
click at [1100, 444] on td "25" at bounding box center [1098, 445] width 33 height 28
type input "[DATE]"
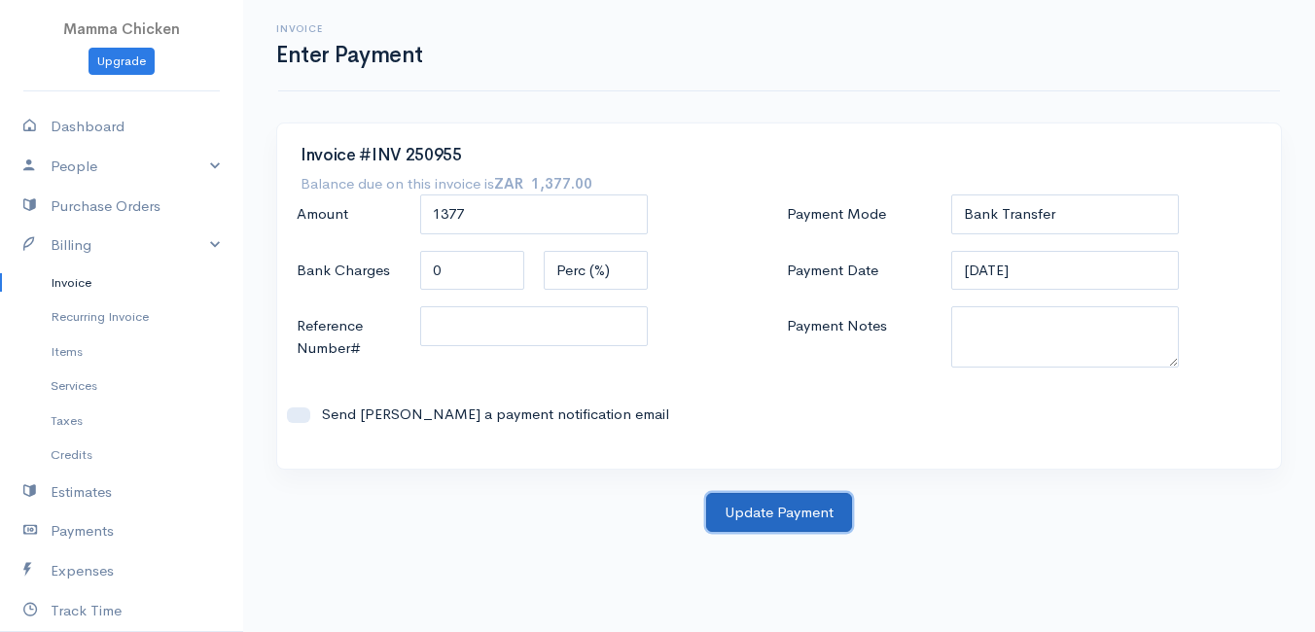
click at [812, 513] on button "Update Payment" at bounding box center [779, 513] width 146 height 40
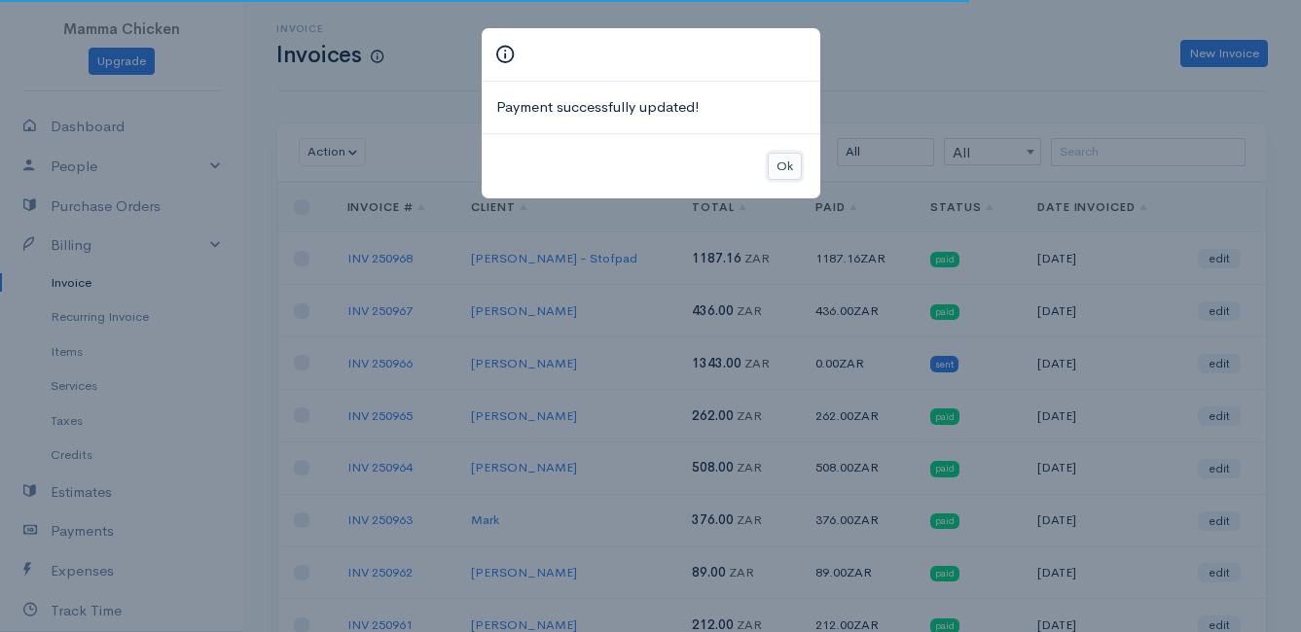
click at [782, 161] on button "Ok" at bounding box center [784, 167] width 34 height 28
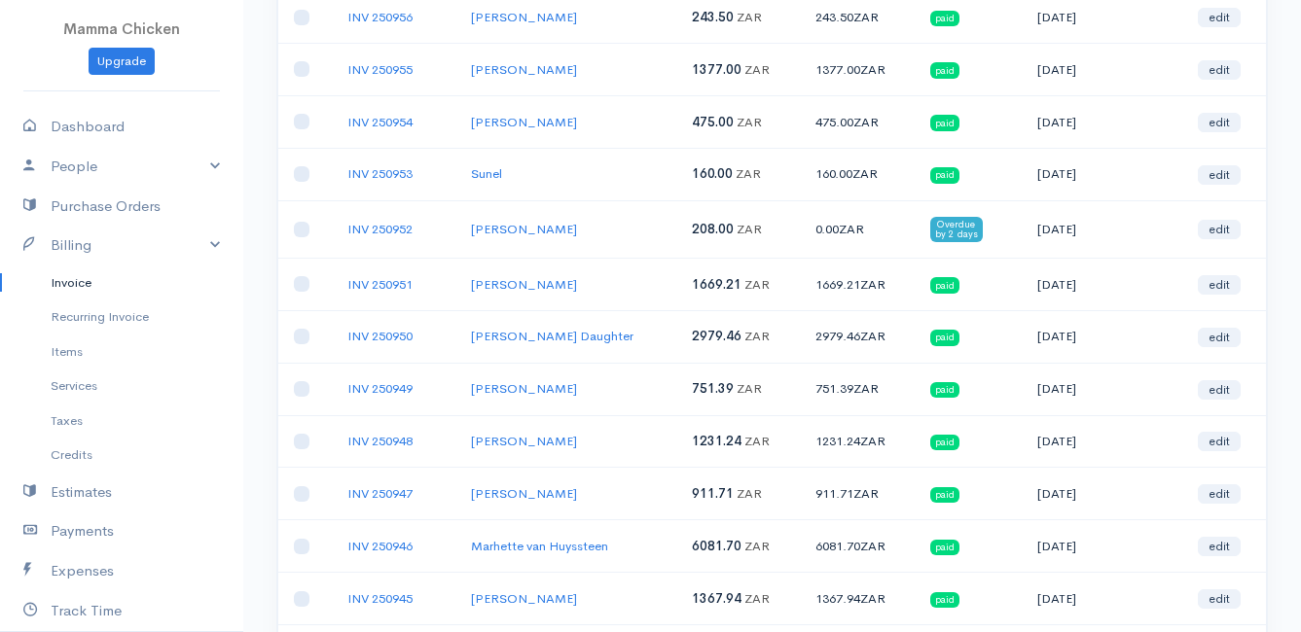
scroll to position [778, 0]
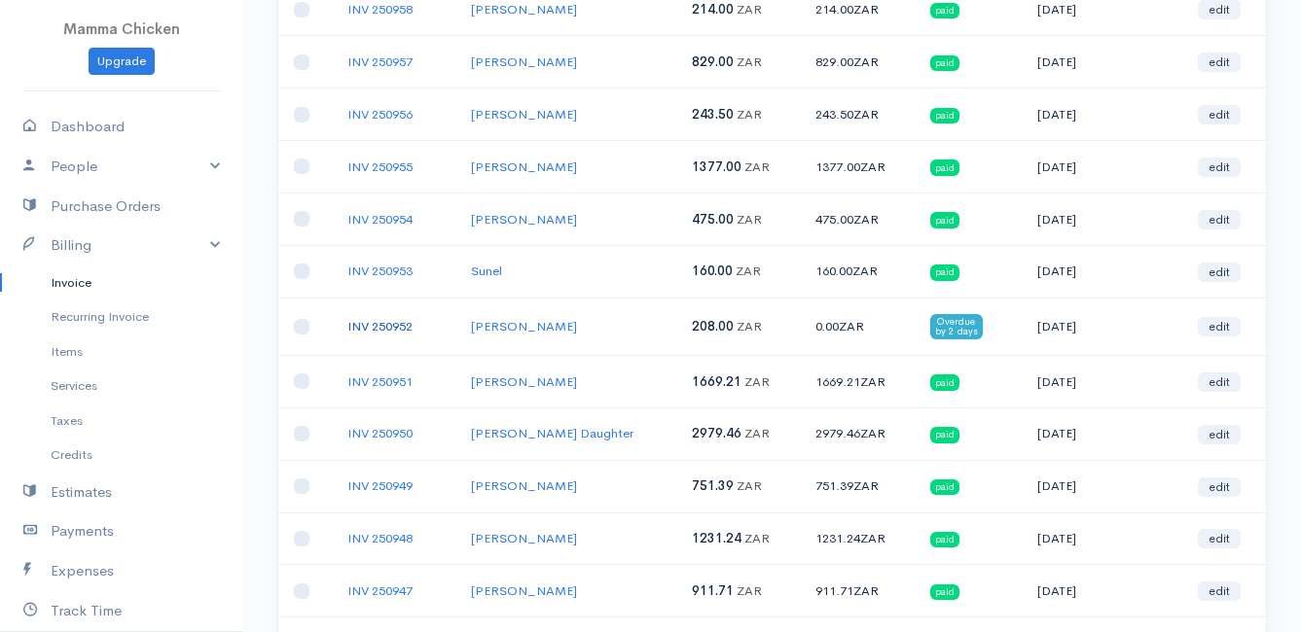
click at [391, 325] on link "INV 250952" at bounding box center [379, 326] width 65 height 17
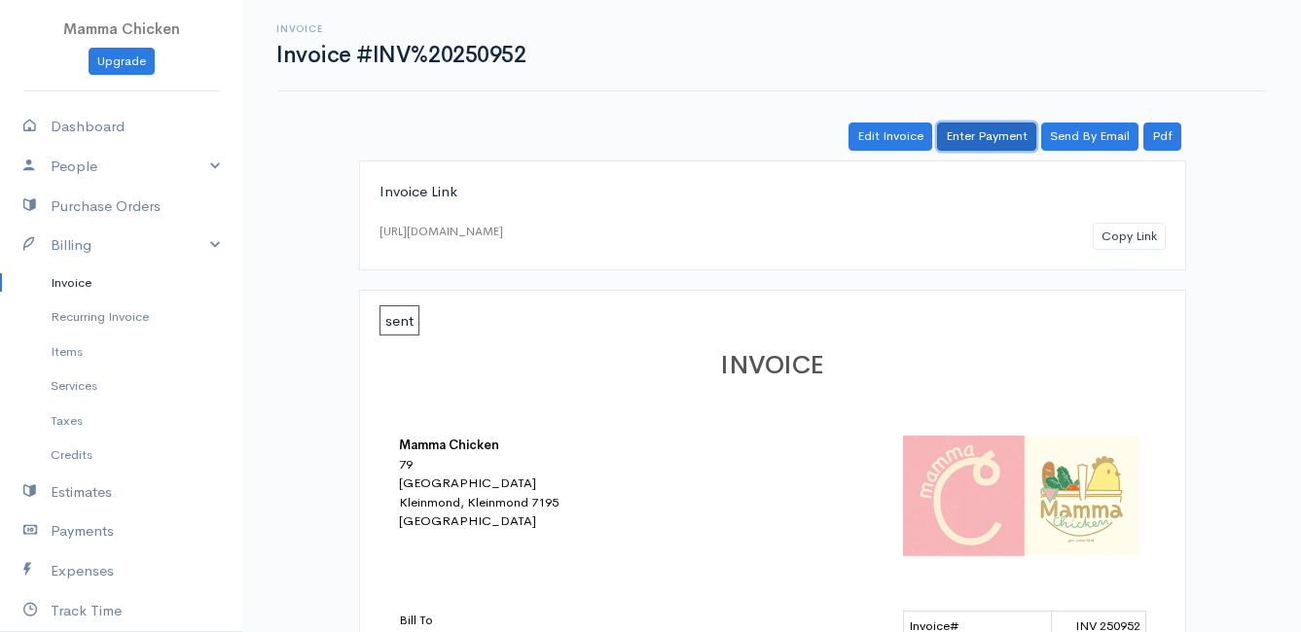
click at [995, 135] on link "Enter Payment" at bounding box center [986, 137] width 99 height 28
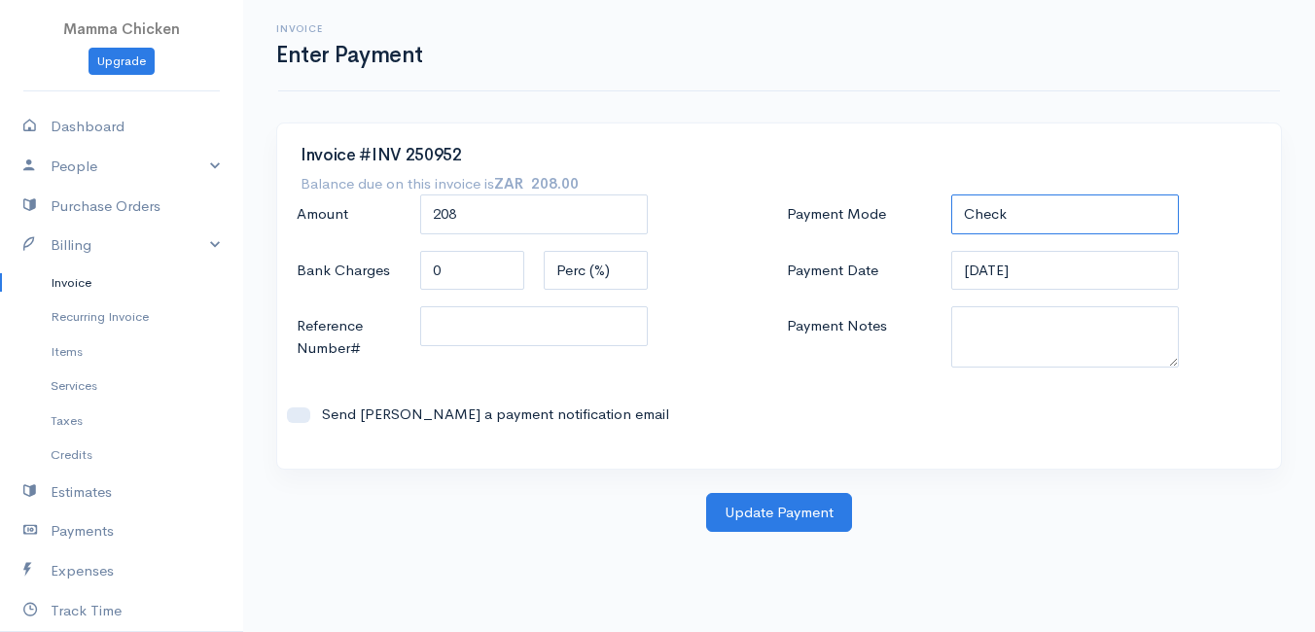
click at [1021, 205] on select "Check Bank Transfer Credit Cash Debit ACH VISA MASTERCARD AMEX DISCOVER DINERS …" at bounding box center [1065, 215] width 228 height 40
select select "Bank Transfer"
click at [951, 195] on select "Check Bank Transfer Credit Cash Debit ACH VISA MASTERCARD AMEX DISCOVER DINERS …" at bounding box center [1065, 215] width 228 height 40
click at [1049, 264] on input "[DATE]" at bounding box center [1065, 271] width 228 height 40
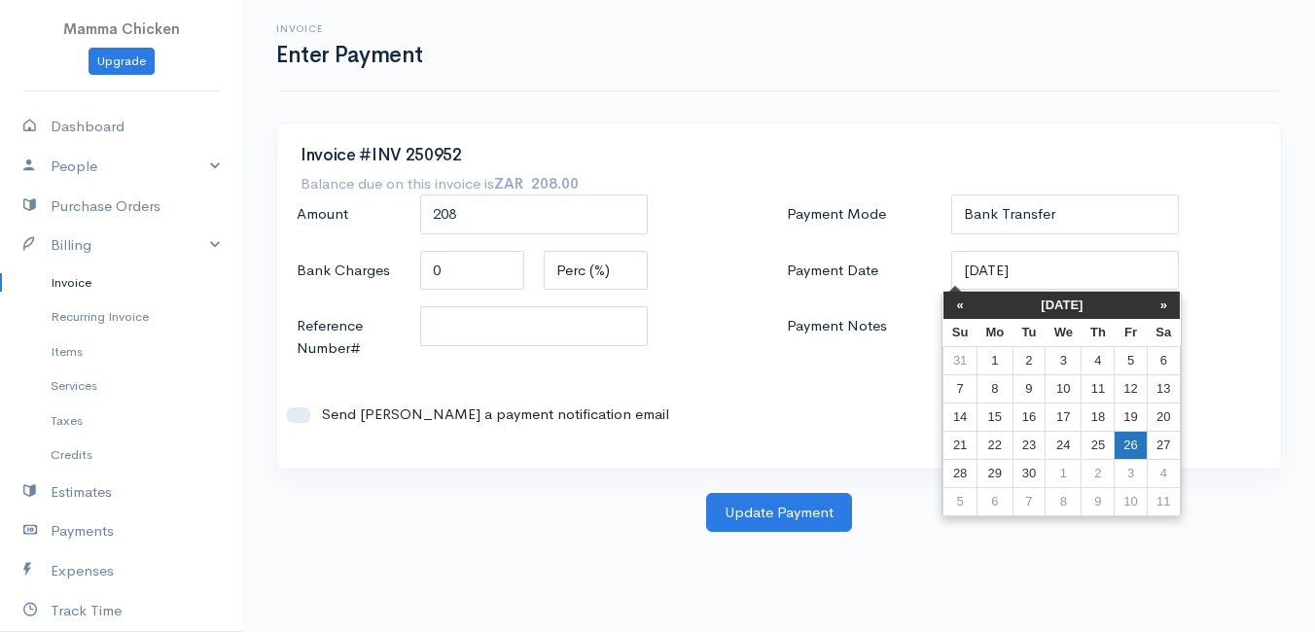
click at [1124, 443] on td "26" at bounding box center [1131, 445] width 32 height 28
type input "[DATE]"
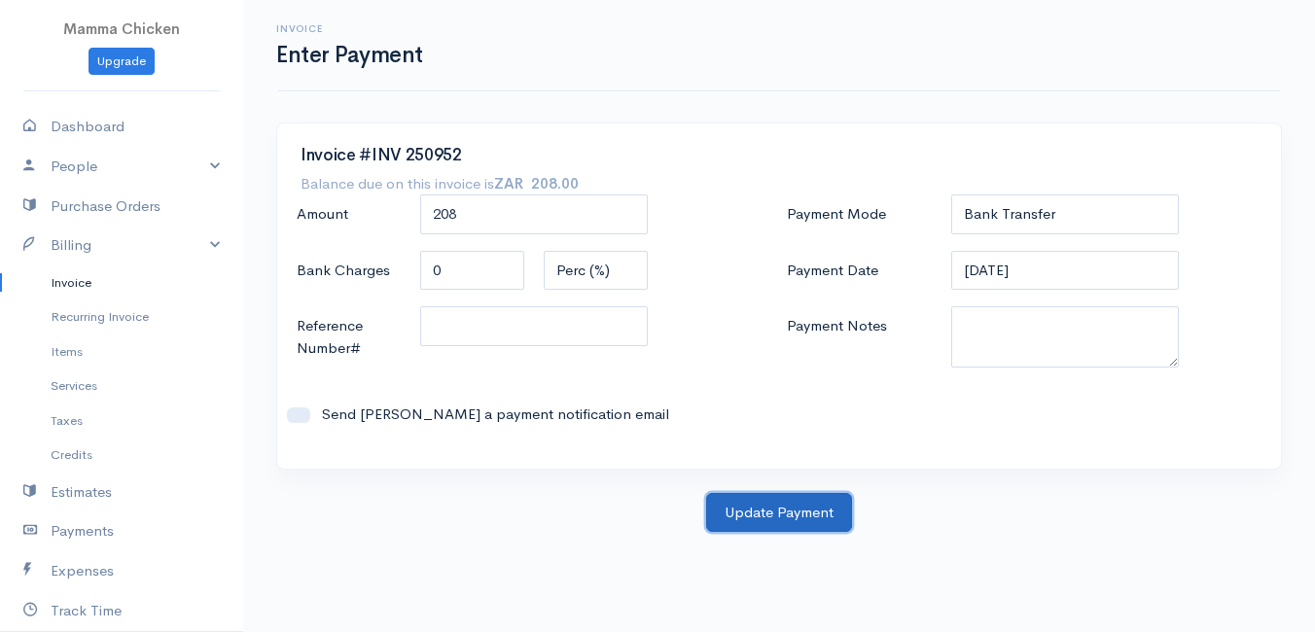
click at [797, 517] on button "Update Payment" at bounding box center [779, 513] width 146 height 40
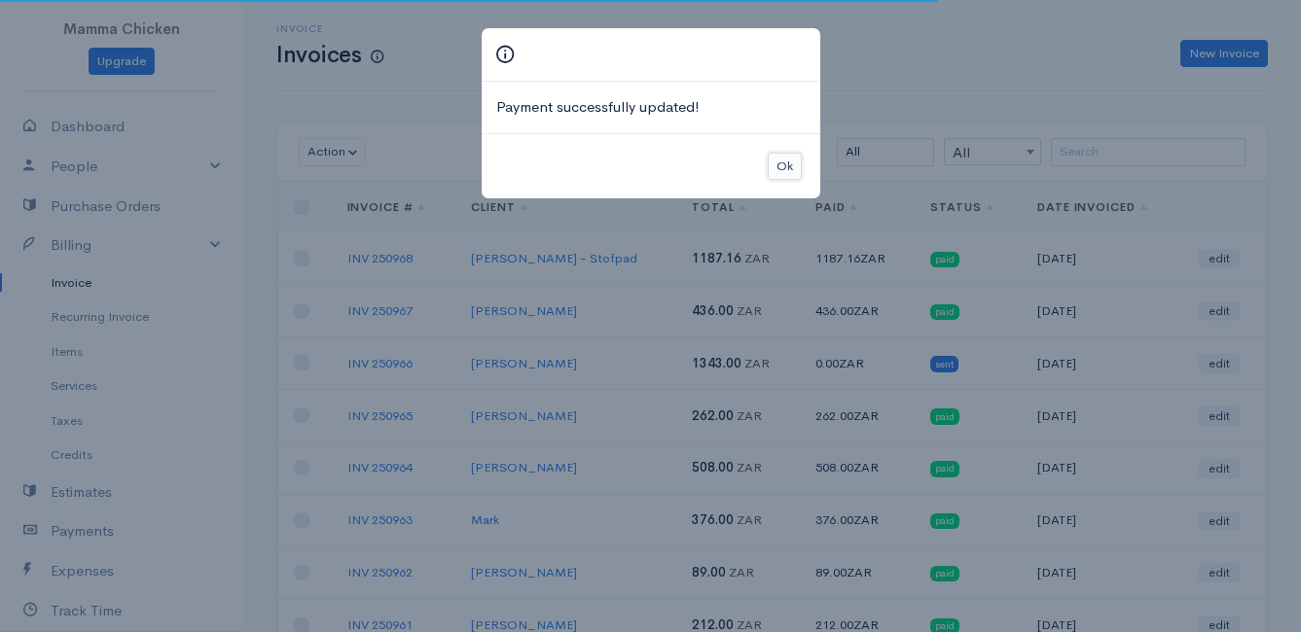
click at [780, 167] on button "Ok" at bounding box center [784, 167] width 34 height 28
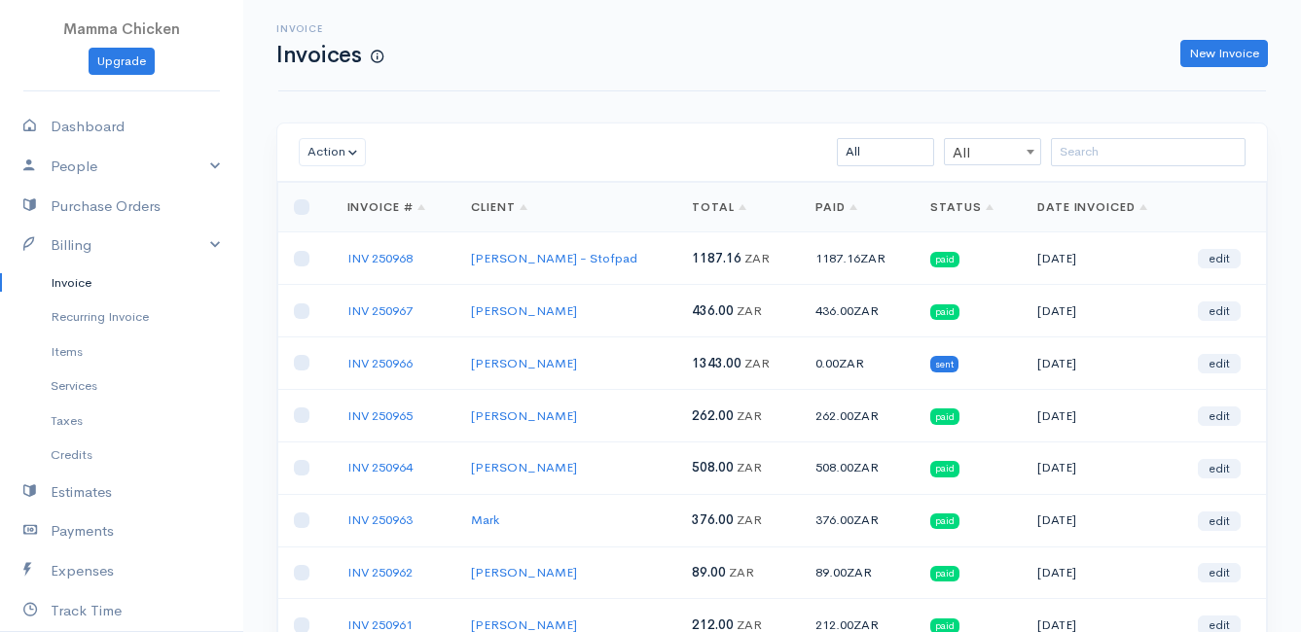
click at [70, 279] on link "Invoice" at bounding box center [121, 283] width 243 height 35
click at [83, 161] on link "People" at bounding box center [121, 167] width 243 height 40
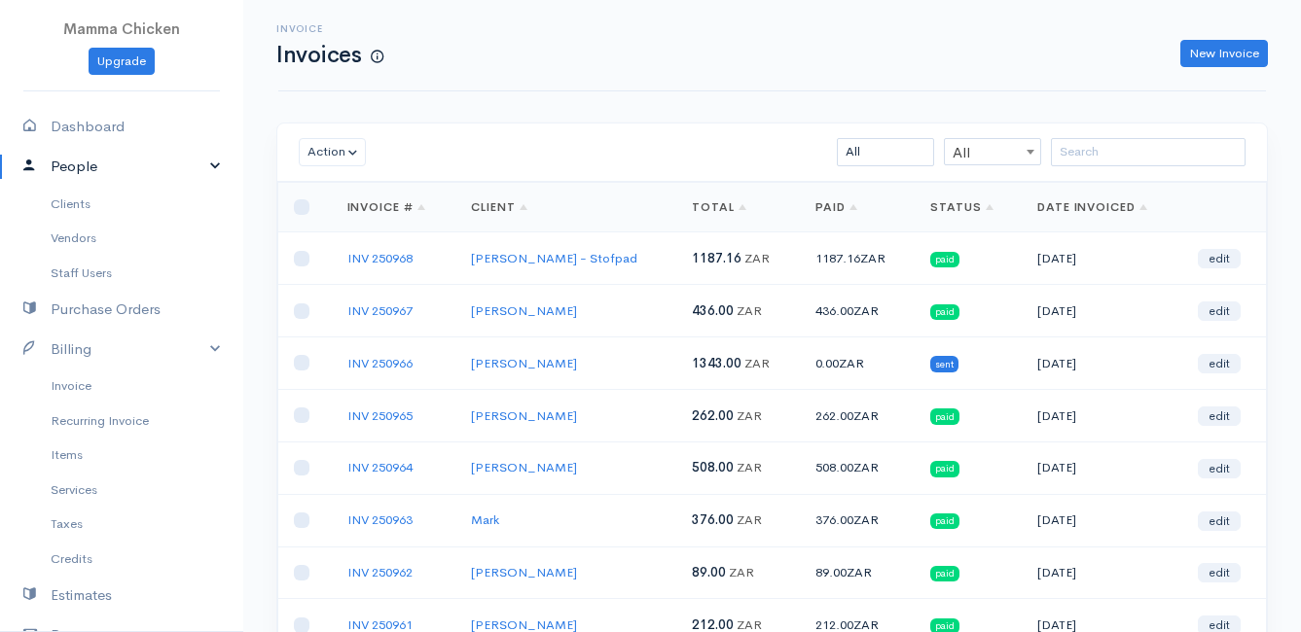
click at [79, 166] on link "People" at bounding box center [121, 167] width 243 height 40
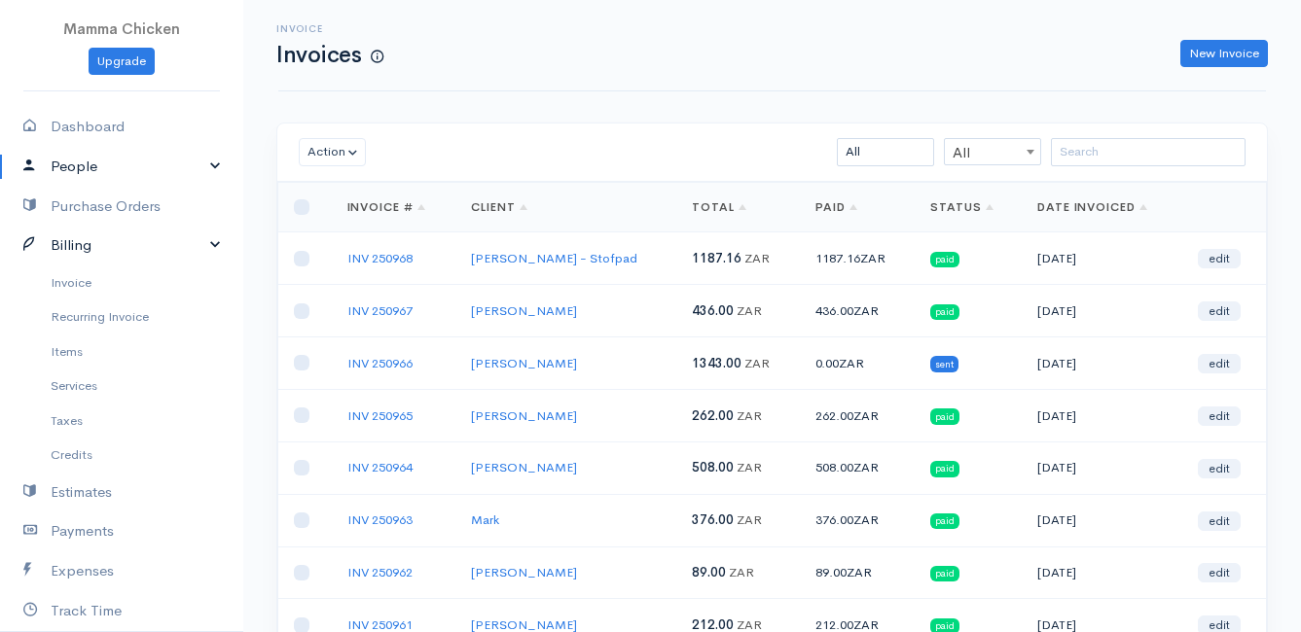
click at [82, 242] on link "Billing" at bounding box center [121, 246] width 243 height 40
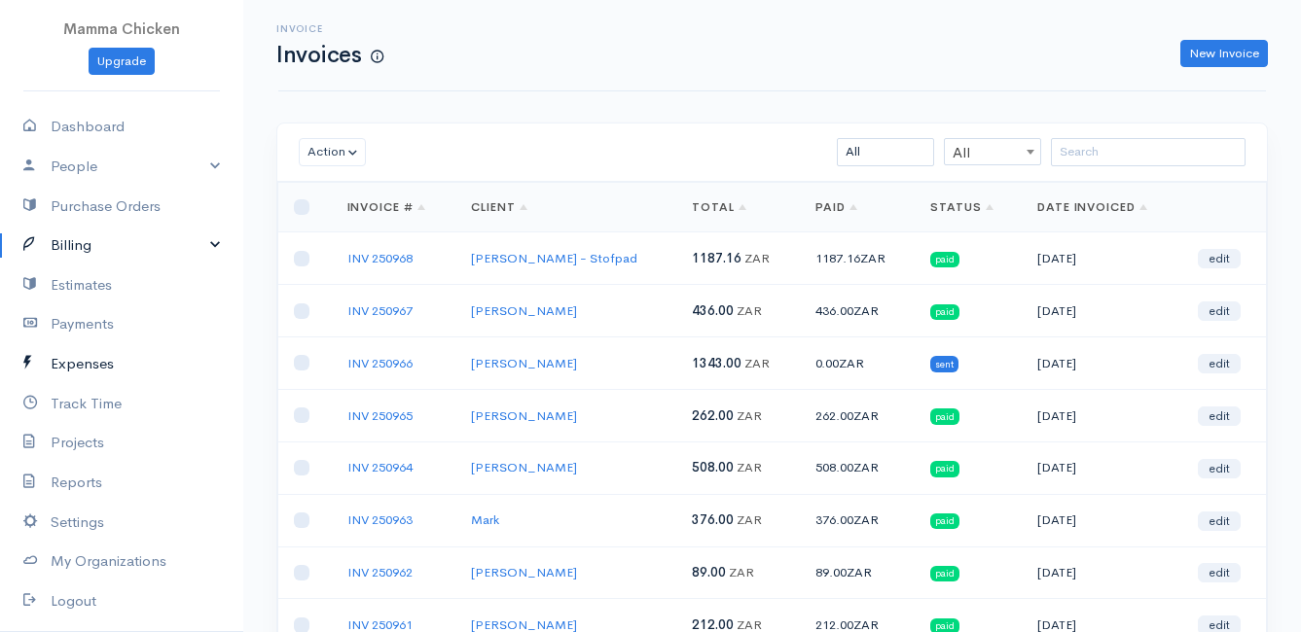
click at [87, 351] on link "Expenses" at bounding box center [121, 364] width 243 height 40
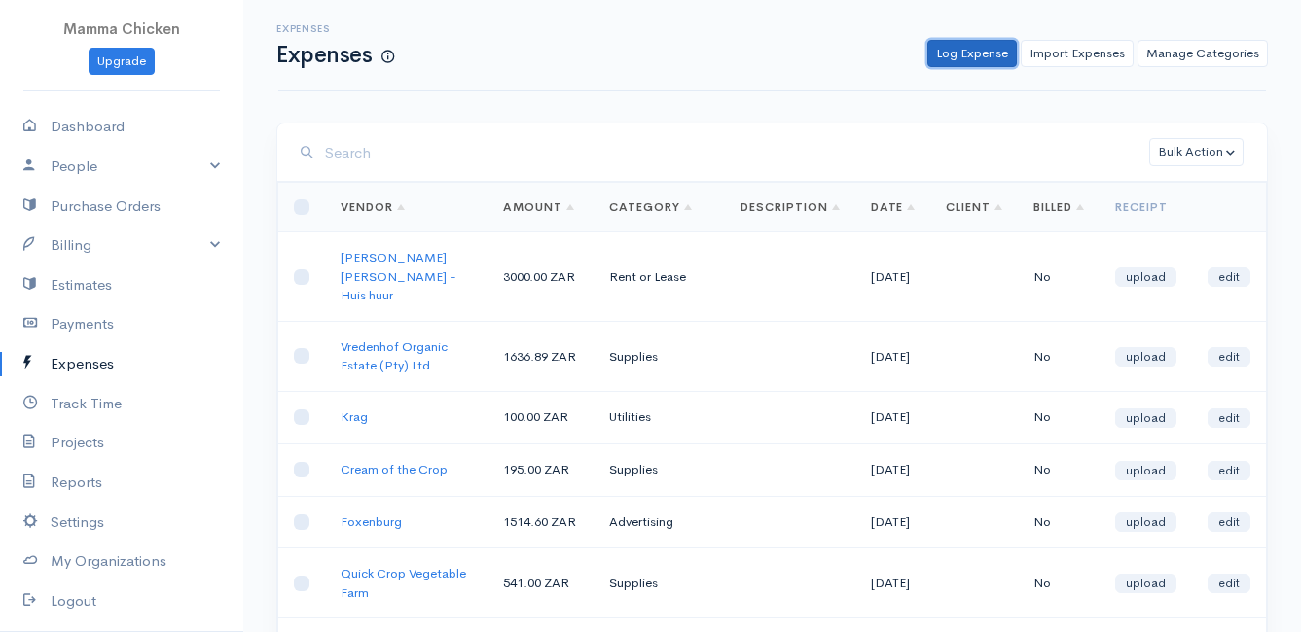
click at [990, 53] on link "Log Expense" at bounding box center [971, 54] width 89 height 28
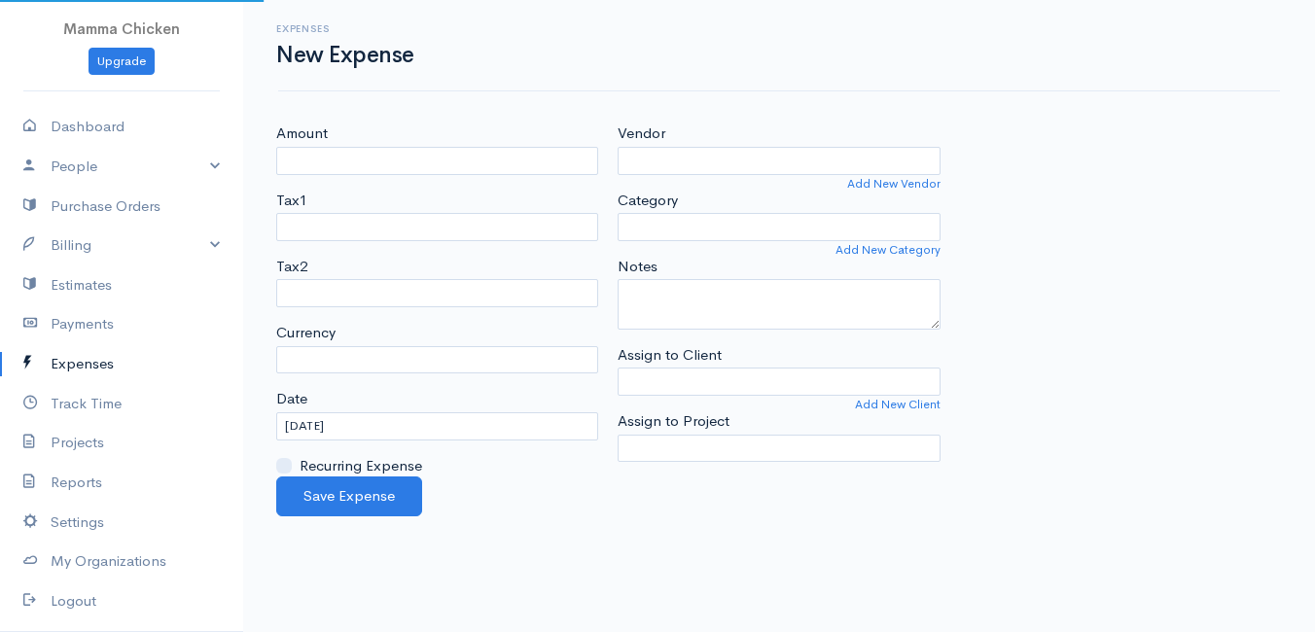
select select "ZAR"
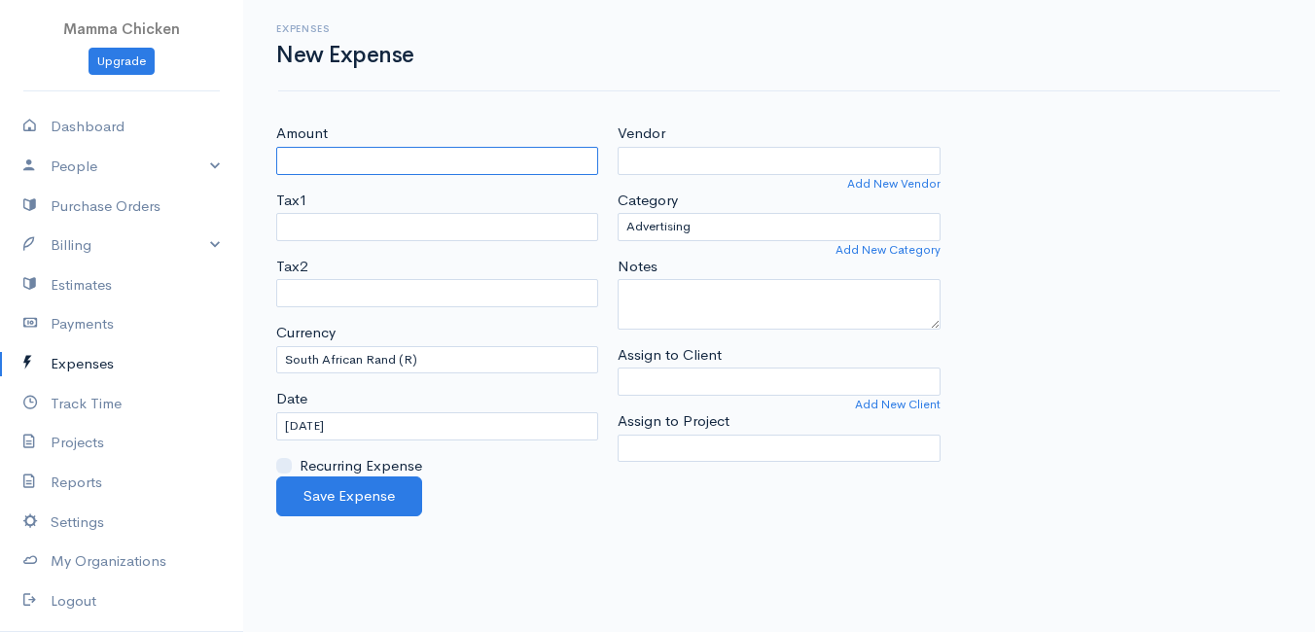
click at [416, 169] on input "Amount" at bounding box center [437, 161] width 322 height 28
type input "362"
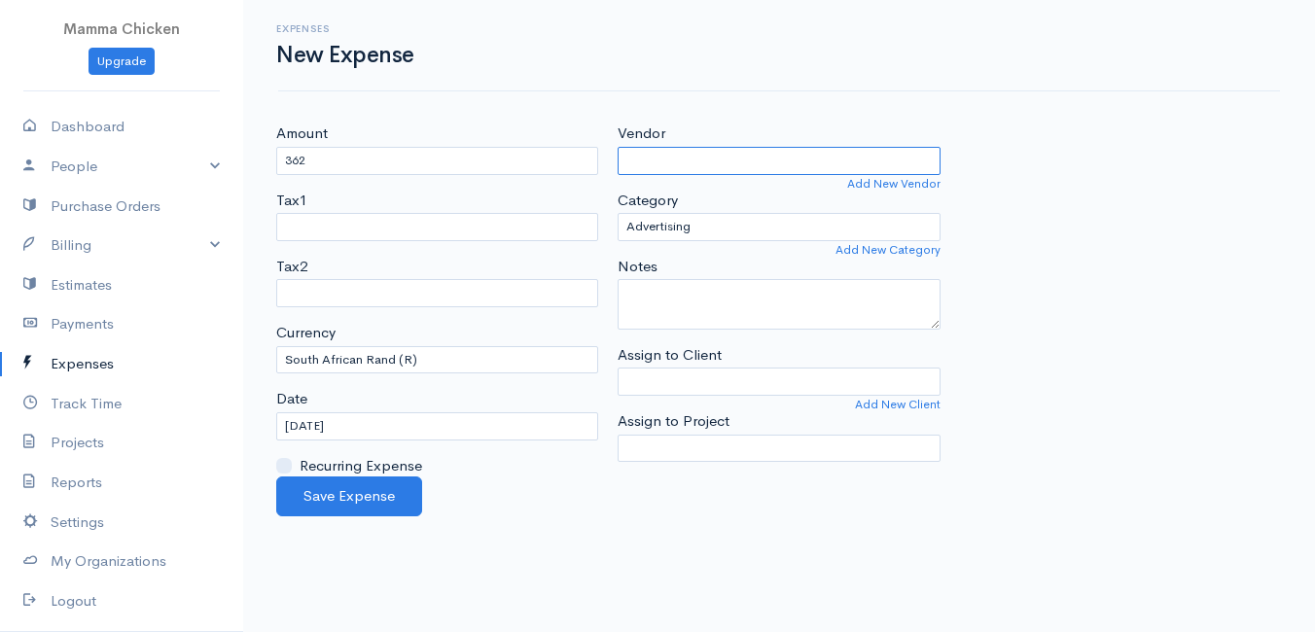
click at [711, 158] on input "Vendor" at bounding box center [779, 161] width 322 height 28
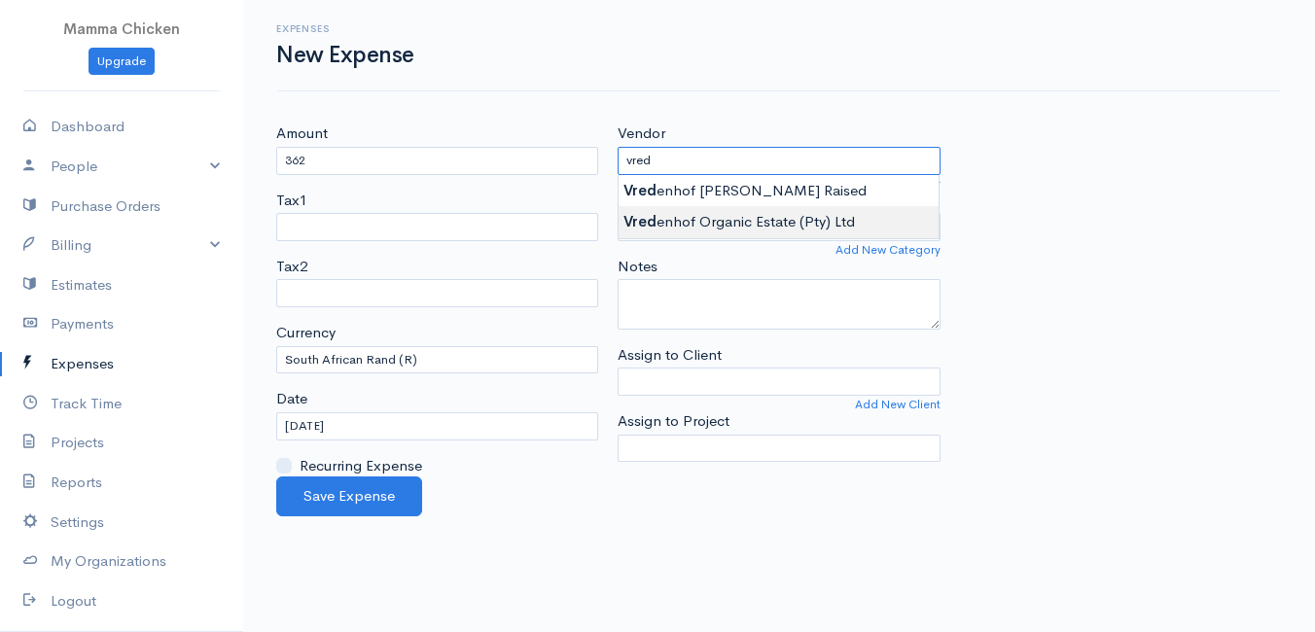
type input "Vredenhof Organic Estate (Pty) Ltd"
click at [709, 214] on body "Mamma Chicken Upgrade Dashboard People Clients Vendors Staff Users Purchase Ord…" at bounding box center [657, 316] width 1315 height 632
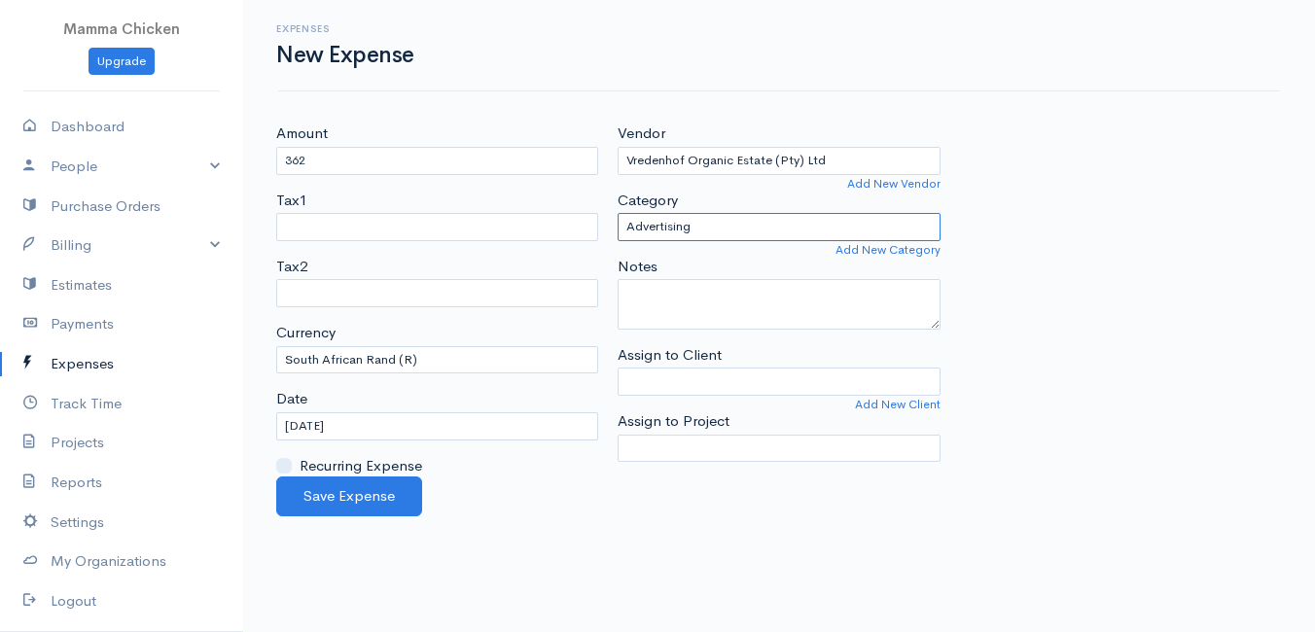
click at [704, 232] on select "Advertising Car & Truck Expenses Contractors Education Education and Training E…" at bounding box center [779, 227] width 322 height 28
select select "Supplies"
click at [618, 213] on select "Advertising Car & Truck Expenses Contractors Education Education and Training E…" at bounding box center [779, 227] width 322 height 28
click at [432, 428] on input "[DATE]" at bounding box center [437, 426] width 322 height 28
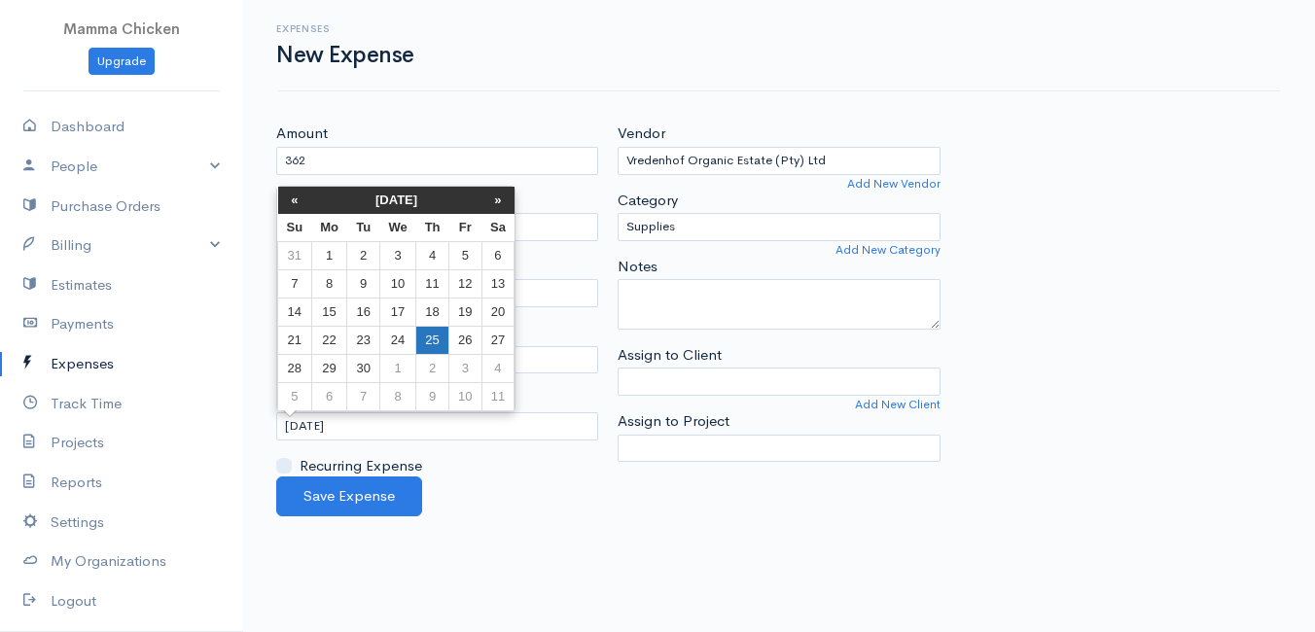
click at [426, 339] on td "25" at bounding box center [432, 340] width 33 height 28
type input "[DATE]"
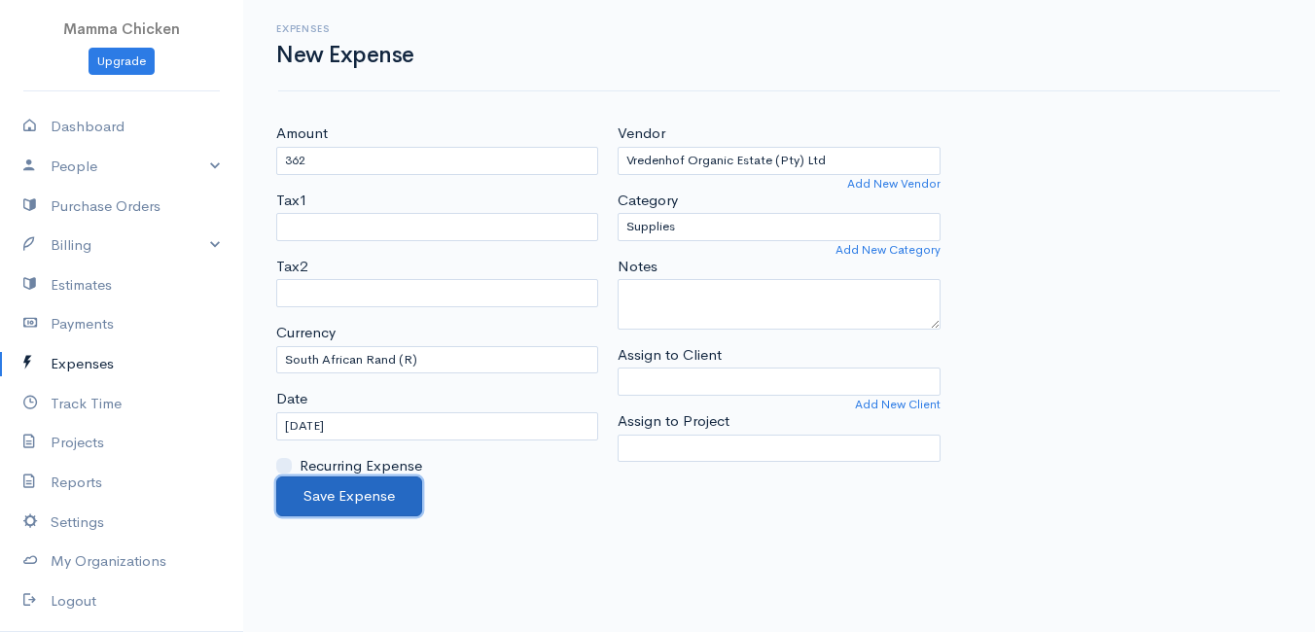
click at [353, 486] on button "Save Expense" at bounding box center [349, 497] width 146 height 40
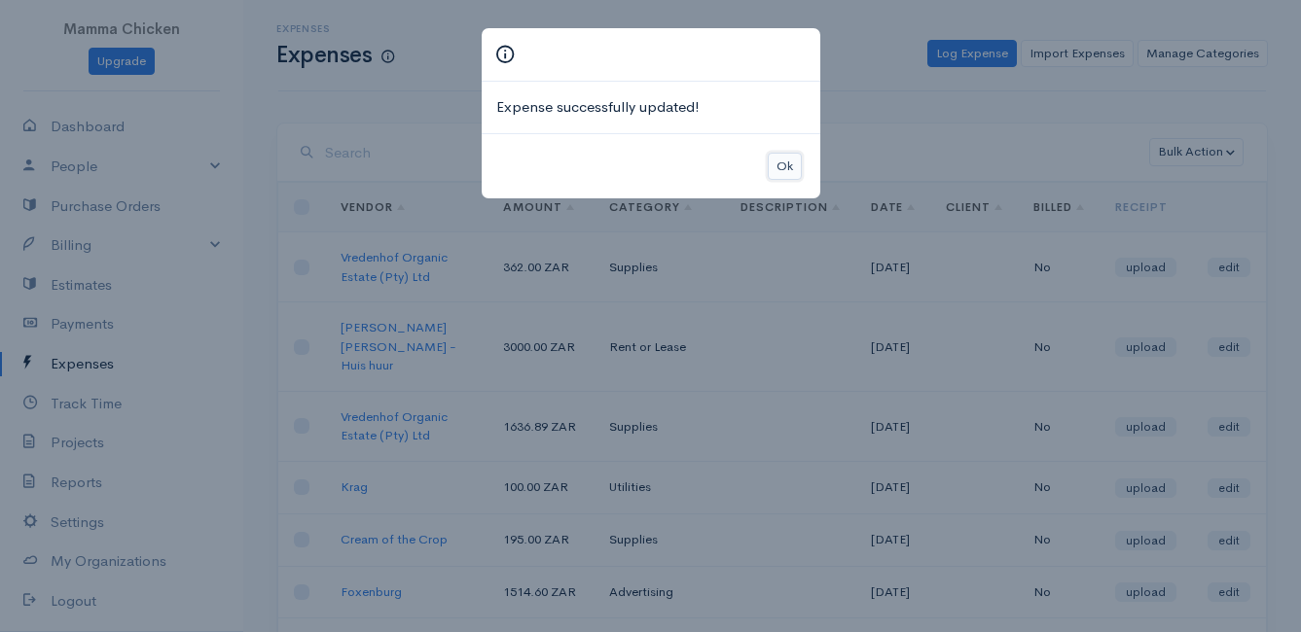
click at [783, 163] on button "Ok" at bounding box center [784, 167] width 34 height 28
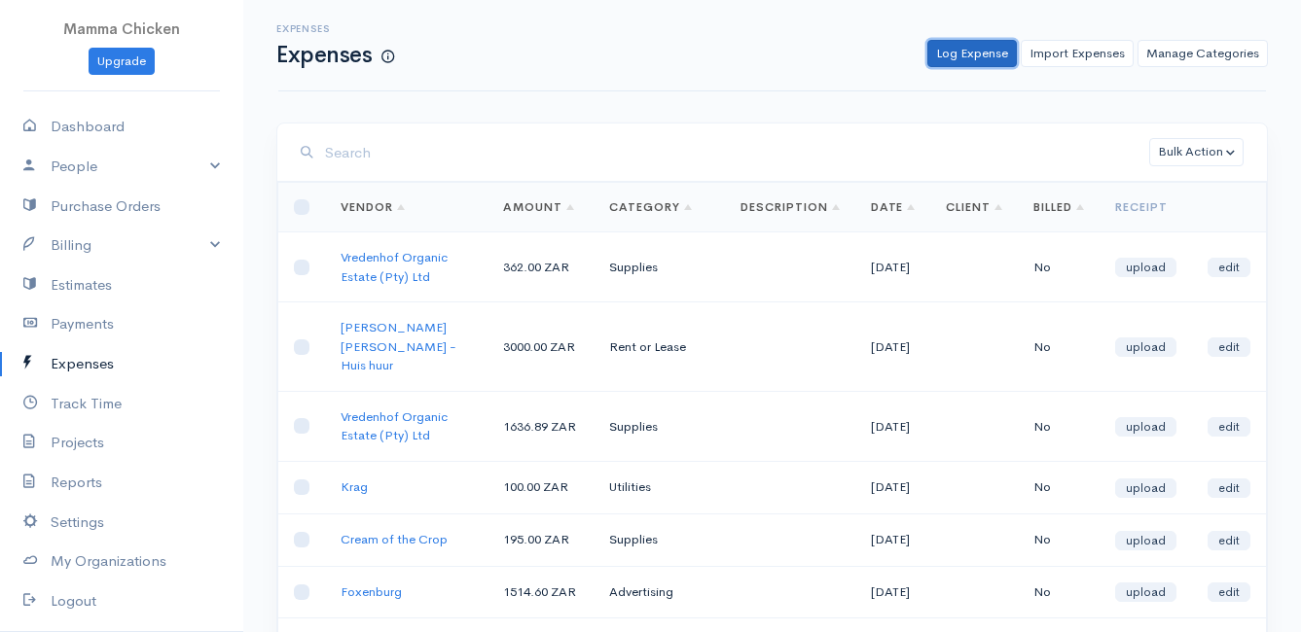
click at [966, 54] on link "Log Expense" at bounding box center [971, 54] width 89 height 28
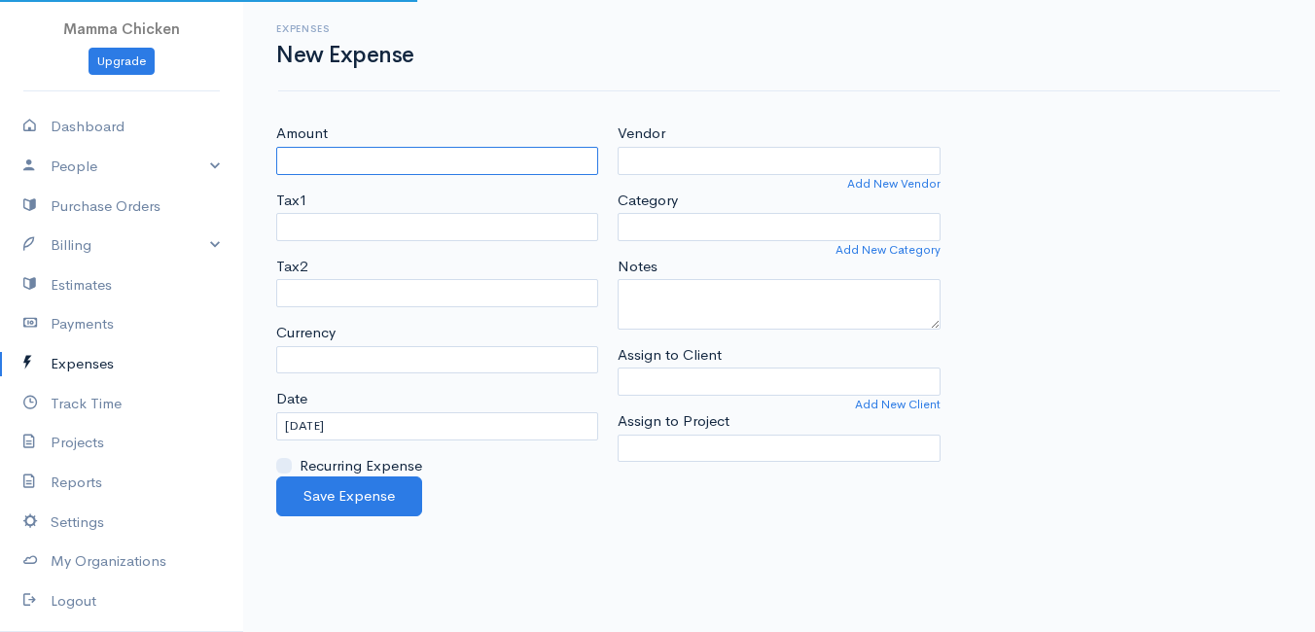
click at [392, 163] on input "Amount" at bounding box center [437, 161] width 322 height 28
select select "ZAR"
type input "31.05"
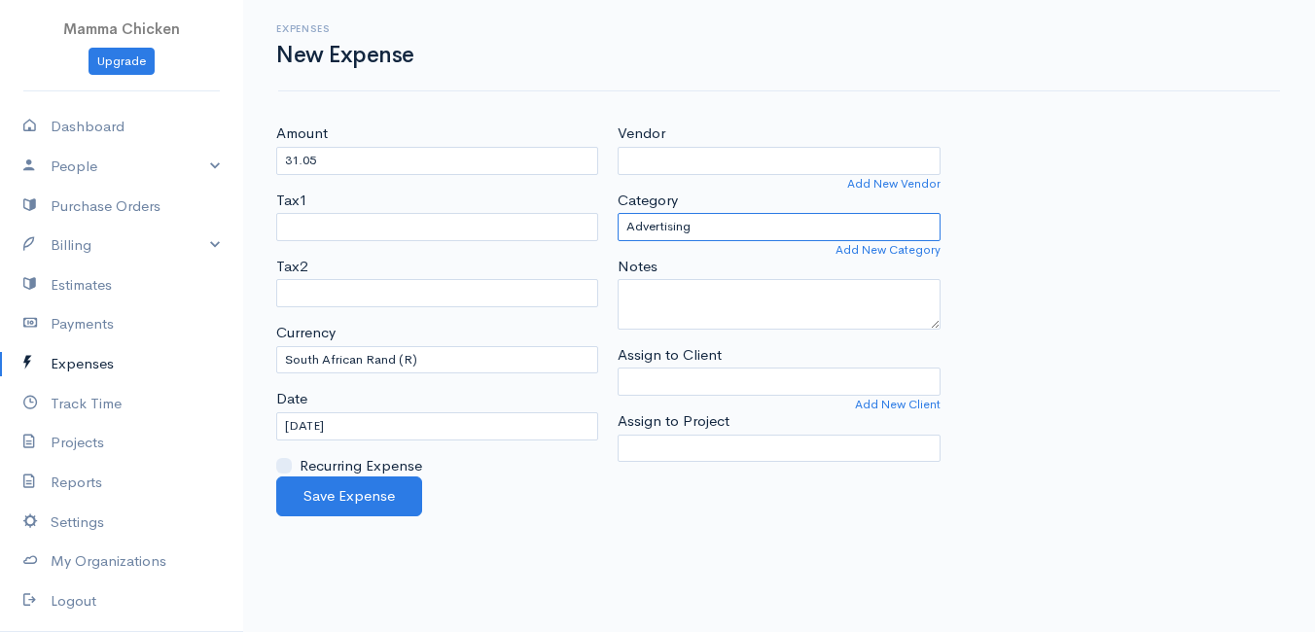
click at [731, 223] on select "Advertising Car & Truck Expenses Contractors Education Education and Training E…" at bounding box center [779, 227] width 322 height 28
select select "Supplies"
click at [618, 213] on select "Advertising Car & Truck Expenses Contractors Education Education and Training E…" at bounding box center [779, 227] width 322 height 28
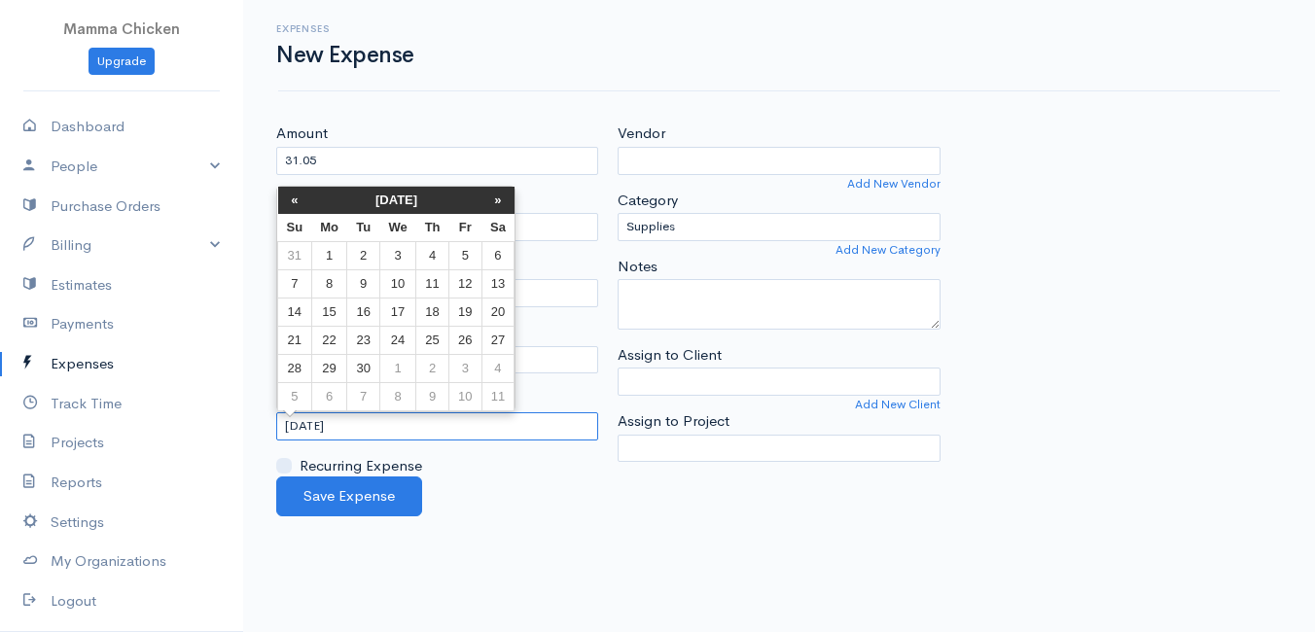
click at [447, 432] on input "[DATE]" at bounding box center [437, 426] width 322 height 28
click at [464, 330] on td "26" at bounding box center [465, 340] width 32 height 28
type input "[DATE]"
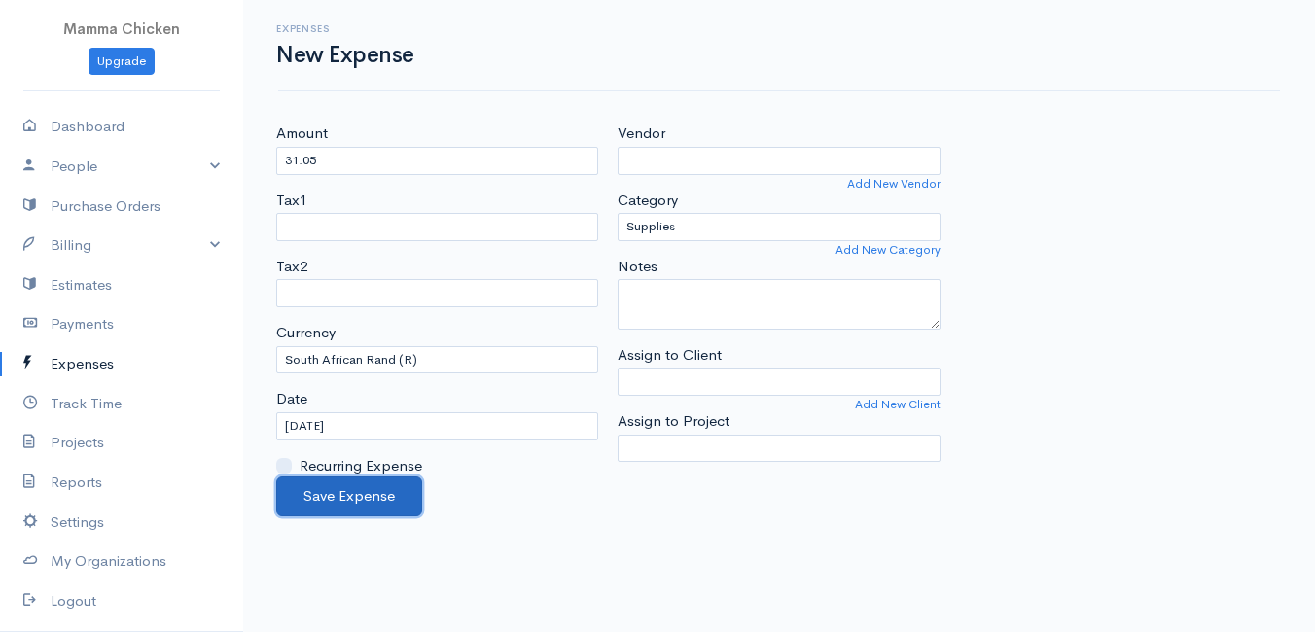
click at [363, 496] on button "Save Expense" at bounding box center [349, 497] width 146 height 40
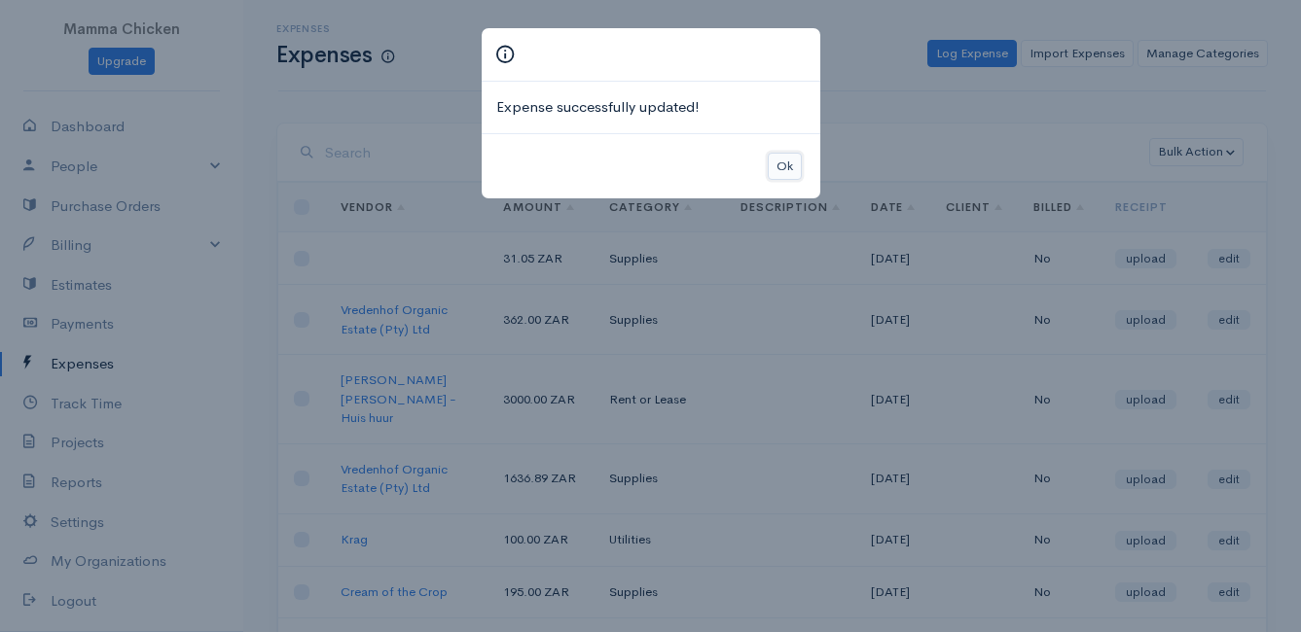
click at [791, 160] on button "Ok" at bounding box center [784, 167] width 34 height 28
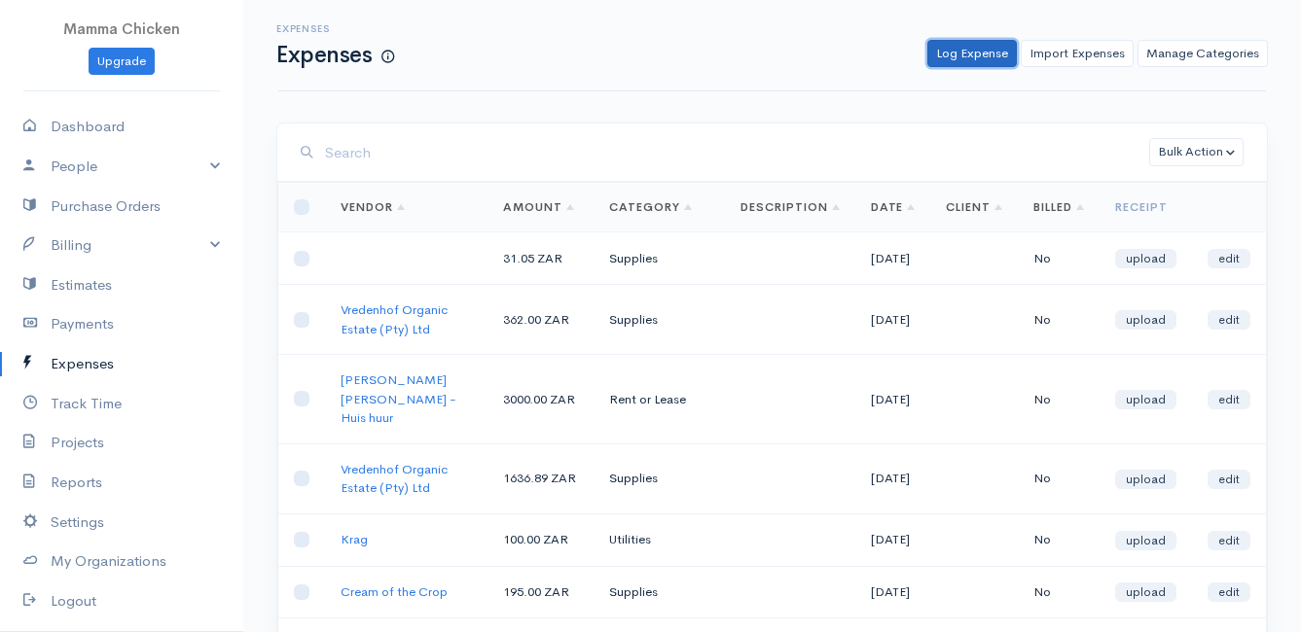
click at [980, 54] on link "Log Expense" at bounding box center [971, 54] width 89 height 28
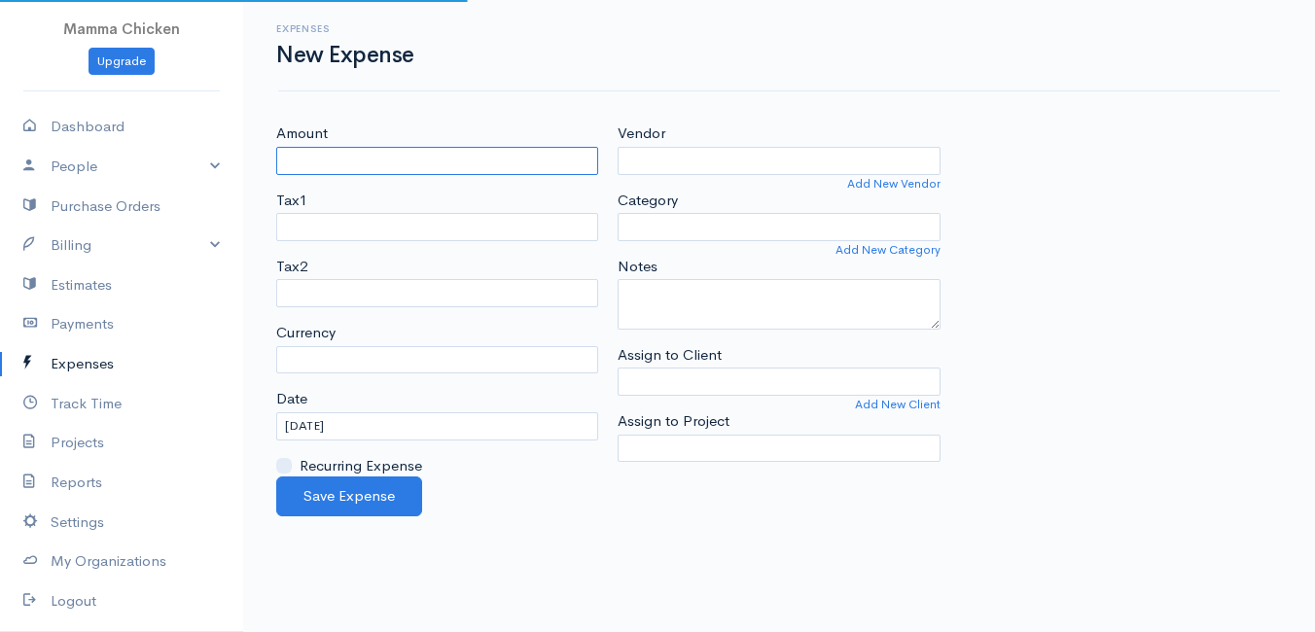
click at [492, 160] on input "Amount" at bounding box center [437, 161] width 322 height 28
select select "ZAR"
type input "26.98"
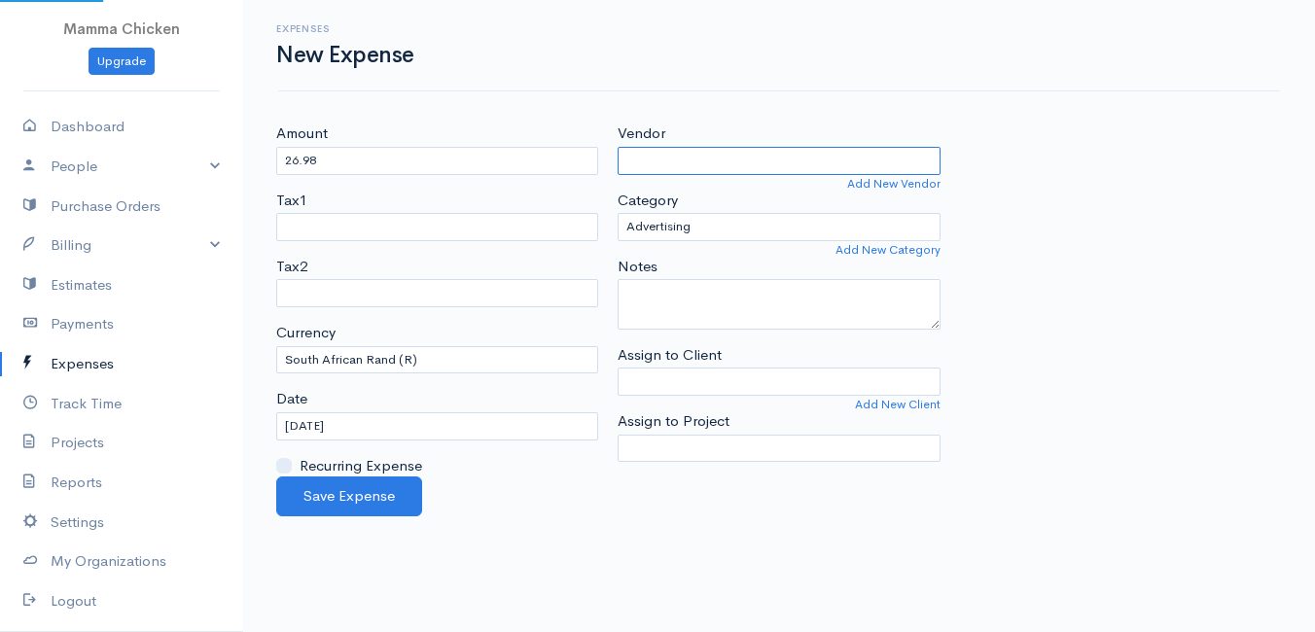
click at [667, 169] on input "Vendor" at bounding box center [779, 161] width 322 height 28
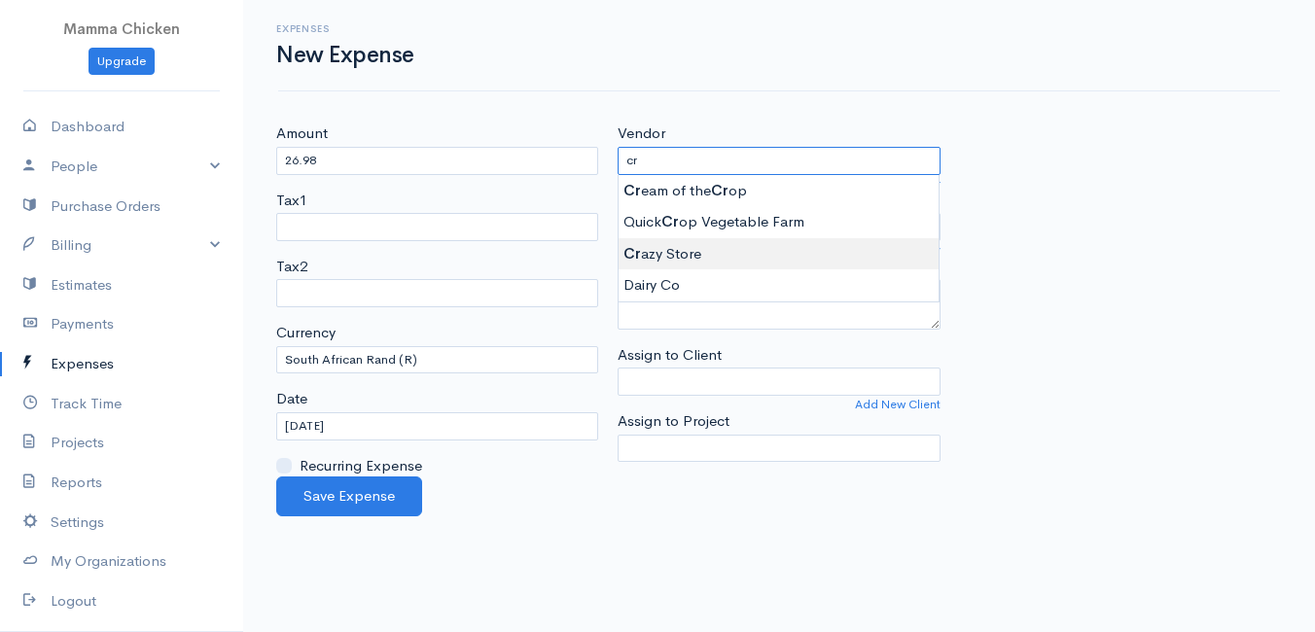
type input "Crazy Store"
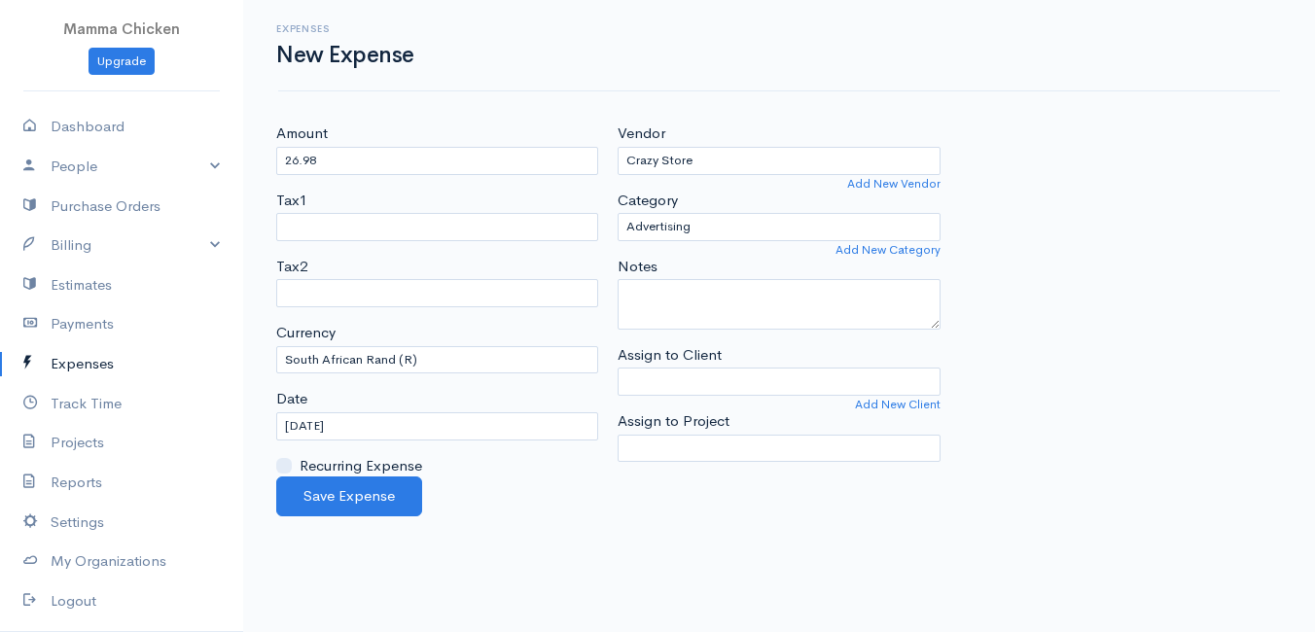
click at [671, 245] on body "Mamma Chicken Upgrade Dashboard People Clients Vendors Staff Users Purchase Ord…" at bounding box center [657, 316] width 1315 height 632
click at [708, 226] on select "Advertising Car & Truck Expenses Contractors Education Education and Training E…" at bounding box center [779, 227] width 322 height 28
select select "Other Expenses"
click at [618, 213] on select "Advertising Car & Truck Expenses Contractors Education Education and Training E…" at bounding box center [779, 227] width 322 height 28
click at [351, 496] on button "Save Expense" at bounding box center [349, 497] width 146 height 40
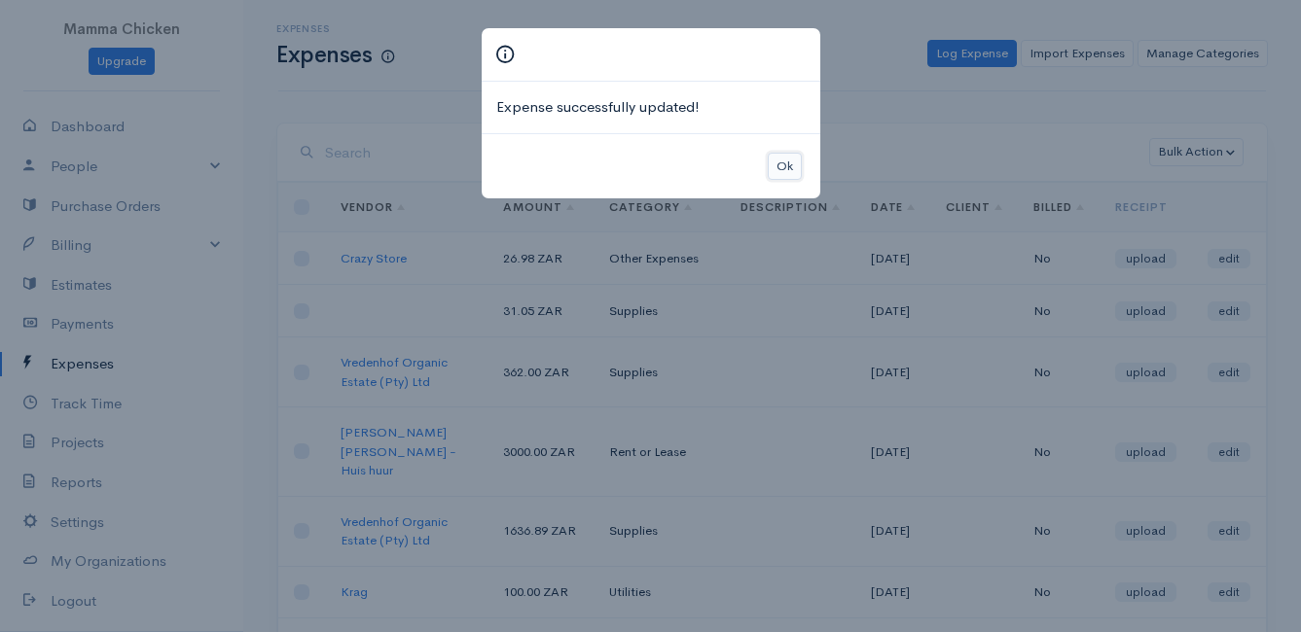
click at [782, 164] on button "Ok" at bounding box center [784, 167] width 34 height 28
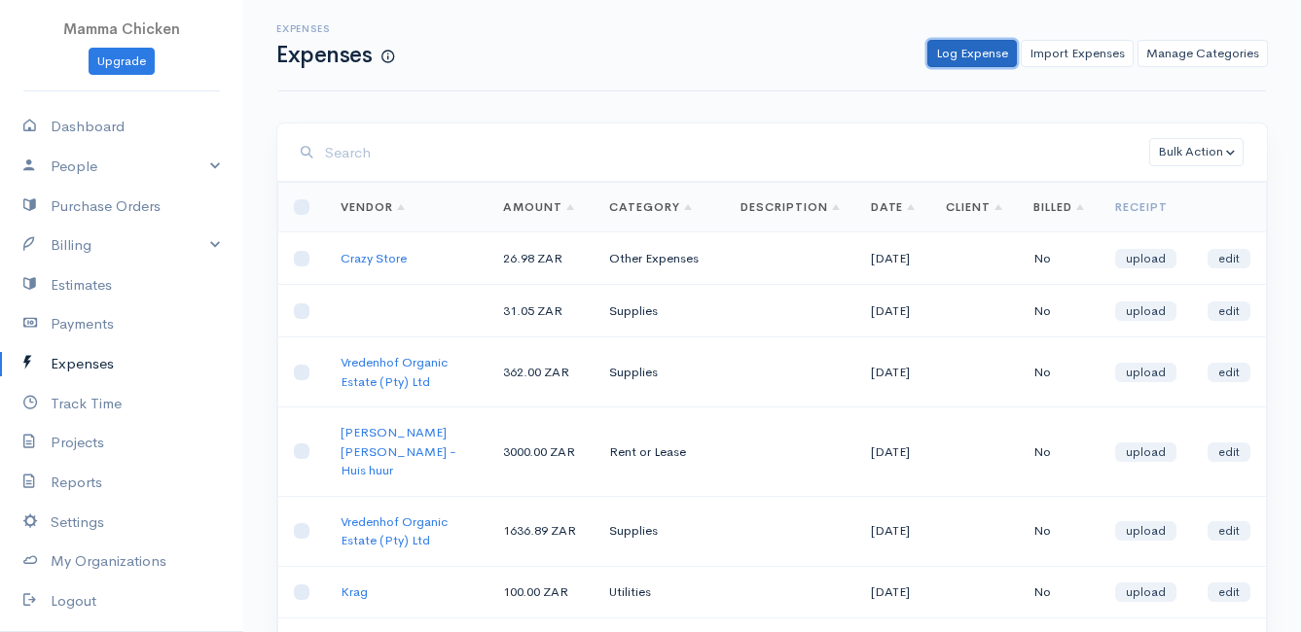
click at [962, 51] on link "Log Expense" at bounding box center [971, 54] width 89 height 28
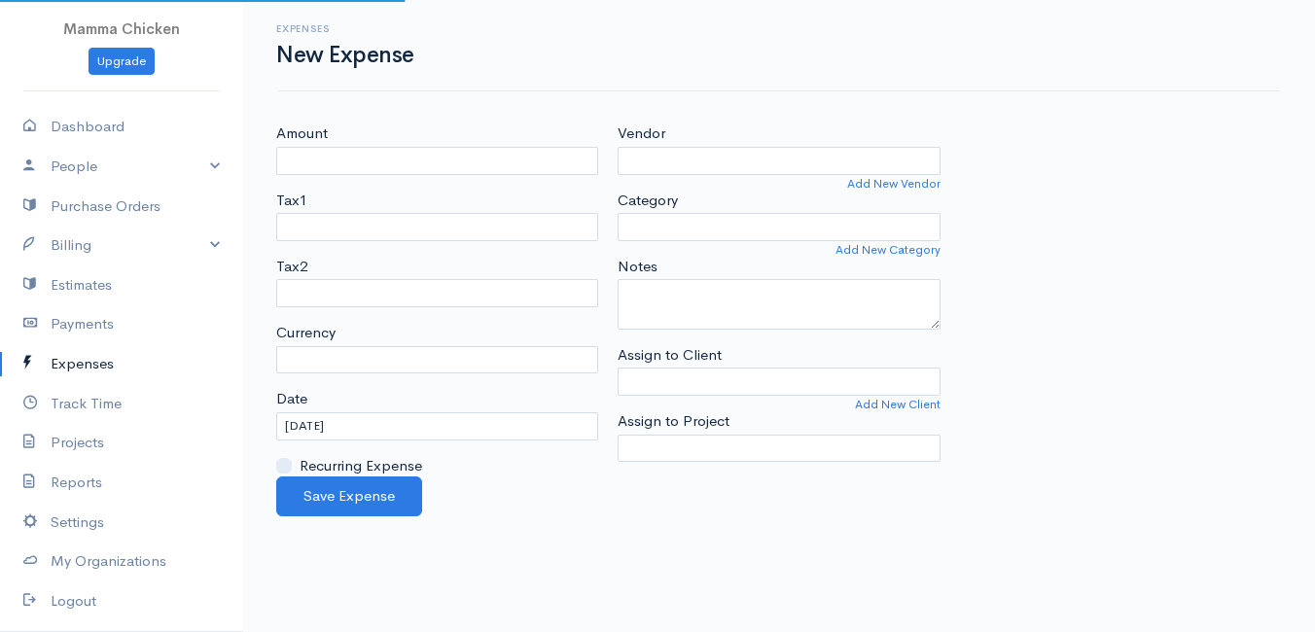
select select "ZAR"
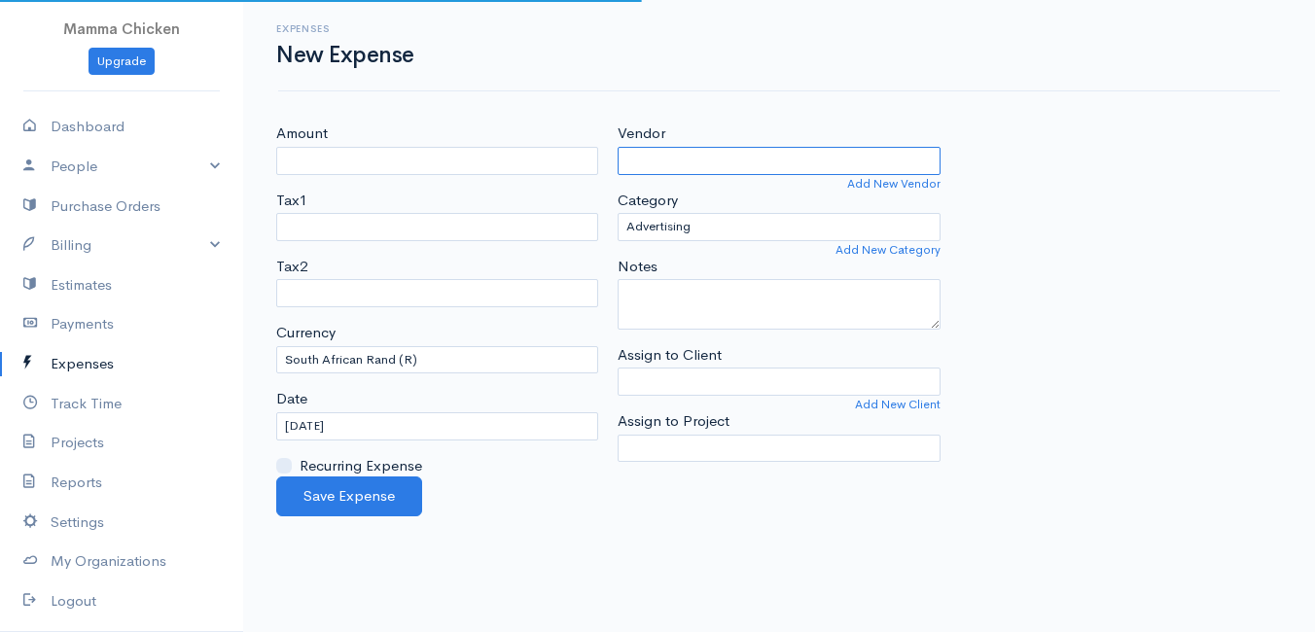
click at [716, 163] on input "Vendor" at bounding box center [779, 161] width 322 height 28
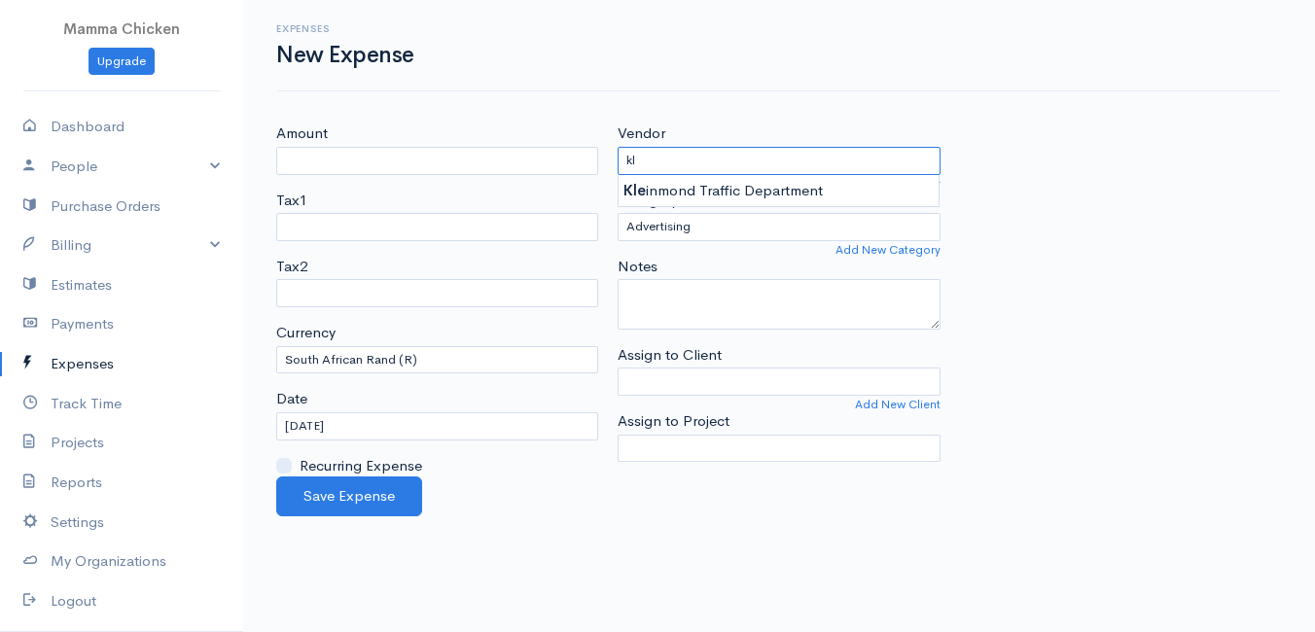
type input "k"
type input "b"
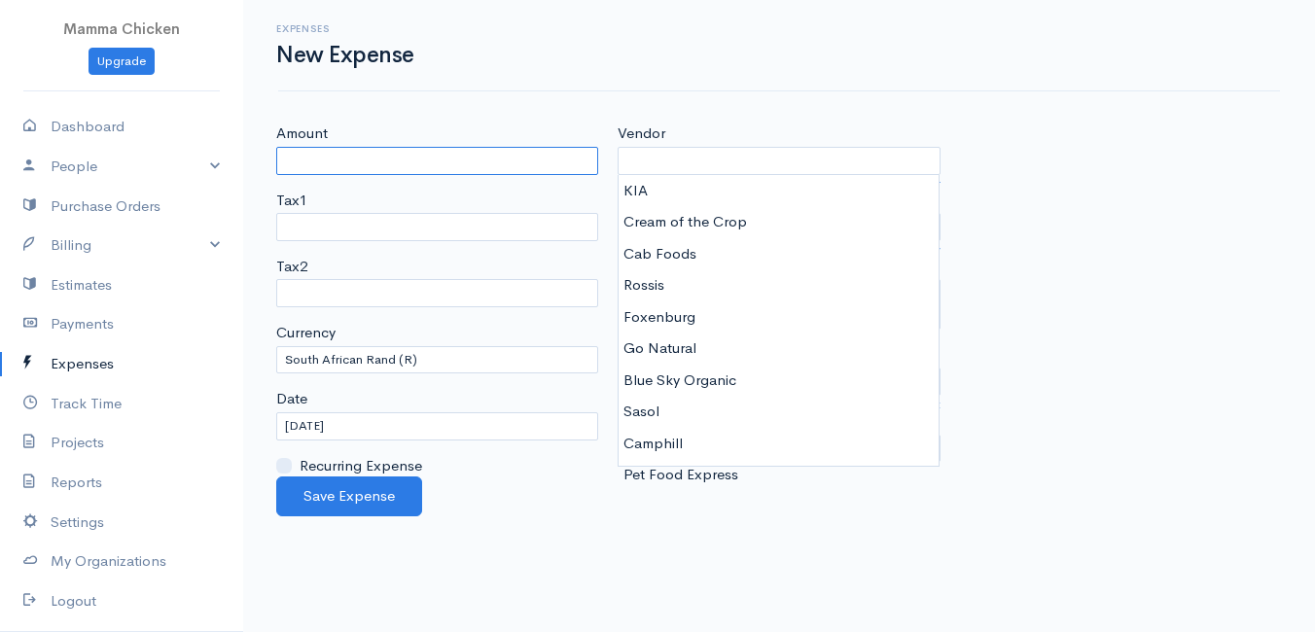
click at [424, 161] on input "Amount" at bounding box center [437, 161] width 322 height 28
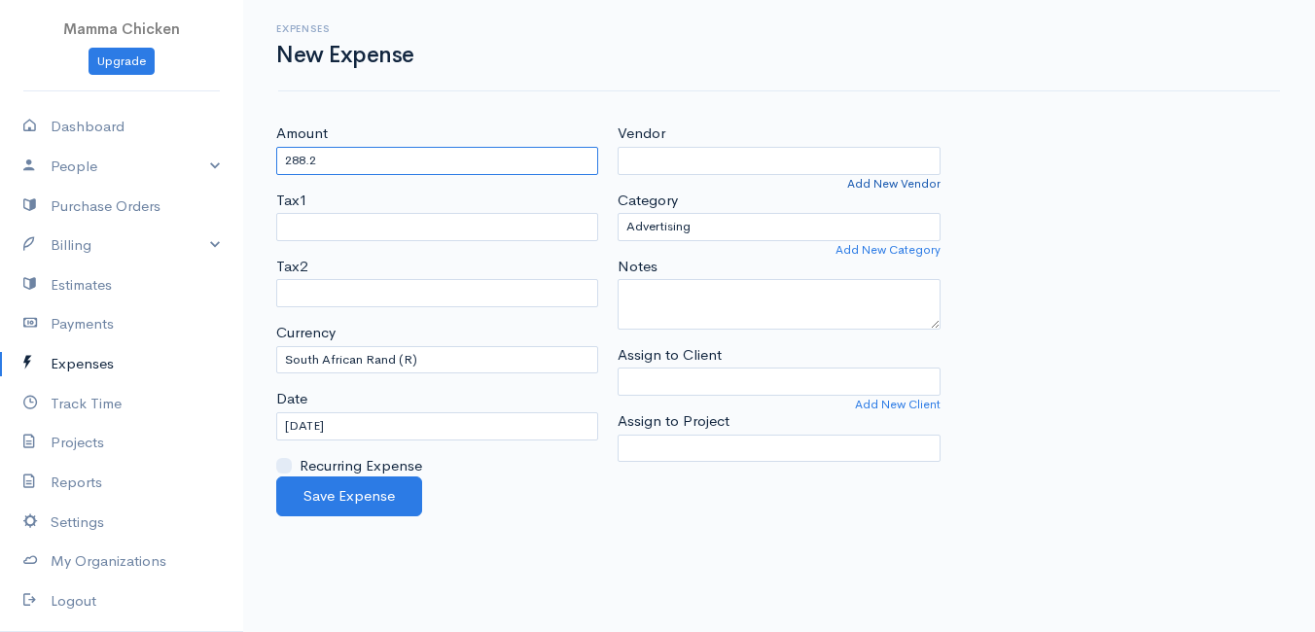
type input "288.2"
click at [864, 180] on link "Add New Vendor" at bounding box center [893, 184] width 93 height 18
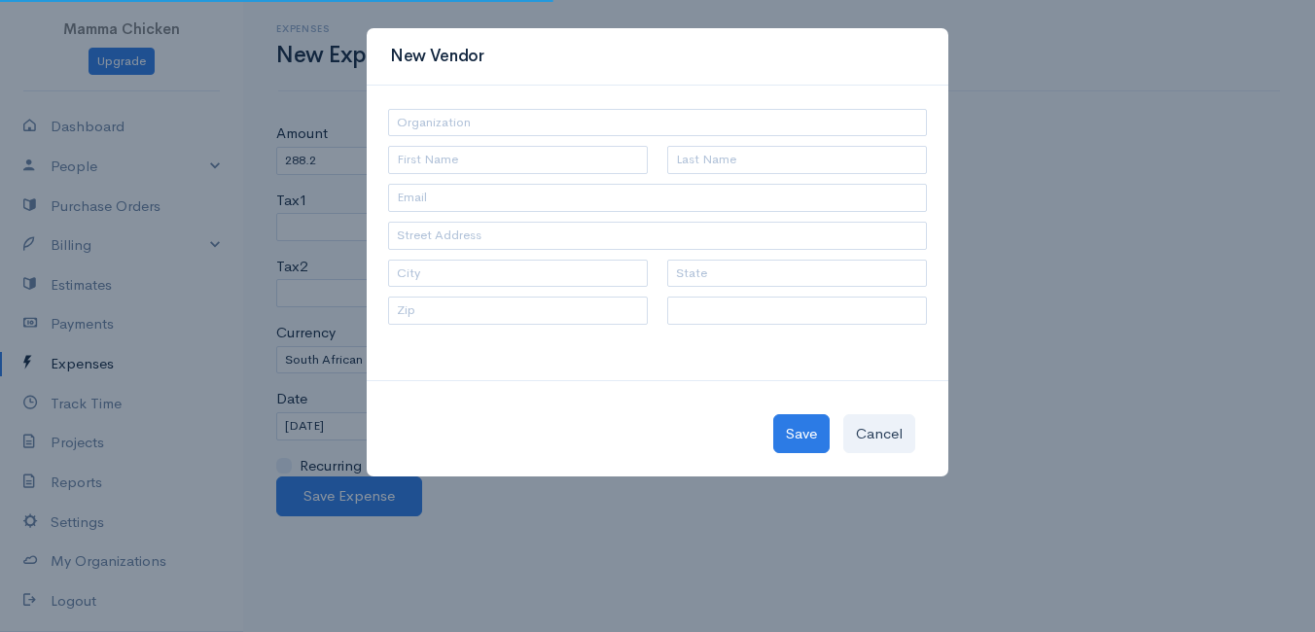
select select "[GEOGRAPHIC_DATA]"
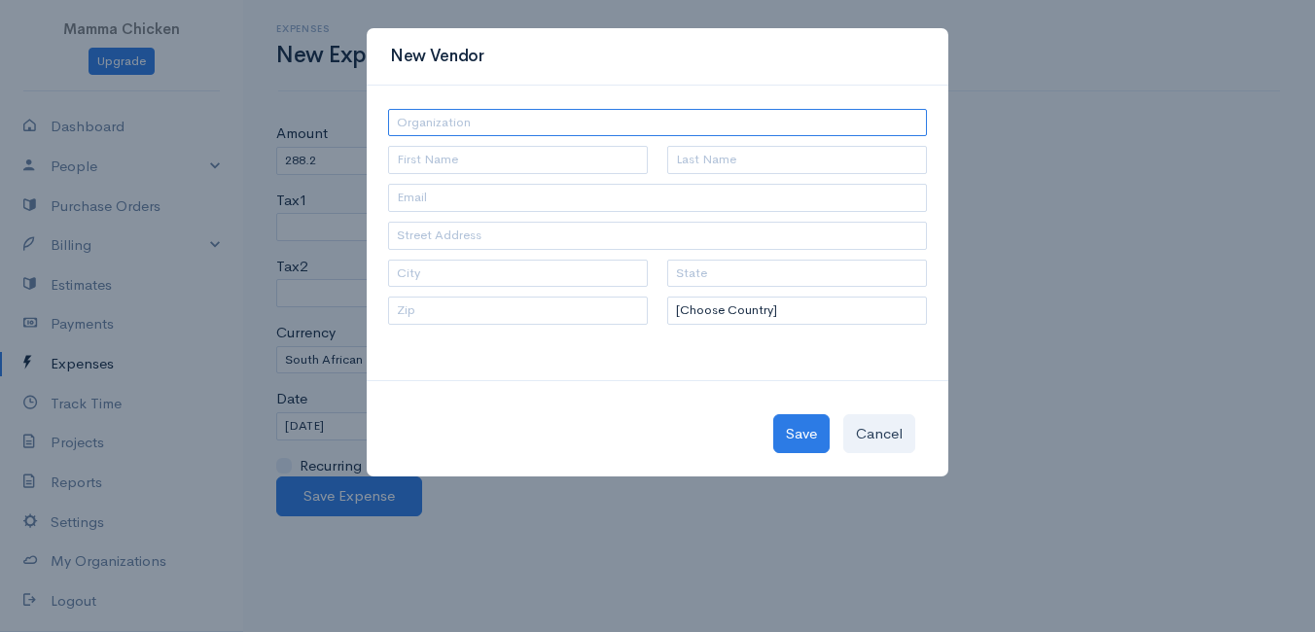
click at [440, 118] on input "text" at bounding box center [657, 123] width 539 height 28
type input "Bouhandel"
click at [793, 433] on button "Save" at bounding box center [801, 434] width 56 height 40
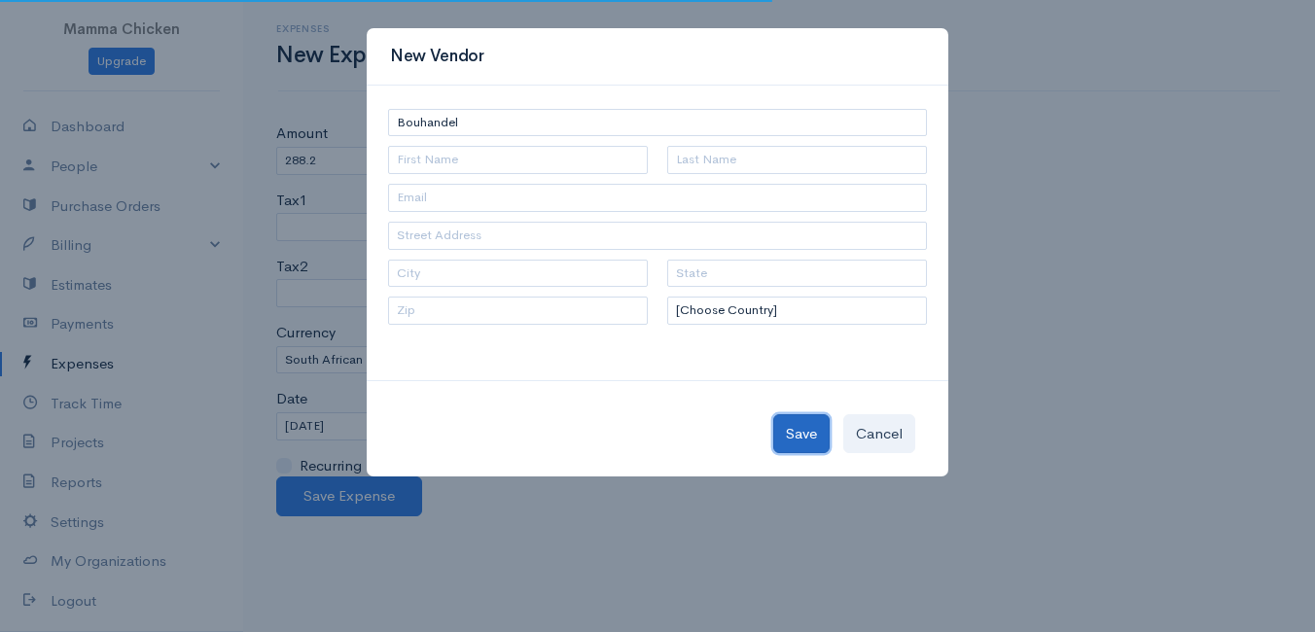
type input "Bouhandel"
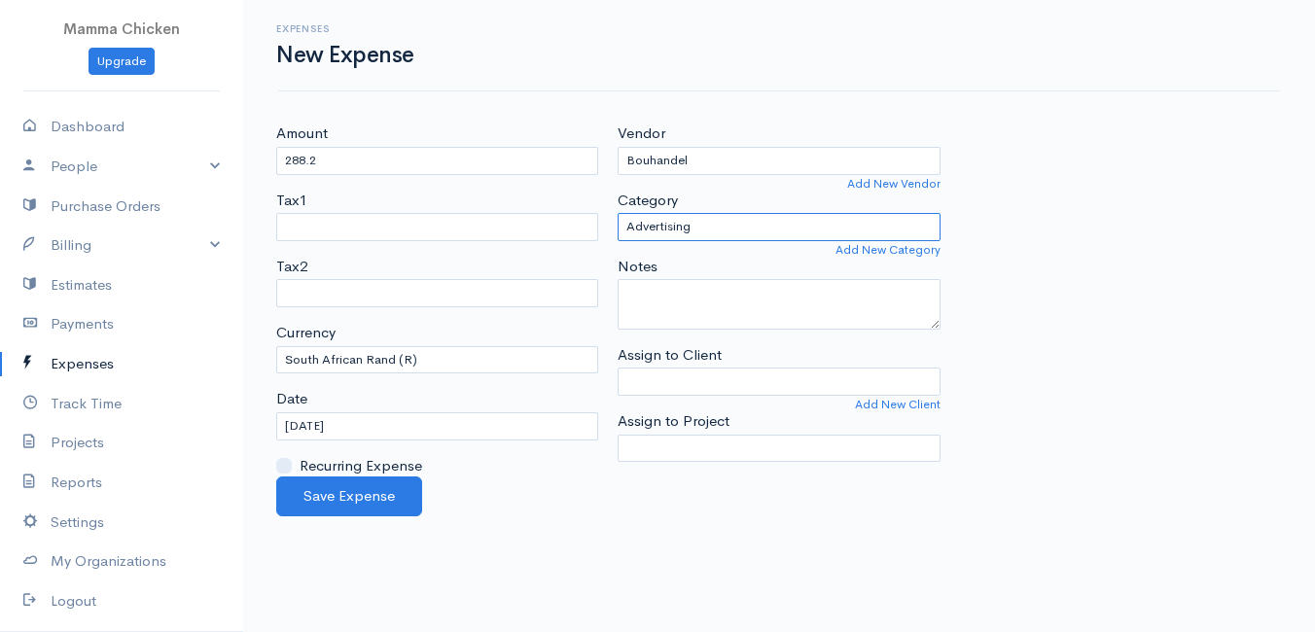
click at [738, 223] on select "Advertising Car & Truck Expenses Contractors Education Education and Training E…" at bounding box center [779, 227] width 322 height 28
select select "Other Expenses"
click at [618, 213] on select "Advertising Car & Truck Expenses Contractors Education Education and Training E…" at bounding box center [779, 227] width 322 height 28
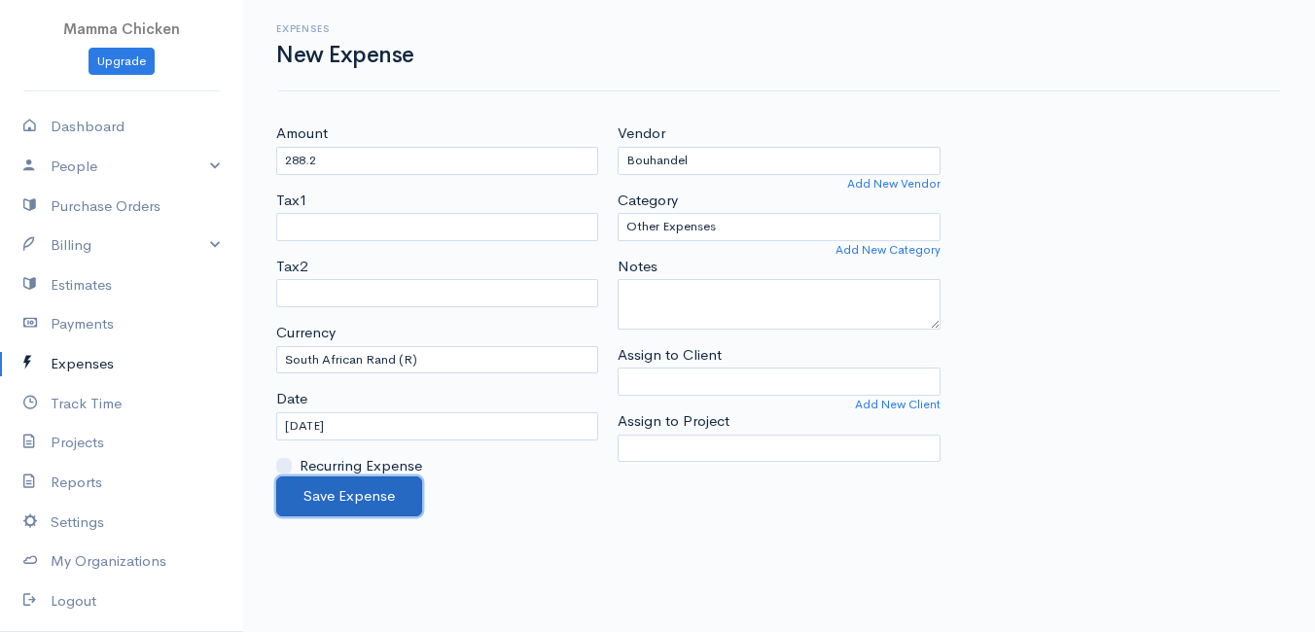
click at [363, 490] on button "Save Expense" at bounding box center [349, 497] width 146 height 40
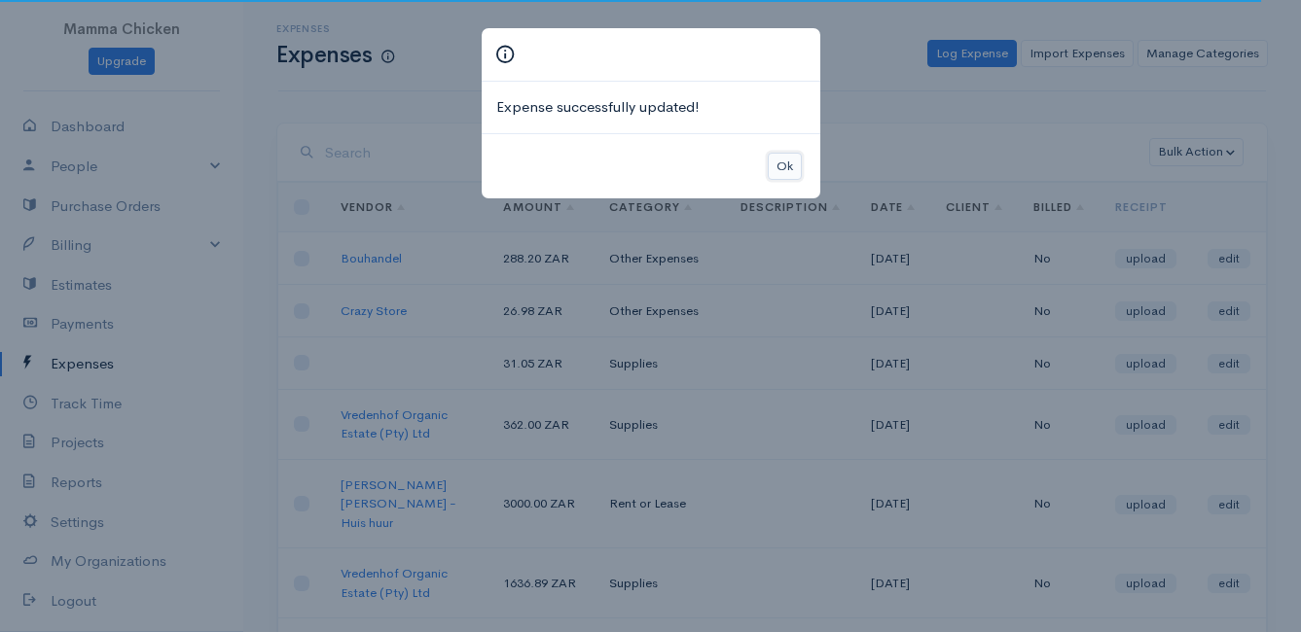
click at [781, 168] on button "Ok" at bounding box center [784, 167] width 34 height 28
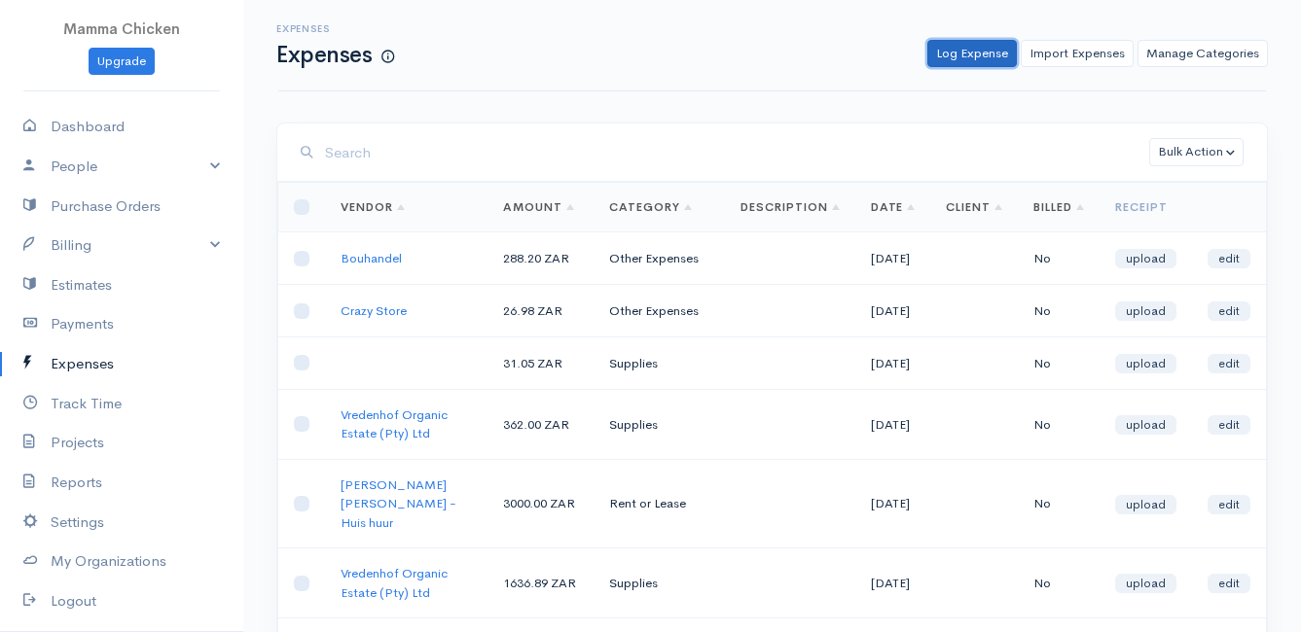
click at [961, 48] on link "Log Expense" at bounding box center [971, 54] width 89 height 28
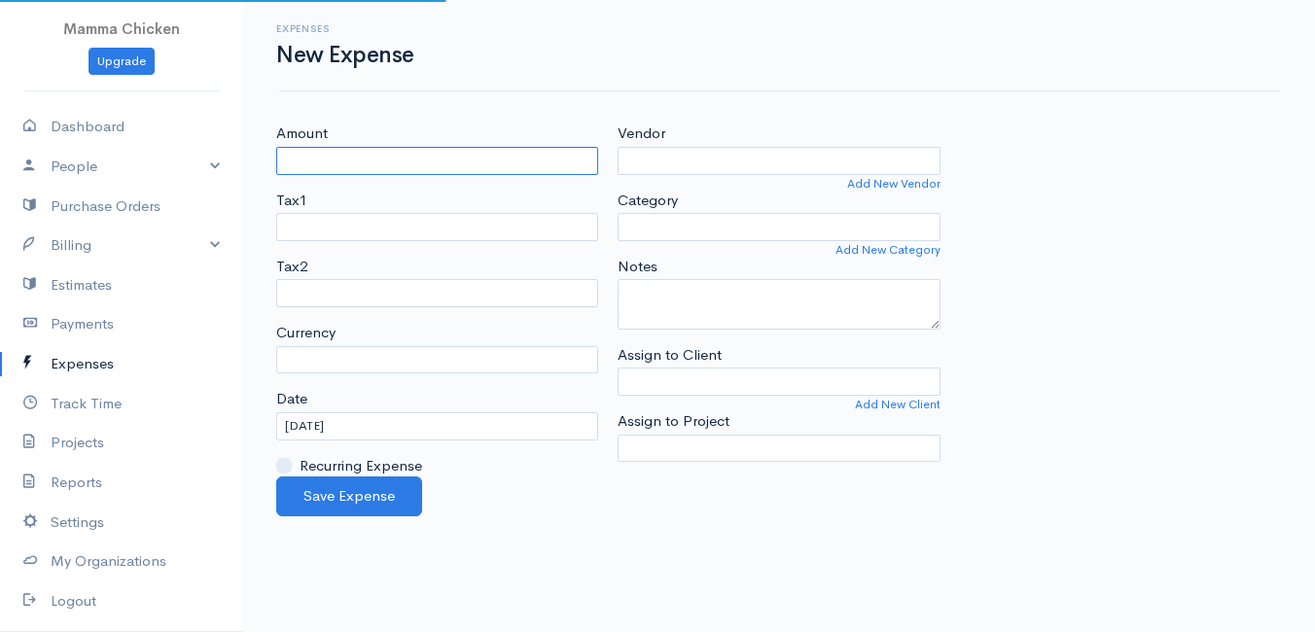
click at [442, 163] on input "Amount" at bounding box center [437, 161] width 322 height 28
select select "ZAR"
type input "575"
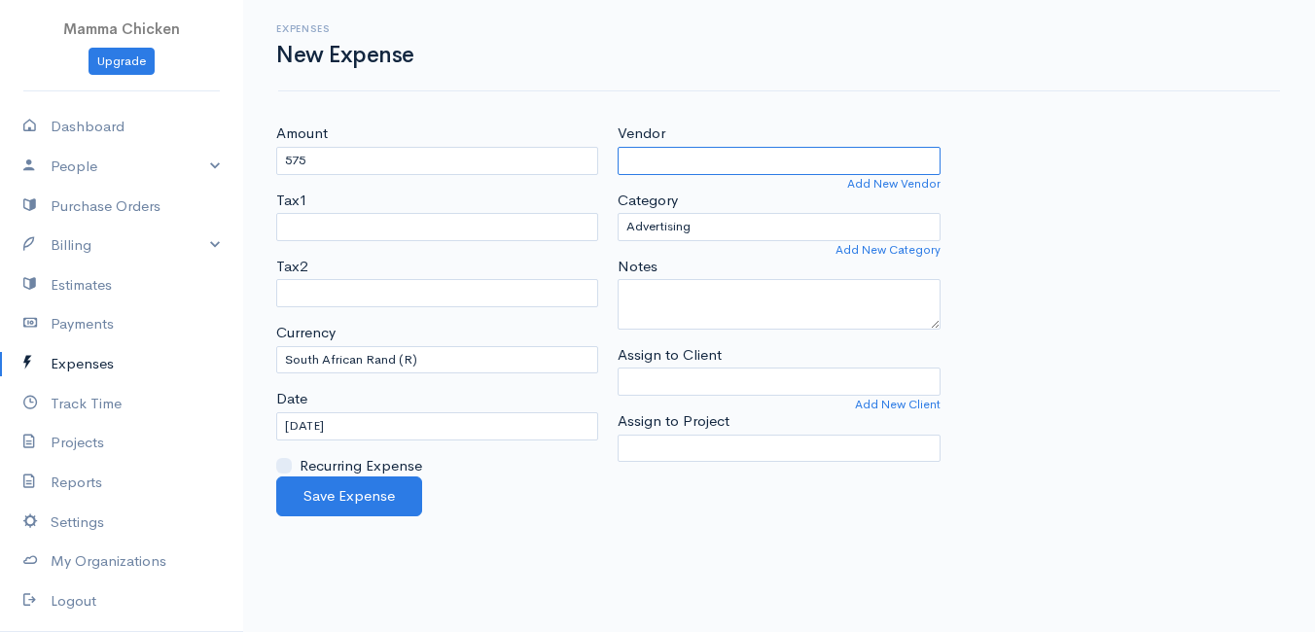
click at [709, 161] on input "Vendor" at bounding box center [779, 161] width 322 height 28
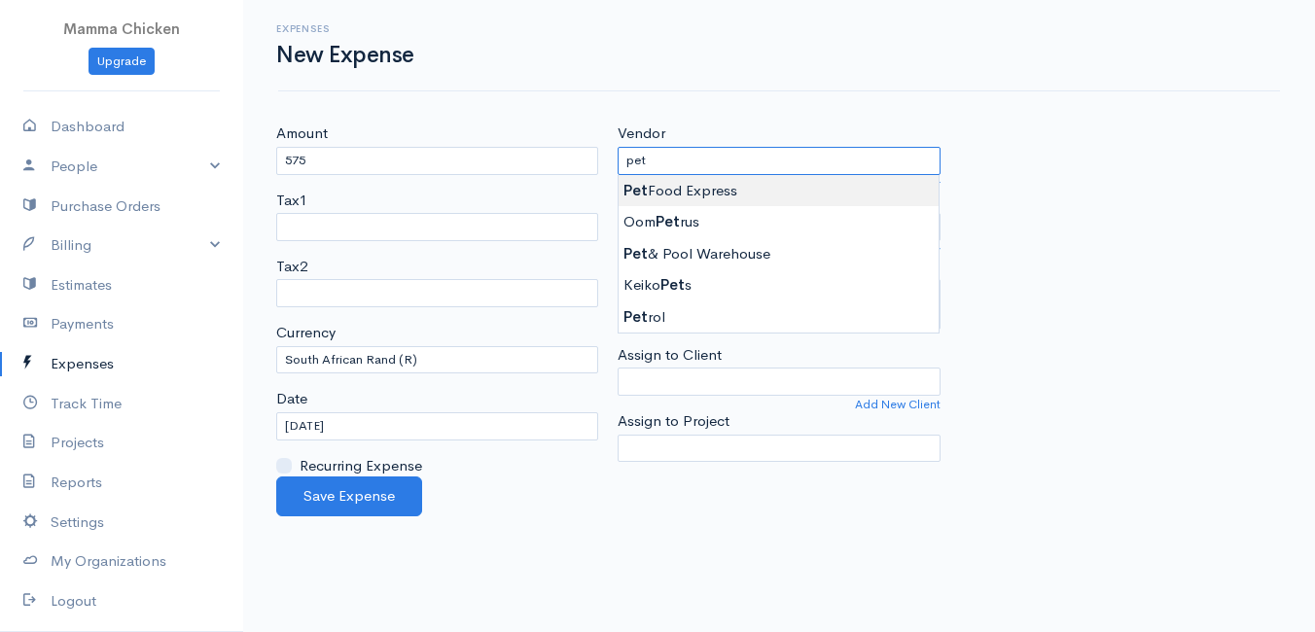
type input "Pet Food Express"
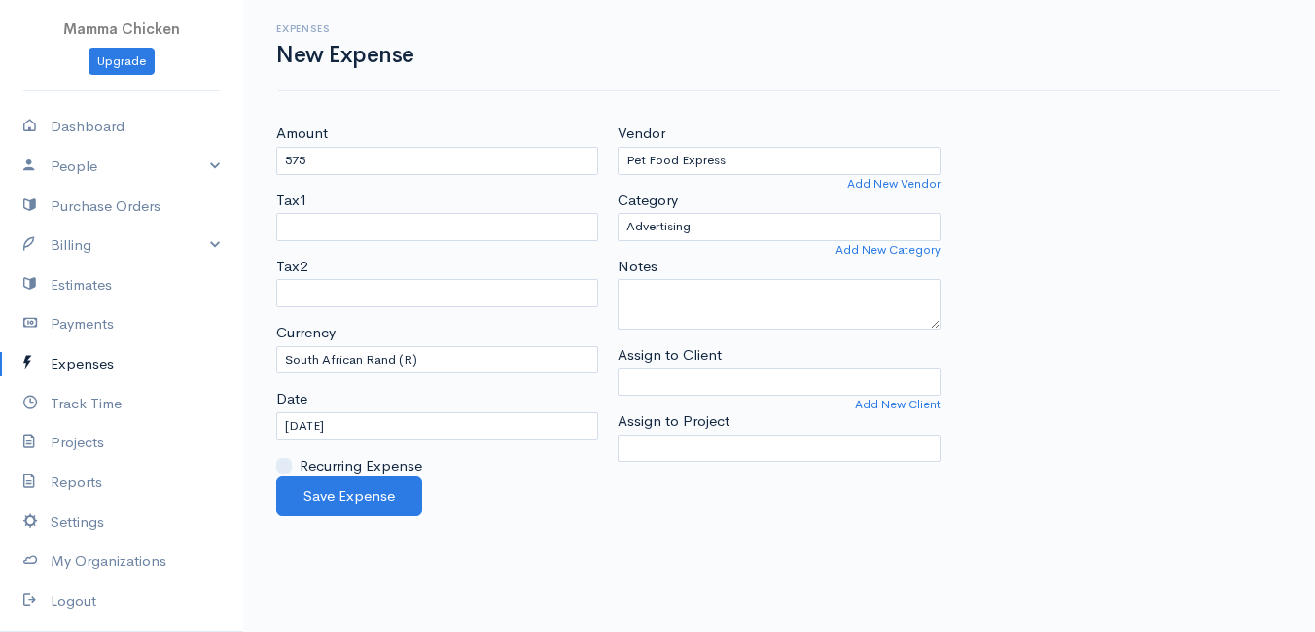
click at [706, 189] on body "Mamma Chicken Upgrade Dashboard People Clients Vendors Staff Users Purchase Ord…" at bounding box center [657, 316] width 1315 height 632
click at [705, 222] on select "Advertising Car & Truck Expenses Contractors Education Education and Training E…" at bounding box center [779, 227] width 322 height 28
select select "Other Expenses"
click at [618, 213] on select "Advertising Car & Truck Expenses Contractors Education Education and Training E…" at bounding box center [779, 227] width 322 height 28
click at [340, 501] on button "Save Expense" at bounding box center [349, 497] width 146 height 40
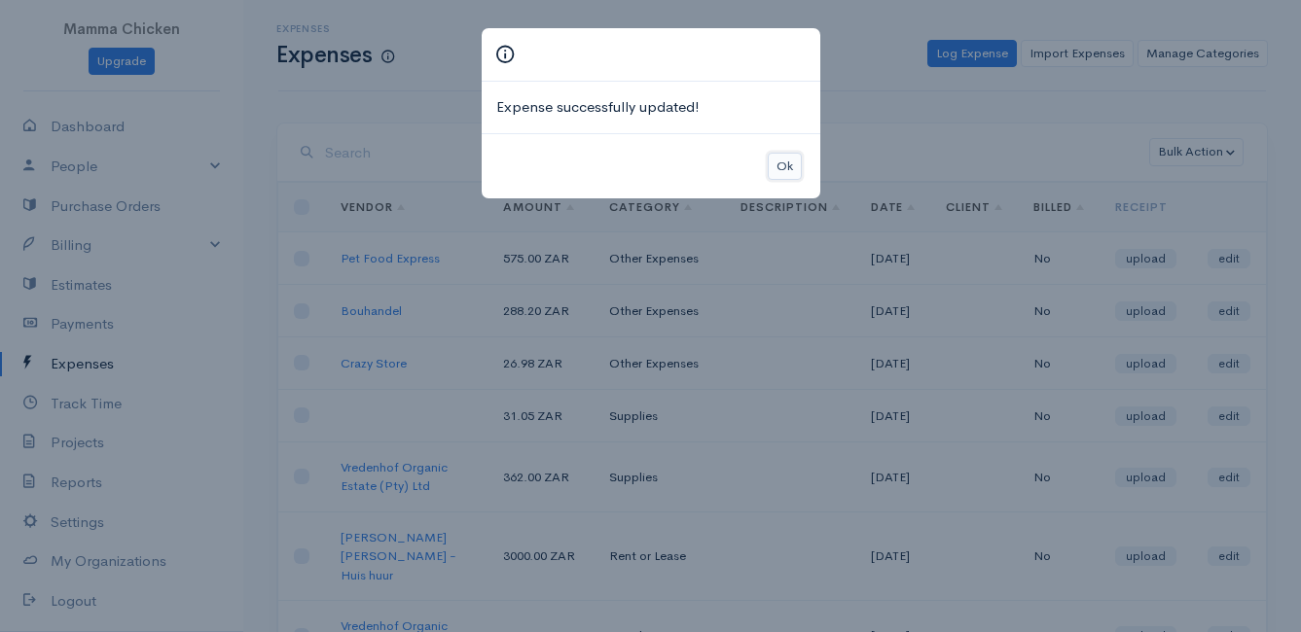
click at [792, 160] on button "Ok" at bounding box center [784, 167] width 34 height 28
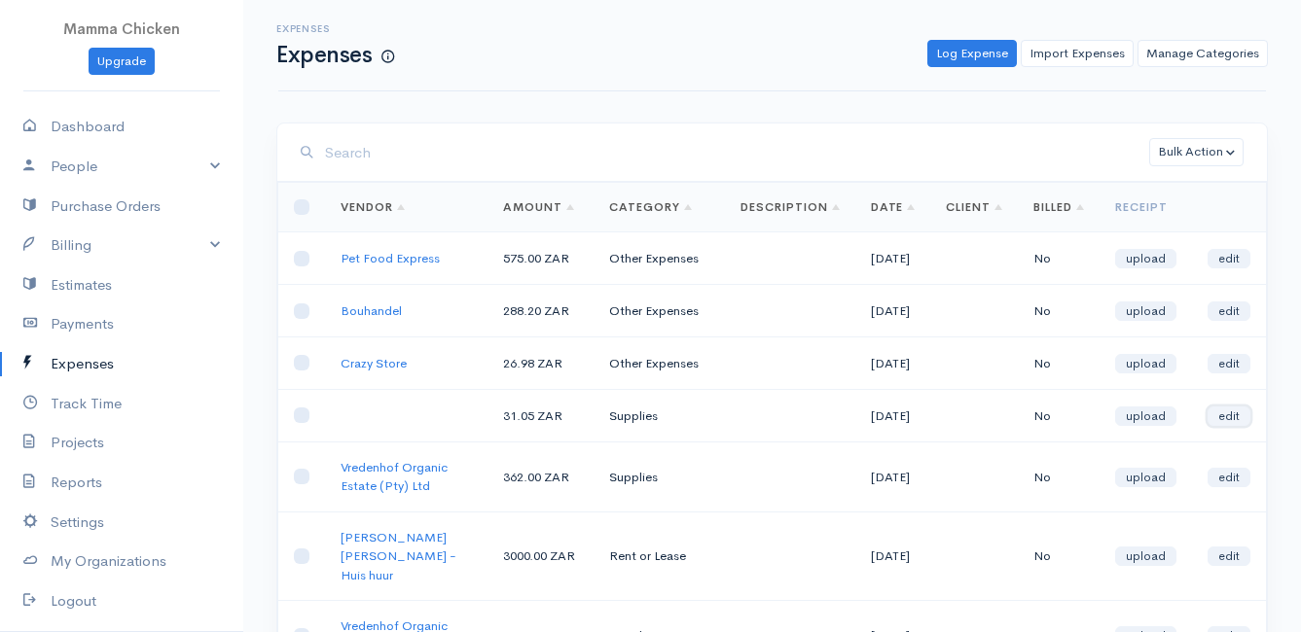
click at [1232, 417] on link "edit" at bounding box center [1228, 416] width 43 height 19
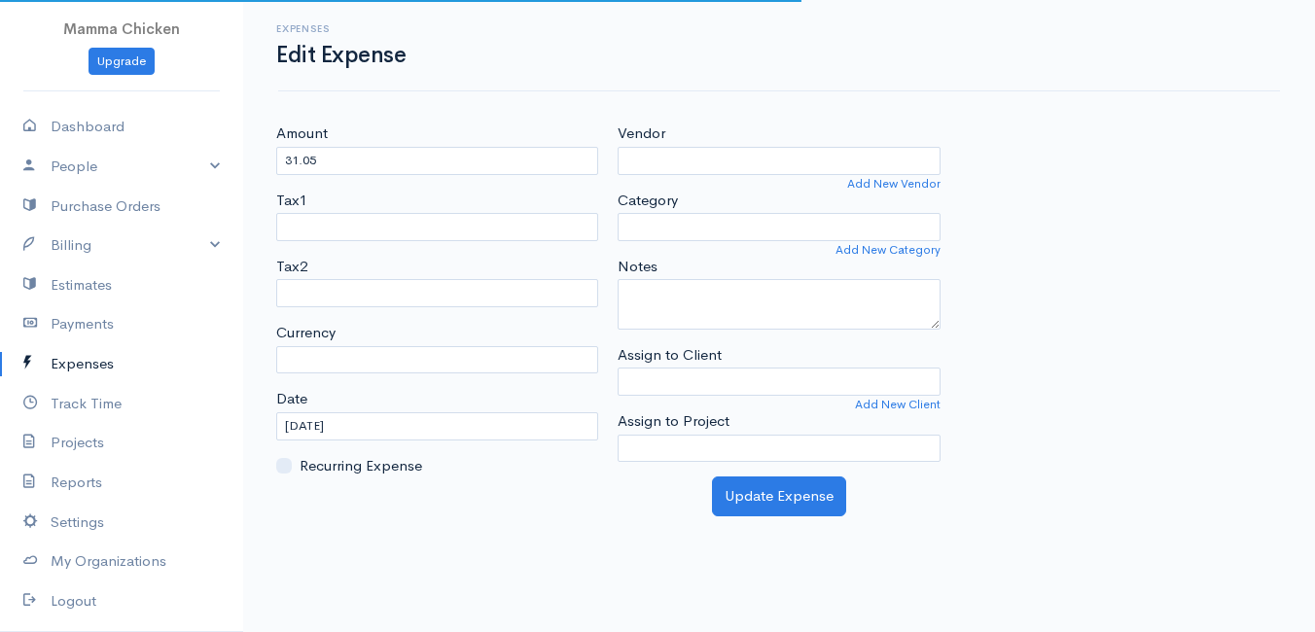
select select "ZAR"
select select "Supplies"
select select
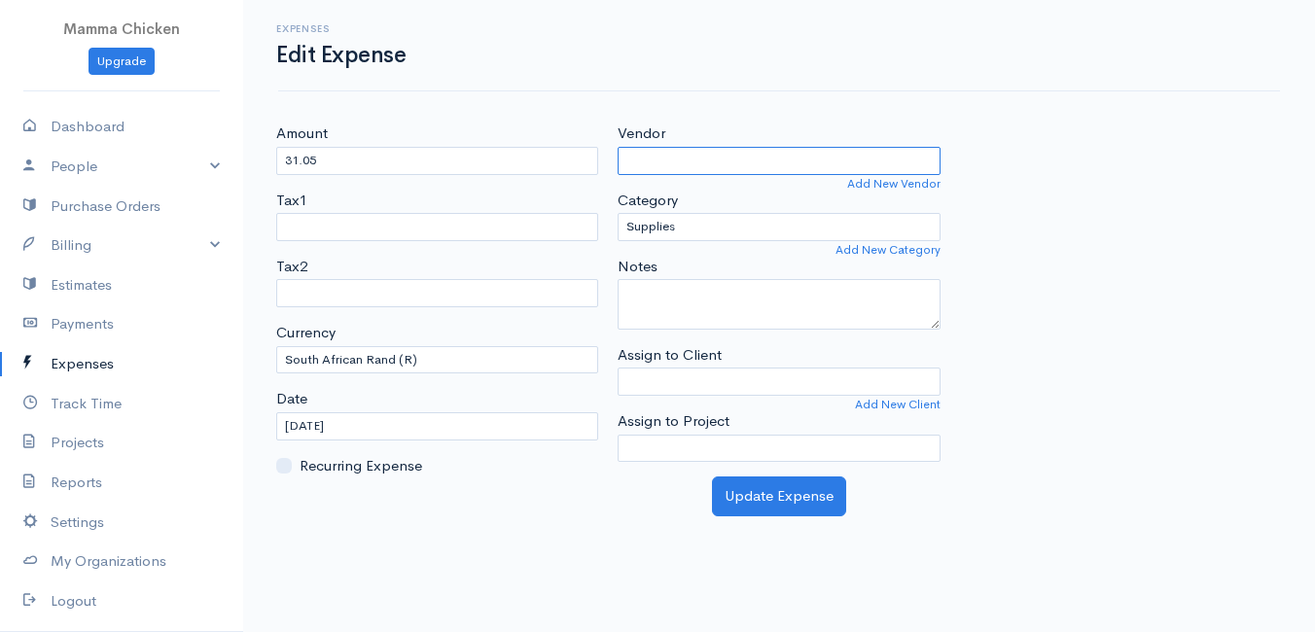
click at [666, 158] on input "Vendor" at bounding box center [779, 161] width 322 height 28
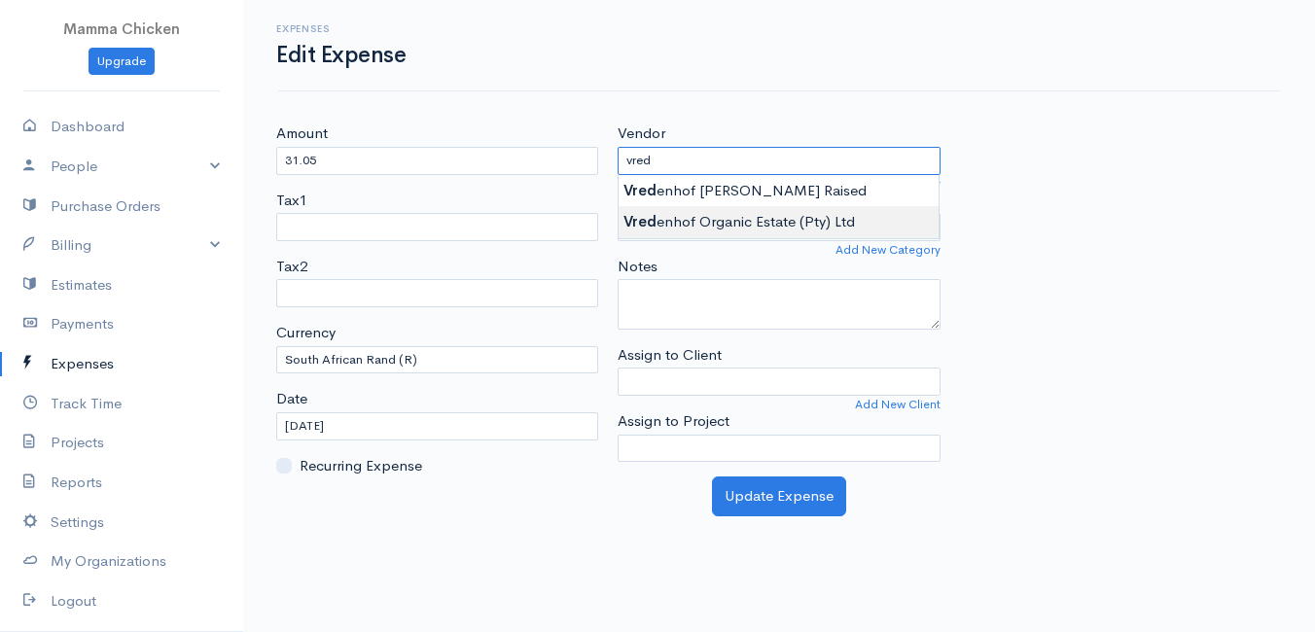
type input "Vredenhof Organic Estate (Pty) Ltd"
click at [767, 215] on body "Mamma Chicken Upgrade Dashboard People Clients Vendors Staff Users Purchase Ord…" at bounding box center [657, 316] width 1315 height 632
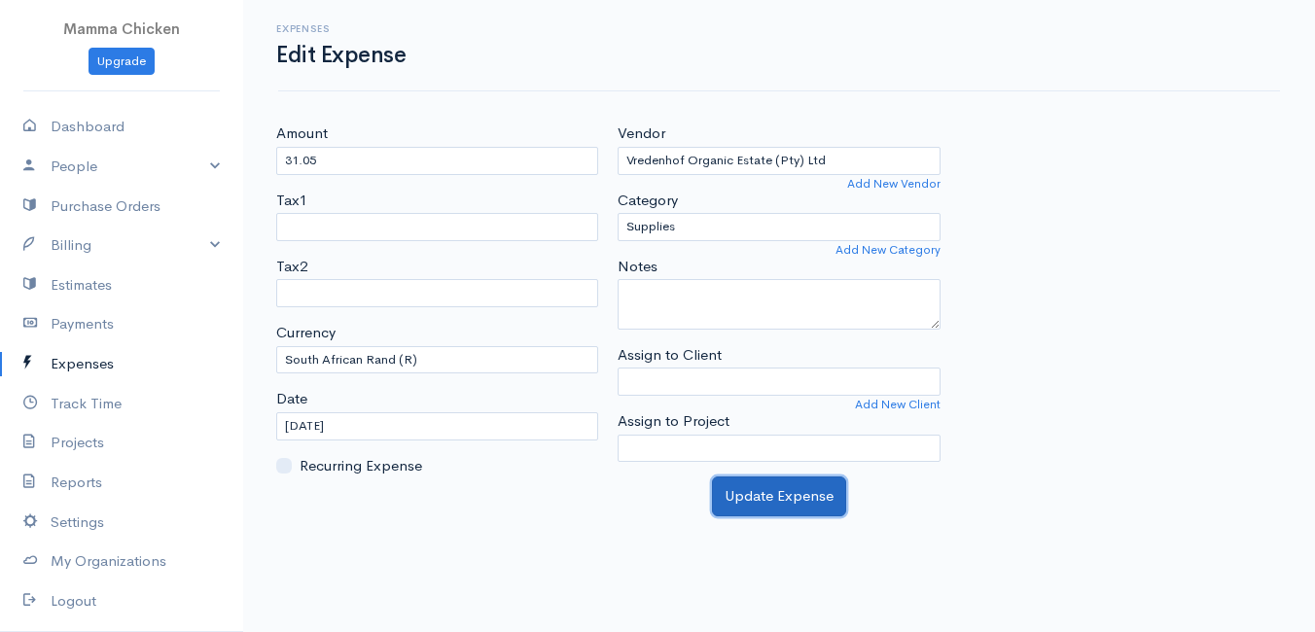
click at [796, 486] on button "Update Expense" at bounding box center [779, 497] width 134 height 40
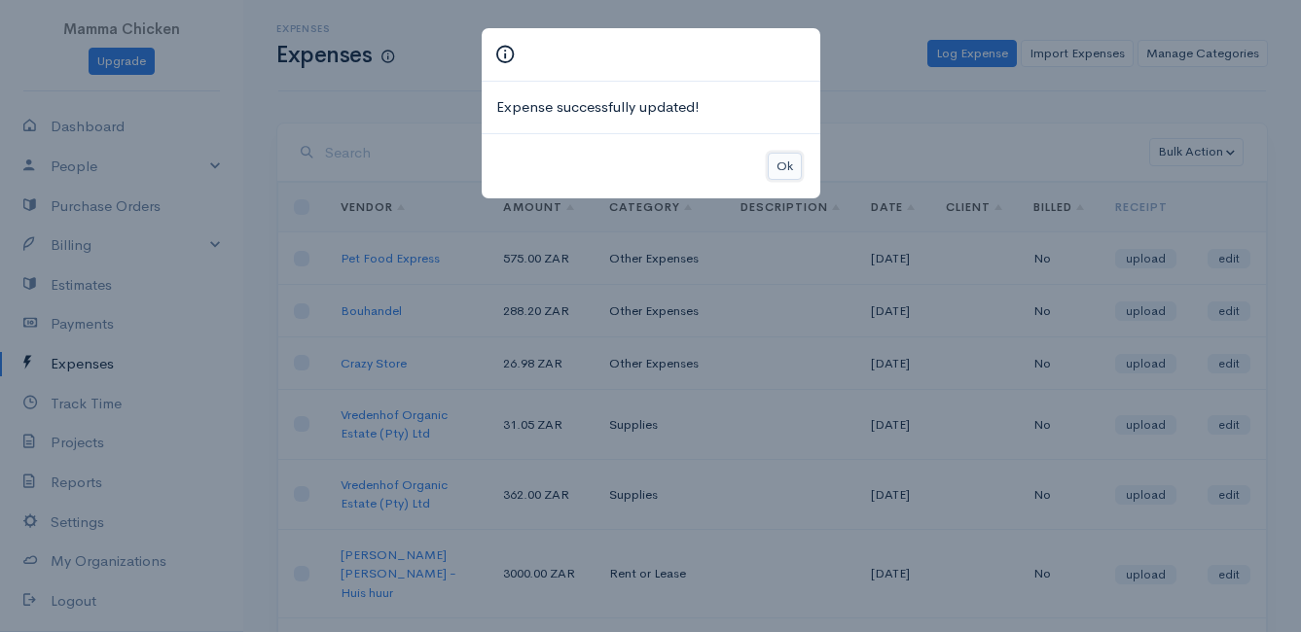
click at [790, 167] on button "Ok" at bounding box center [784, 167] width 34 height 28
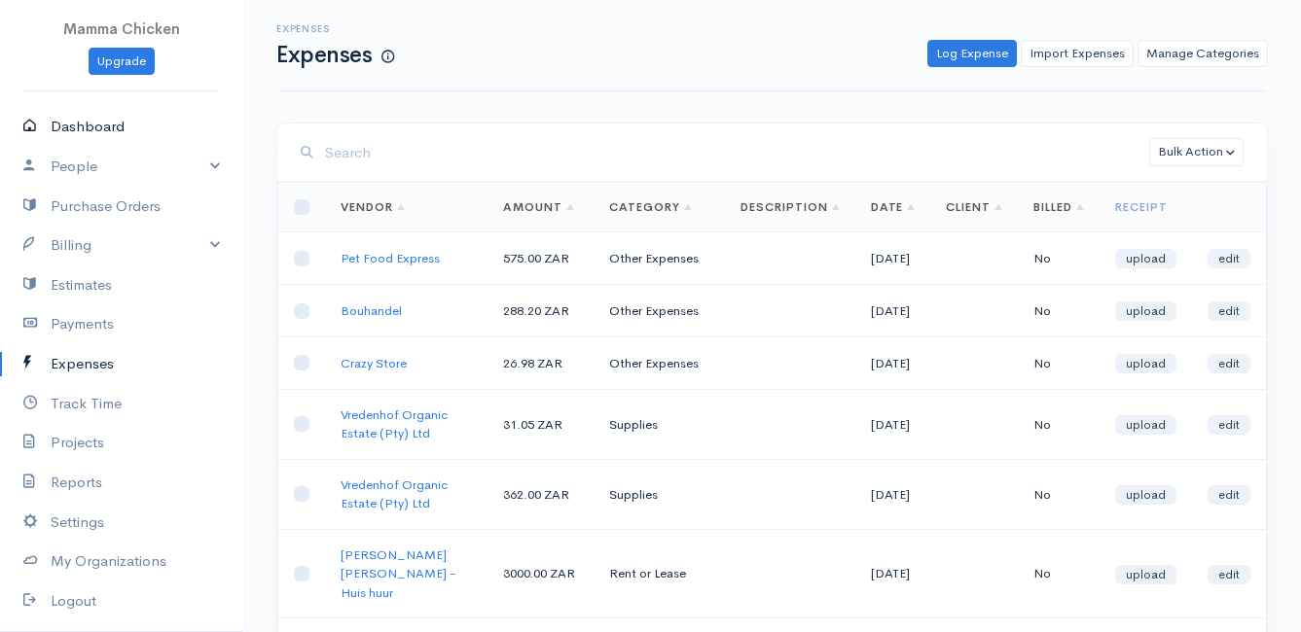
click at [57, 124] on link "Dashboard" at bounding box center [121, 127] width 243 height 40
select select "thistoyear"
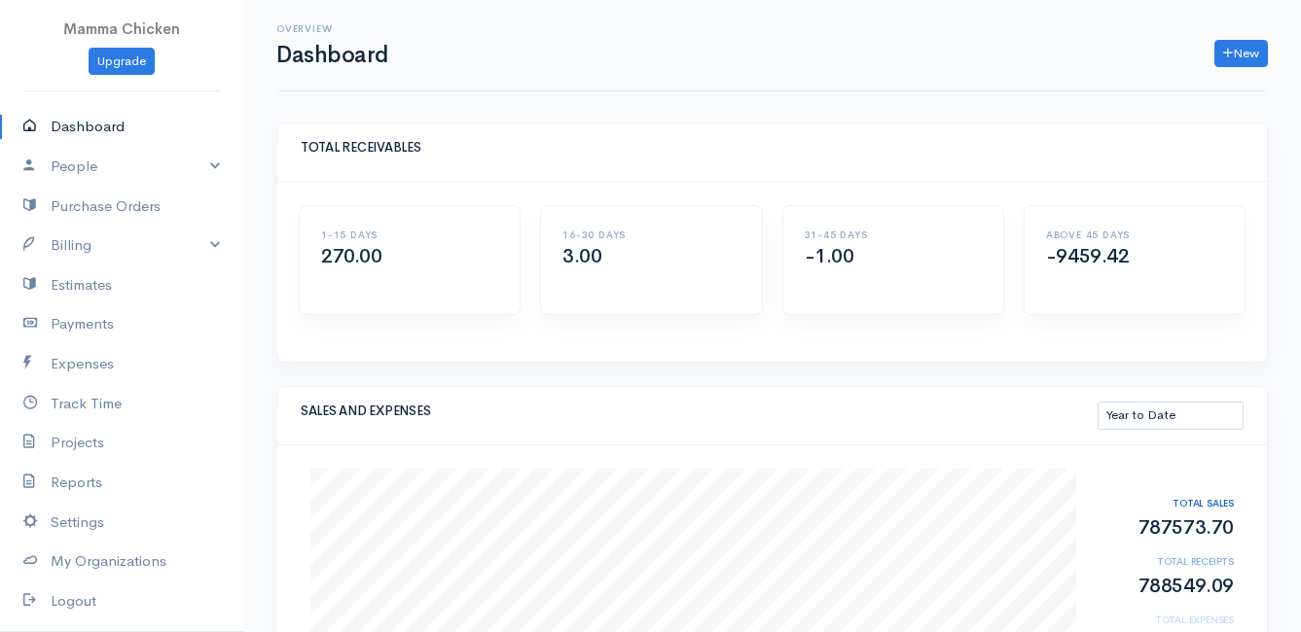
scroll to position [195, 0]
